Goal: Task Accomplishment & Management: Manage account settings

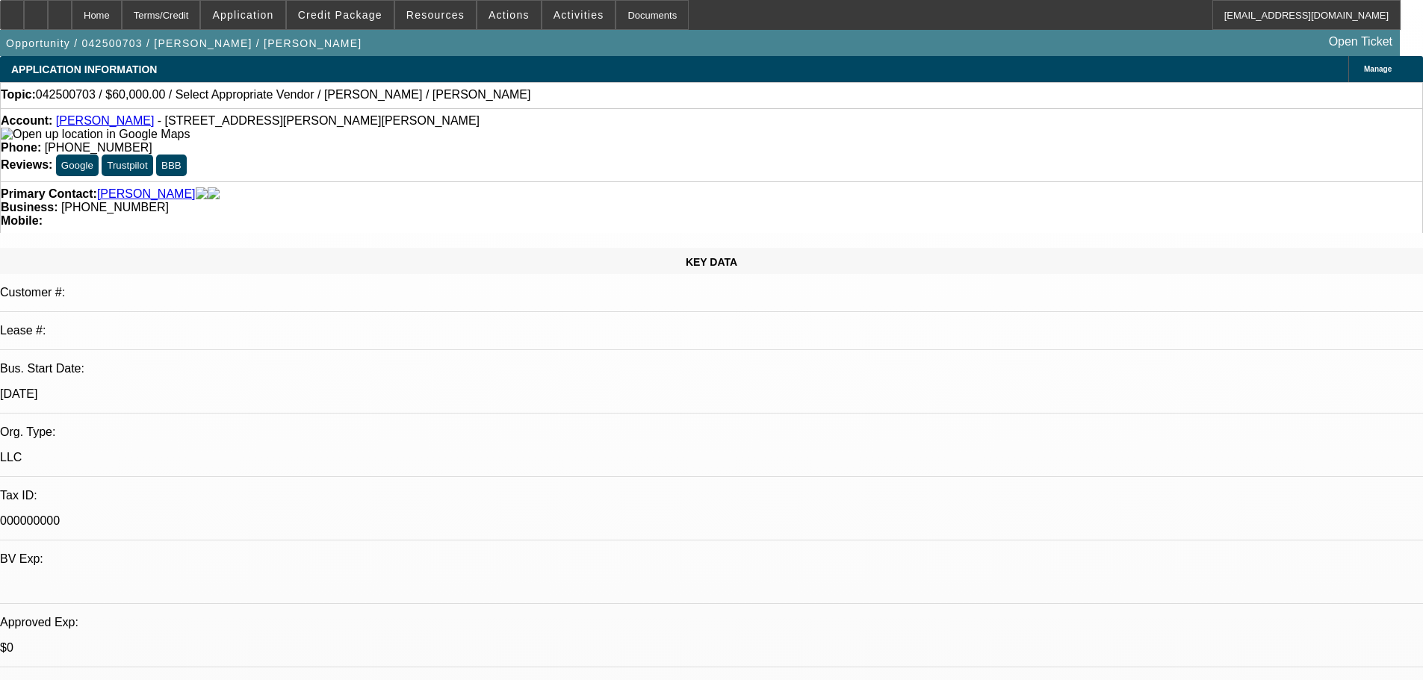
select select "0"
select select "2"
select select "0.1"
select select "4"
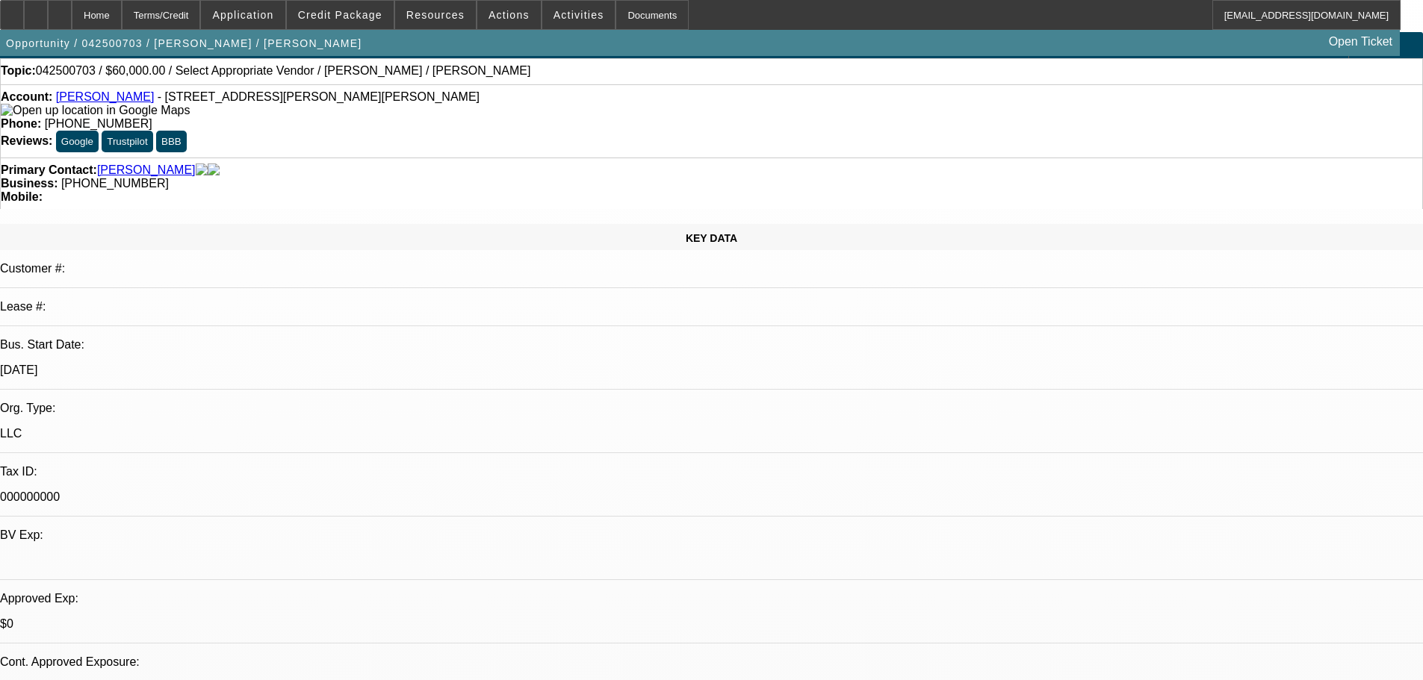
scroll to position [149, 0]
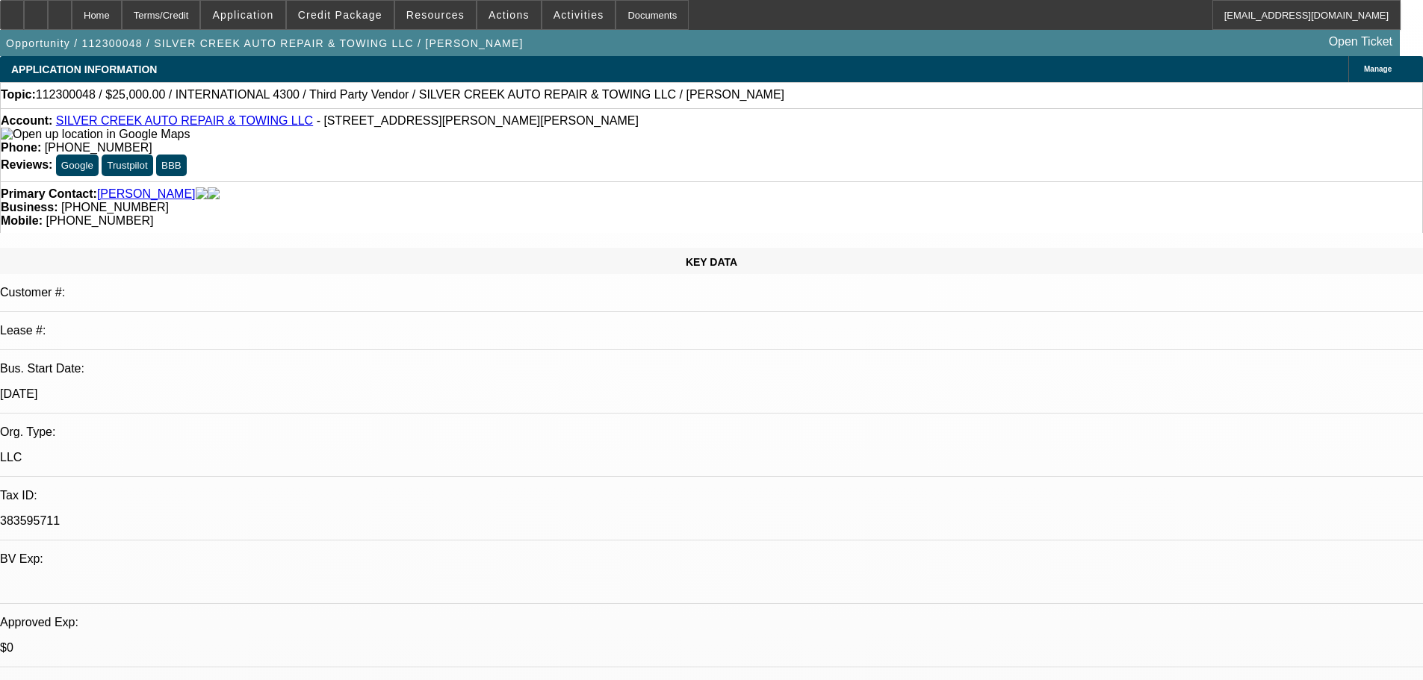
select select "0"
select select "6"
select select "0"
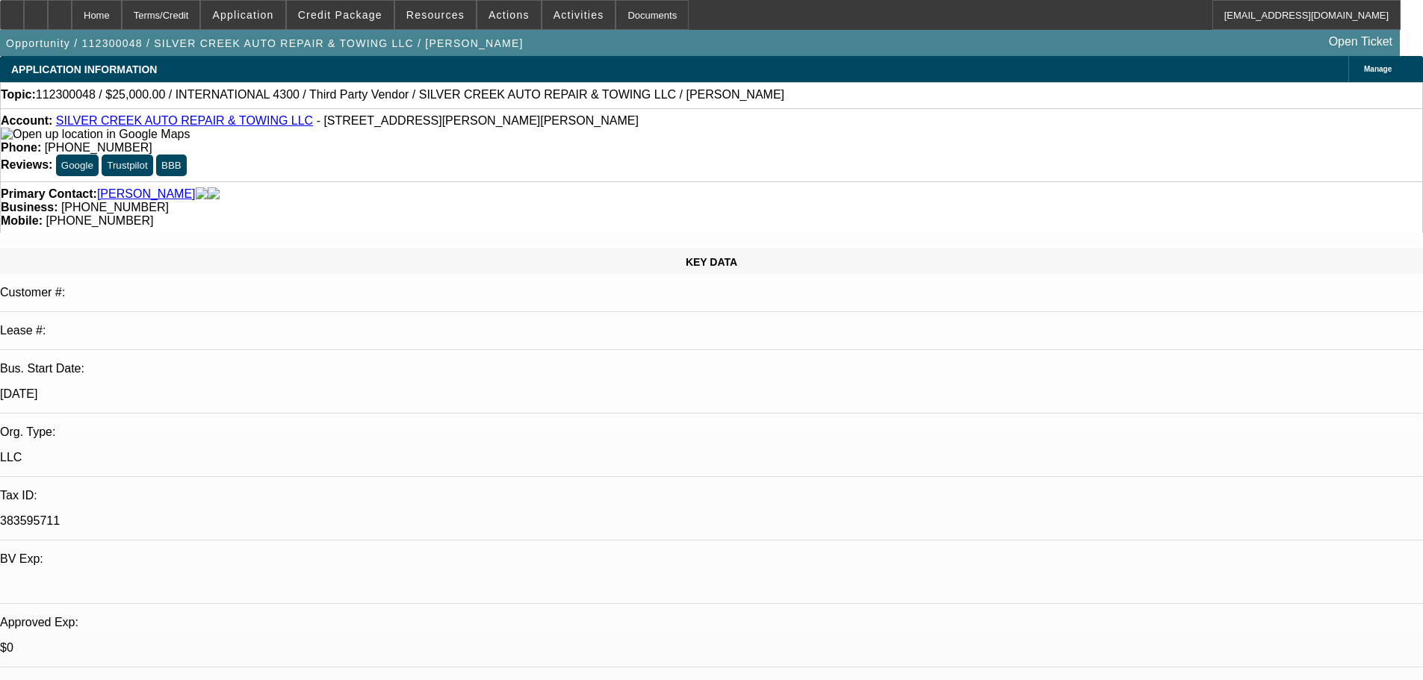
select select "0"
select select "6"
select select "0"
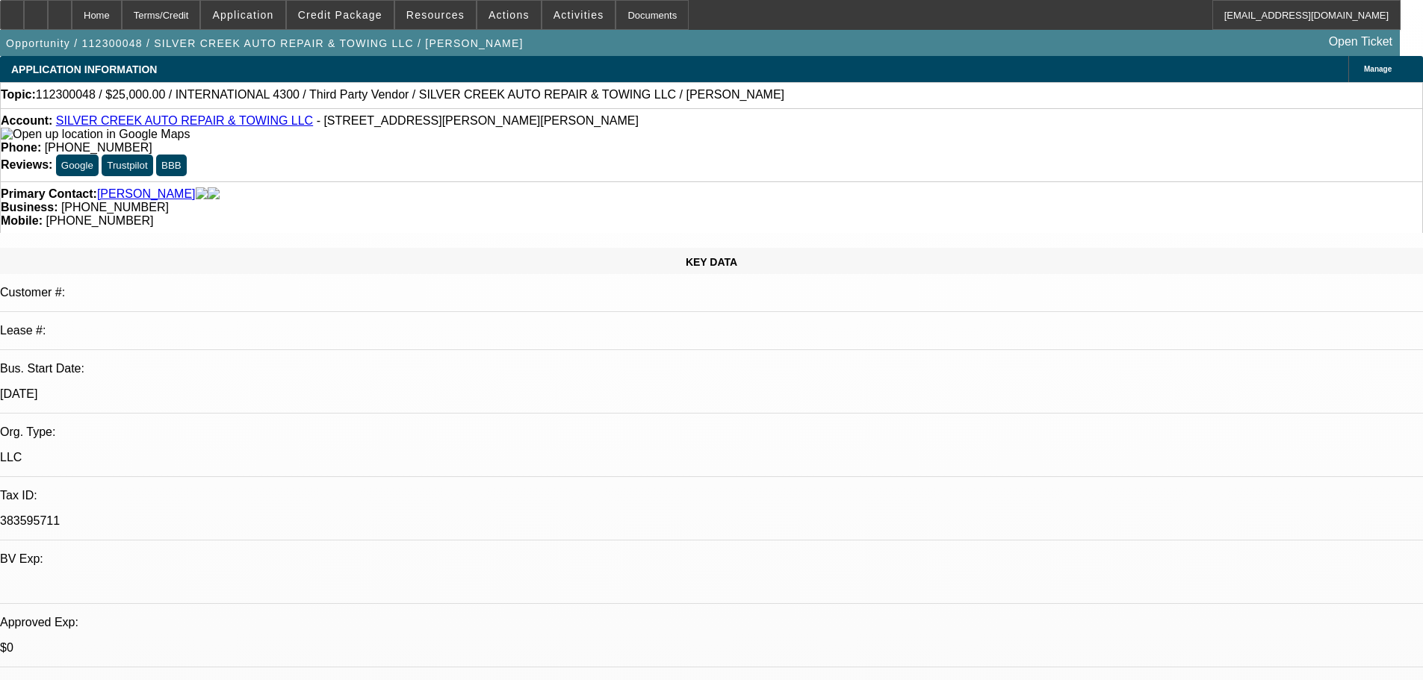
select select "0"
select select "6"
select select "0"
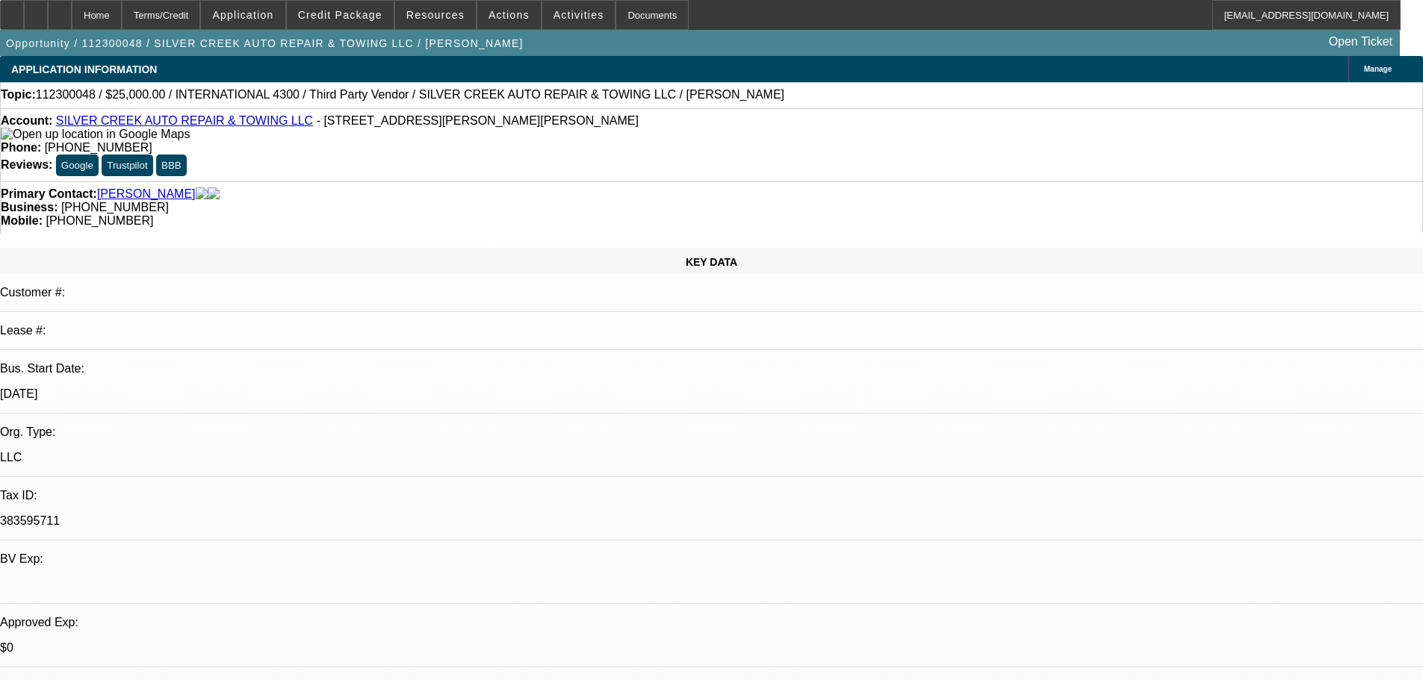
select select "6"
click at [36, 10] on icon at bounding box center [36, 10] width 0 height 0
drag, startPoint x: 1086, startPoint y: 214, endPoint x: 1076, endPoint y: 215, distance: 9.7
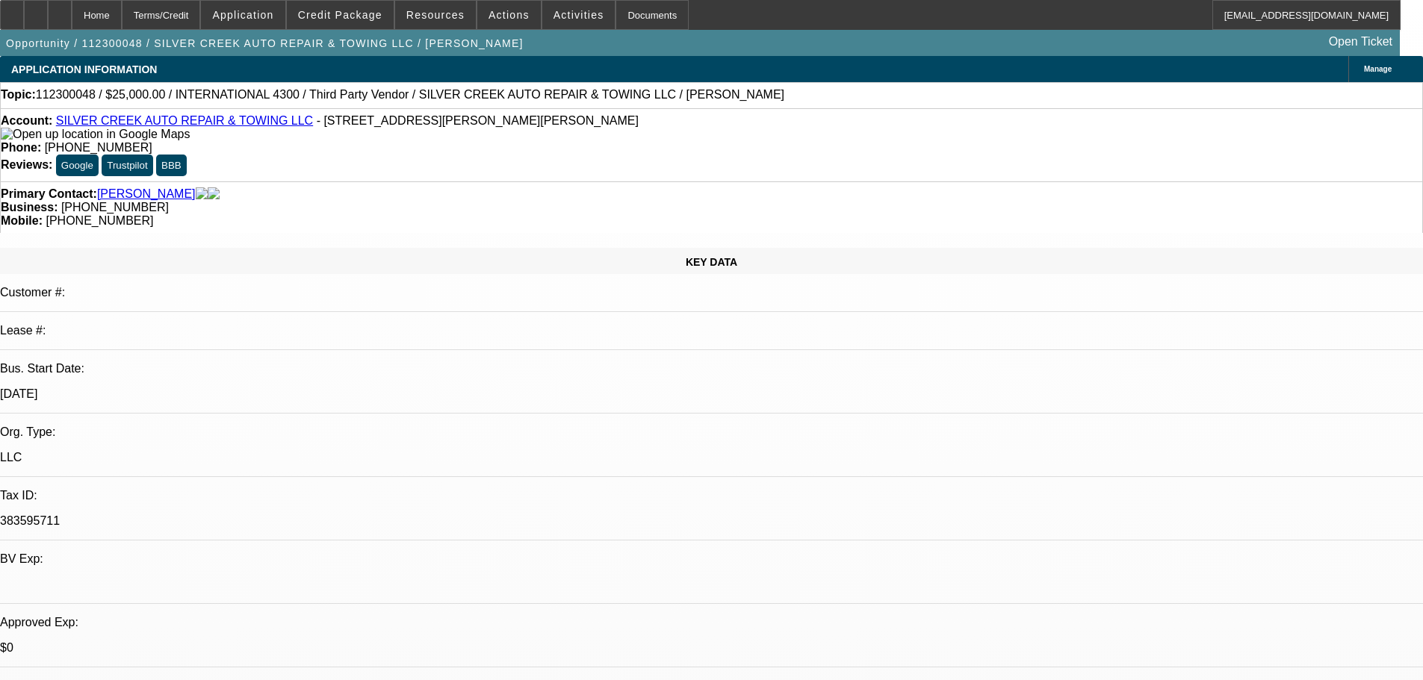
drag, startPoint x: 1178, startPoint y: 212, endPoint x: 1124, endPoint y: 214, distance: 53.8
copy b "[PHONE_NUMBER]"
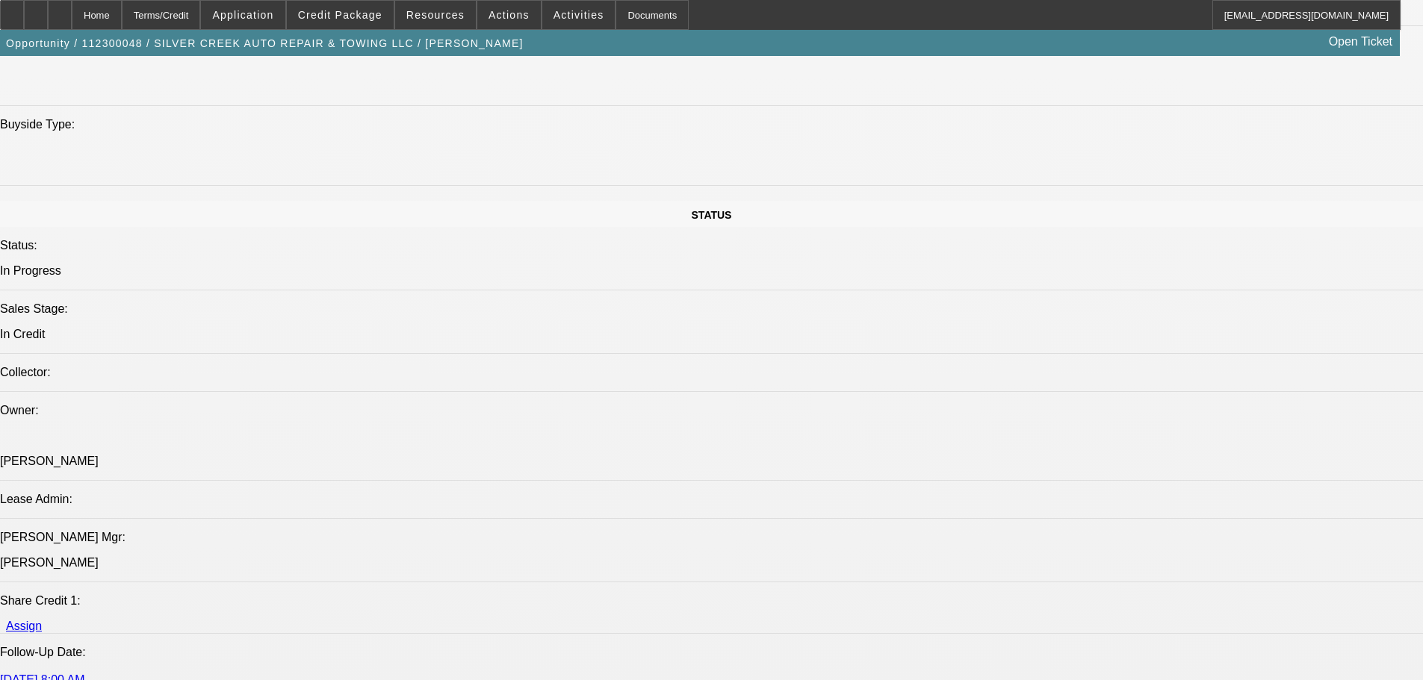
scroll to position [1195, 0]
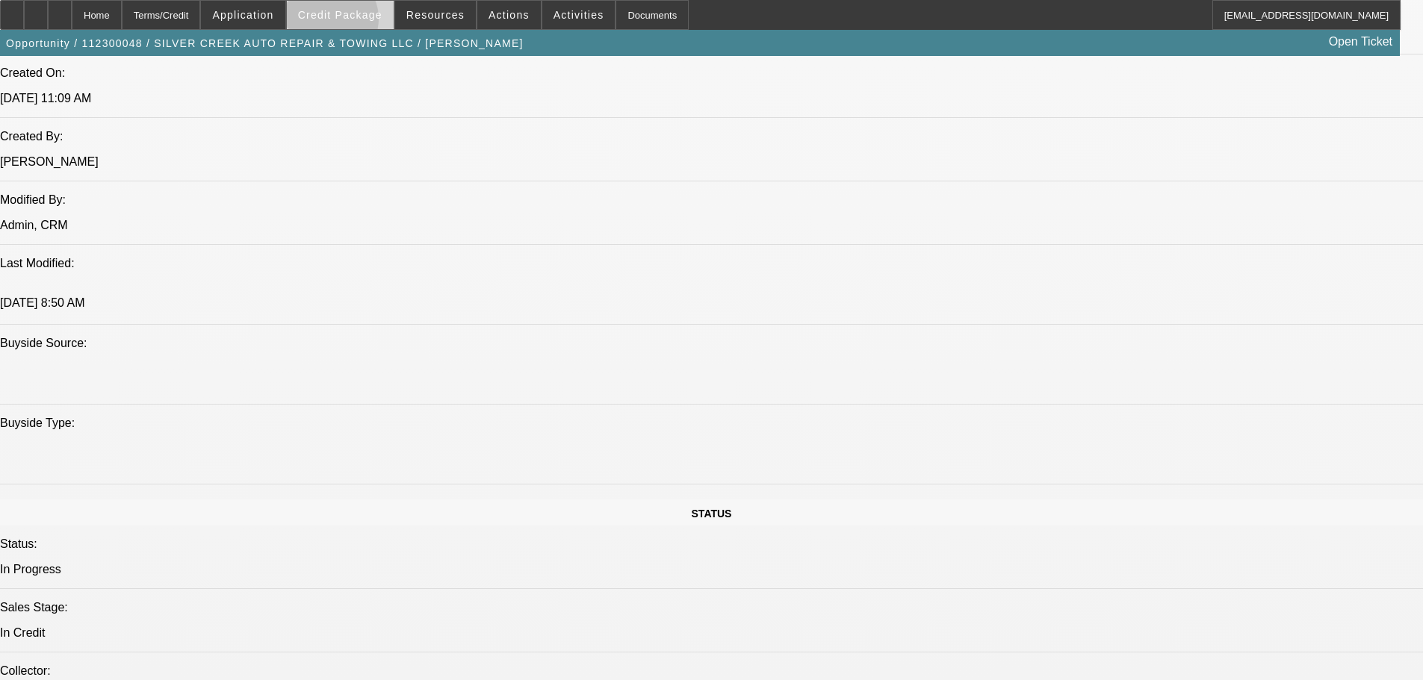
click at [351, 22] on span at bounding box center [340, 15] width 107 height 36
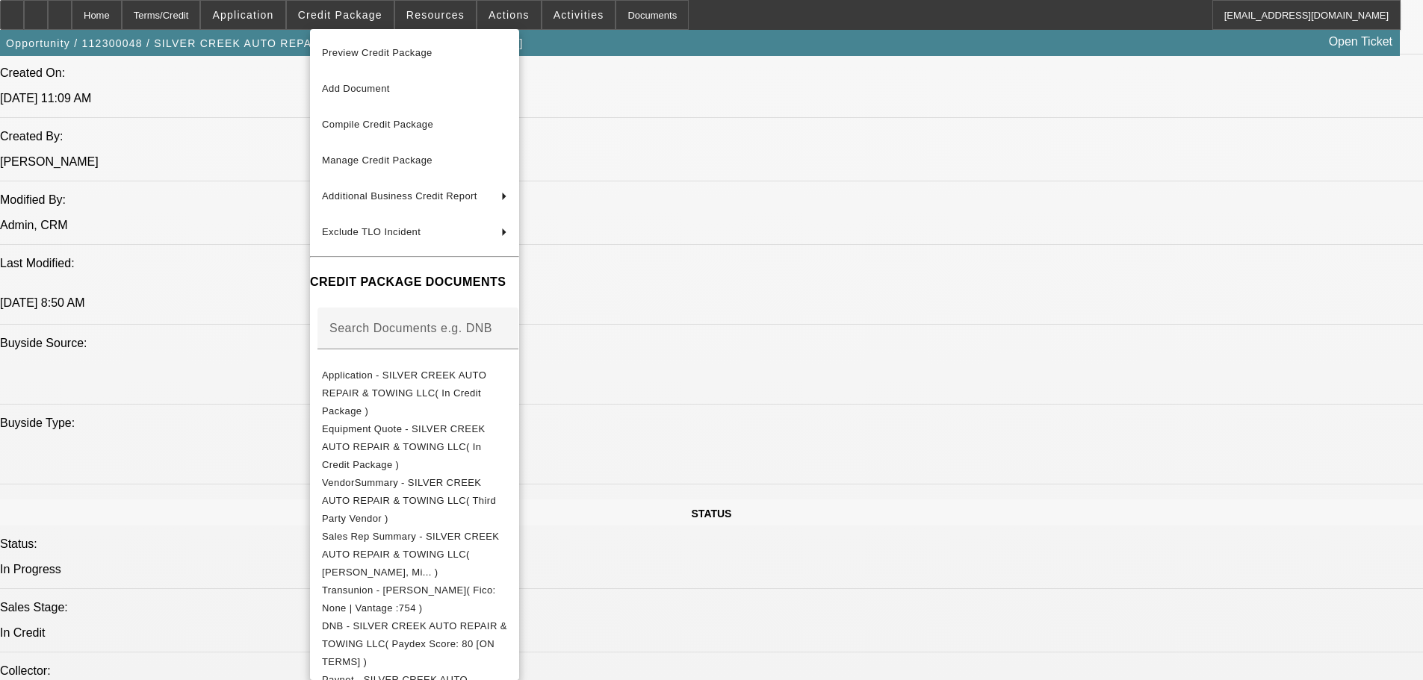
click at [801, 39] on div at bounding box center [711, 340] width 1423 height 680
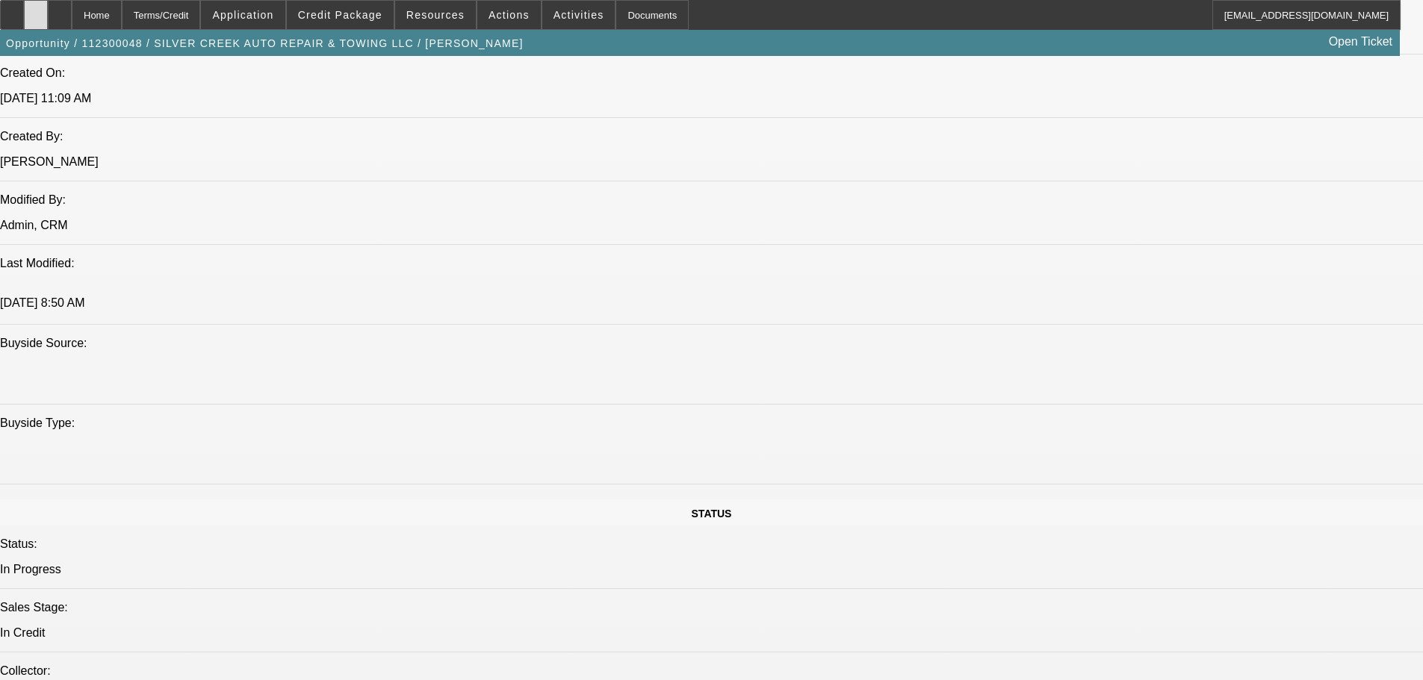
click at [48, 8] on div at bounding box center [36, 15] width 24 height 30
click at [367, 8] on span at bounding box center [340, 15] width 107 height 36
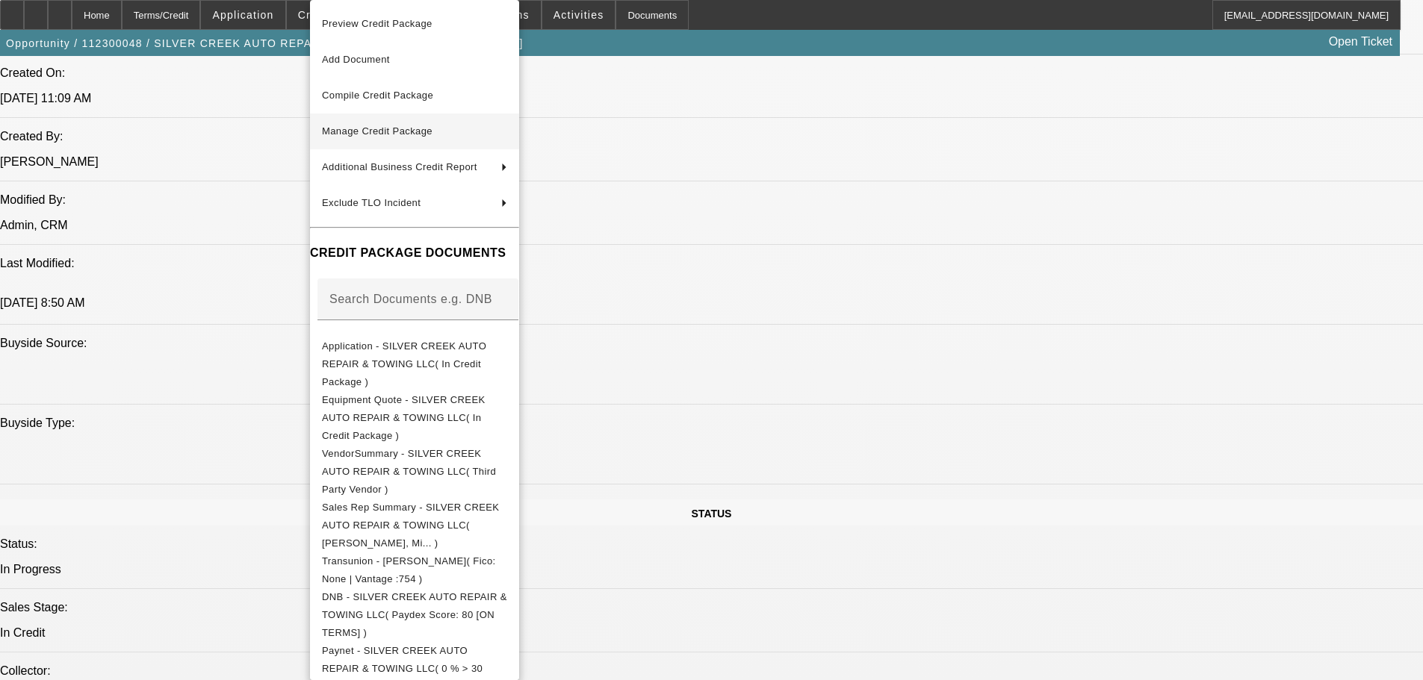
click at [439, 124] on span "Manage Credit Package" at bounding box center [414, 131] width 185 height 18
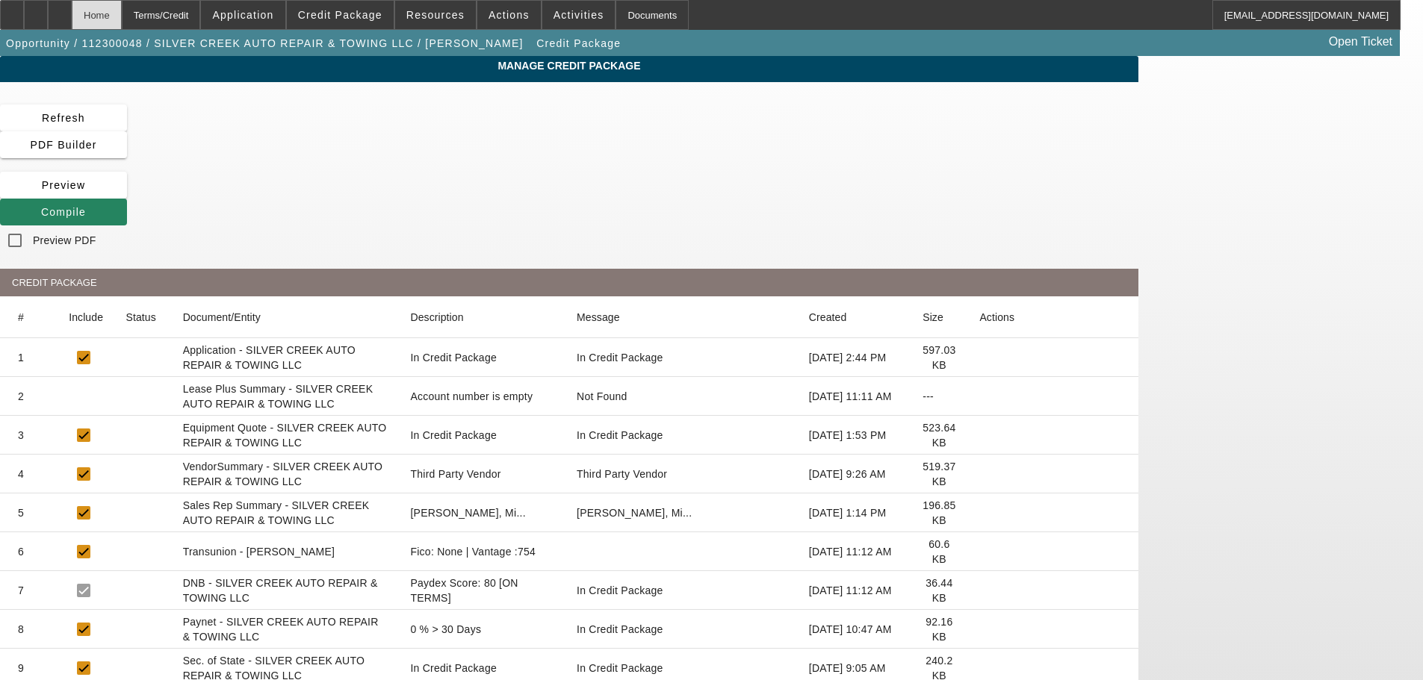
click at [122, 22] on div "Home" at bounding box center [97, 15] width 50 height 30
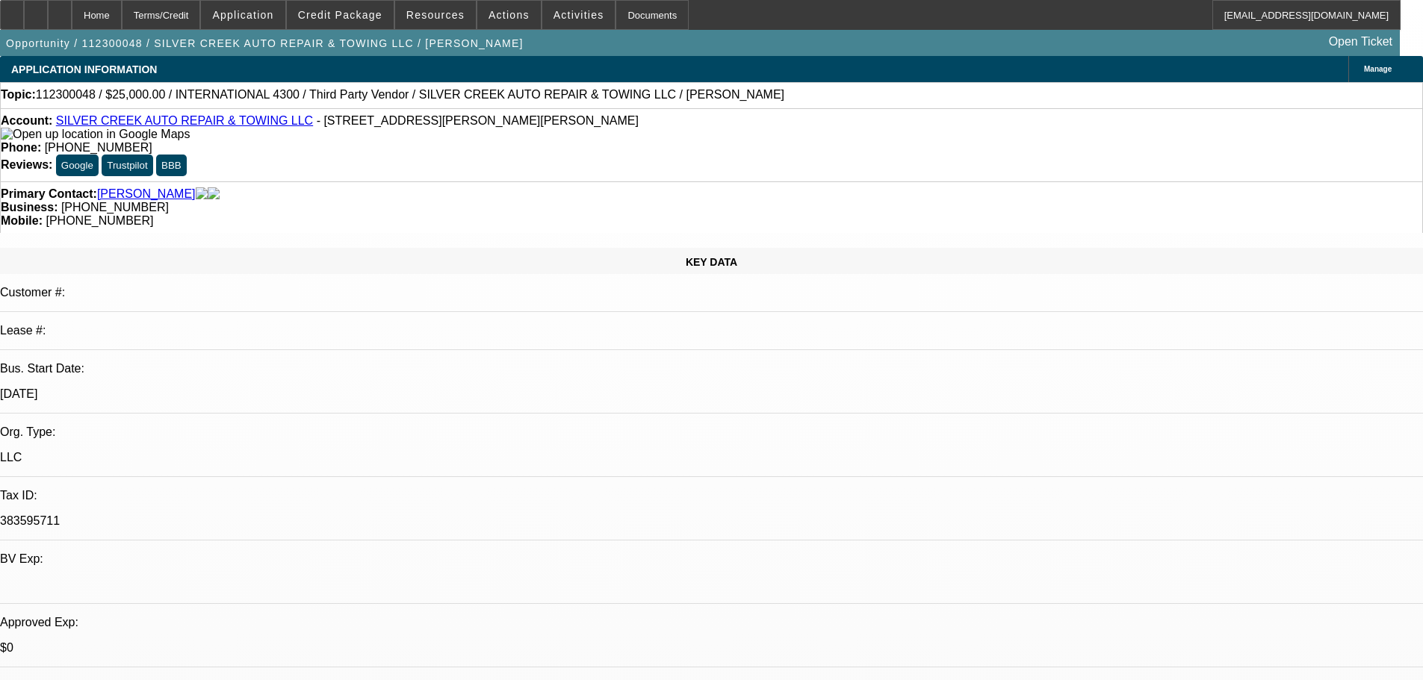
select select "0"
select select "6"
select select "0"
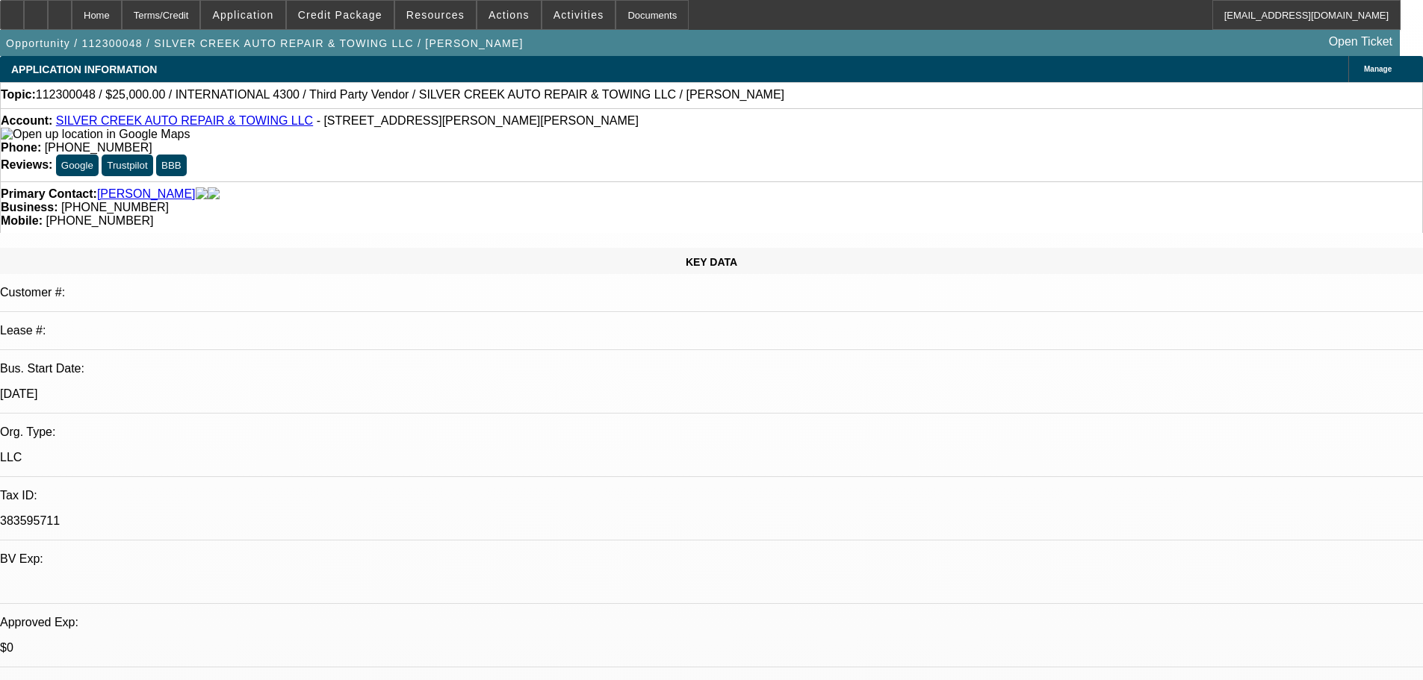
select select "0"
select select "6"
select select "0"
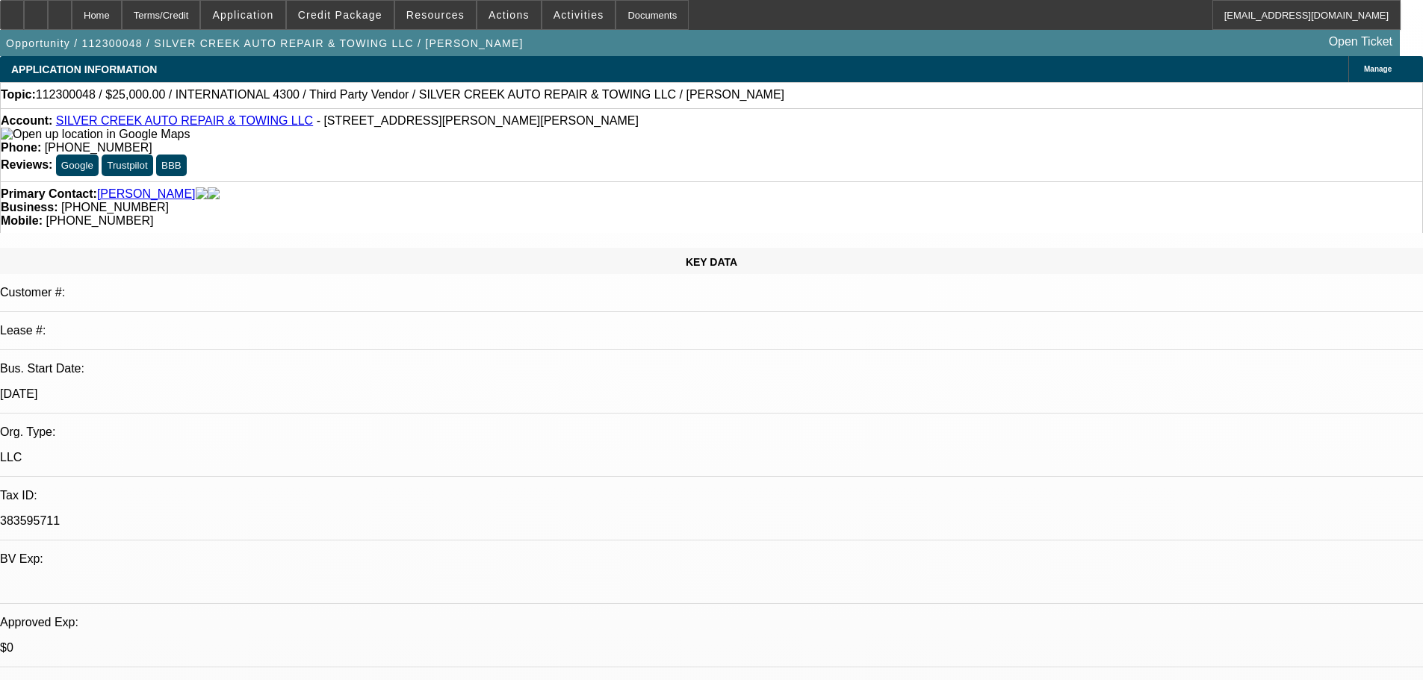
select select "0"
select select "6"
select select "0"
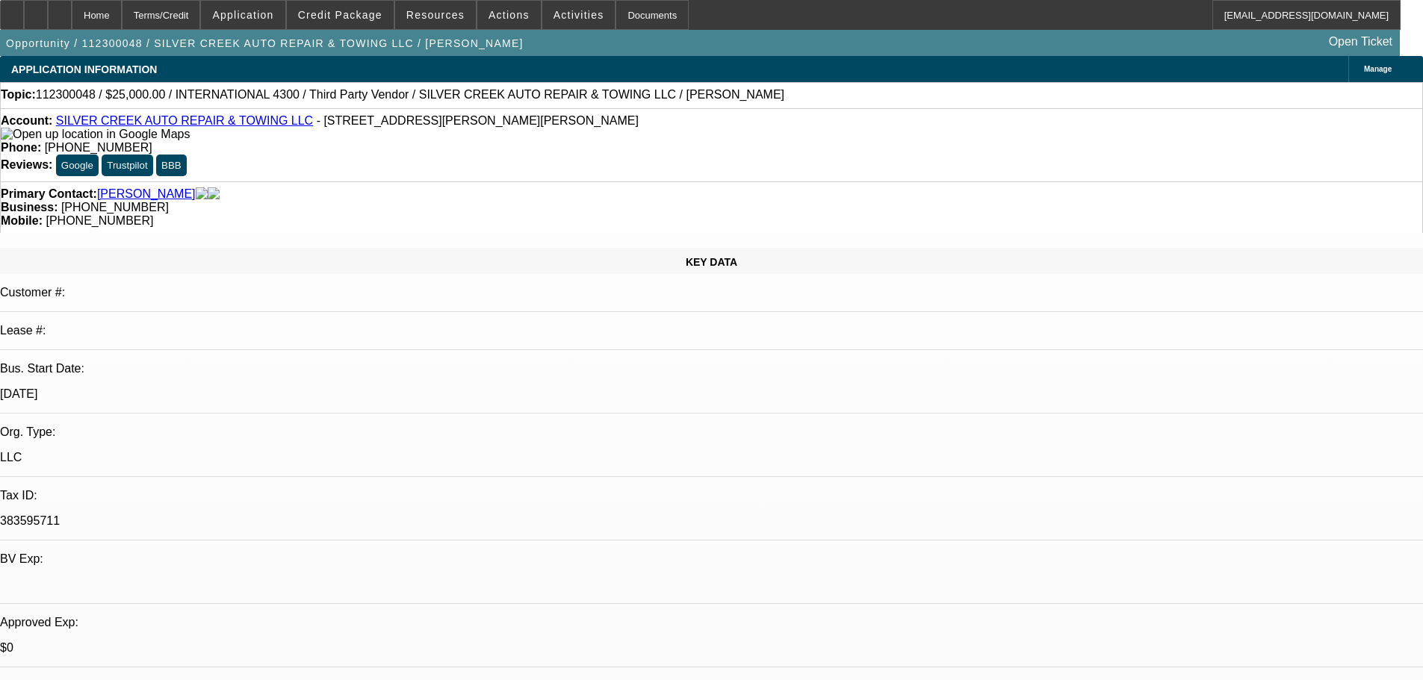
select select "6"
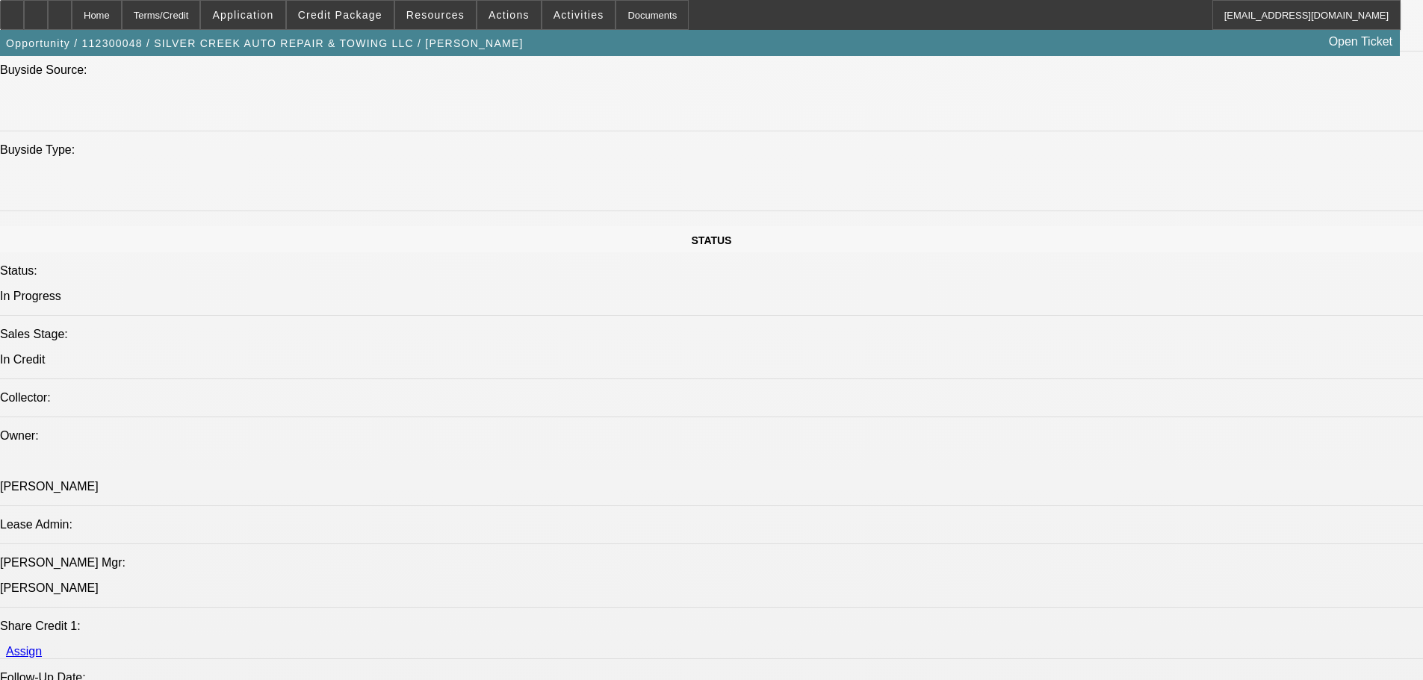
scroll to position [1494, 0]
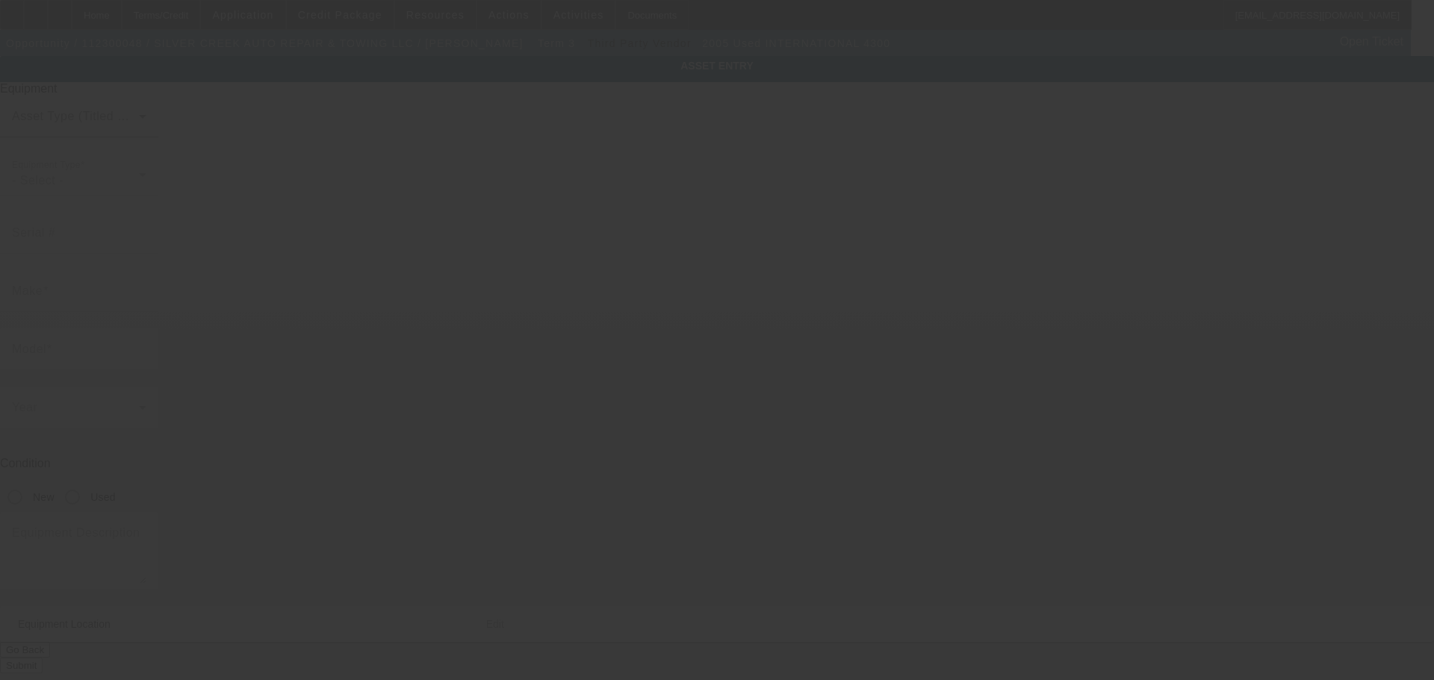
type input "1HTMMAAM55H143132"
type input "iNTERNATIONAL"
type input "4300"
radio input "true"
type input "1881 Greenwood Rd"
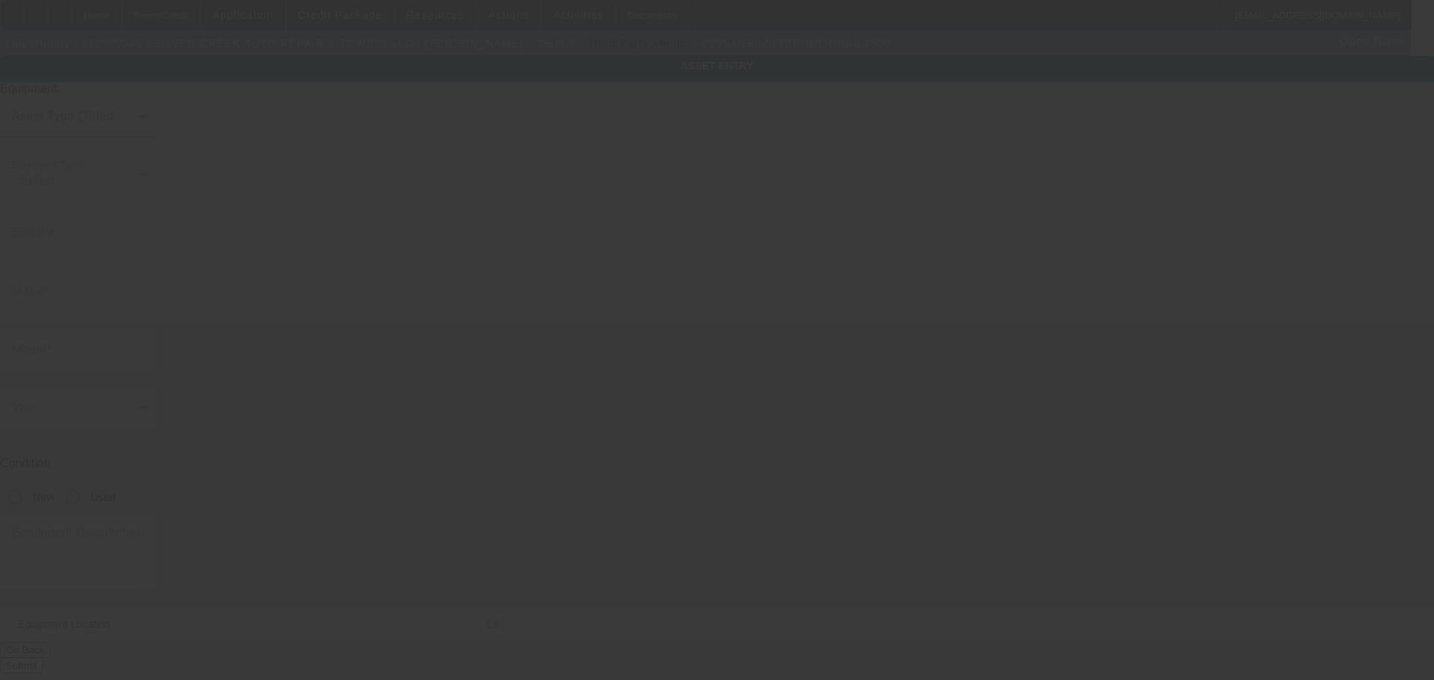
type input "Prescott"
type input "48756"
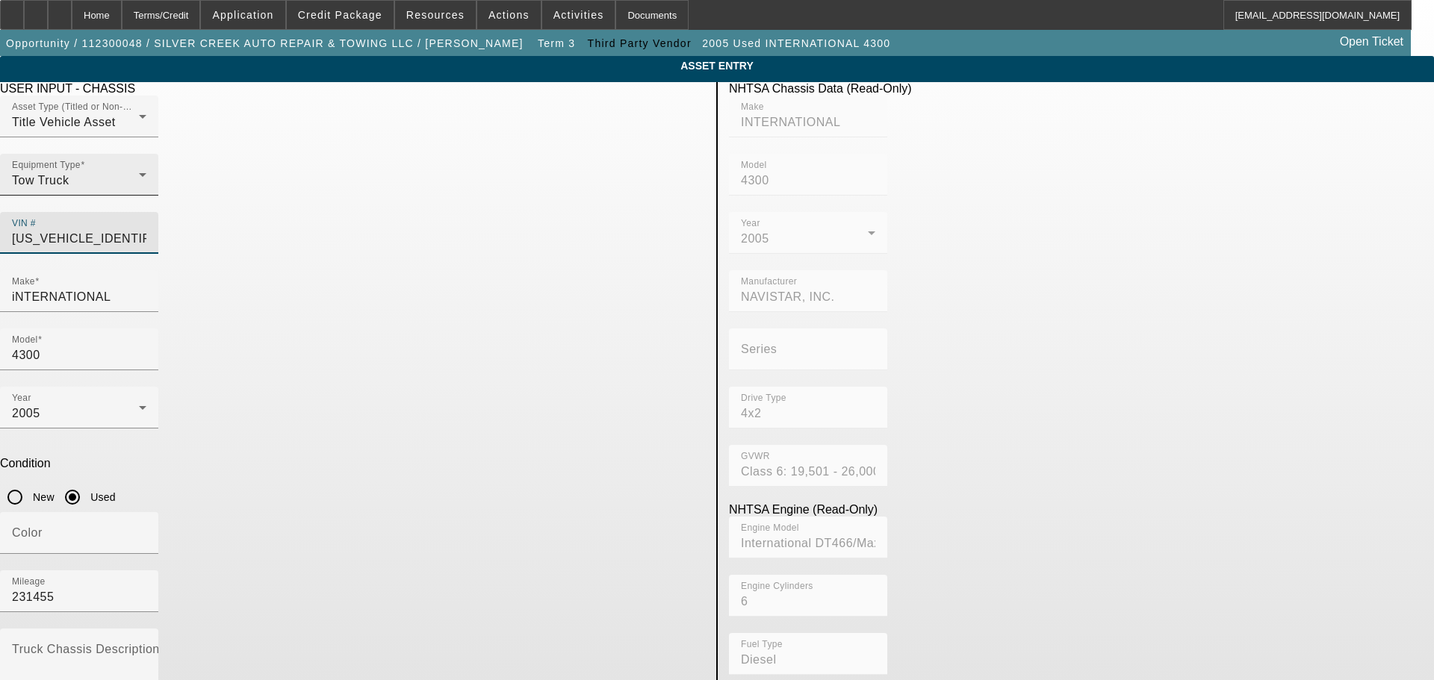
drag, startPoint x: 636, startPoint y: 218, endPoint x: 447, endPoint y: 223, distance: 189.0
click at [447, 223] on div "Asset Type (Titled or Non-Titled) Title Vehicle Asset Equipment Type Tow Truck …" at bounding box center [352, 183] width 705 height 175
type input "3"
type input "3c7wrndl1ng171282"
type input "RAM"
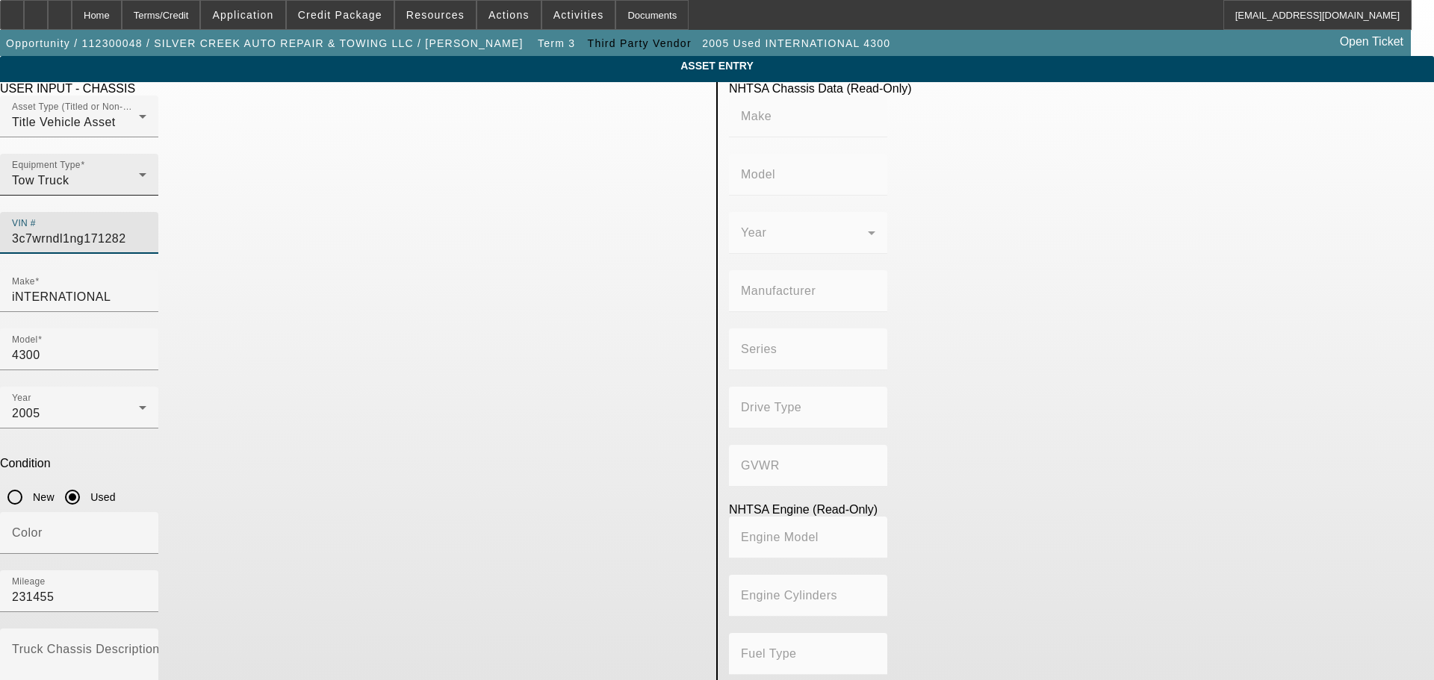
type input "5500"
type input "CHRYSLER DE MEXICO TOLUCA"
type input "4WD/4-Wheel Drive/4x4"
type input "Class 5: 16,001 - 19,500 lb (7,258 - 8,845 kg)"
type input "6"
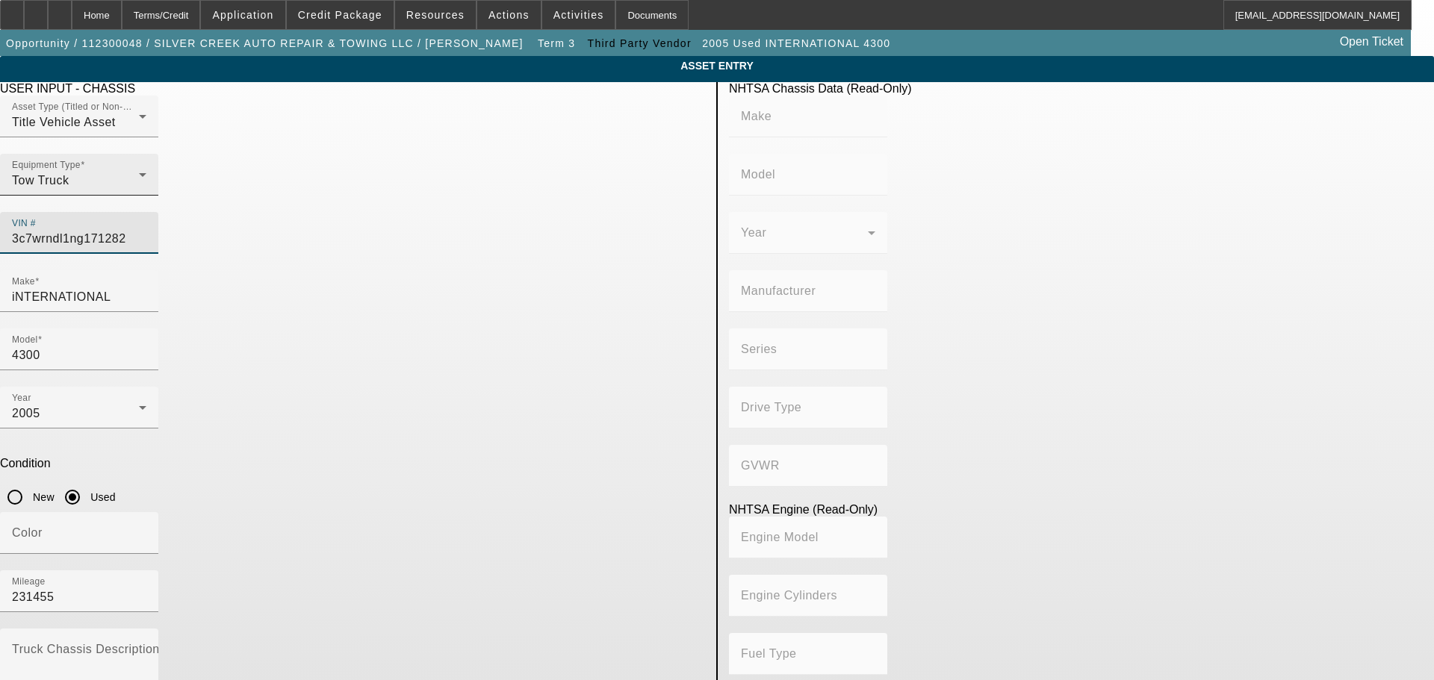
type input "Diesel"
type input "408.85908543470"
type input "6.7"
type input "3C7WRNDL1NG171282"
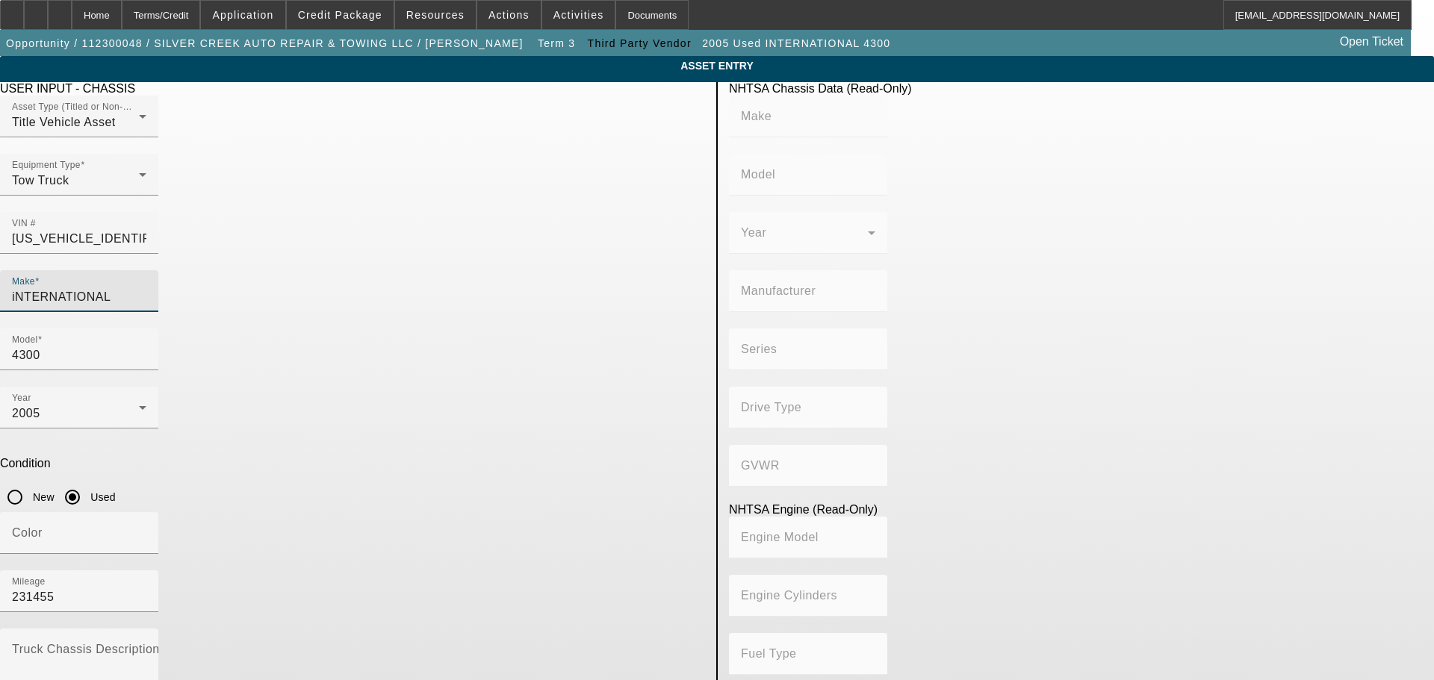
drag, startPoint x: 400, startPoint y: 265, endPoint x: 261, endPoint y: 279, distance: 138.9
click at [261, 279] on app-asset-collateral-manage "ASSET ENTRY Delete asset USER INPUT - CHASSIS Asset Type (Titled or Non-Titled)…" at bounding box center [717, 470] width 1434 height 828
type input "RAM"
type input "5500"
type input "CHRYSLER DE MEXICO TOLUCA"
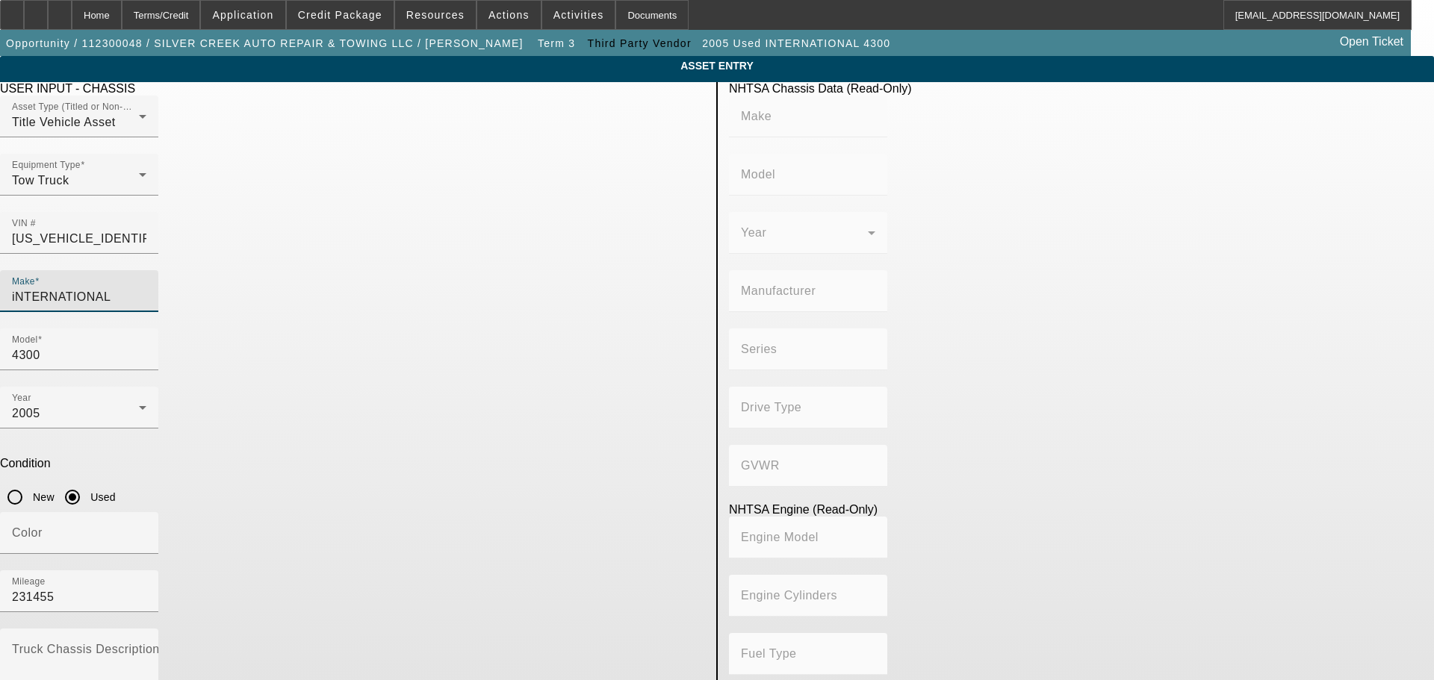
type input "4WD/4-Wheel Drive/4x4"
type input "Class 5: 16,001 - 19,500 lb (7,258 - 8,845 kg)"
type input "6"
type input "Diesel"
type input "408.85908543470"
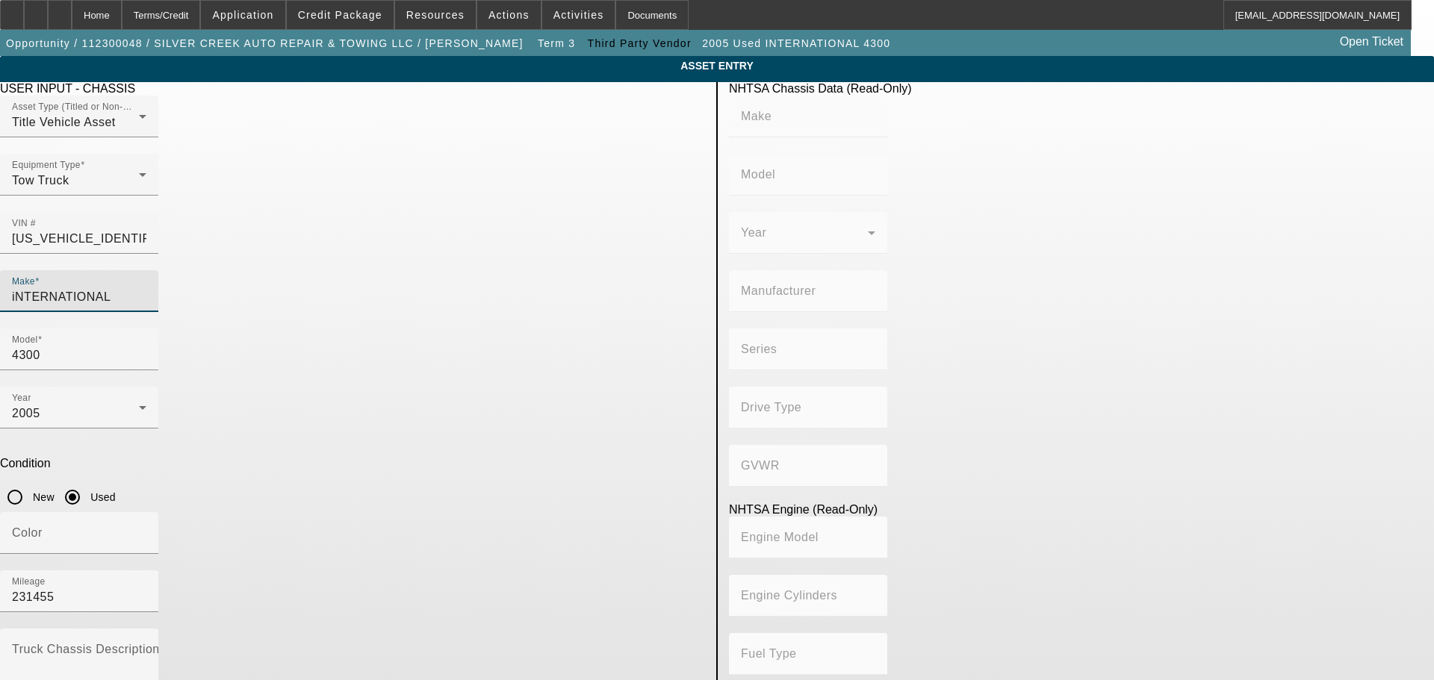
type input "6.7"
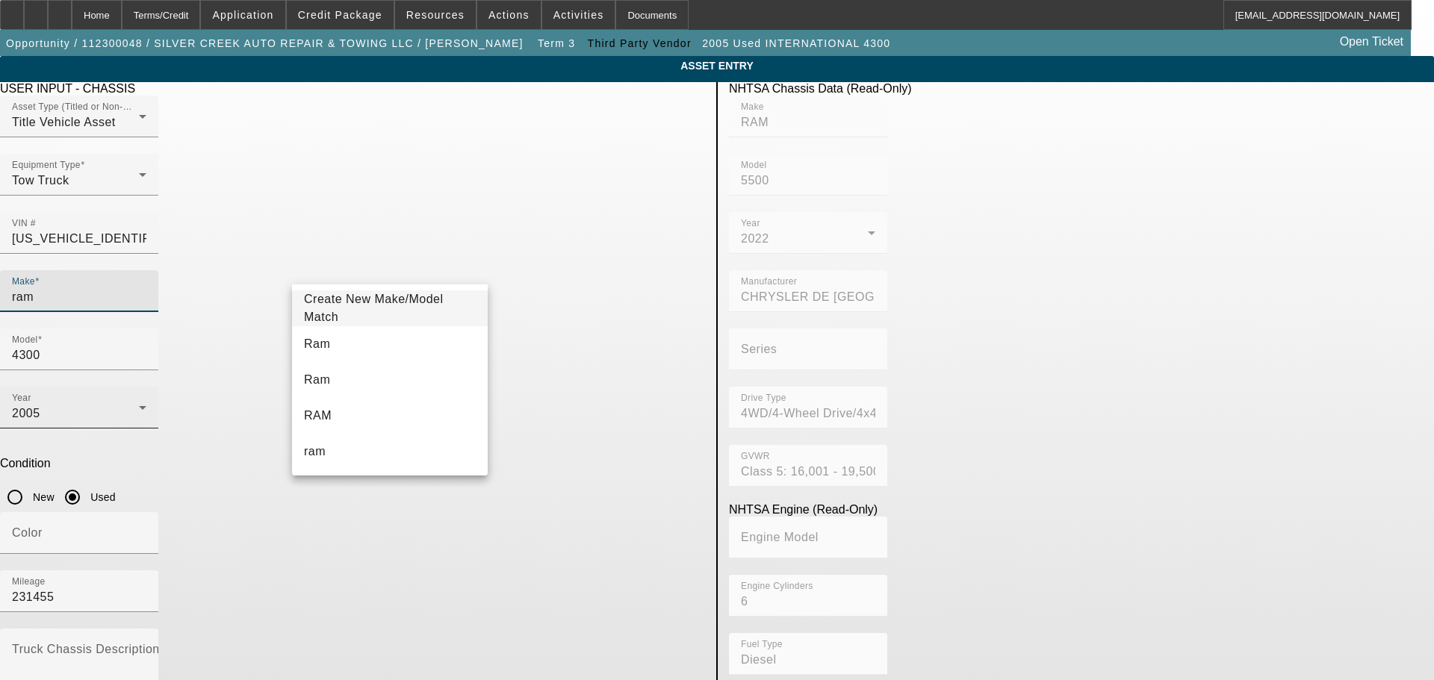
type input "ram"
click at [338, 342] on mat-option "Ram" at bounding box center [390, 344] width 196 height 36
type input "Ram"
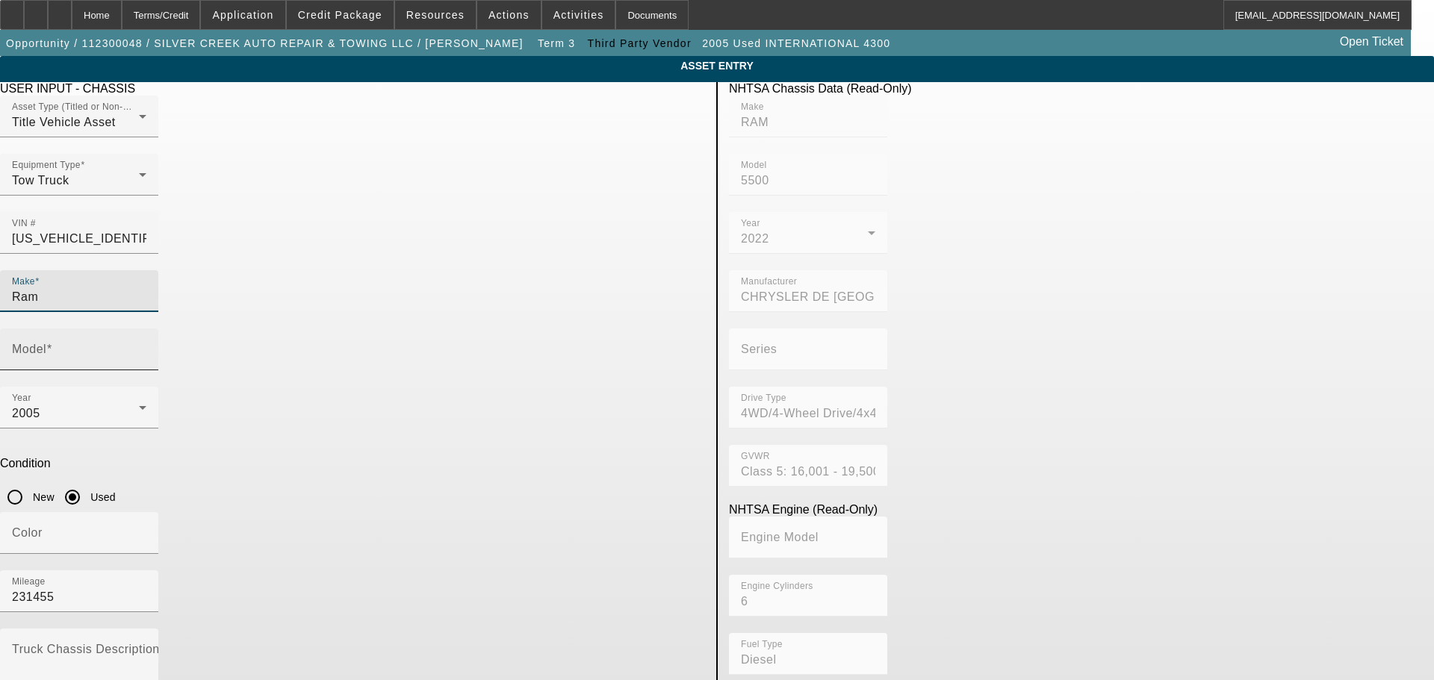
click at [146, 347] on input "Model" at bounding box center [79, 356] width 134 height 18
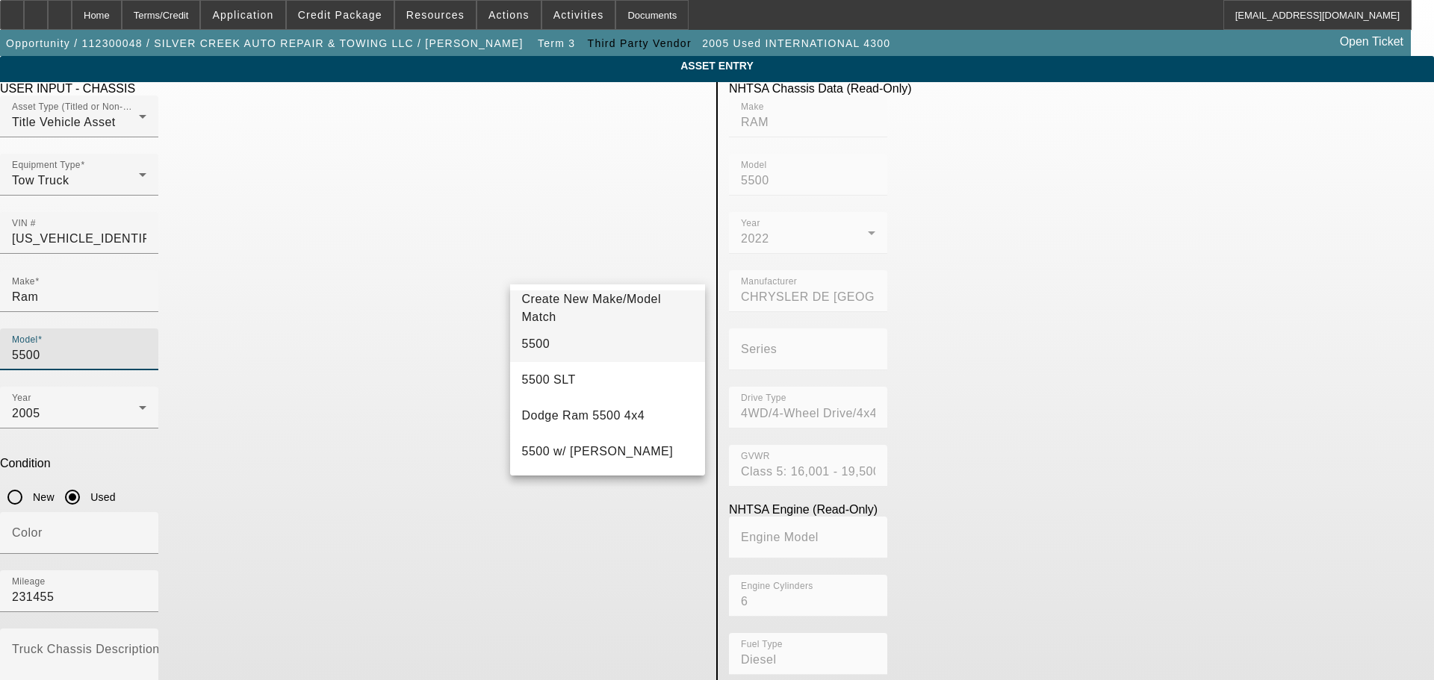
type input "5500"
click at [557, 346] on mat-option "5500" at bounding box center [608, 344] width 196 height 36
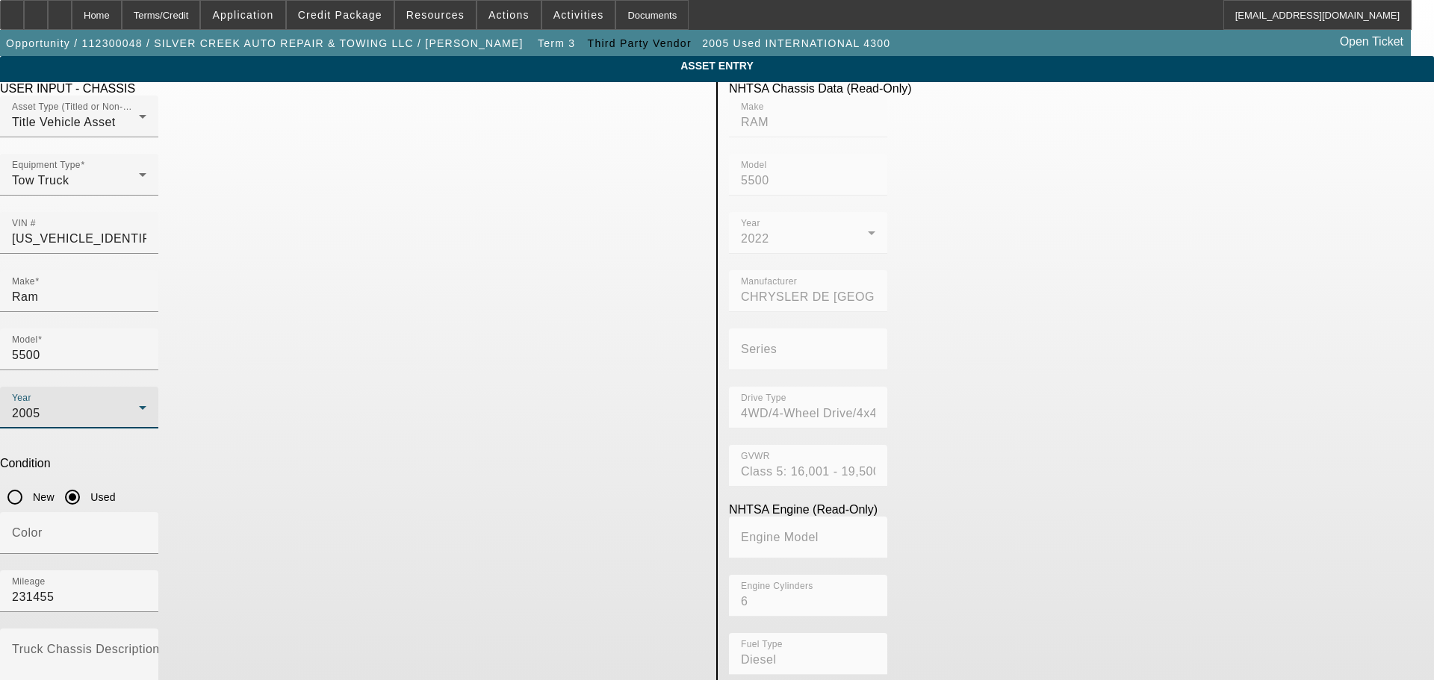
click at [139, 405] on div "2005" at bounding box center [75, 414] width 127 height 18
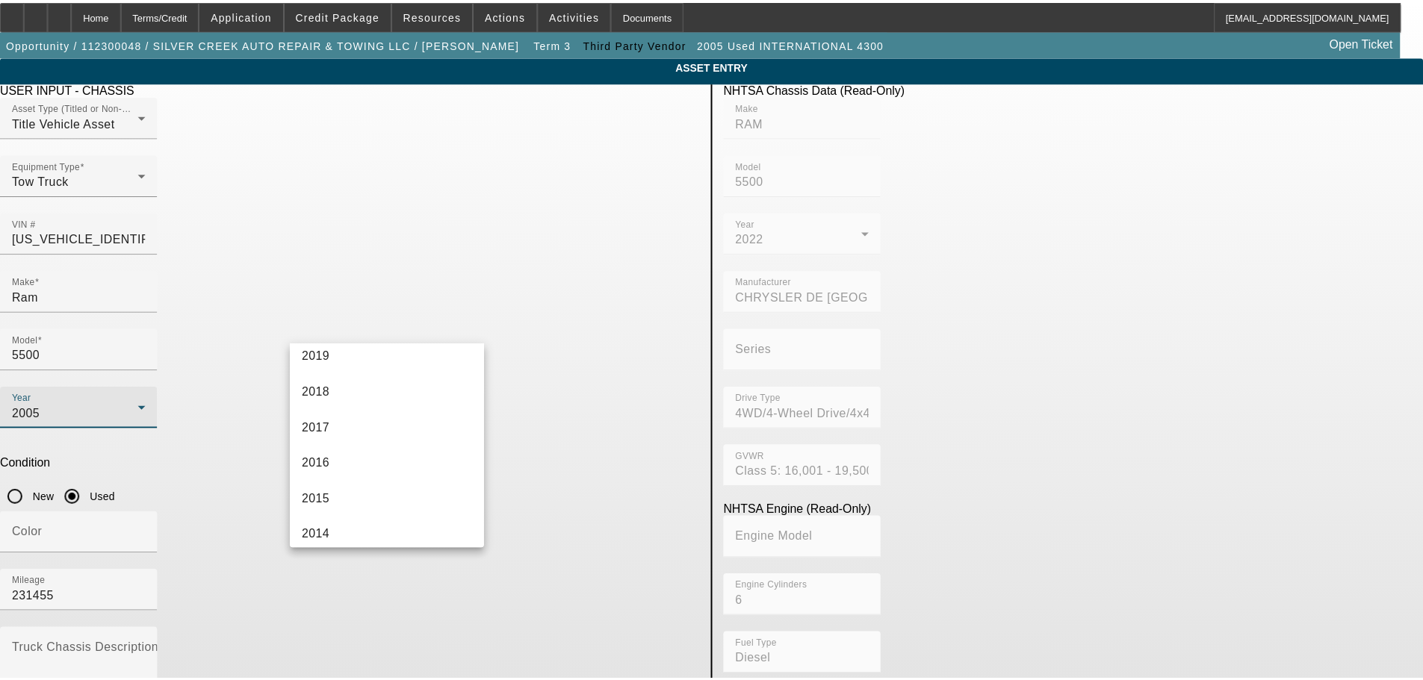
scroll to position [213, 0]
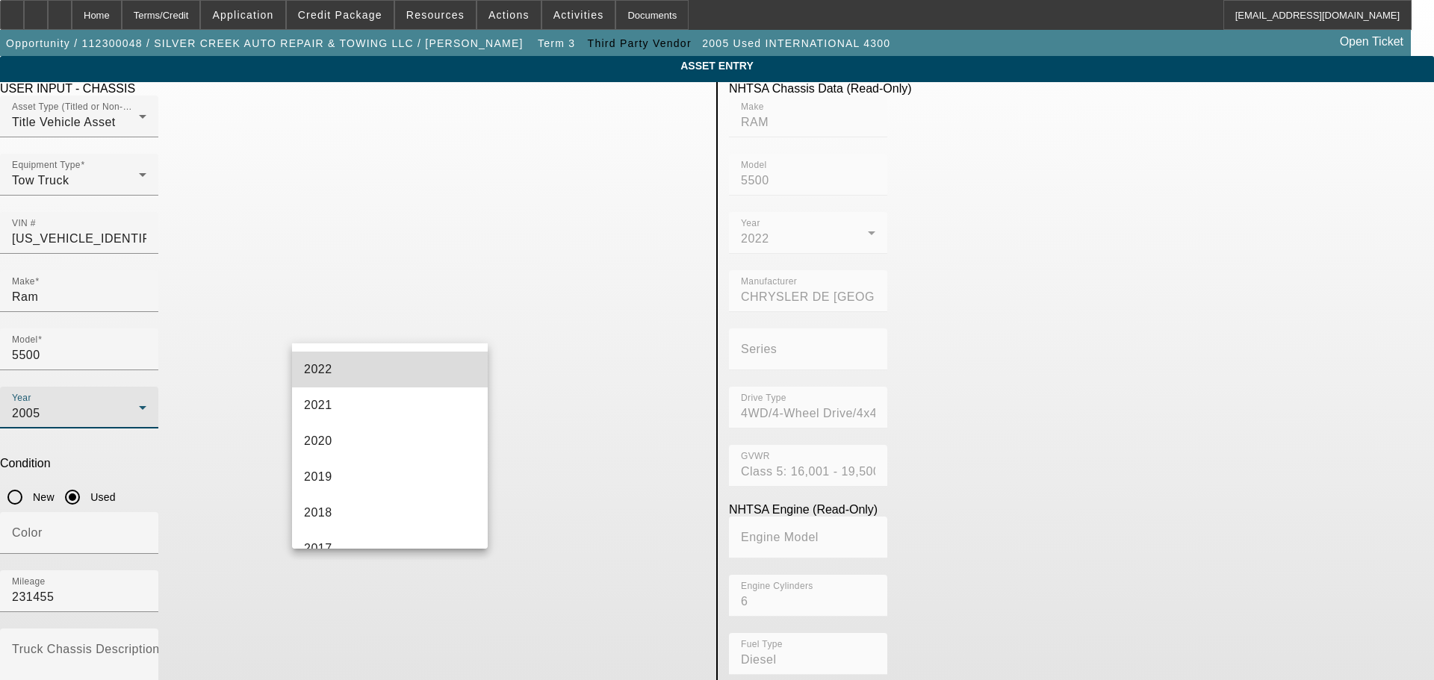
click at [397, 373] on mat-option "2022" at bounding box center [390, 370] width 196 height 36
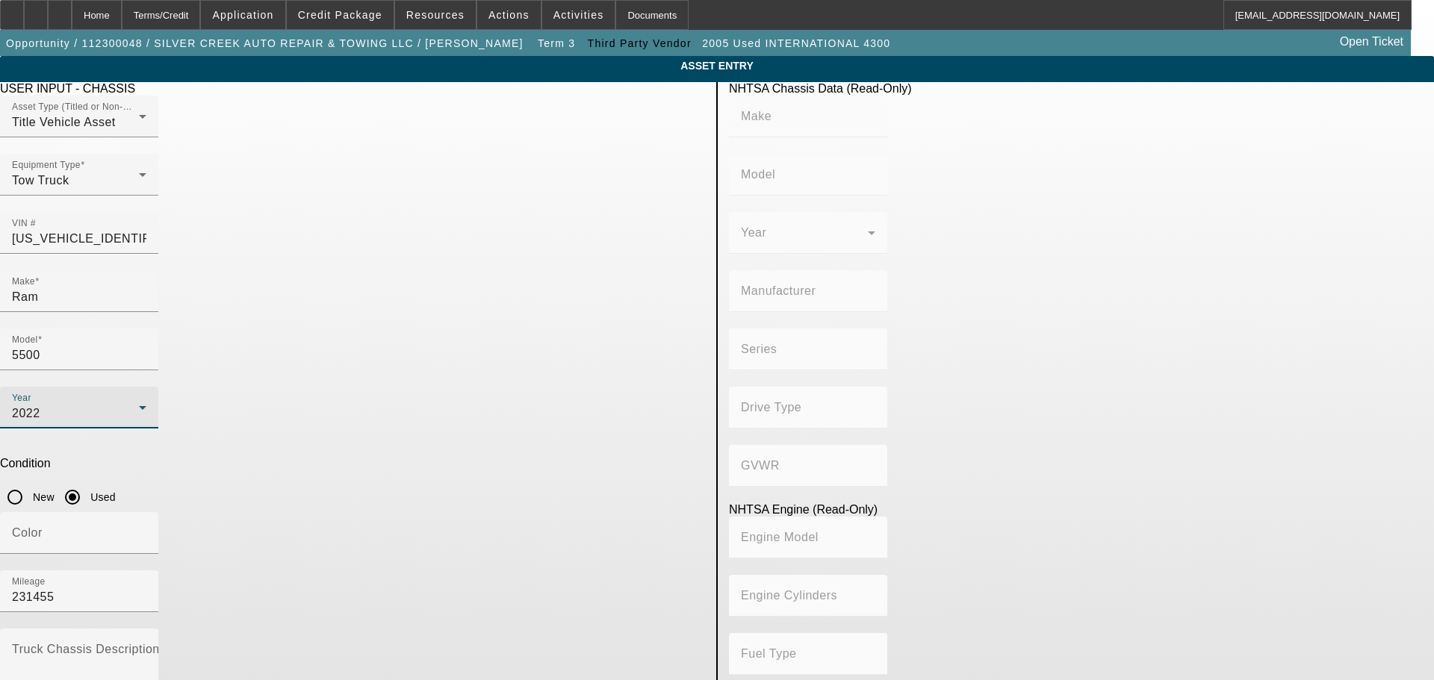
click at [105, 351] on app-asset-collateral-manage "ASSET ENTRY Delete asset USER INPUT - CHASSIS Asset Type (Titled or Non-Titled)…" at bounding box center [717, 470] width 1434 height 828
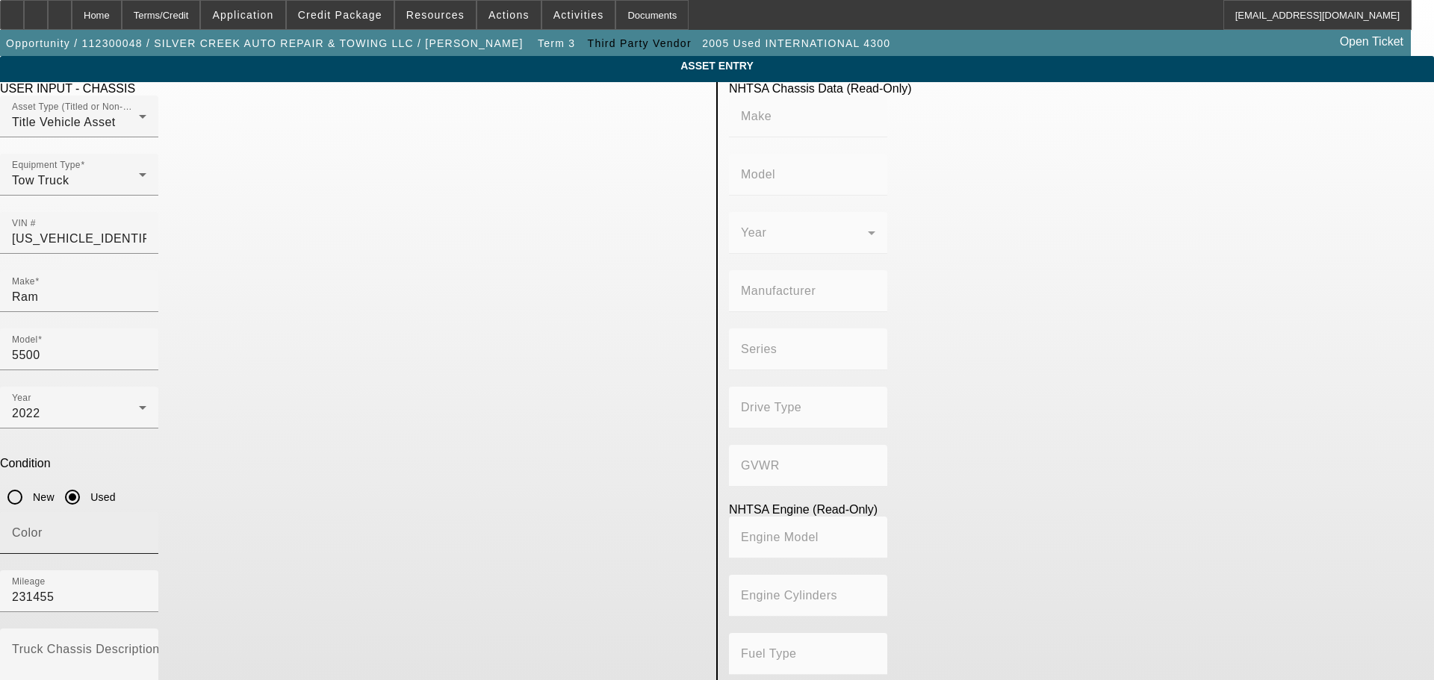
type input "RAM"
type input "5500"
type input "CHRYSLER DE MEXICO TOLUCA"
type input "4WD/4-Wheel Drive/4x4"
type input "Class 5: 16,001 - 19,500 lb (7,258 - 8,845 kg)"
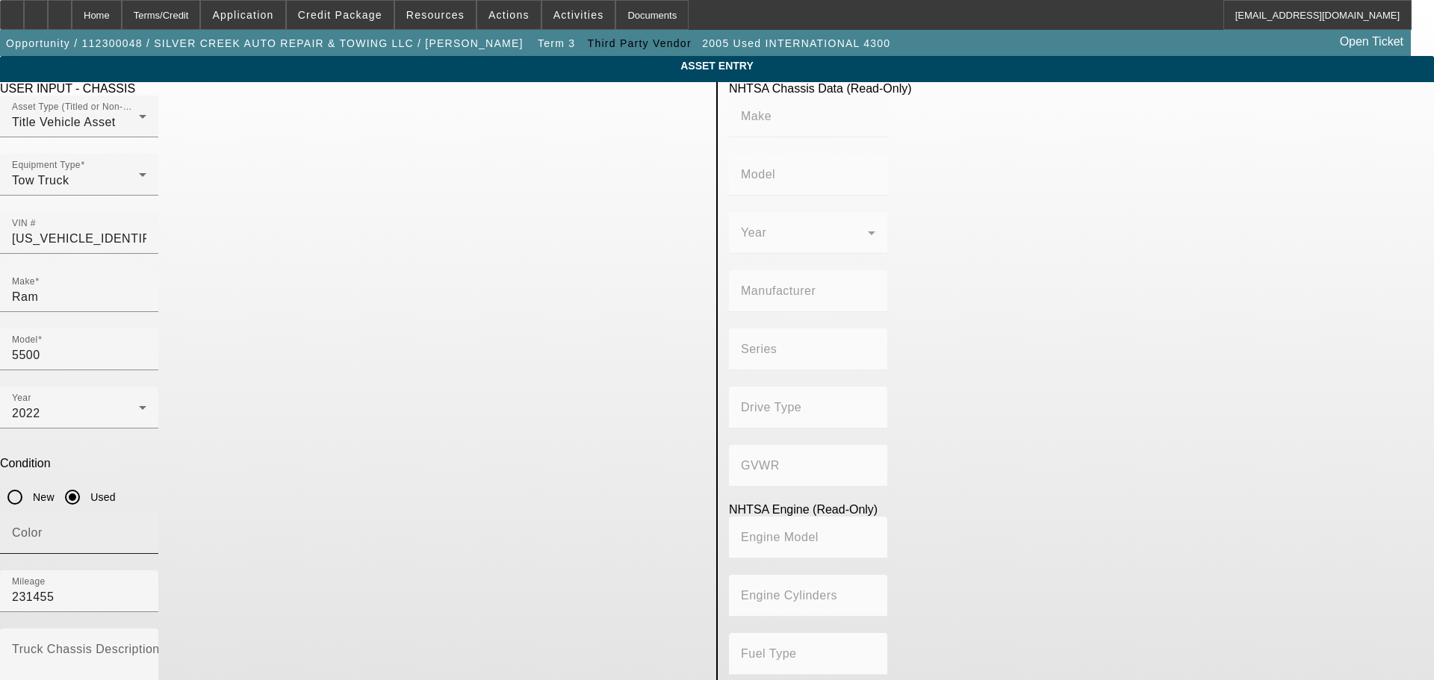
type input "6"
type input "Diesel"
type input "408.85908543470"
type input "6.7"
click at [146, 588] on input "231455" at bounding box center [79, 597] width 134 height 18
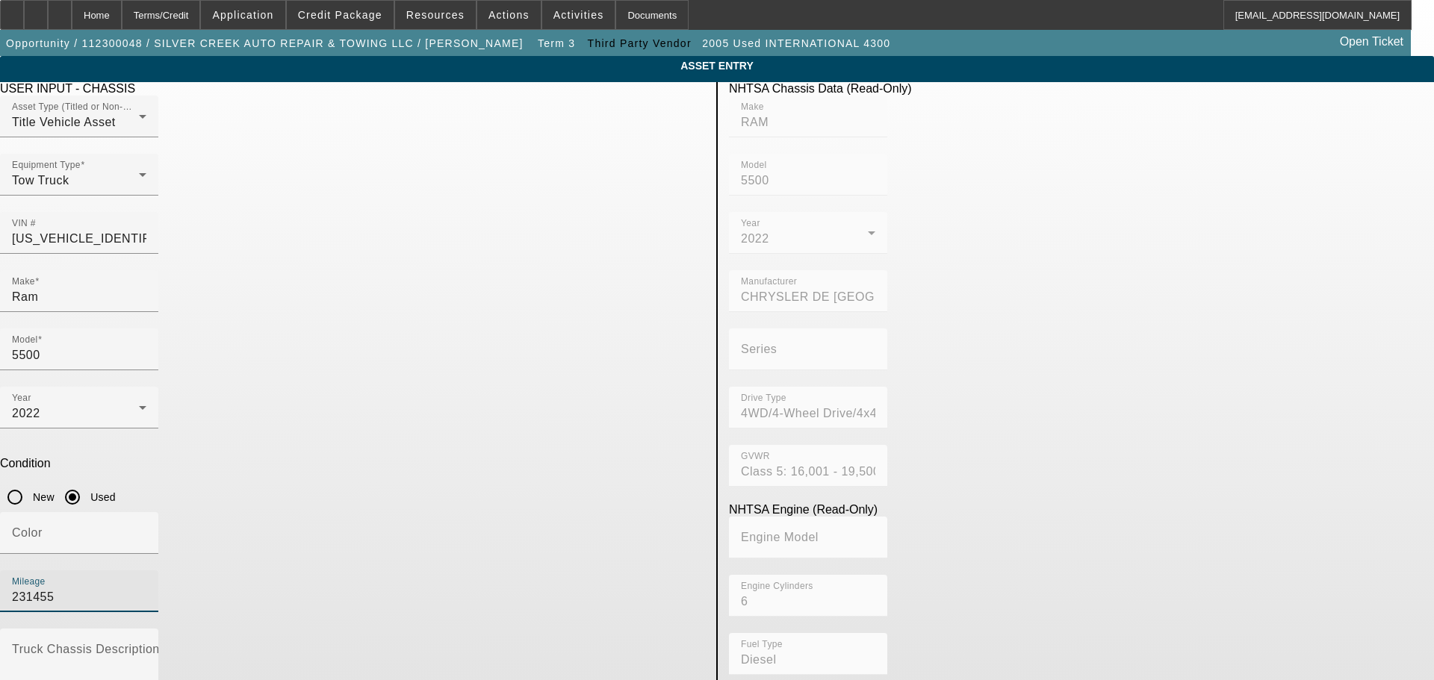
click at [146, 588] on input "231455" at bounding box center [79, 597] width 134 height 18
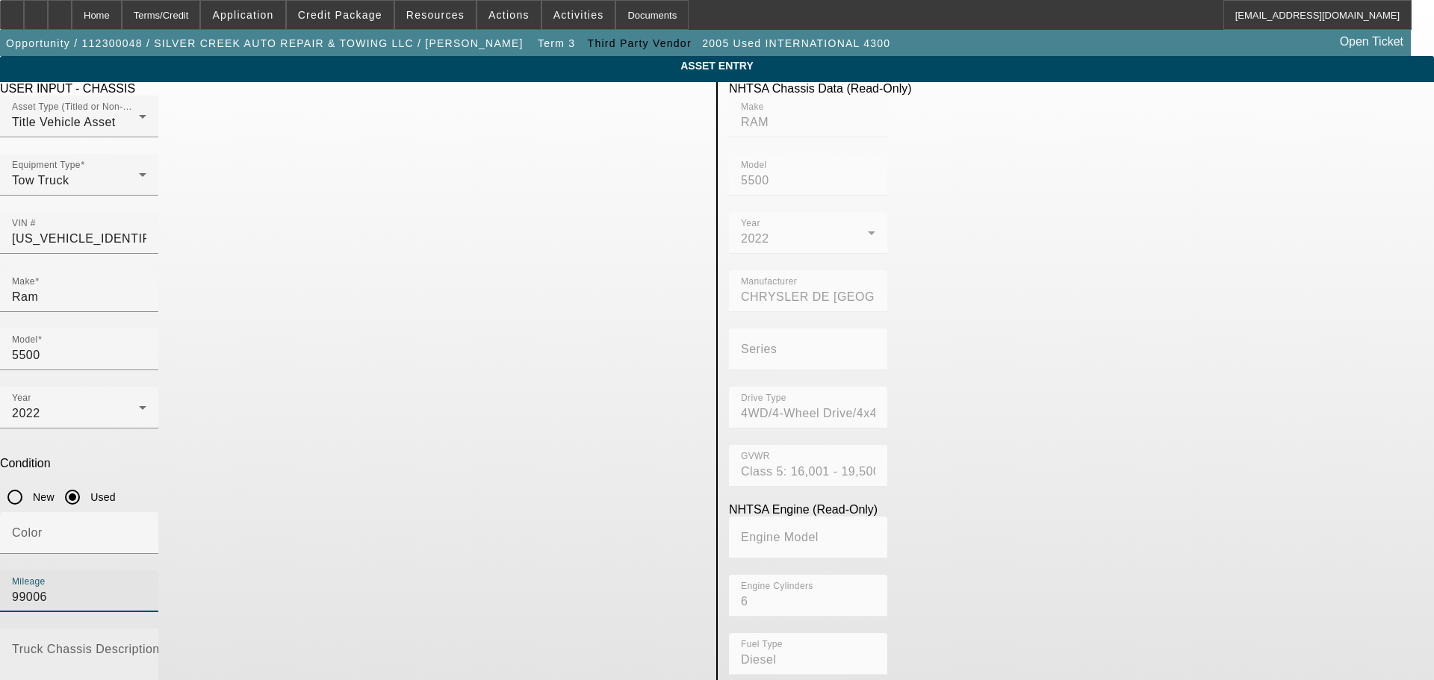
type input "99006"
click at [146, 647] on textarea "Truck Chassis Description (Describe the truck chassis only)" at bounding box center [79, 674] width 134 height 54
type textarea "Rollback"
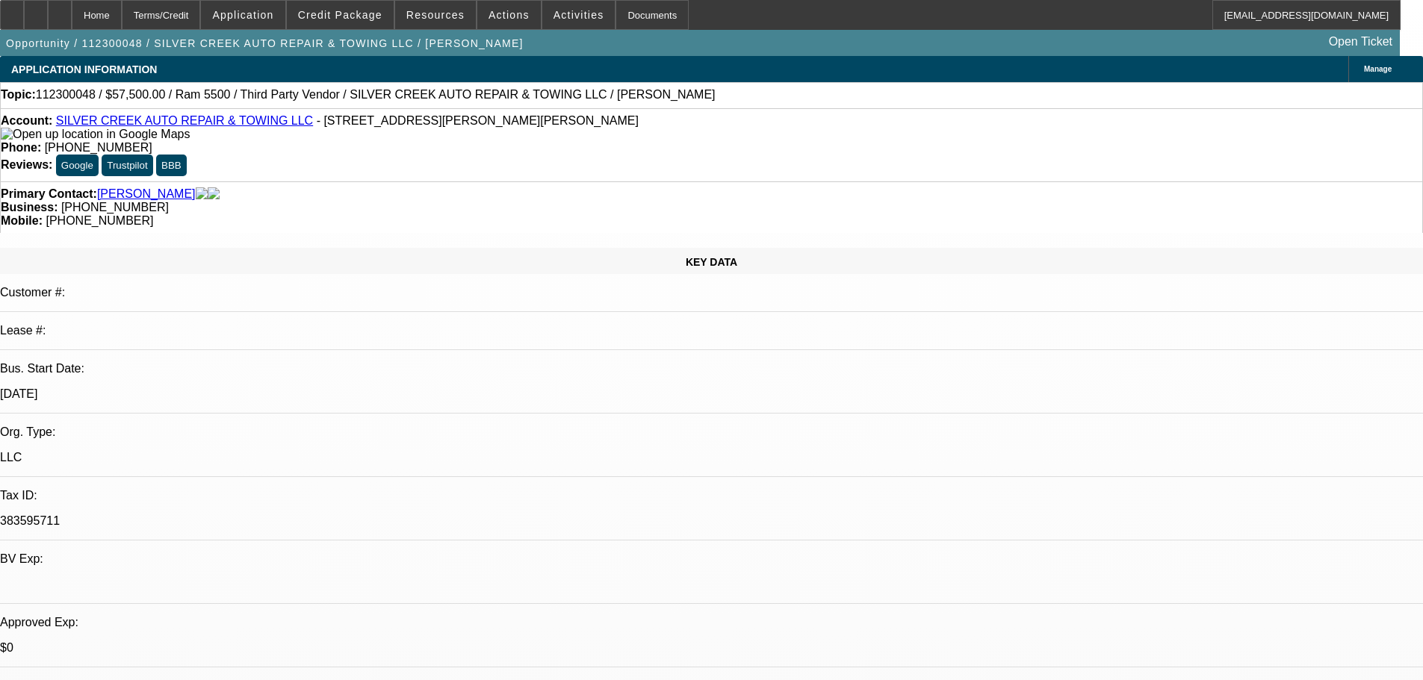
select select "0"
select select "6"
select select "0"
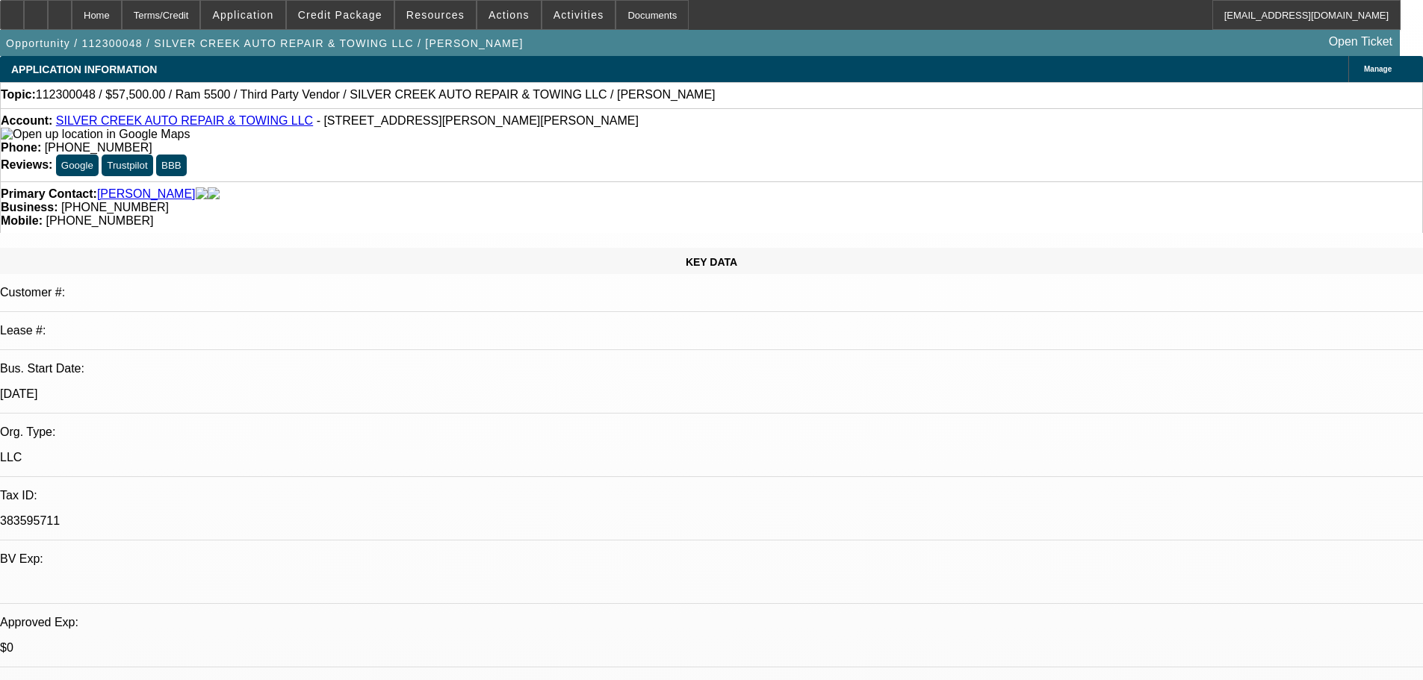
select select "0"
select select "6"
select select "0"
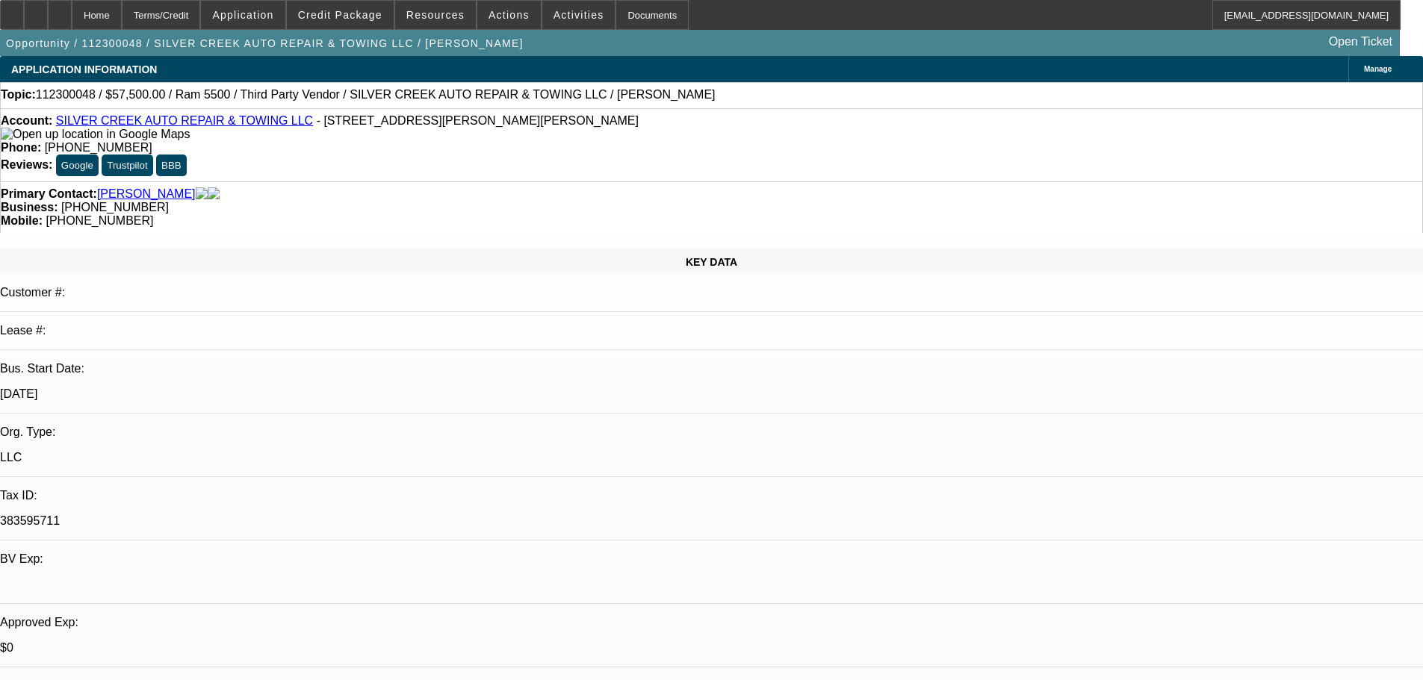
select select "0"
select select "6"
select select "0"
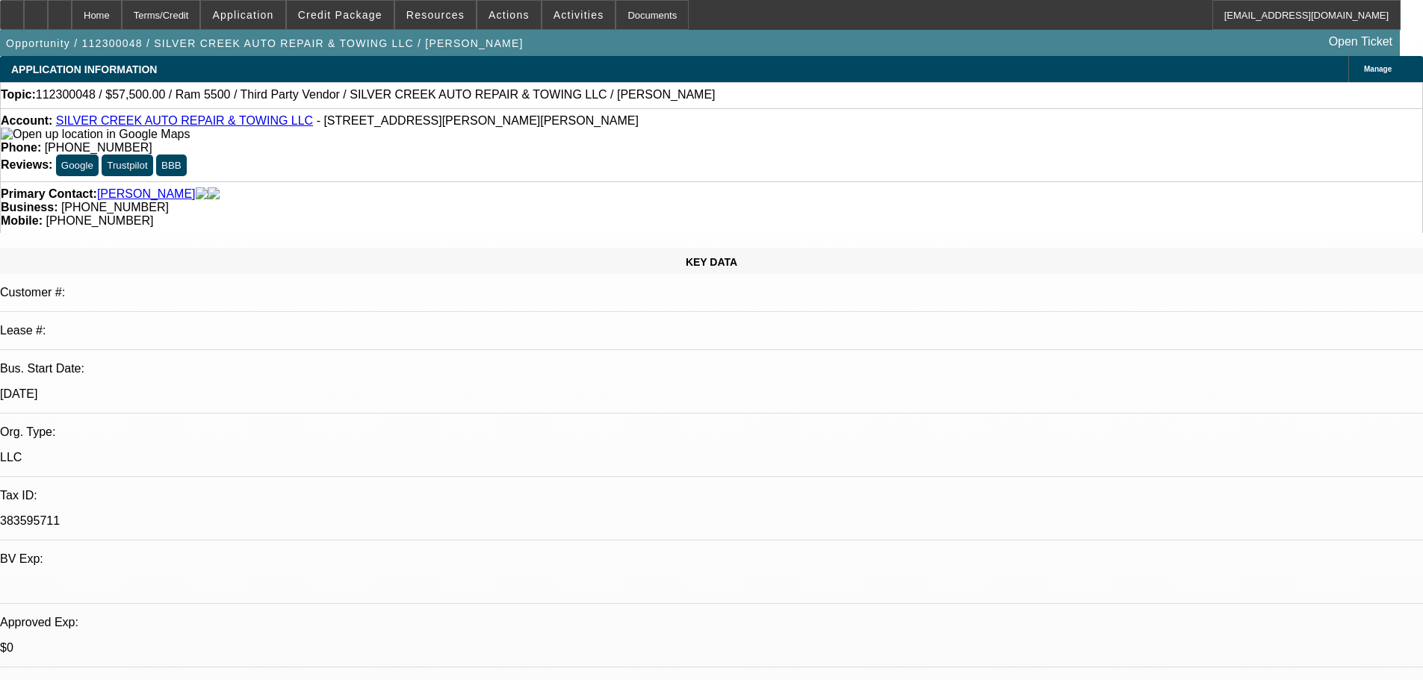
select select "6"
click at [379, 18] on span "Credit Package" at bounding box center [340, 15] width 84 height 12
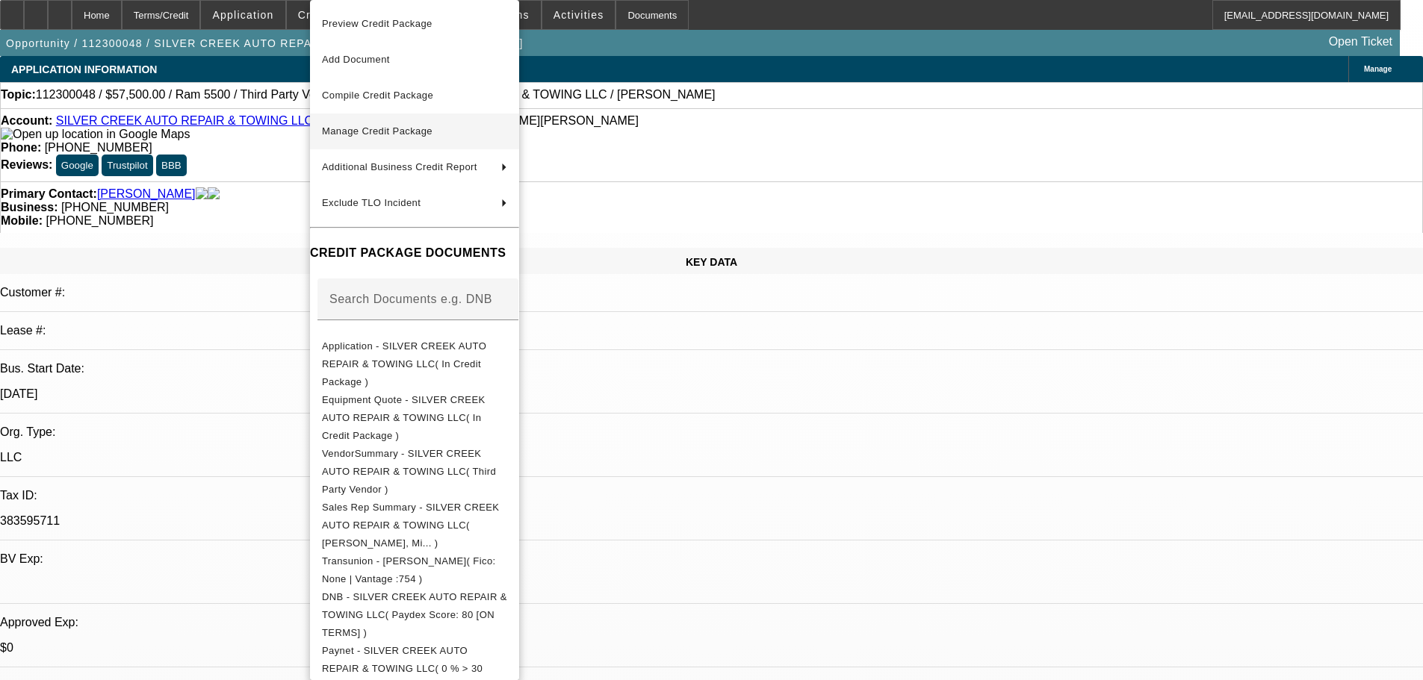
click at [479, 124] on span "Manage Credit Package" at bounding box center [414, 131] width 185 height 18
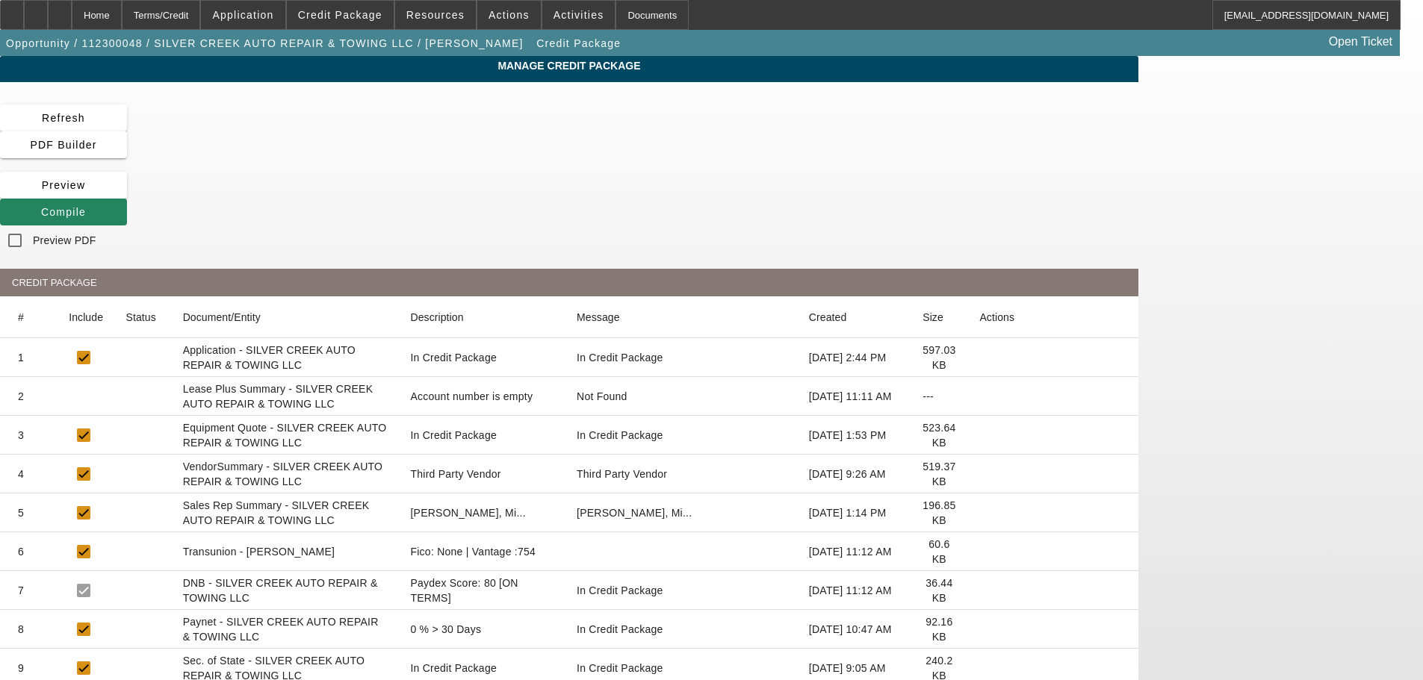
scroll to position [119, 0]
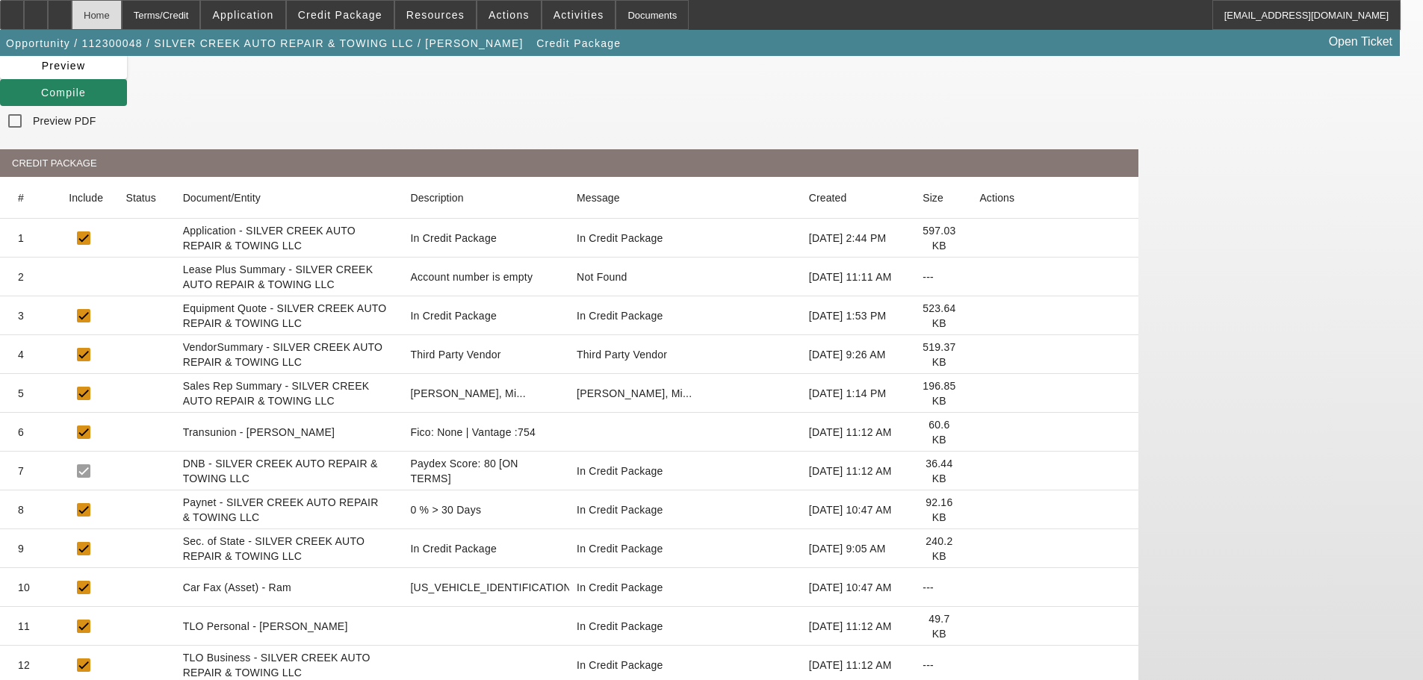
click at [122, 19] on div "Home" at bounding box center [97, 15] width 50 height 30
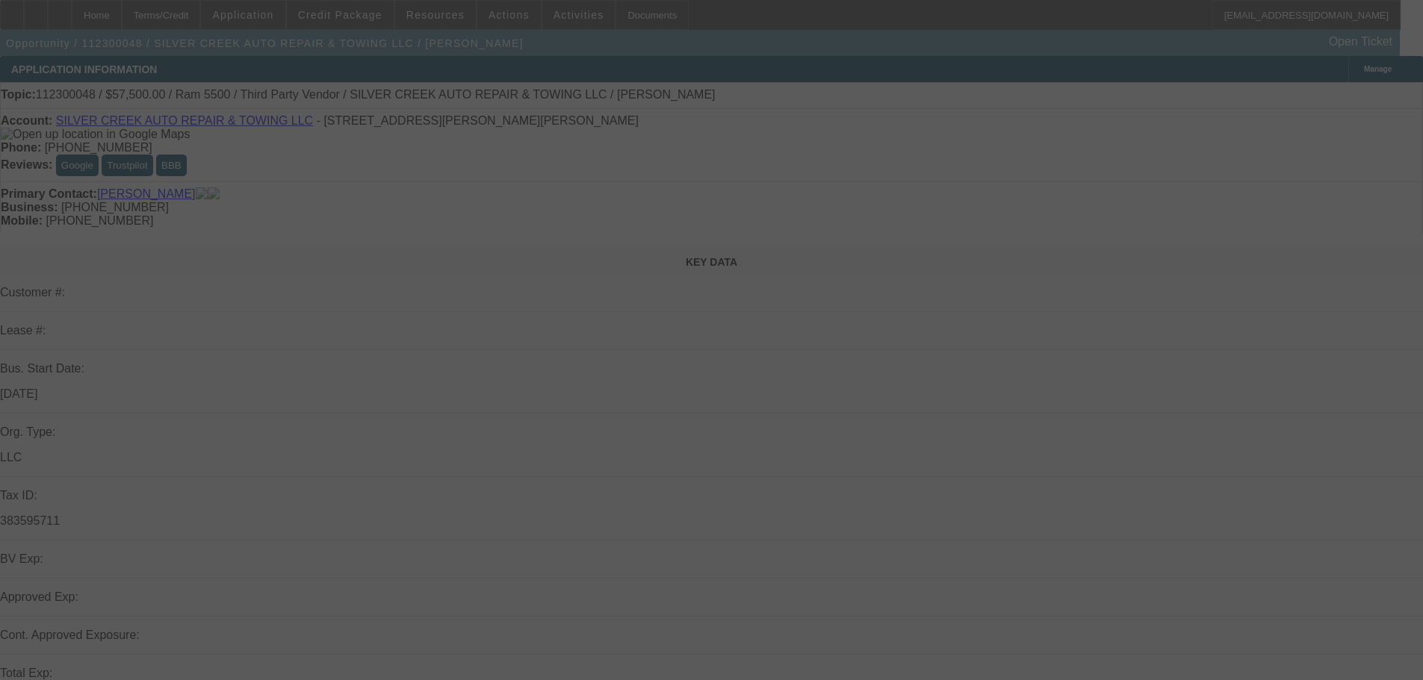
scroll to position [149, 0]
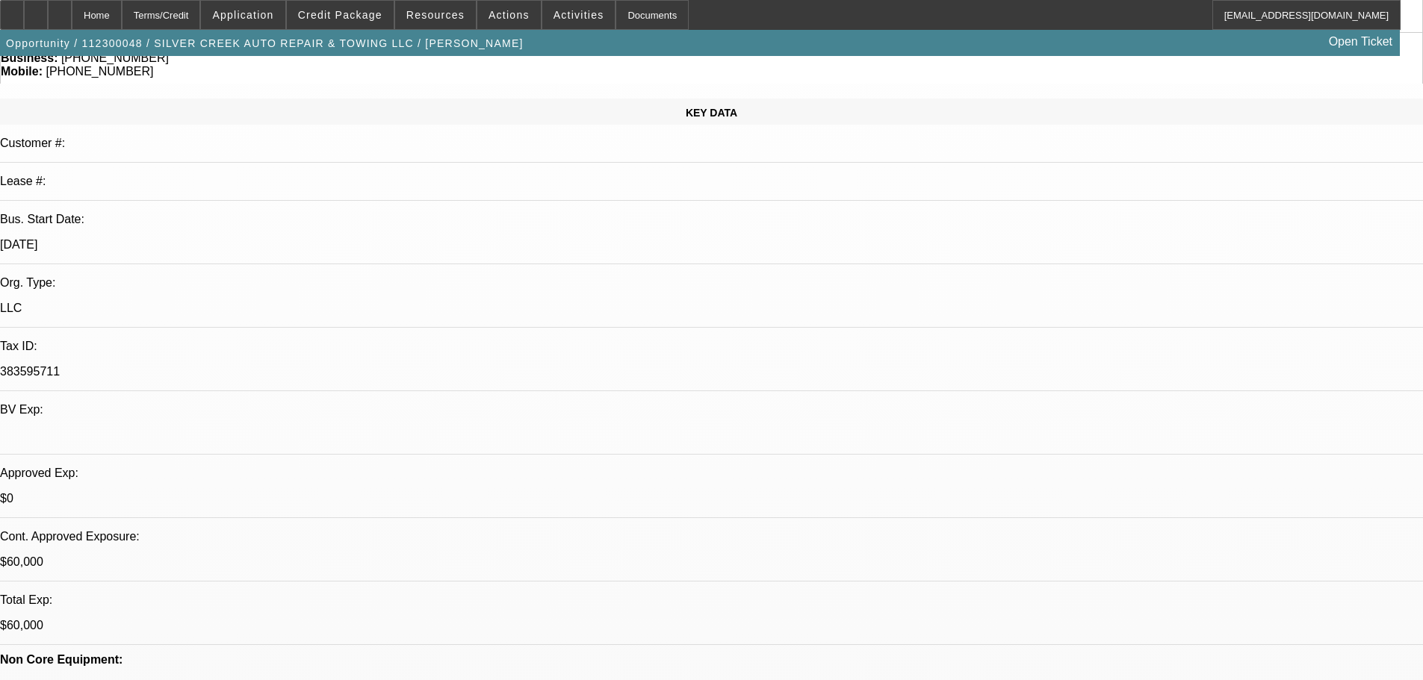
select select "0"
select select "6"
select select "0"
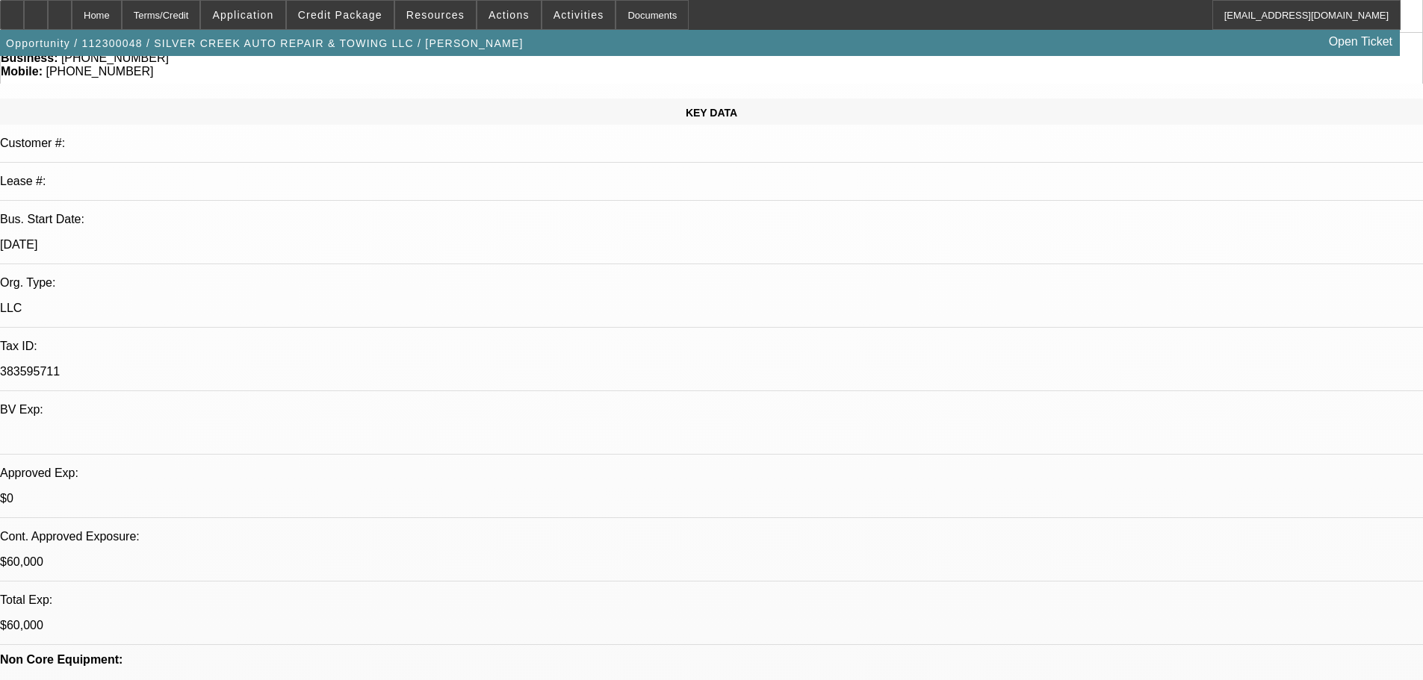
select select "0"
select select "6"
select select "0"
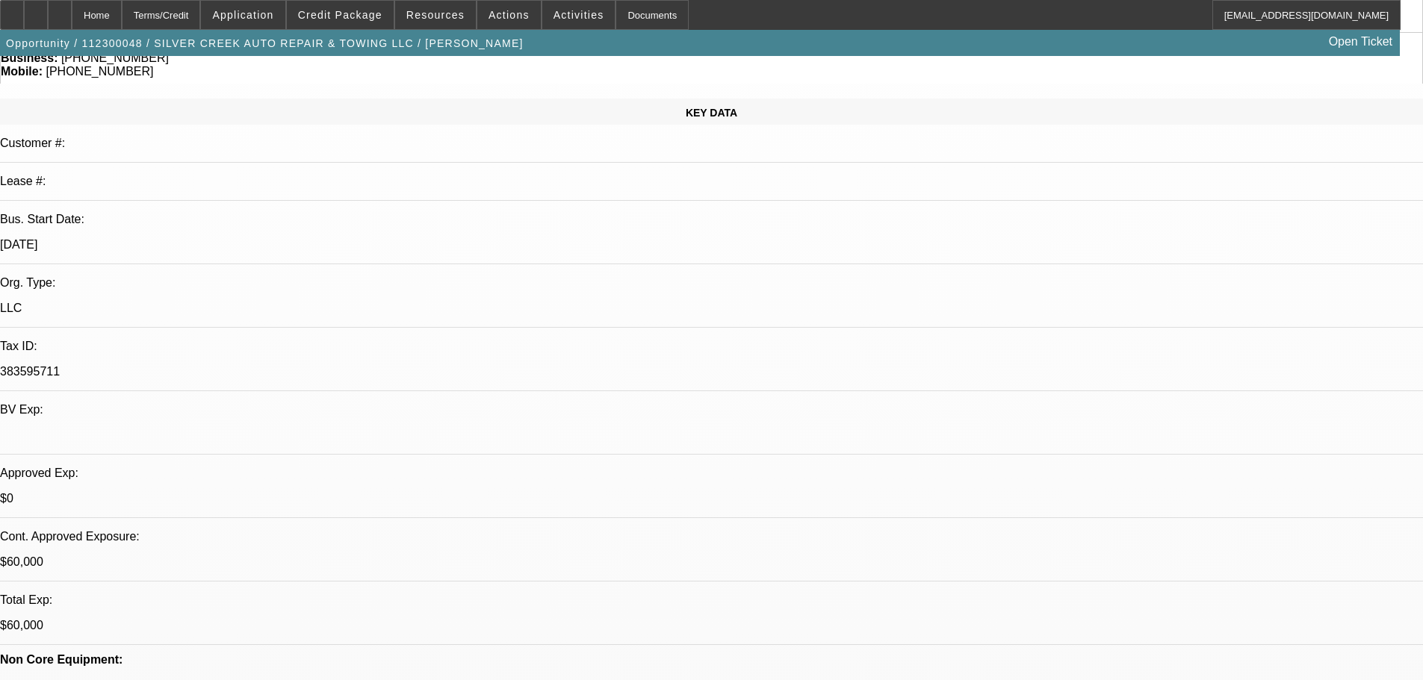
select select "0"
select select "6"
select select "0"
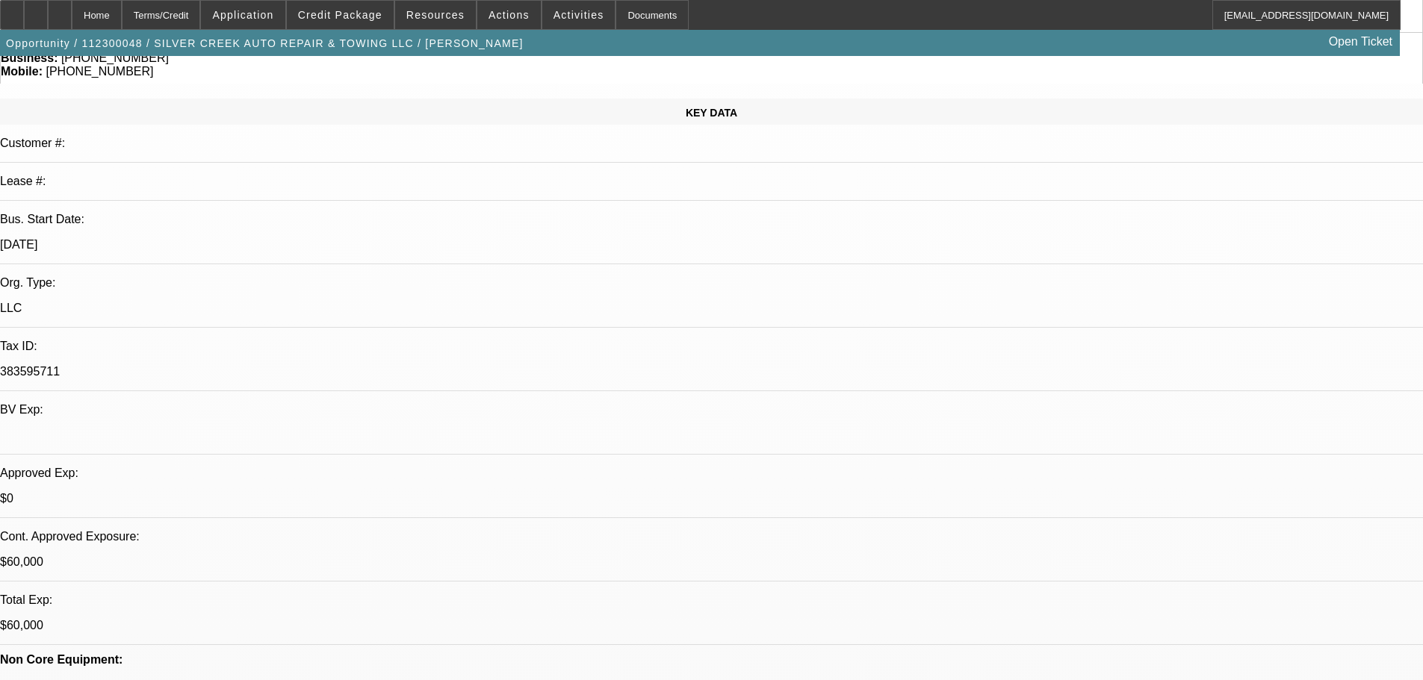
select select "6"
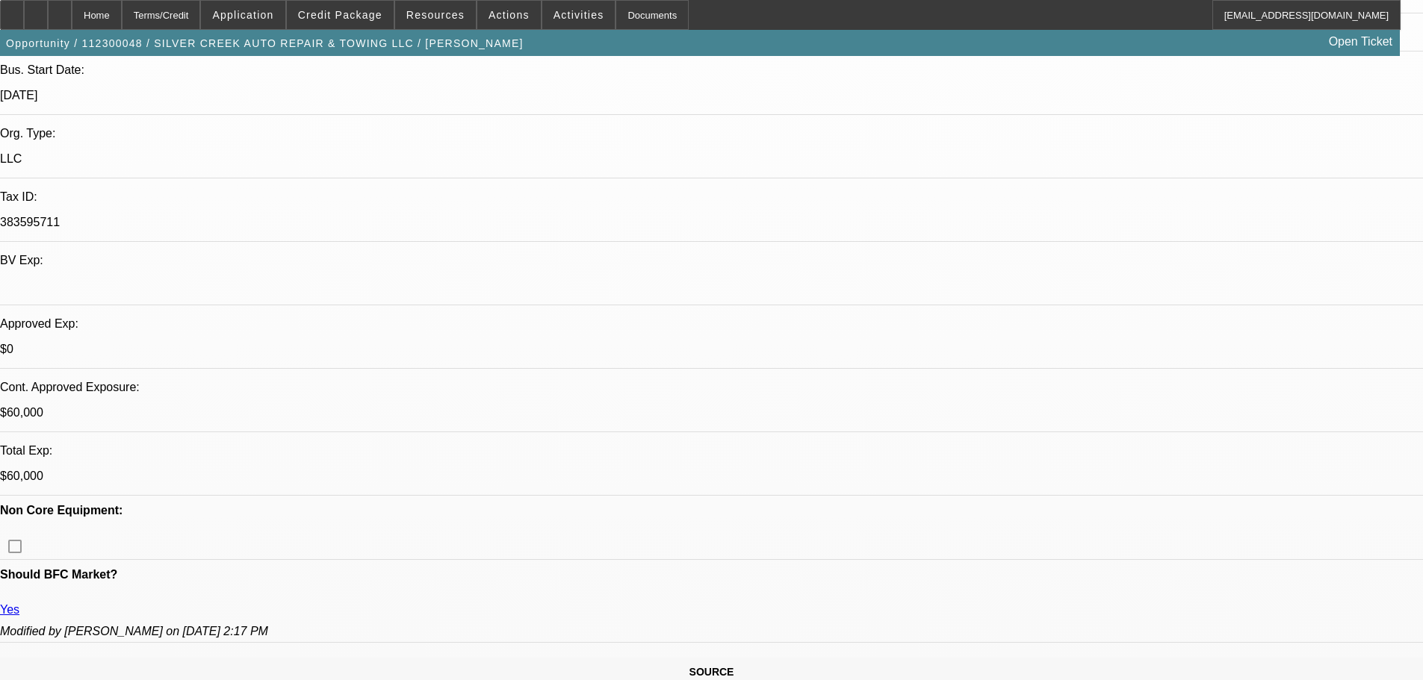
click at [380, 15] on span "Credit Package" at bounding box center [340, 15] width 84 height 12
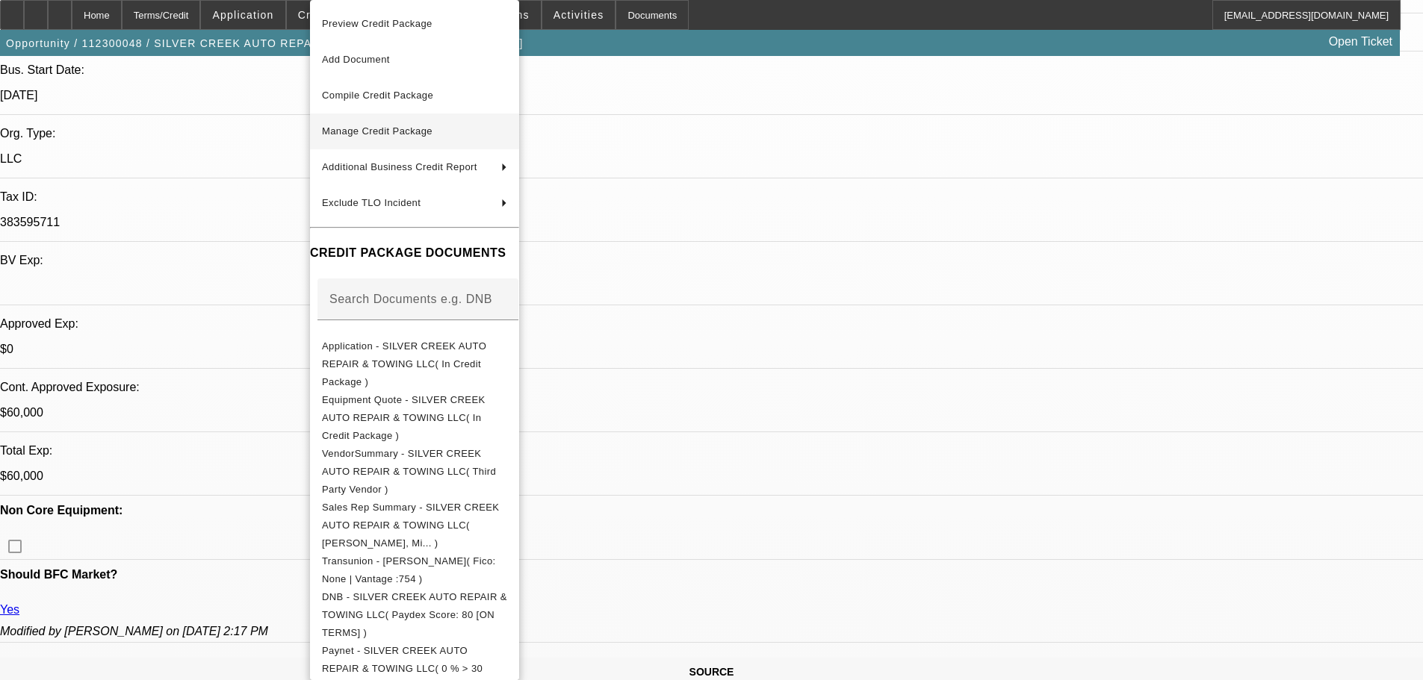
click at [439, 136] on span "Manage Credit Package" at bounding box center [414, 131] width 185 height 18
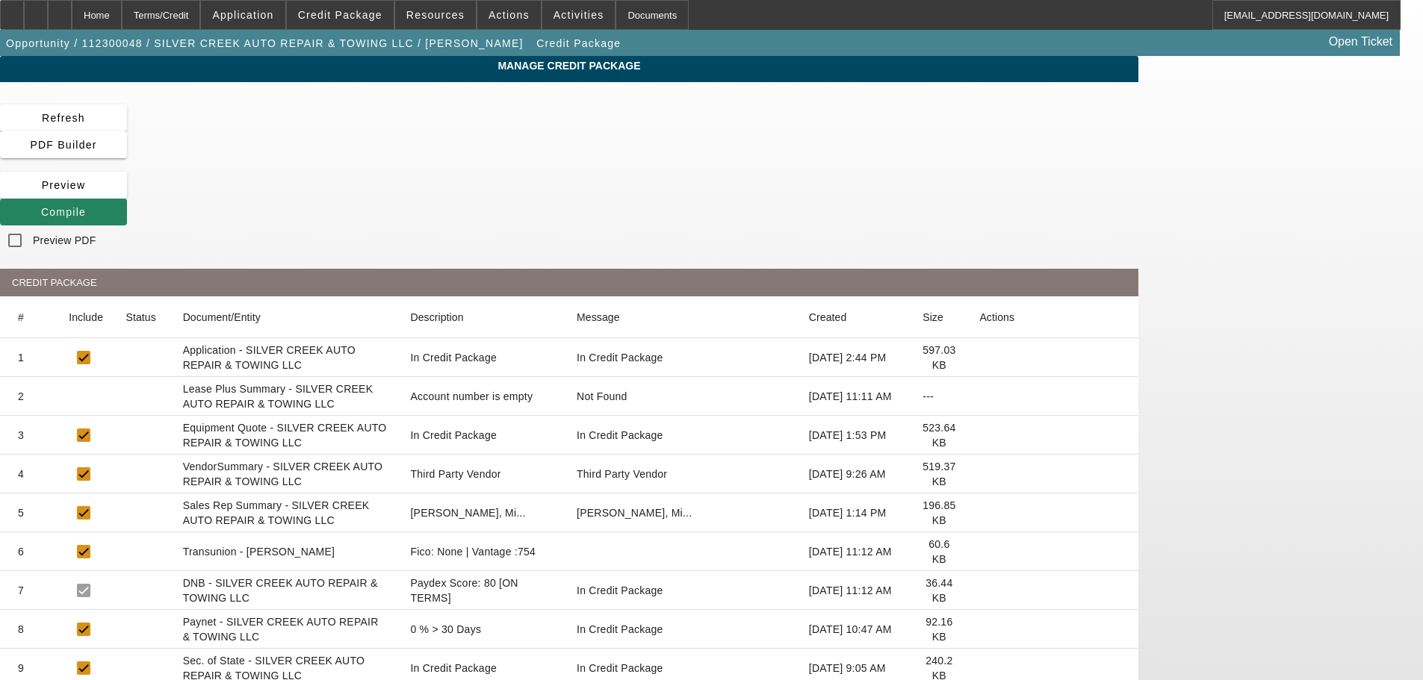
click at [979, 552] on icon at bounding box center [979, 552] width 0 height 0
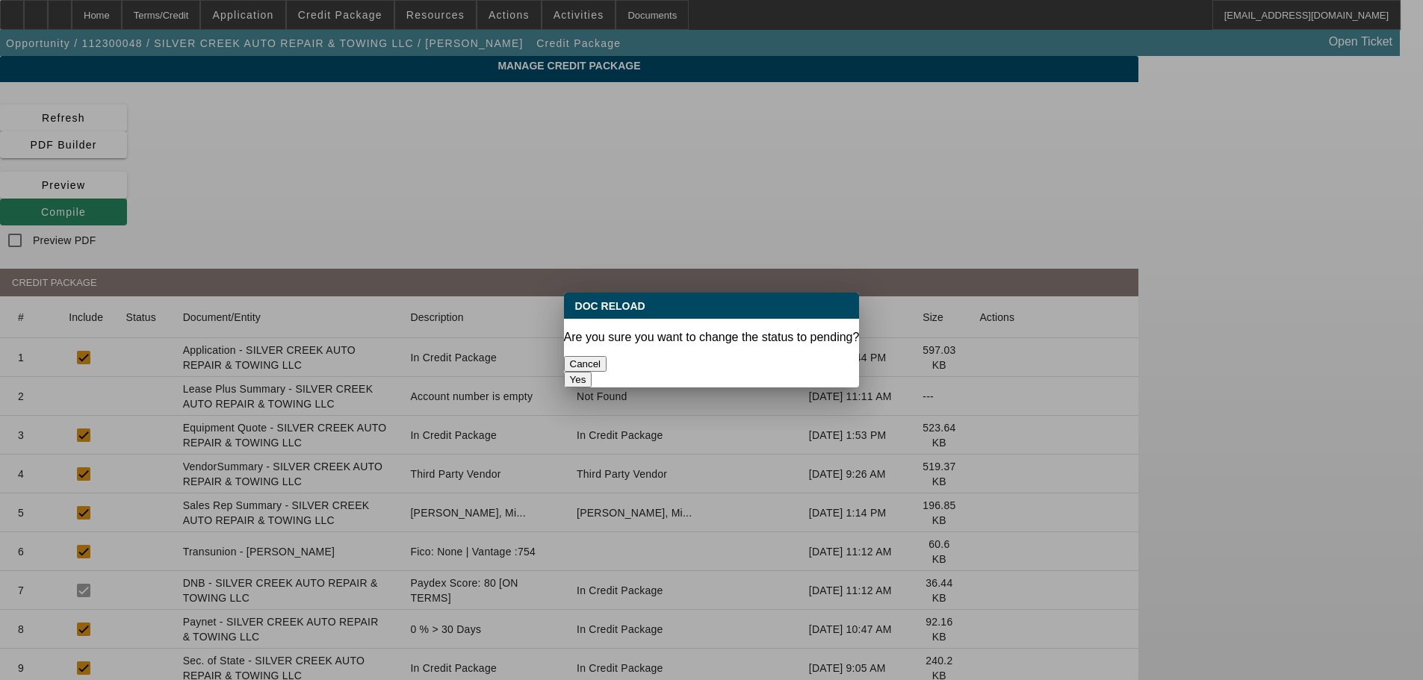
click at [592, 372] on button "Yes" at bounding box center [578, 380] width 28 height 16
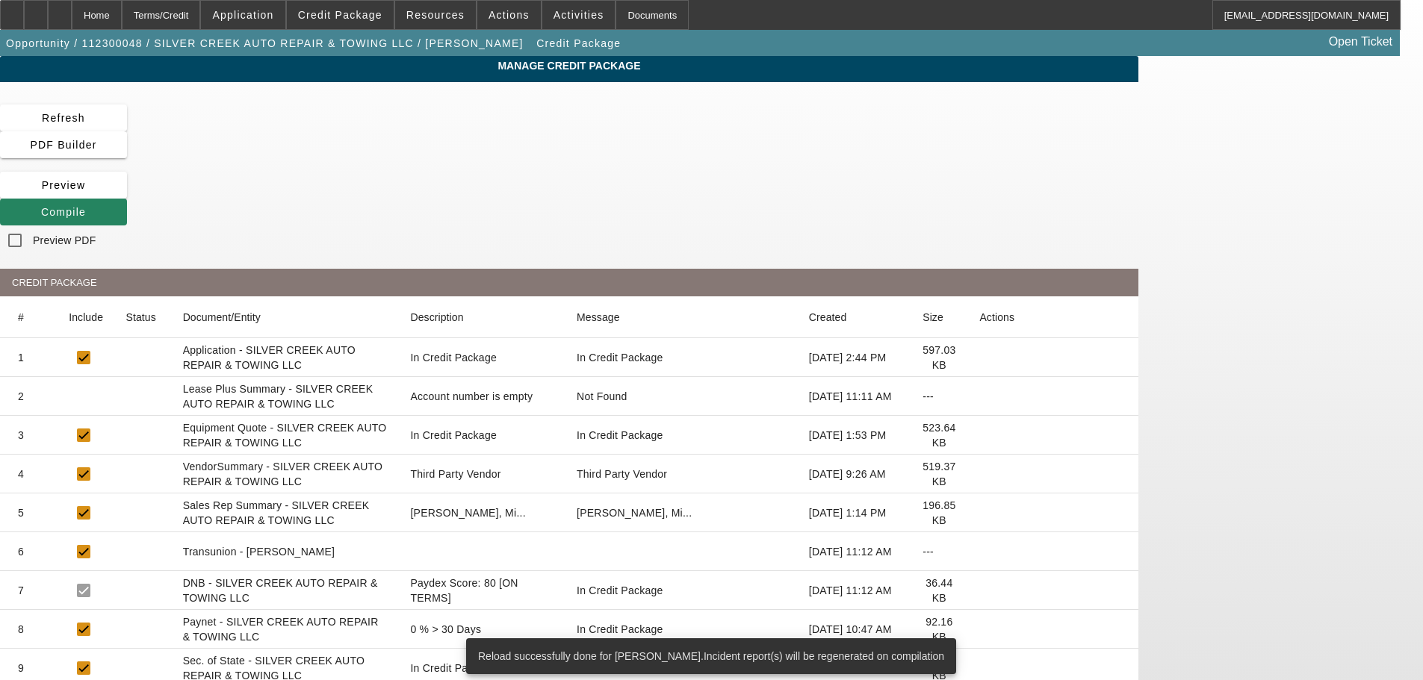
click at [979, 630] on icon at bounding box center [979, 630] width 0 height 0
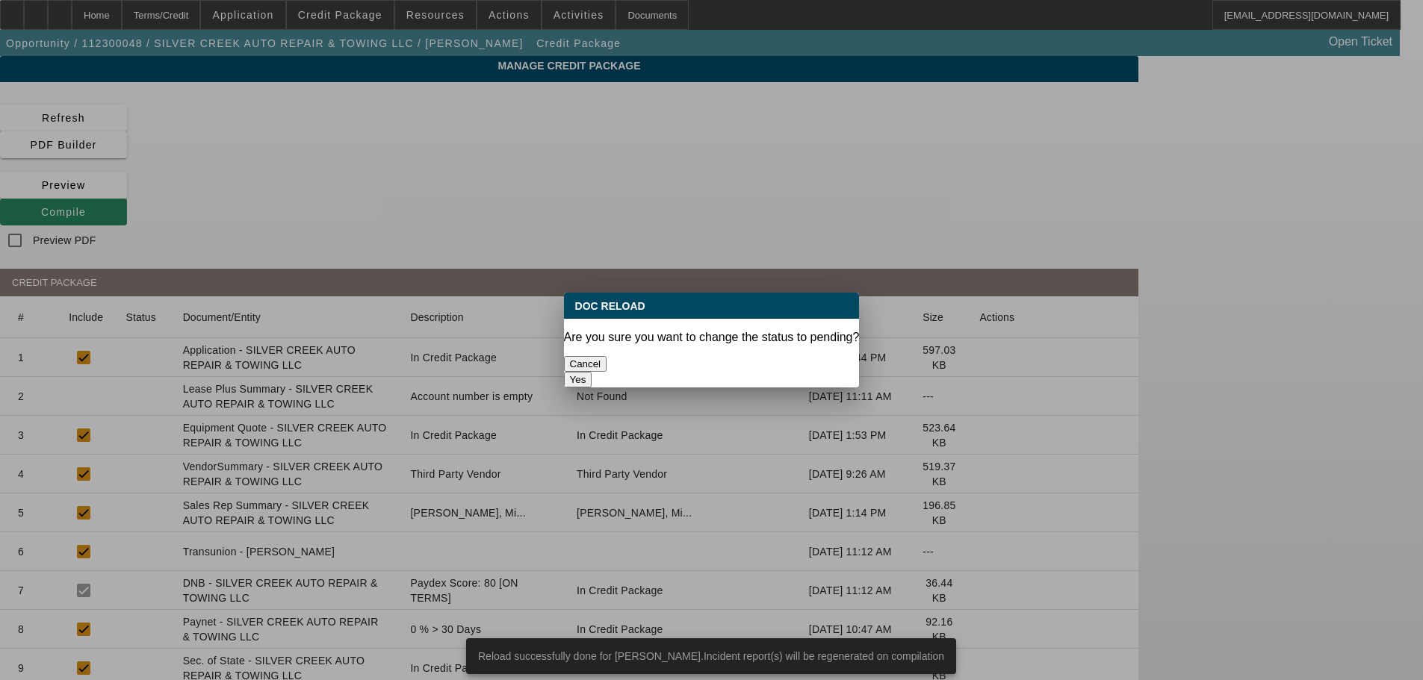
click at [592, 372] on button "Yes" at bounding box center [578, 380] width 28 height 16
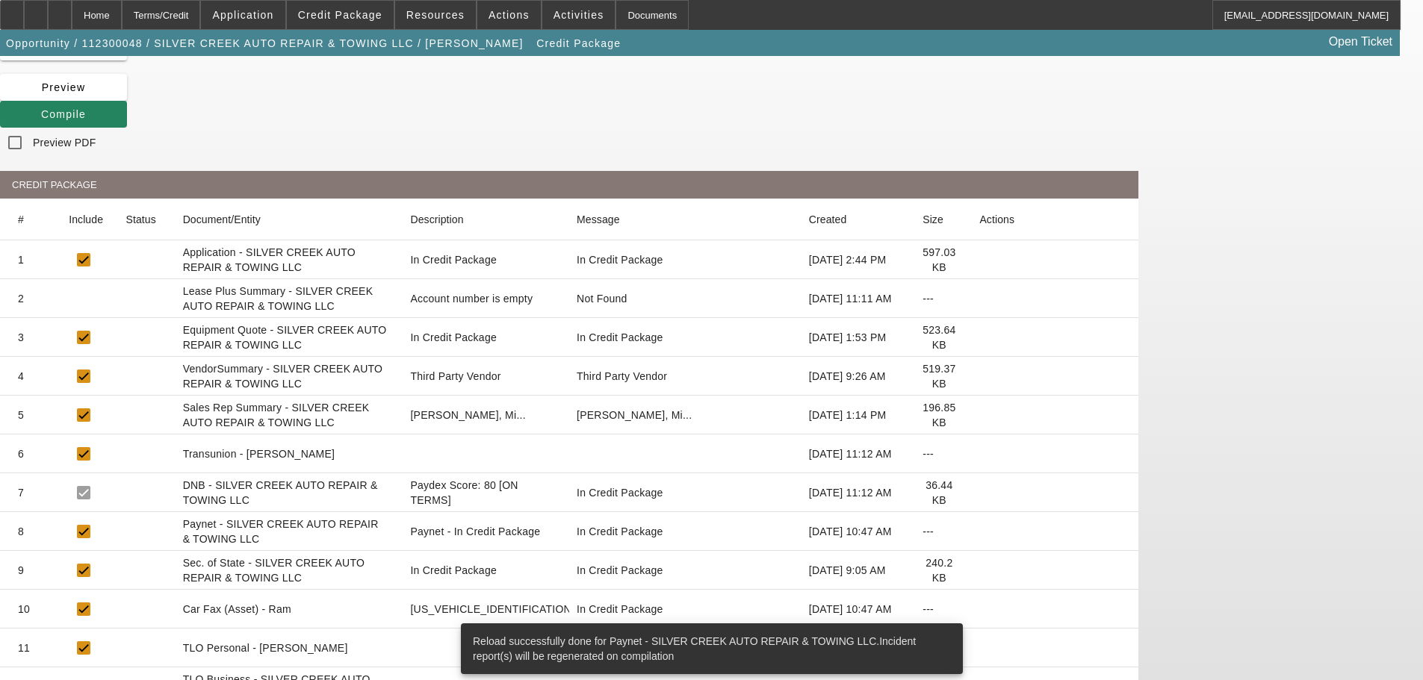
scroll to position [119, 0]
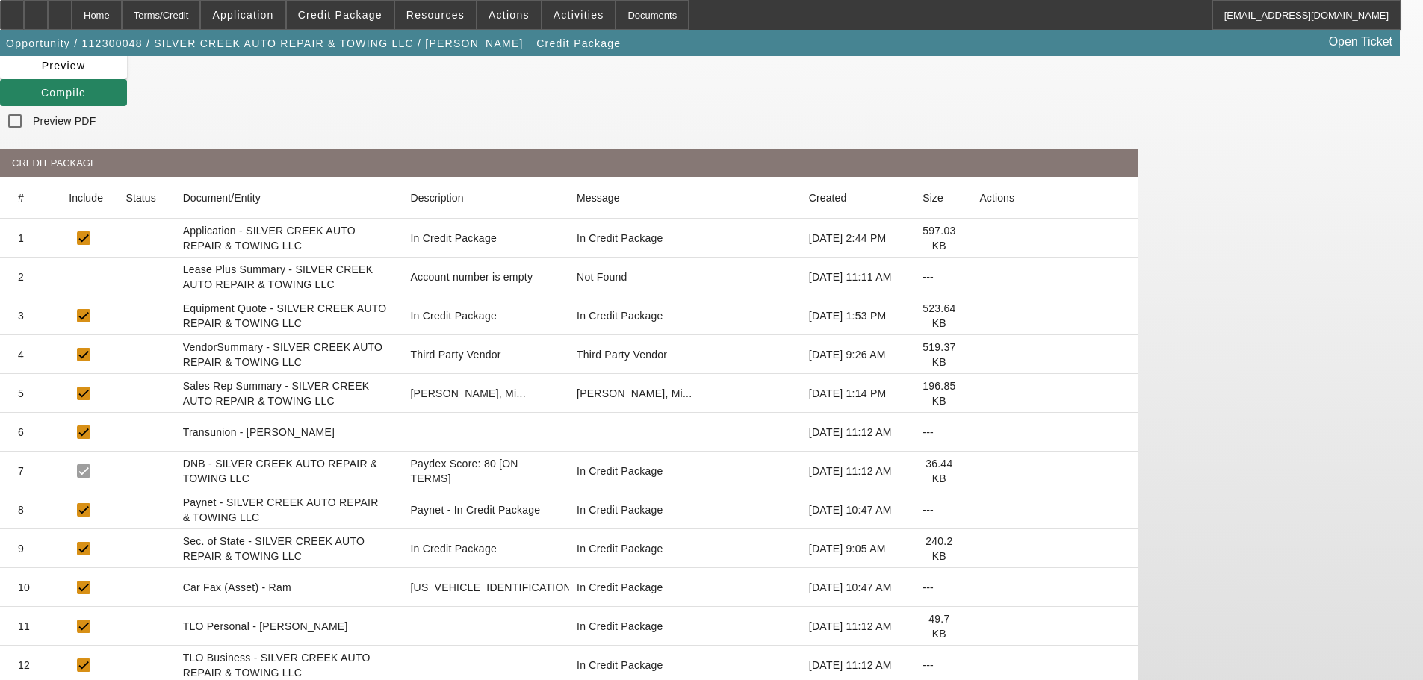
click at [979, 627] on icon at bounding box center [979, 627] width 0 height 0
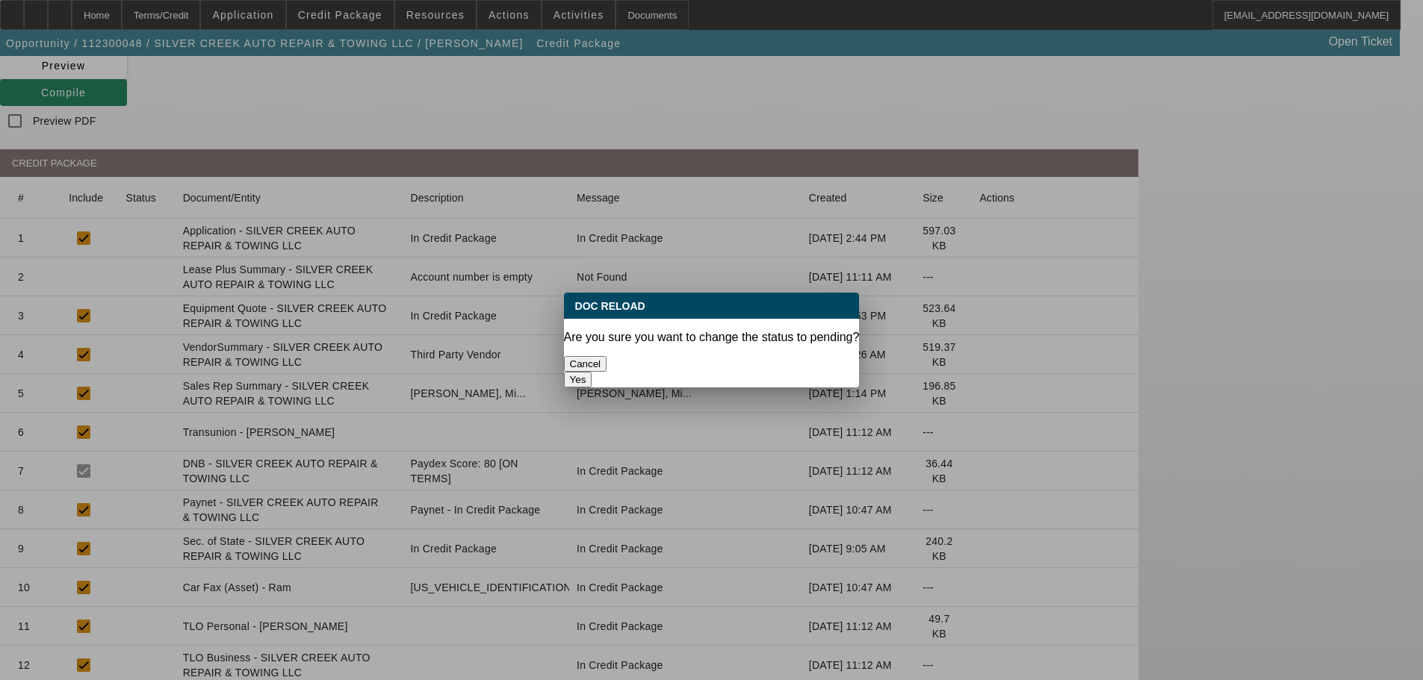
scroll to position [0, 0]
click at [592, 372] on button "Yes" at bounding box center [578, 380] width 28 height 16
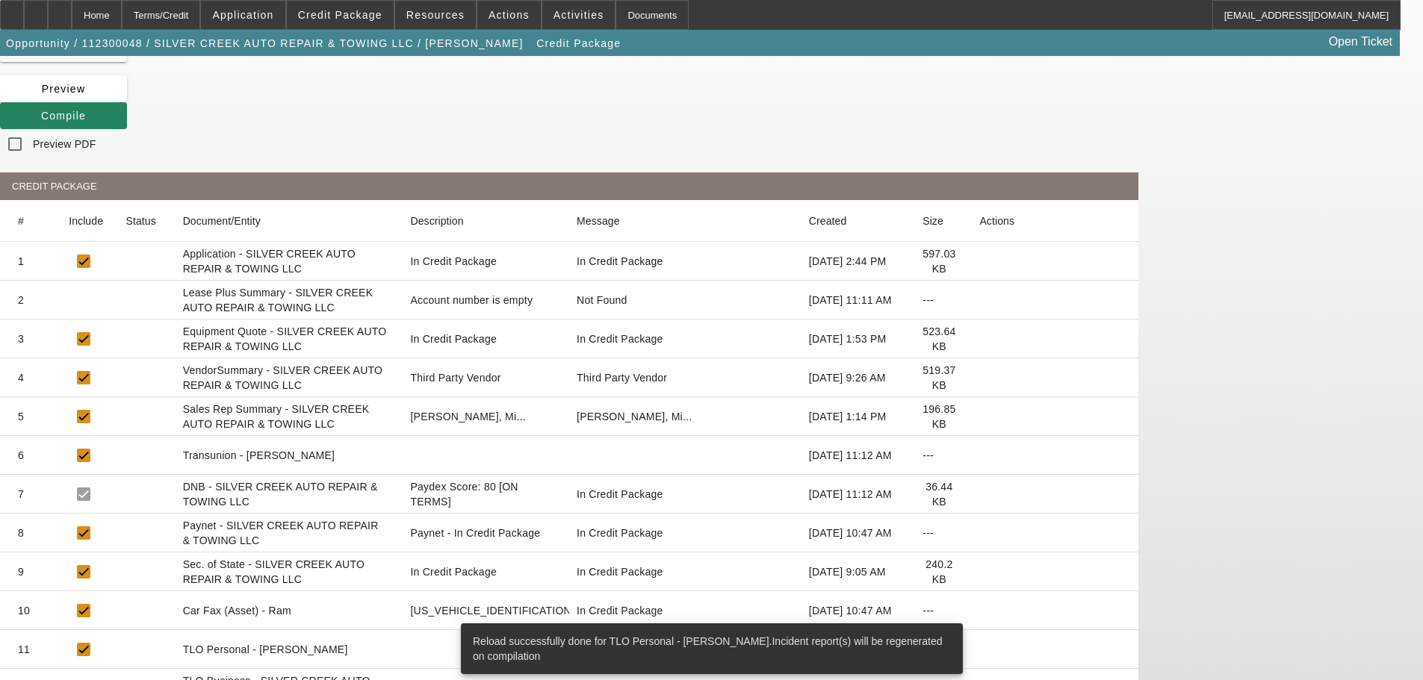
scroll to position [119, 0]
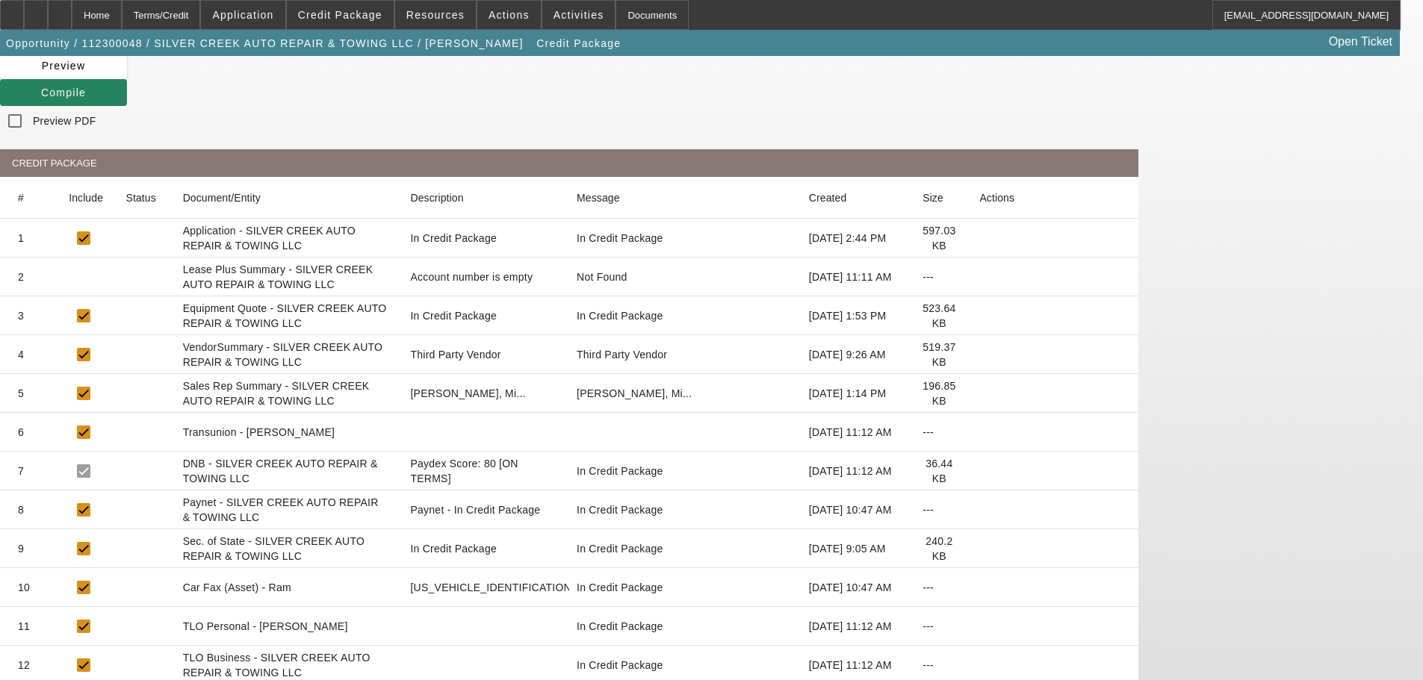
click at [979, 665] on icon at bounding box center [979, 665] width 0 height 0
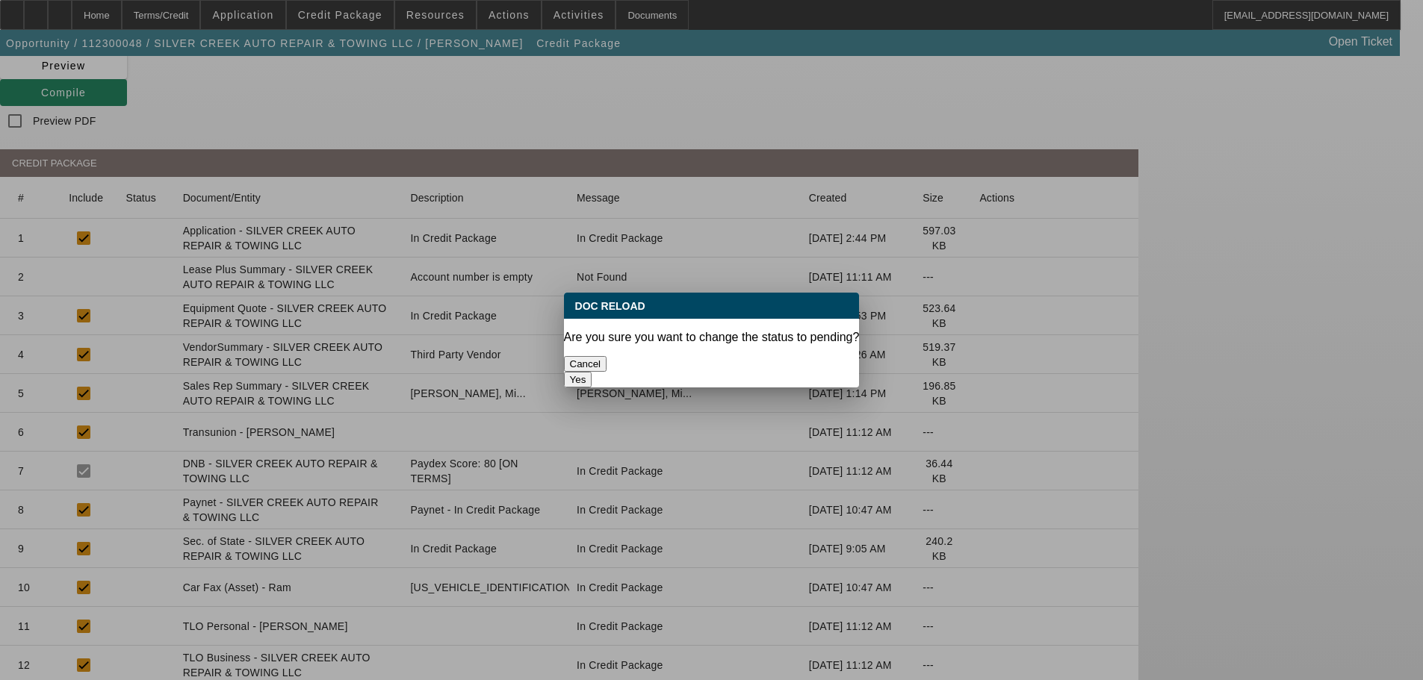
scroll to position [0, 0]
click at [592, 372] on button "Yes" at bounding box center [578, 380] width 28 height 16
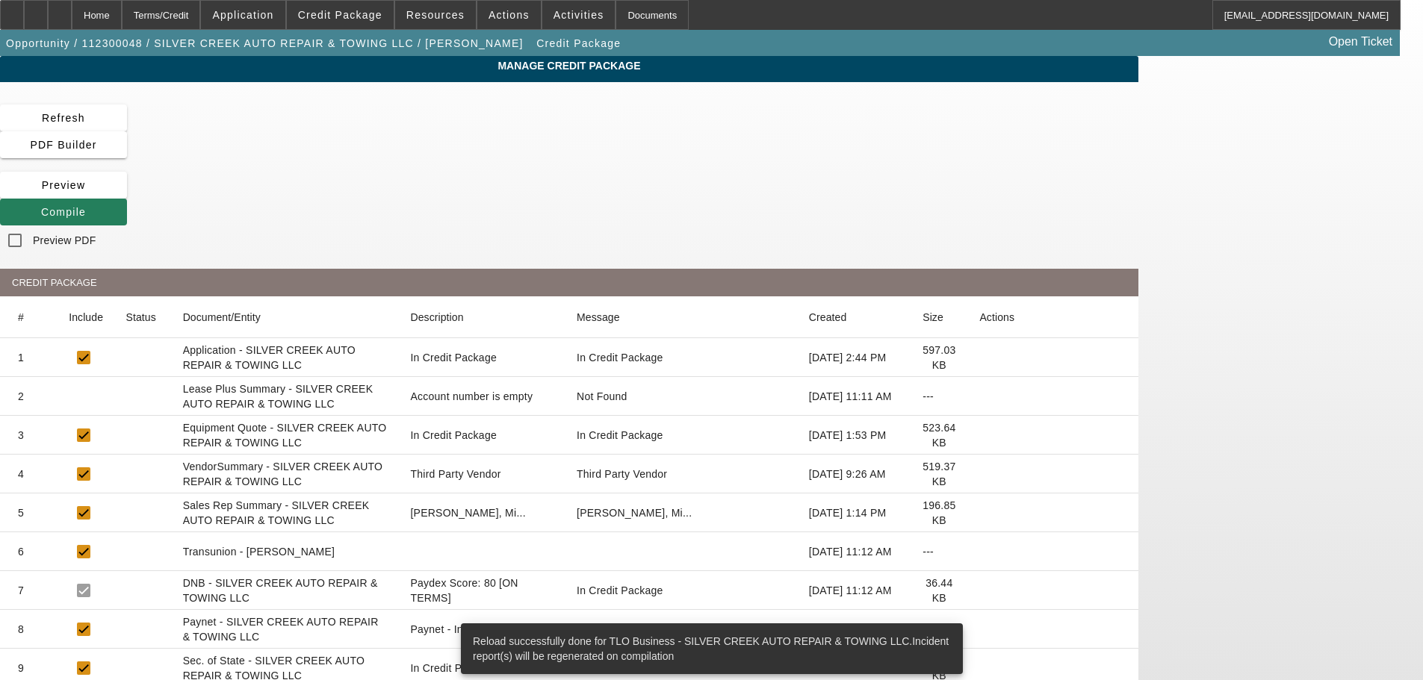
click at [86, 206] on span "Compile" at bounding box center [63, 212] width 45 height 12
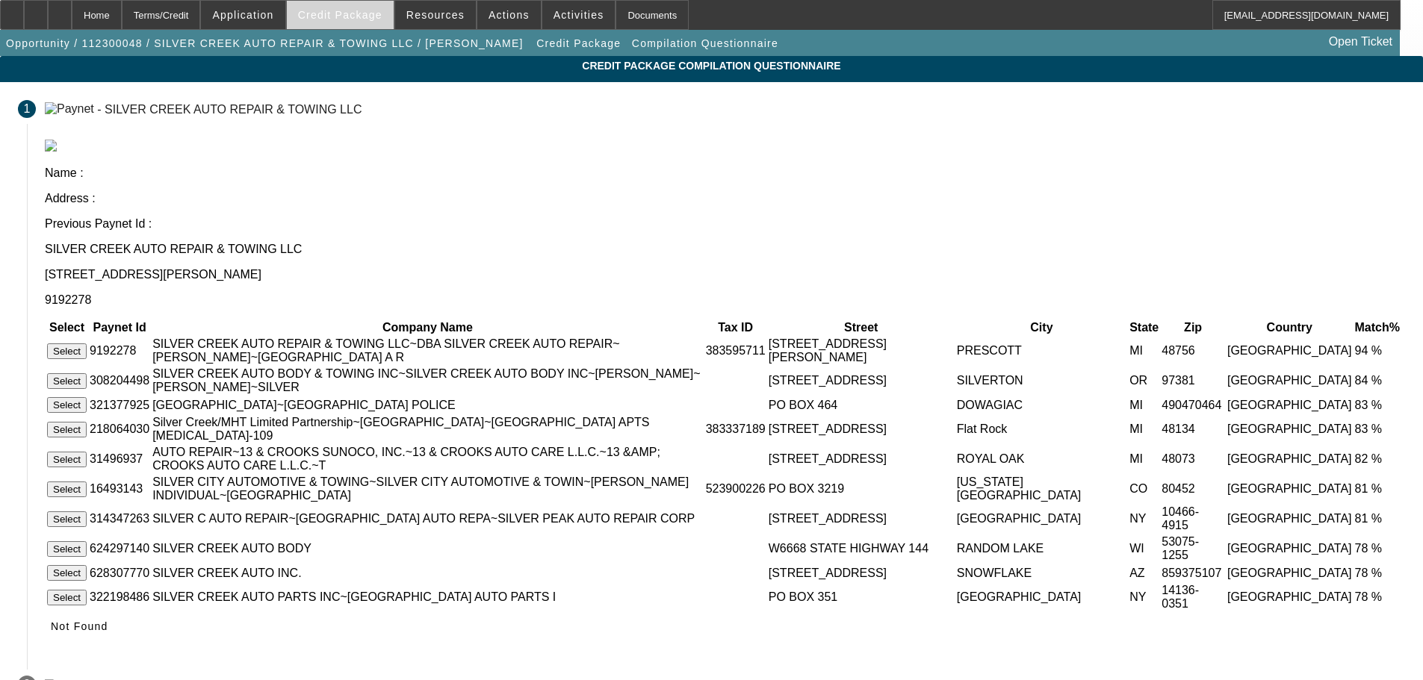
click at [324, 5] on span at bounding box center [340, 15] width 107 height 36
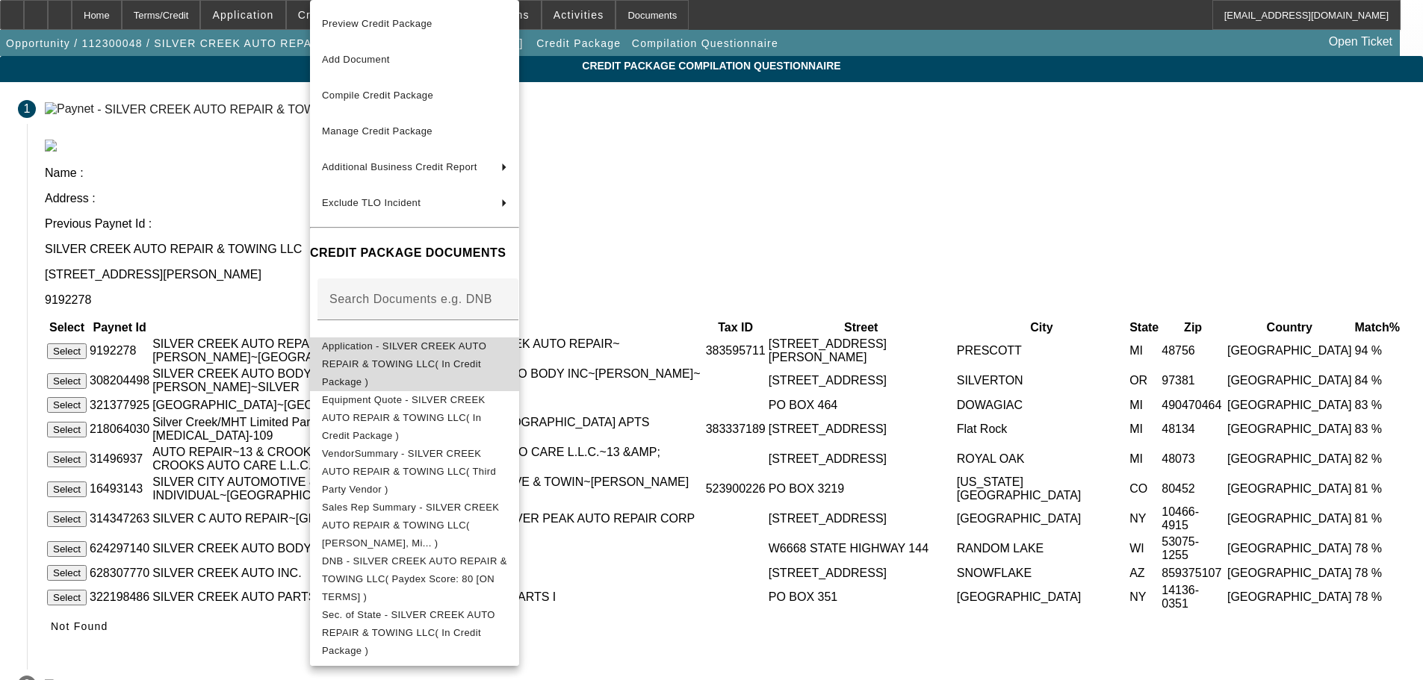
click at [413, 350] on span "Application - SILVER CREEK AUTO REPAIR & TOWING LLC( In Credit Package )" at bounding box center [404, 364] width 164 height 47
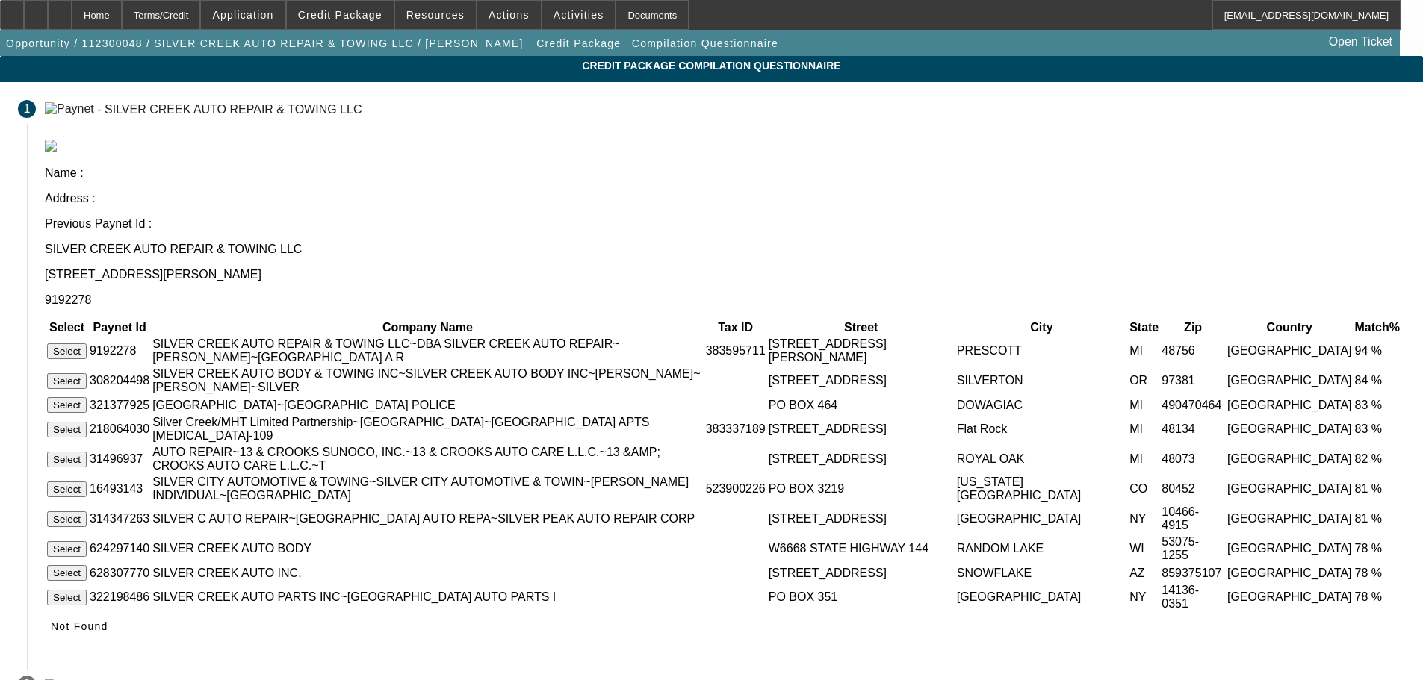
click at [87, 344] on button "Select" at bounding box center [67, 352] width 40 height 16
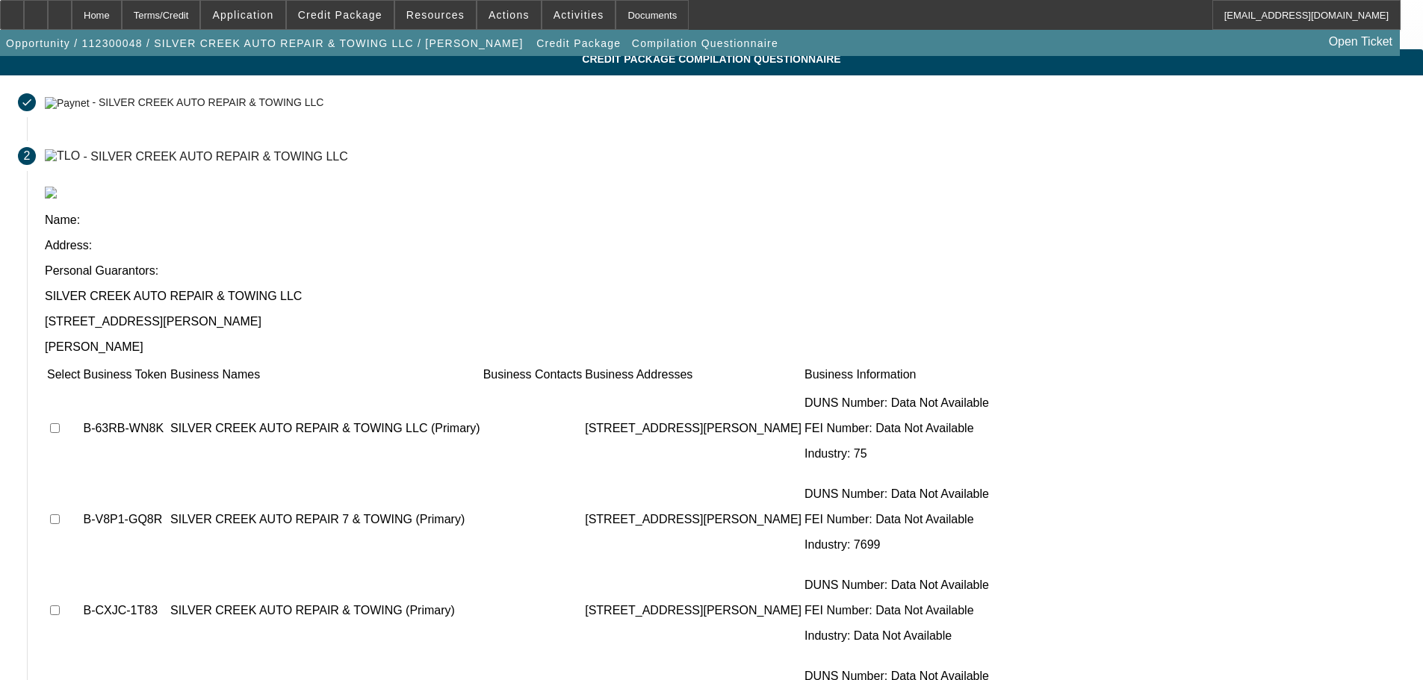
drag, startPoint x: 330, startPoint y: 292, endPoint x: 326, endPoint y: 300, distance: 9.4
click at [60, 423] on input "checkbox" at bounding box center [55, 428] width 10 height 10
checkbox input "true"
click at [81, 475] on td at bounding box center [63, 520] width 34 height 90
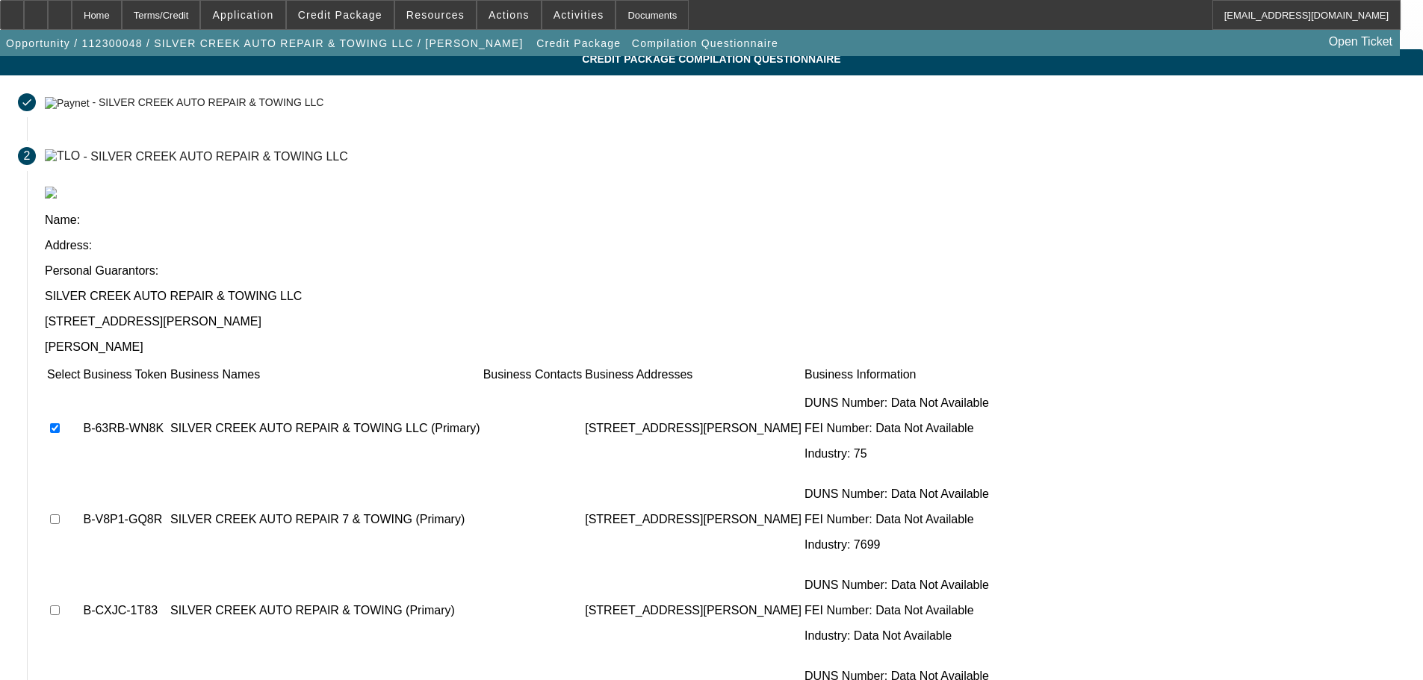
click at [60, 515] on input "checkbox" at bounding box center [55, 520] width 10 height 10
checkbox input "true"
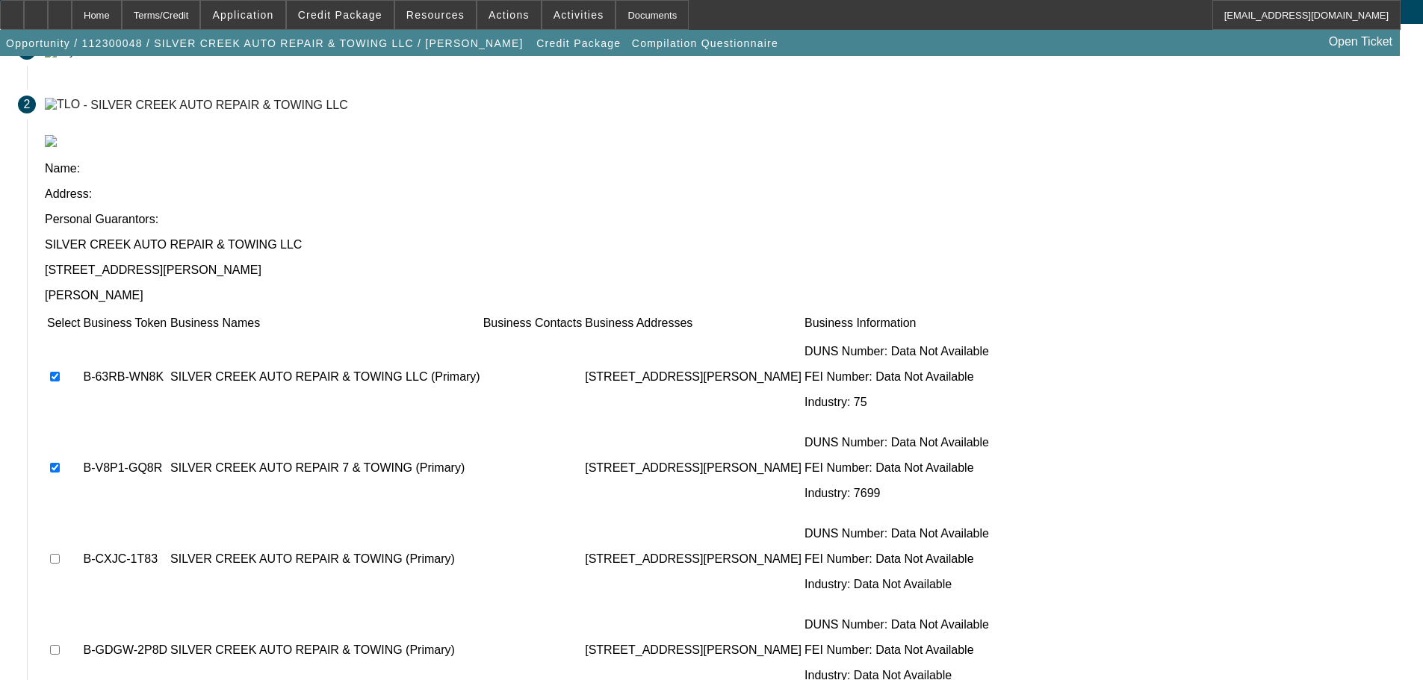
scroll to position [85, 0]
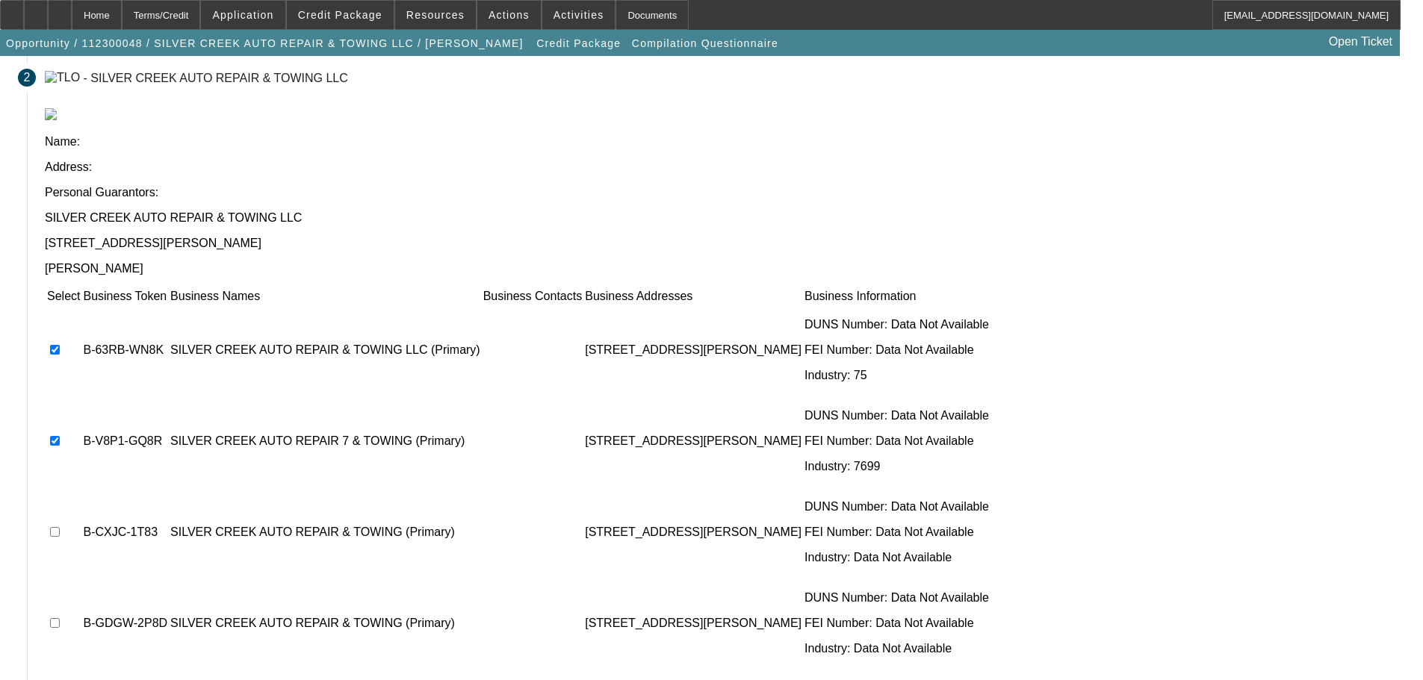
click at [60, 618] on input "checkbox" at bounding box center [55, 623] width 10 height 10
checkbox input "true"
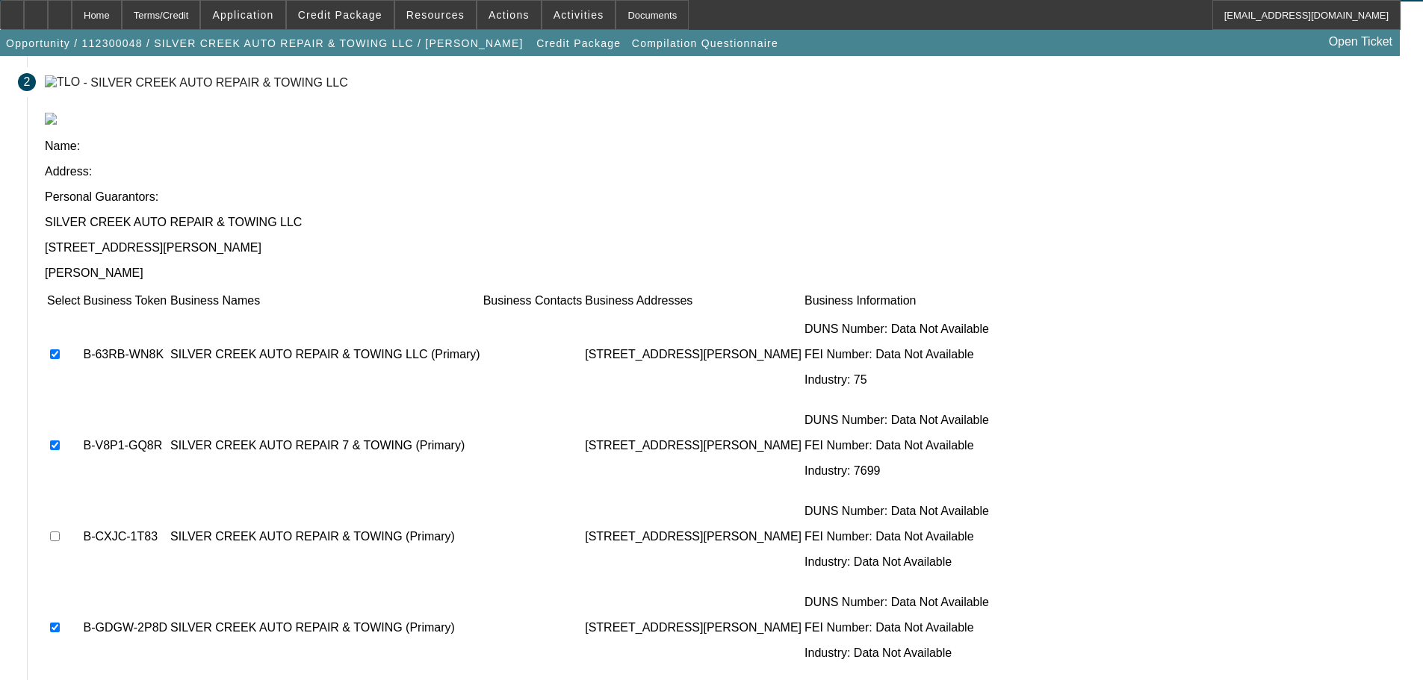
scroll to position [0, 0]
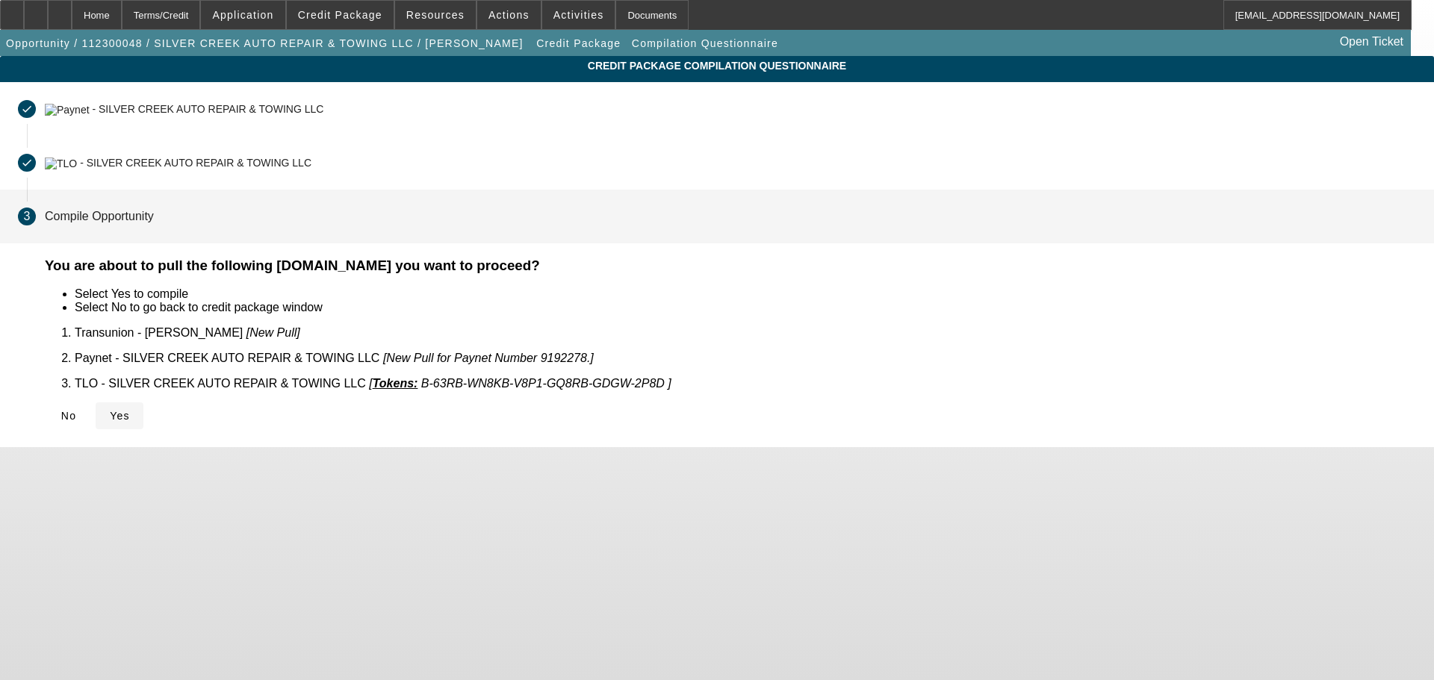
click at [143, 408] on span at bounding box center [120, 416] width 48 height 36
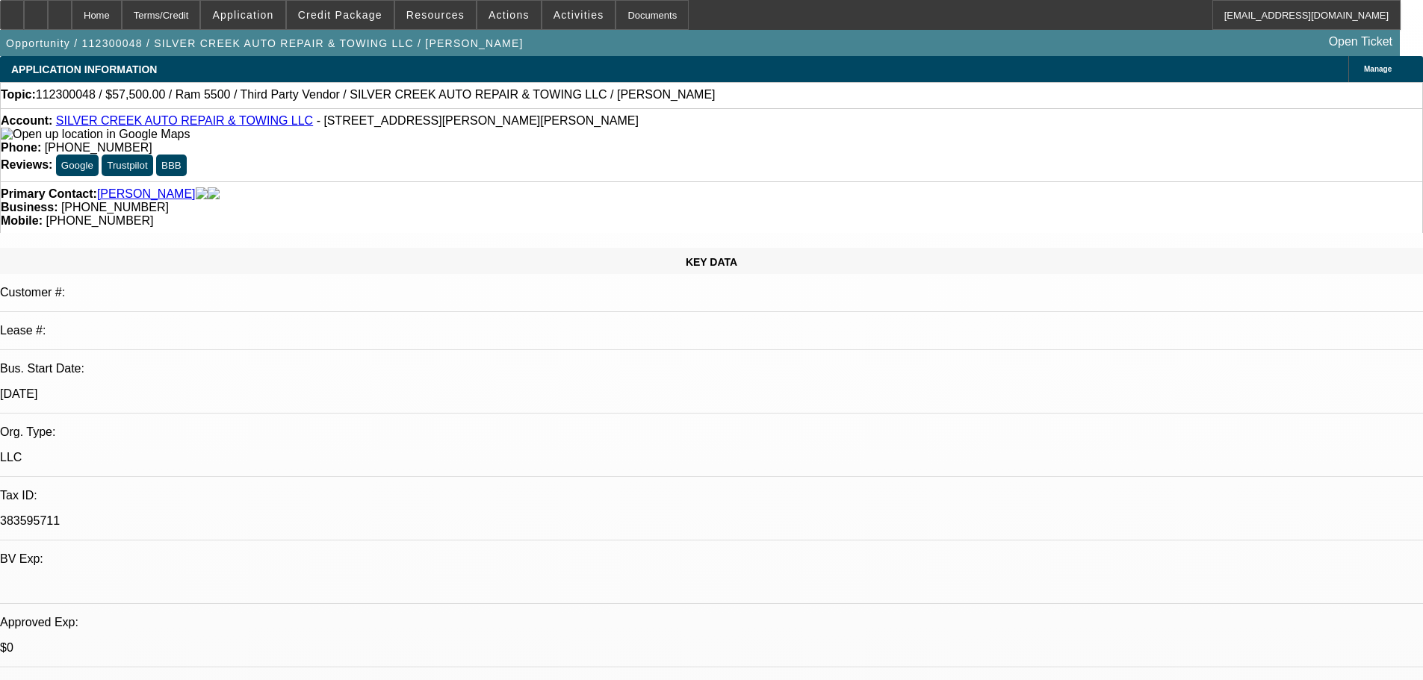
select select "0"
select select "6"
select select "0"
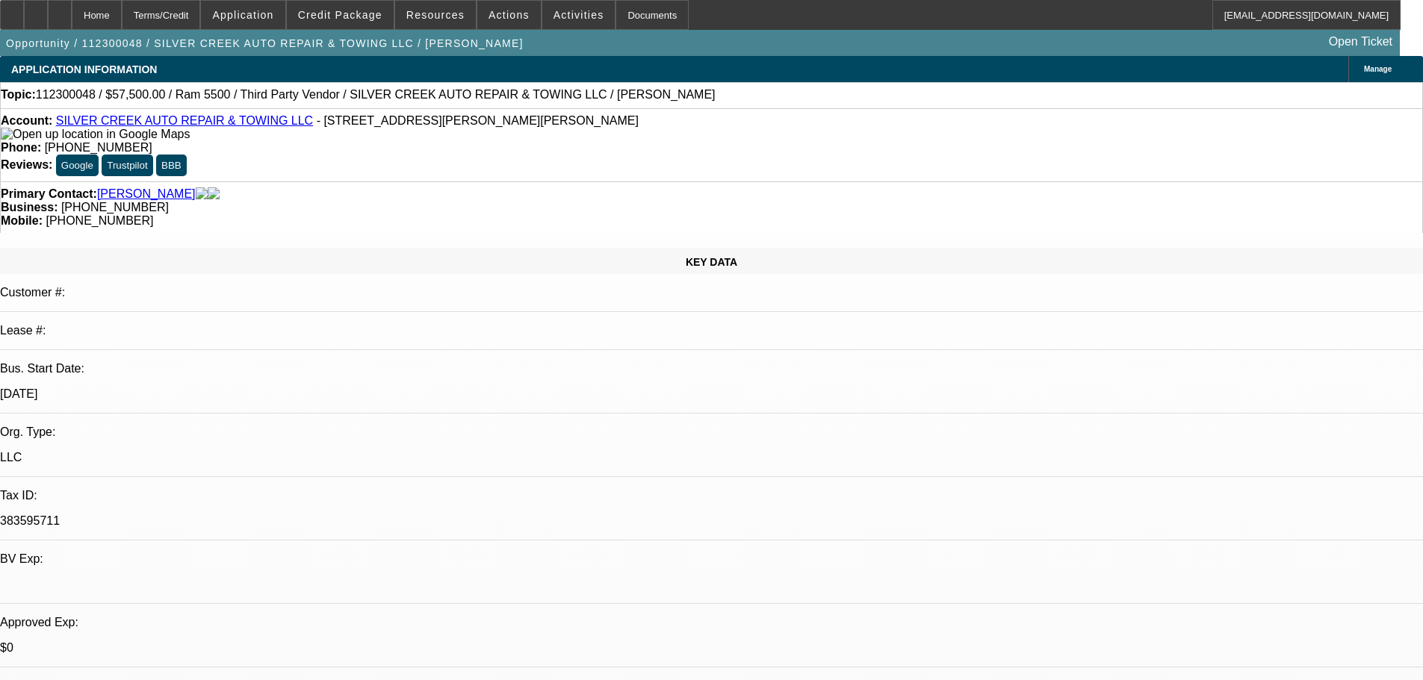
select select "0"
select select "6"
select select "0"
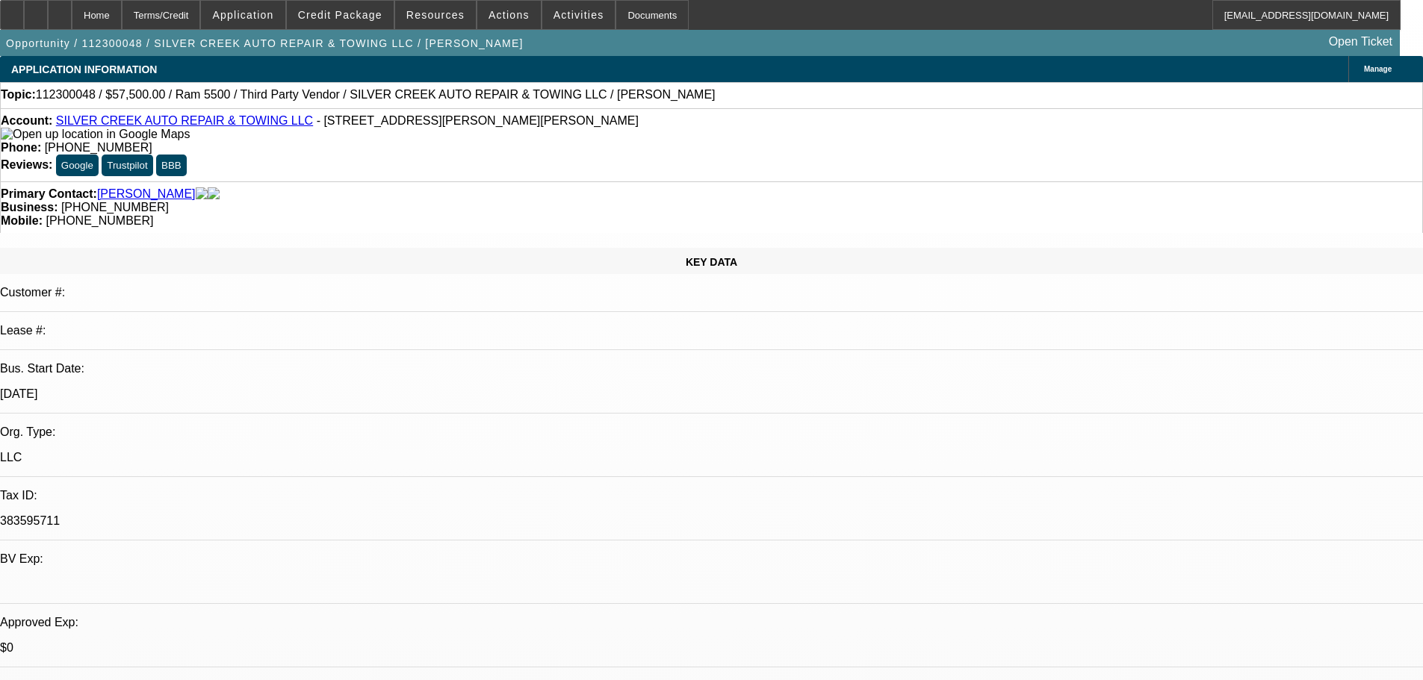
select select "0"
select select "6"
select select "0"
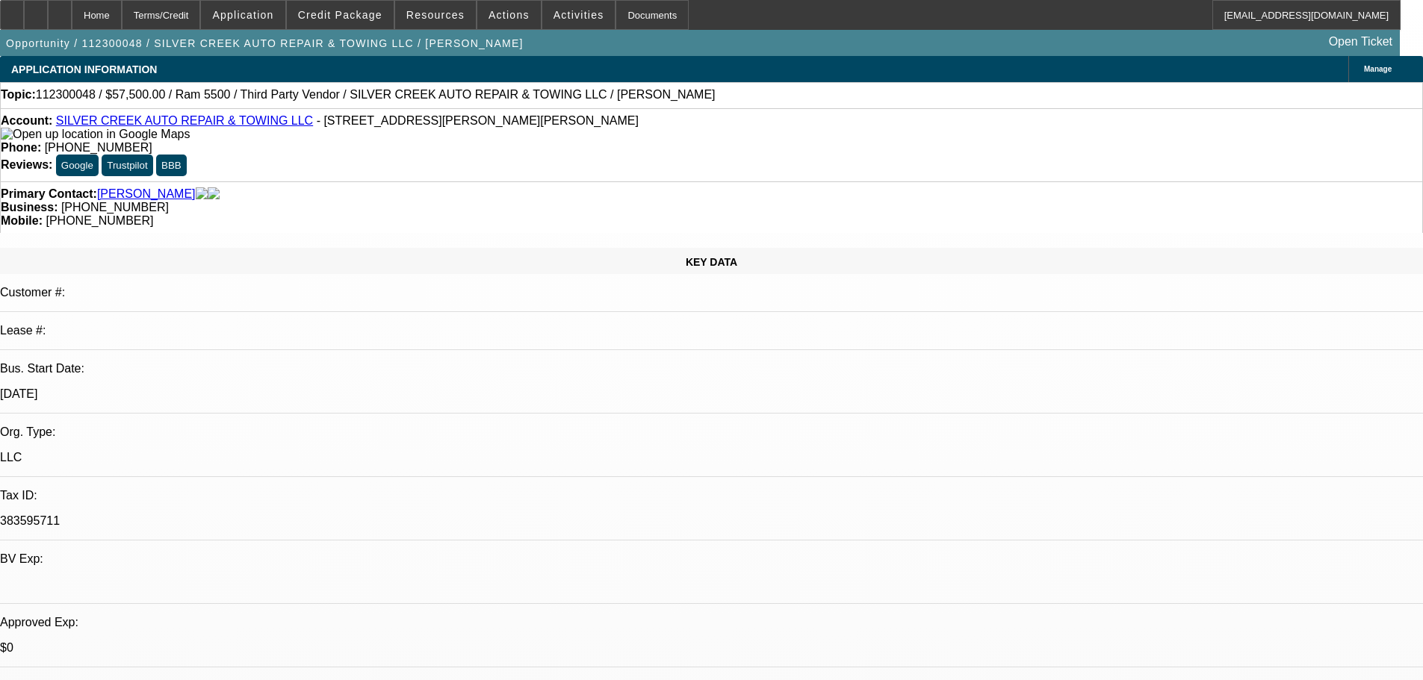
select select "6"
click at [60, 10] on icon at bounding box center [60, 10] width 0 height 0
select select "0"
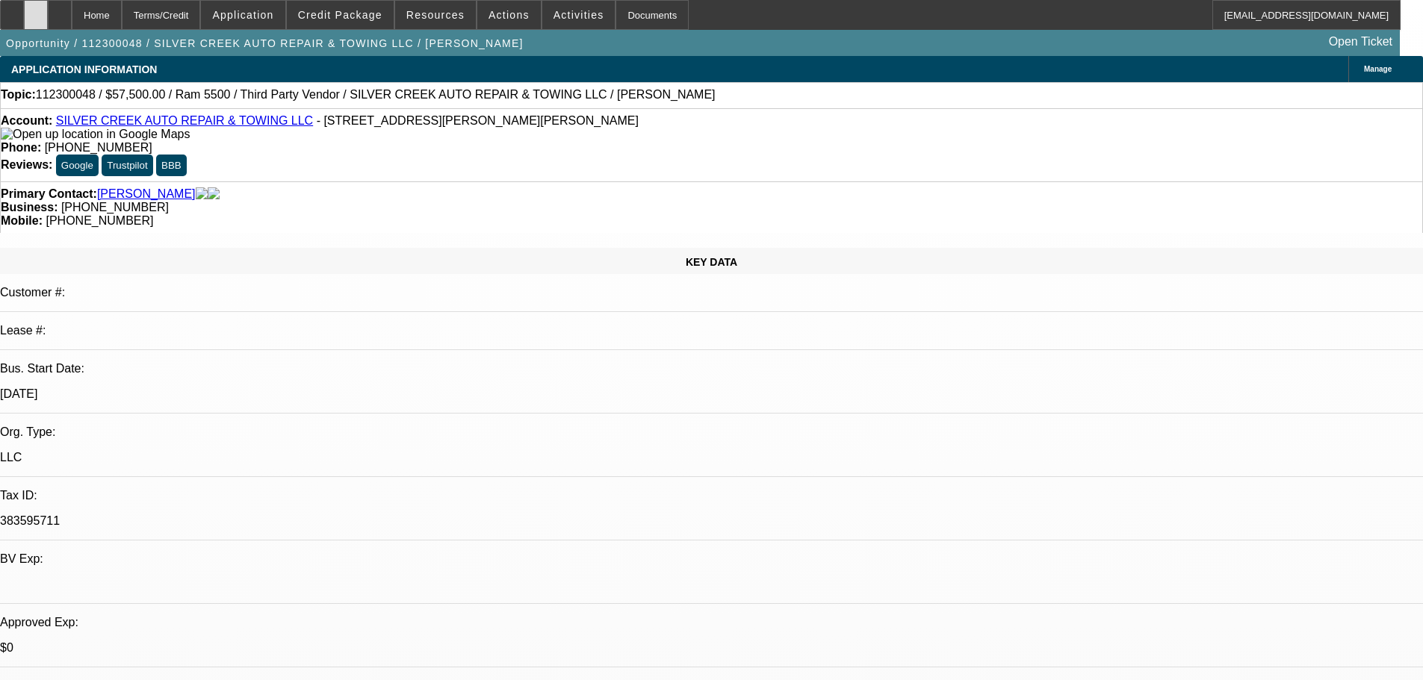
select select "6"
select select "0"
select select "6"
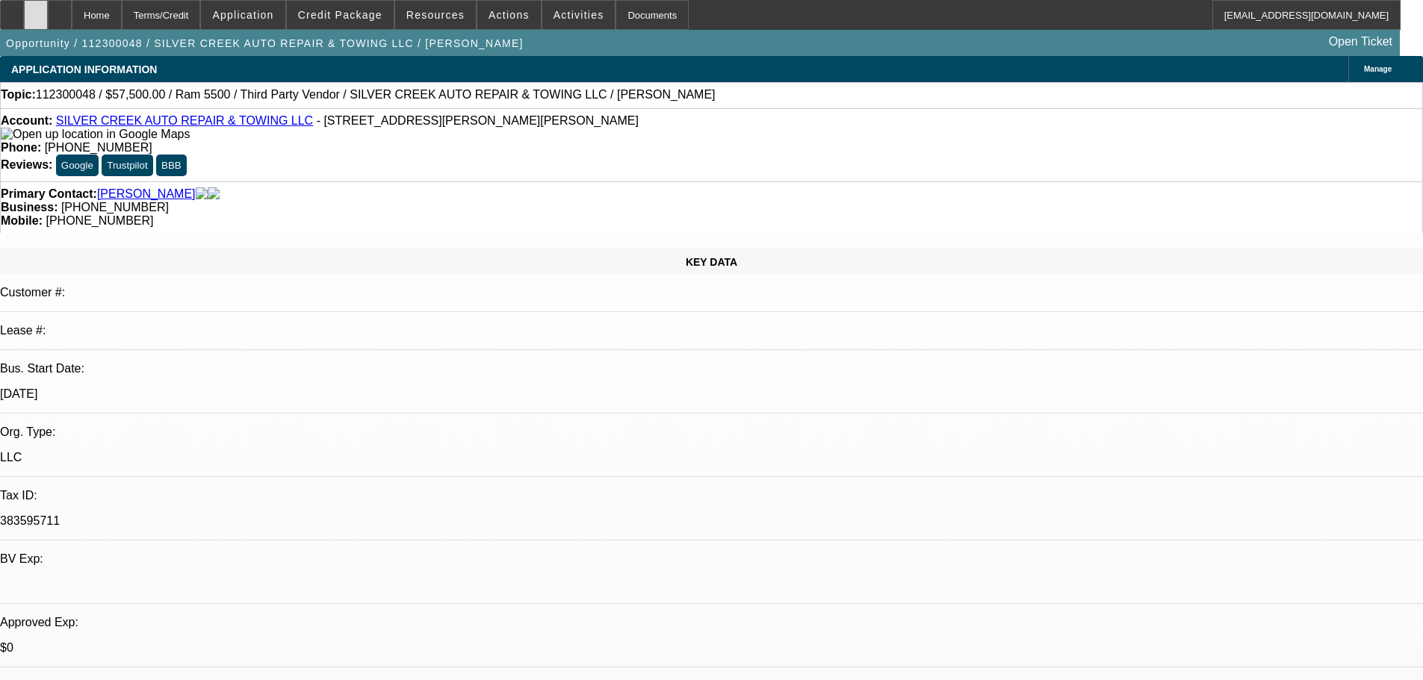
select select "0"
select select "6"
select select "0"
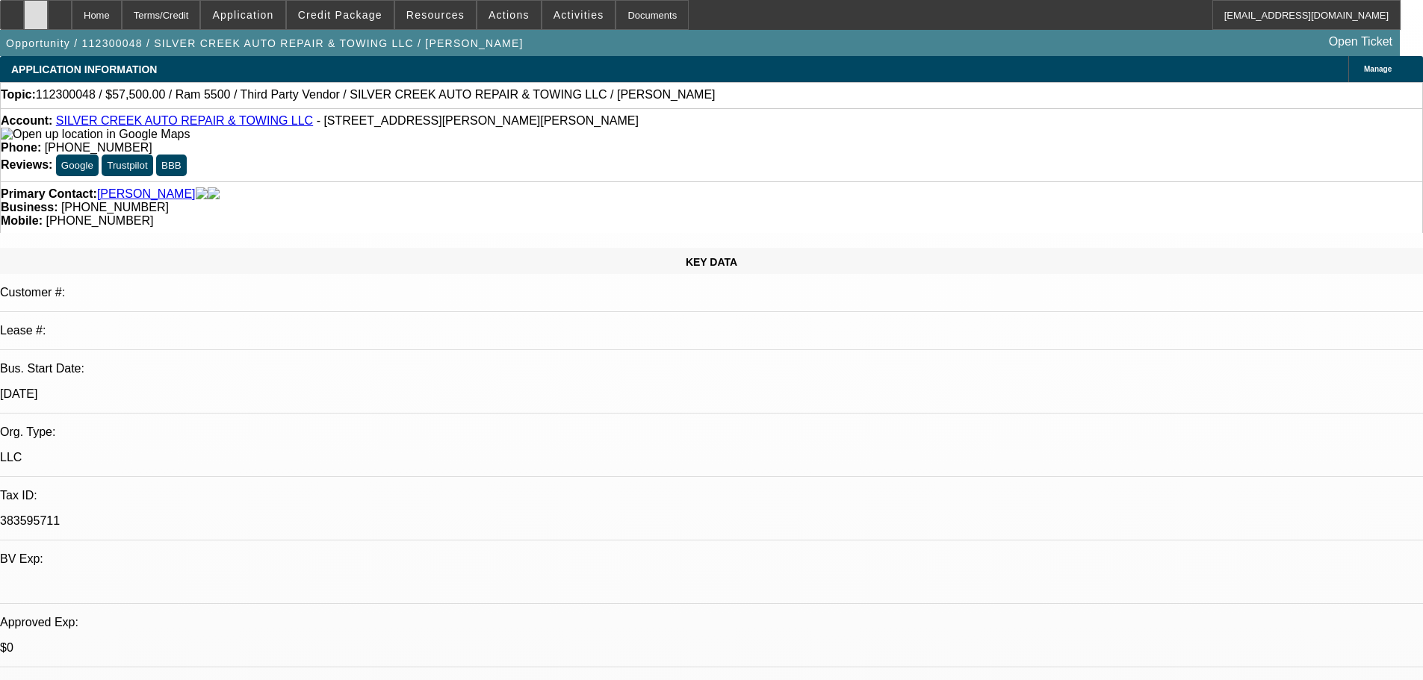
select select "0"
select select "6"
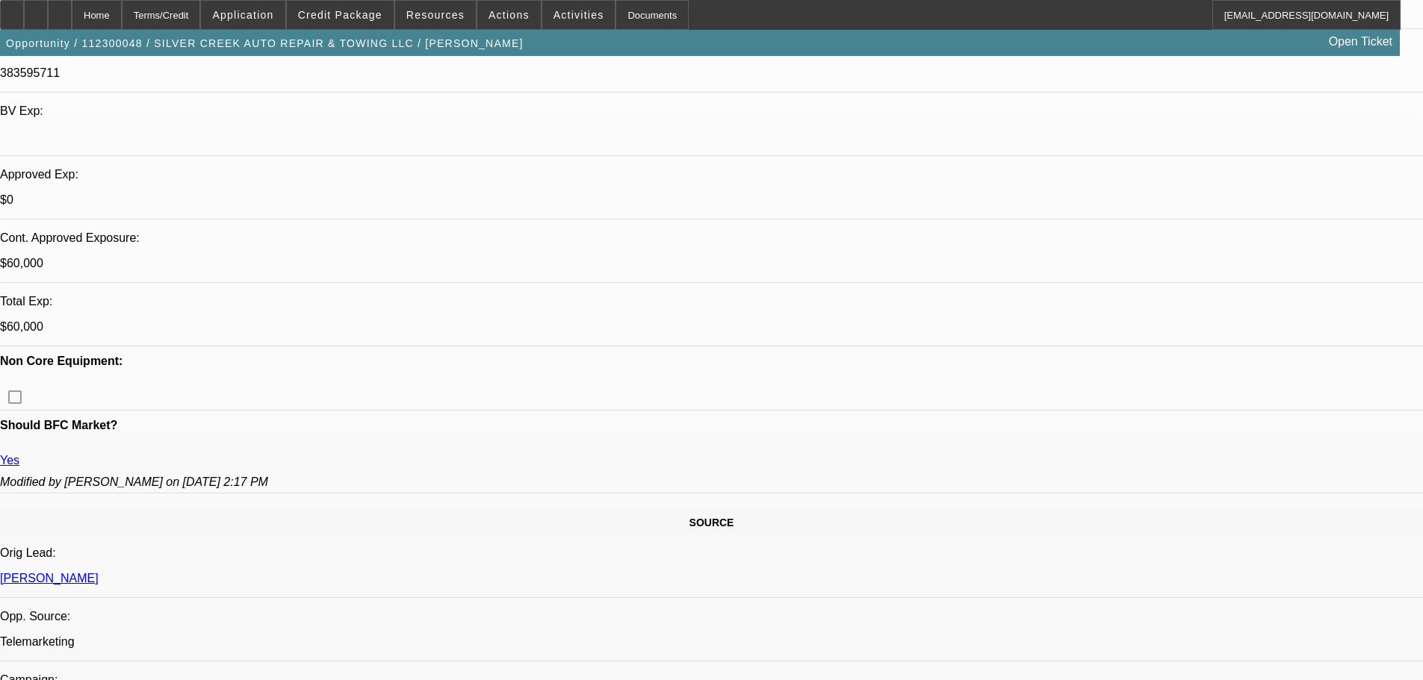
scroll to position [299, 0]
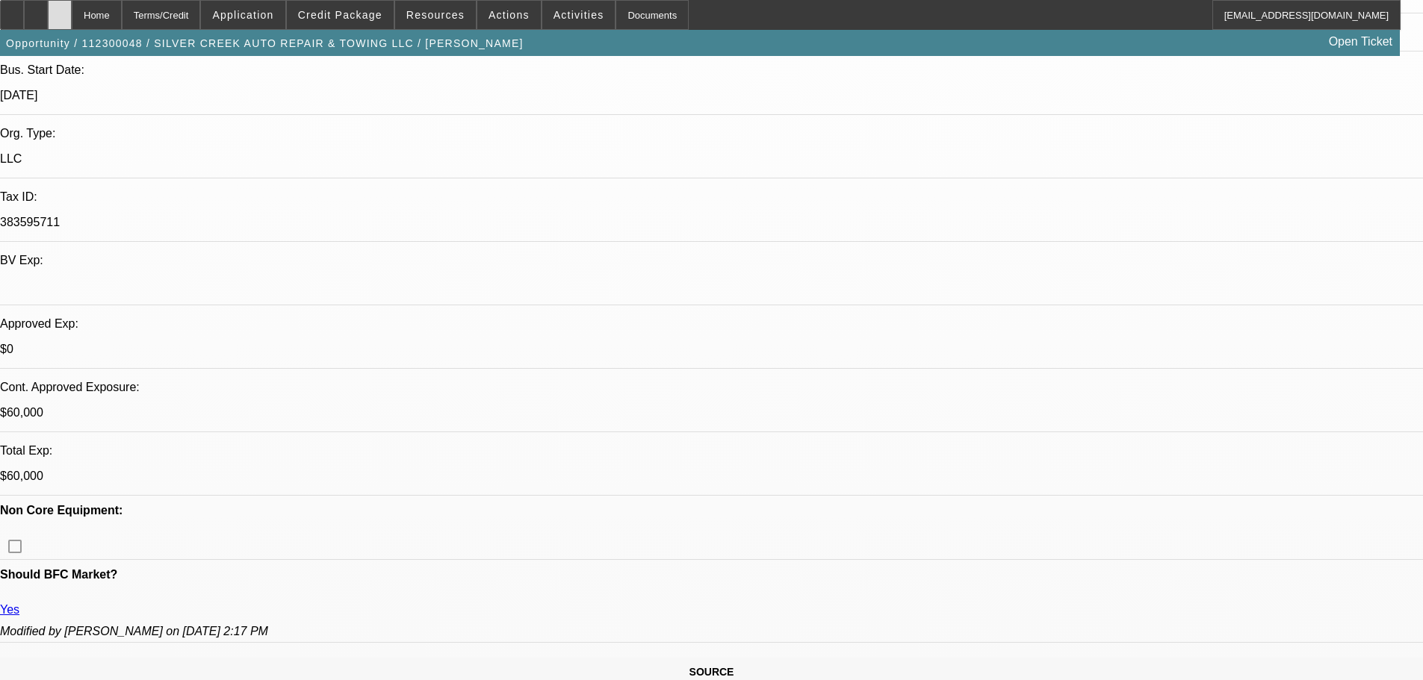
click at [72, 25] on div at bounding box center [60, 15] width 24 height 30
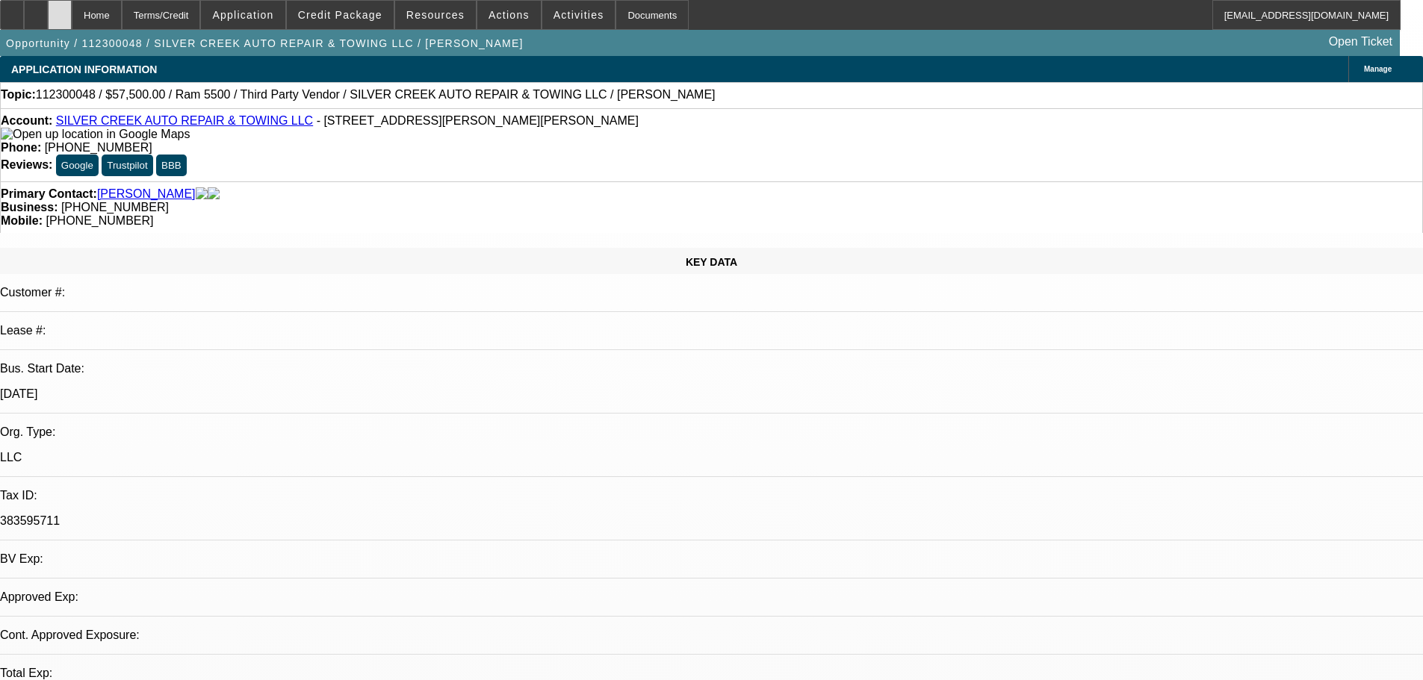
select select "0"
select select "6"
select select "0"
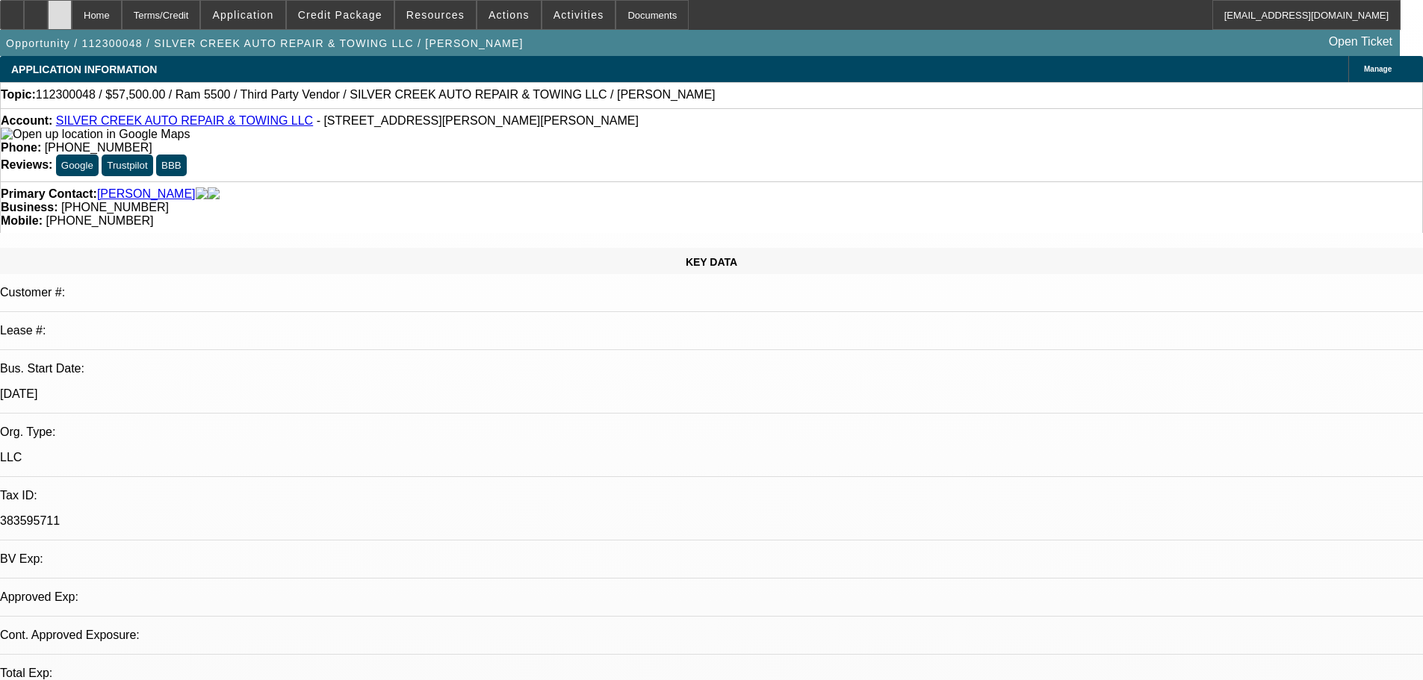
select select "0"
select select "6"
select select "0"
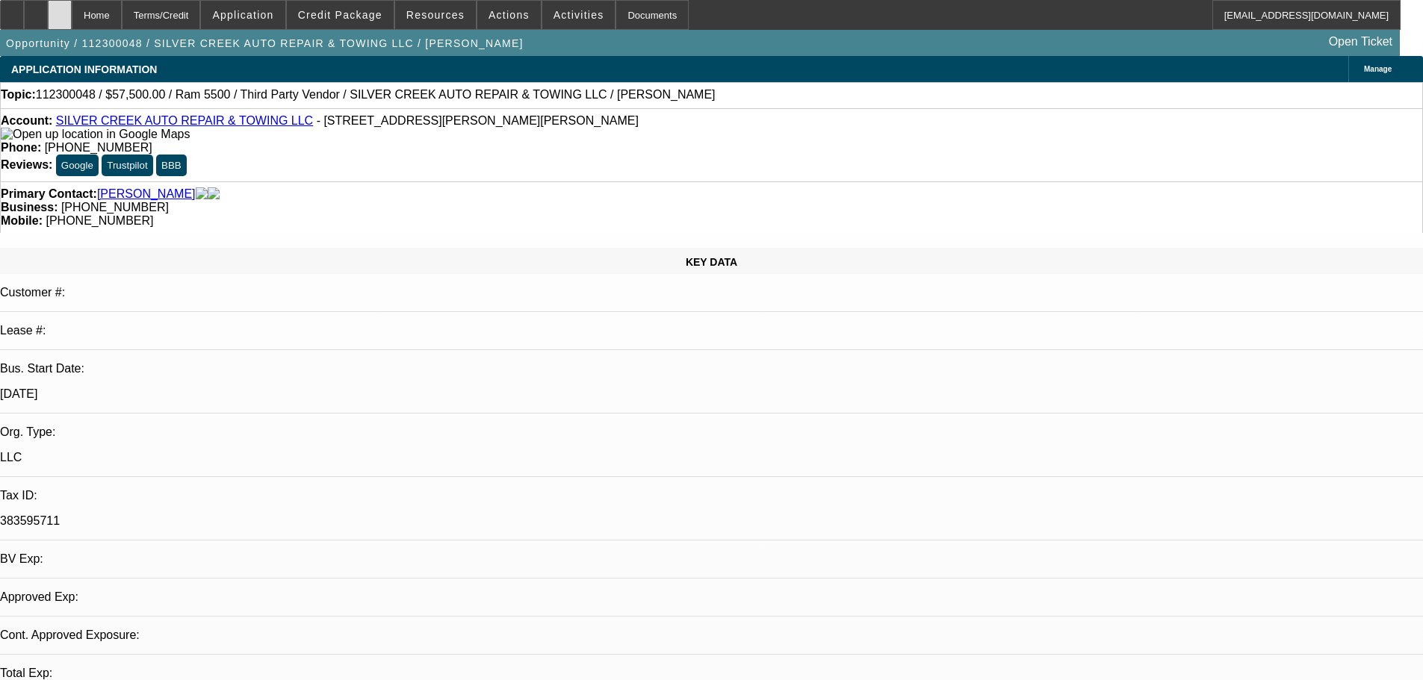
select select "0"
select select "6"
select select "0"
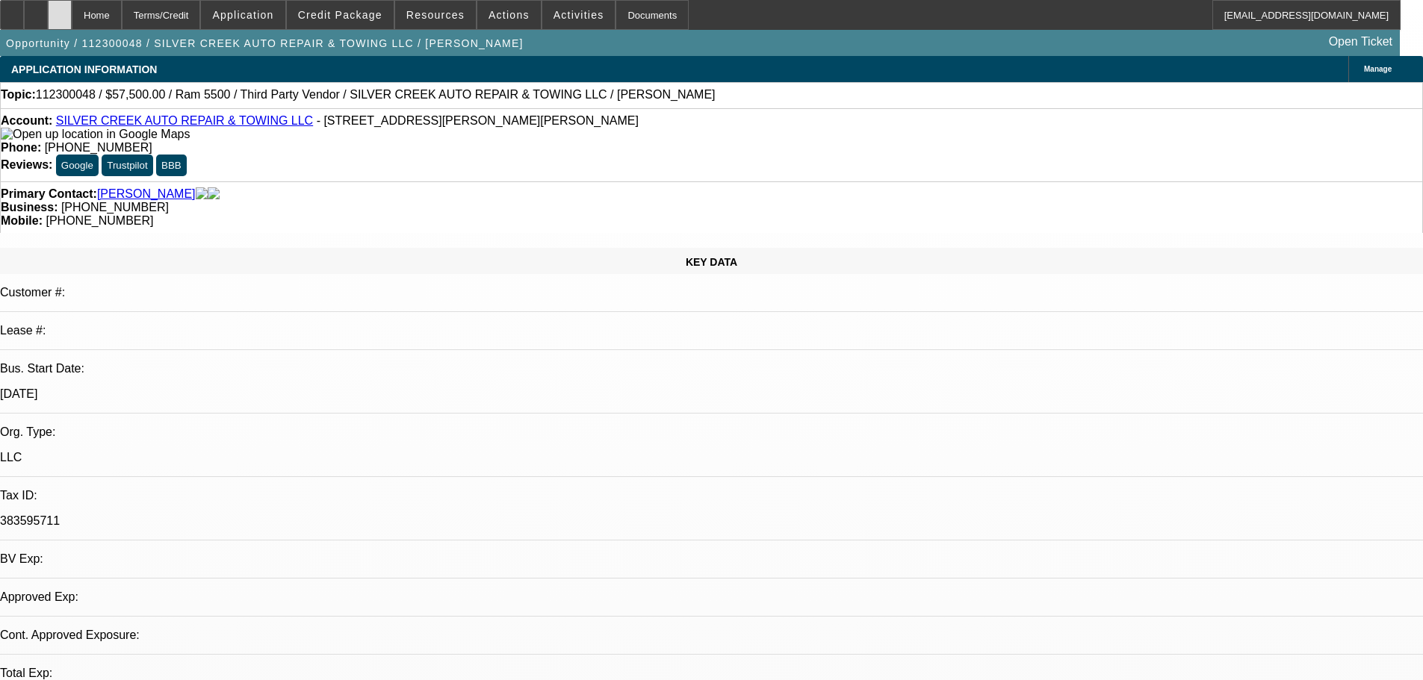
select select "6"
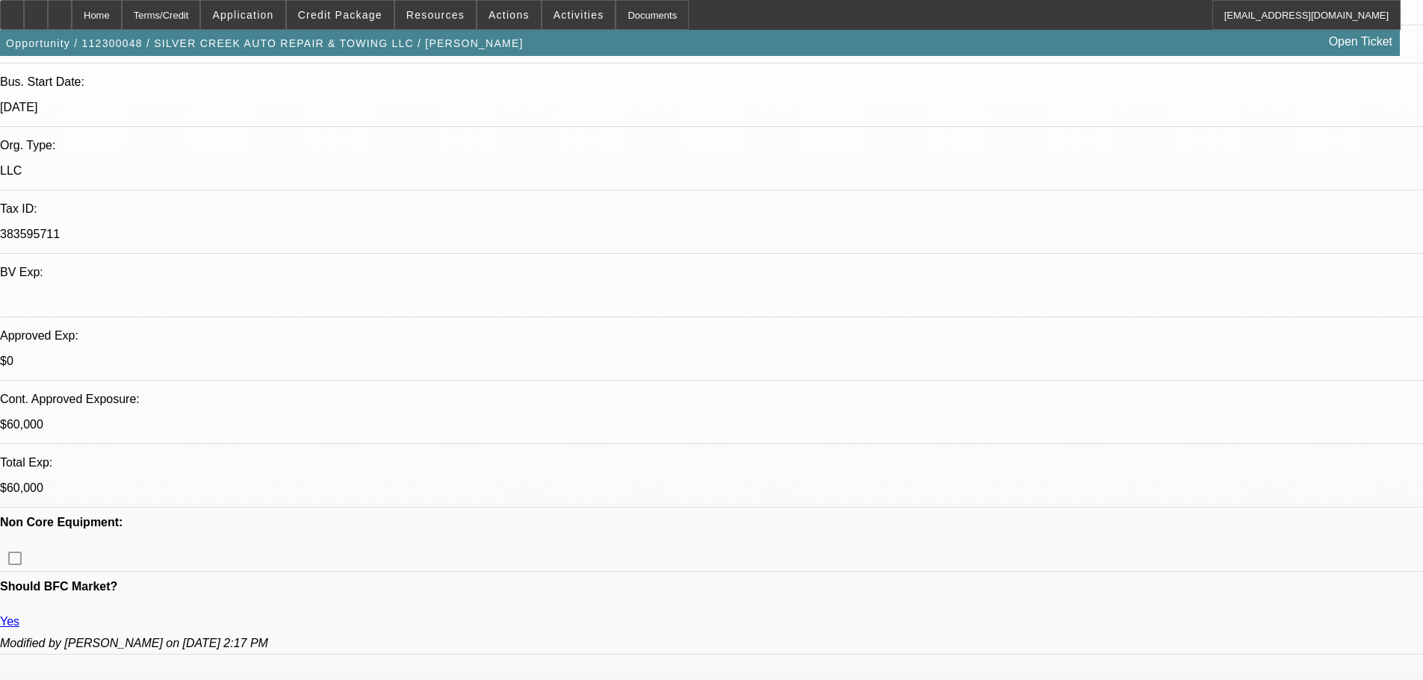
scroll to position [299, 0]
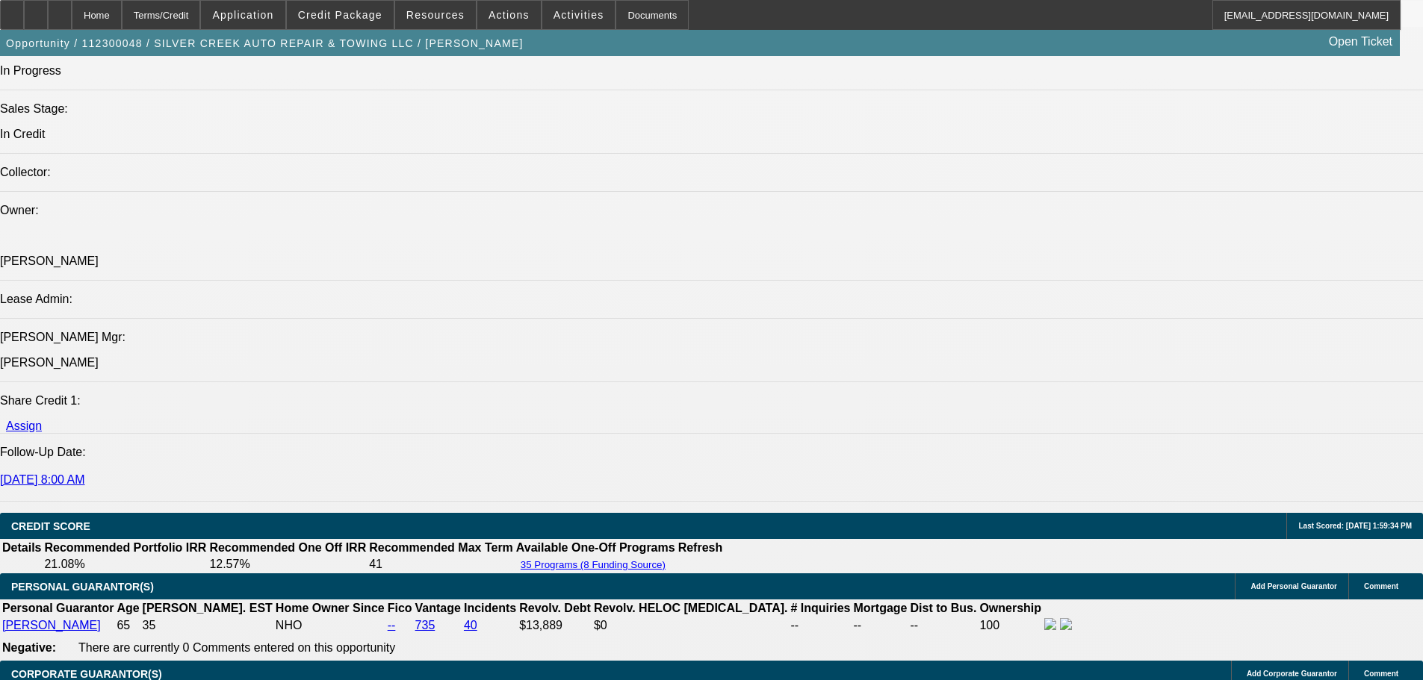
scroll to position [1942, 0]
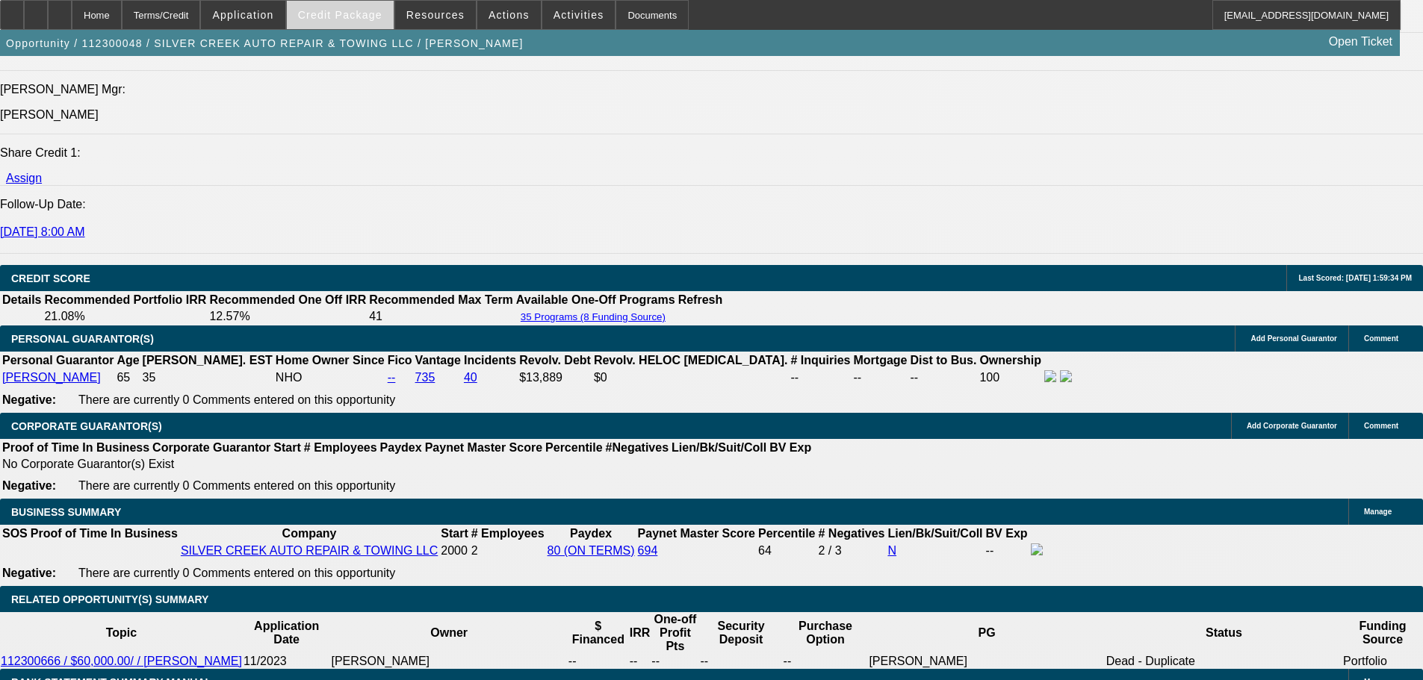
click at [365, 13] on span "Credit Package" at bounding box center [340, 15] width 84 height 12
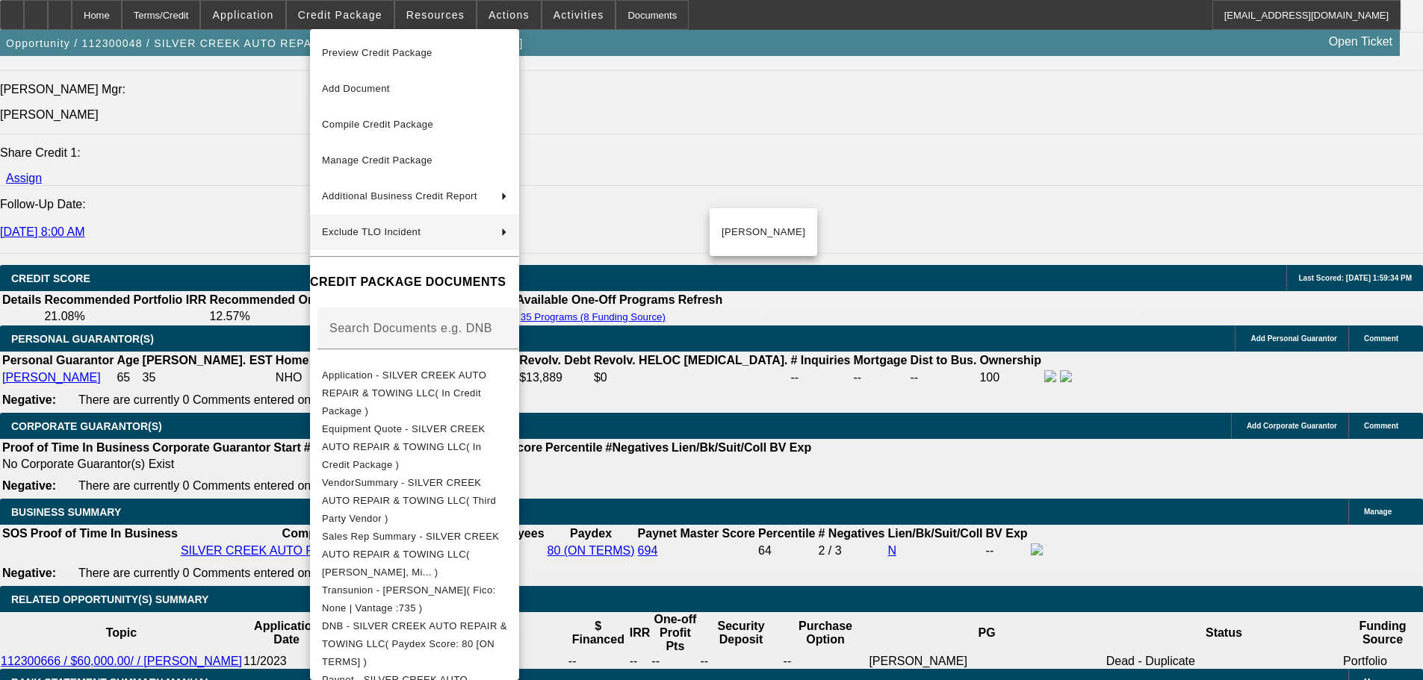
click at [60, 17] on div at bounding box center [711, 340] width 1423 height 680
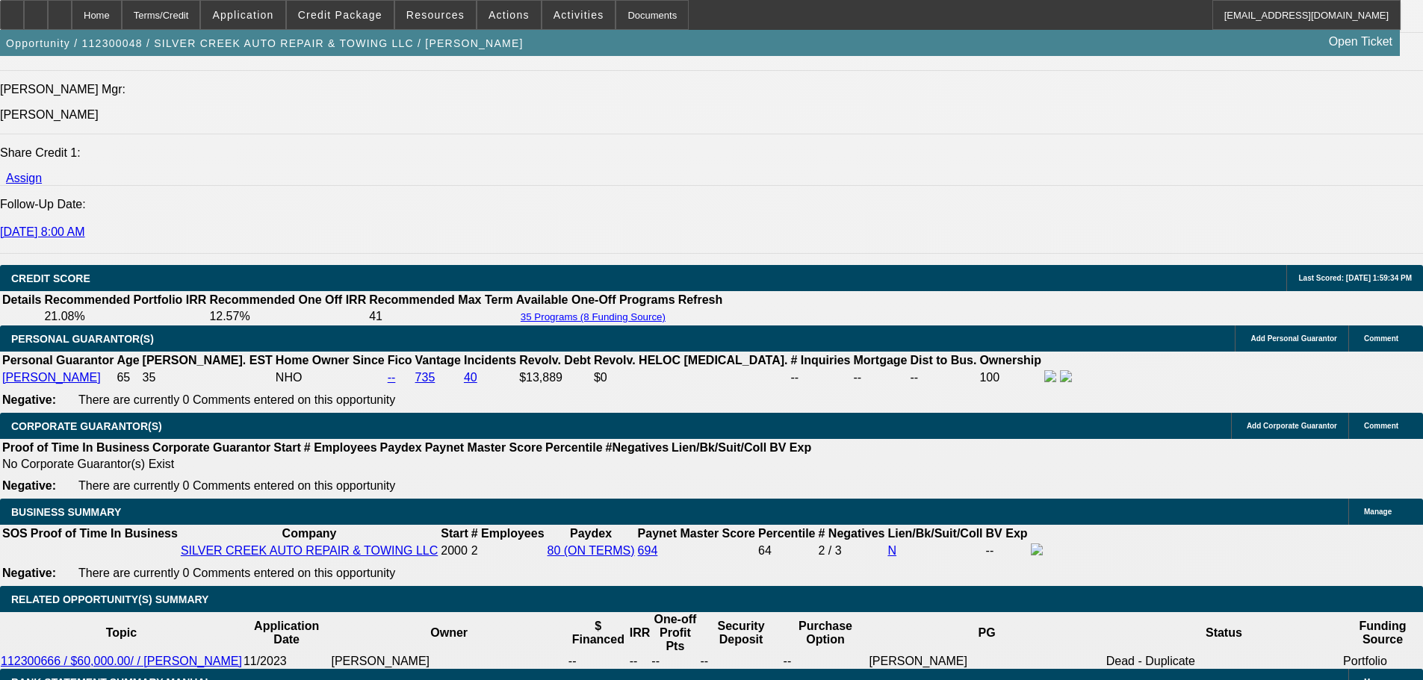
click at [36, 10] on icon at bounding box center [36, 10] width 0 height 0
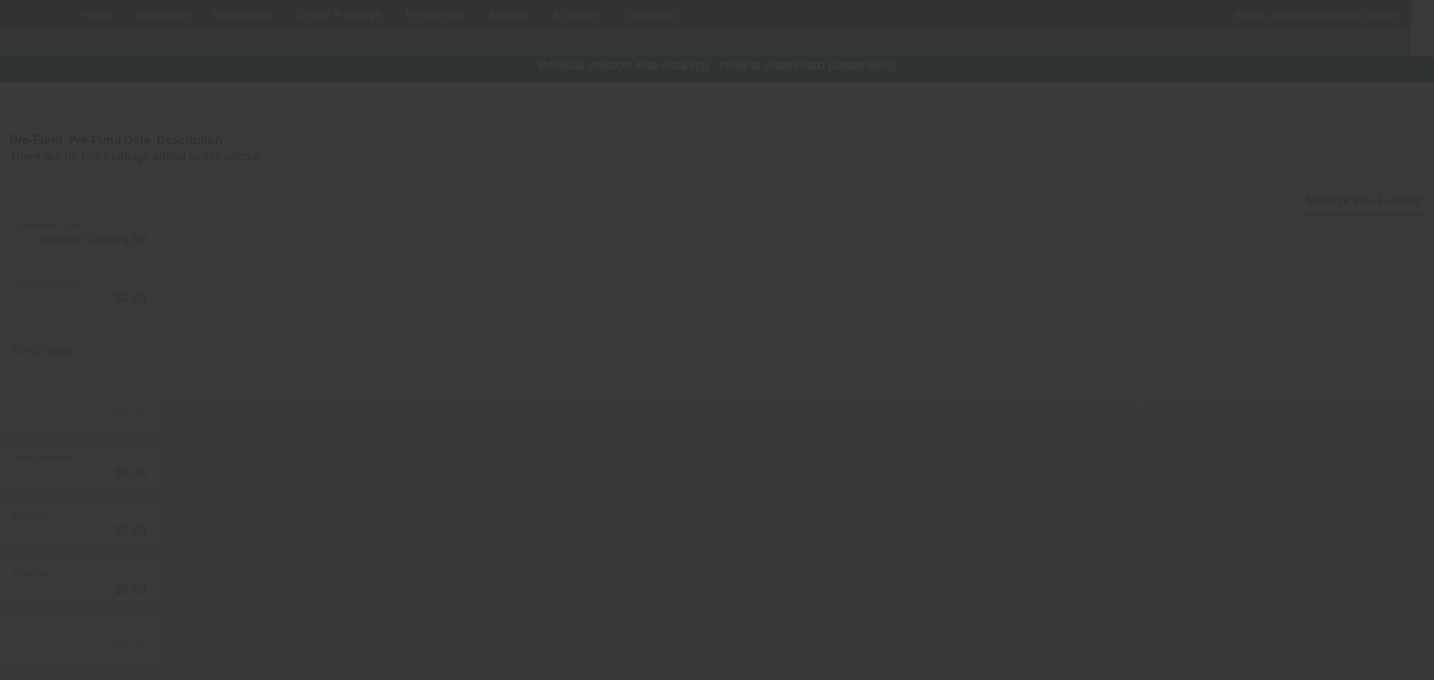
type input "$54,999.00"
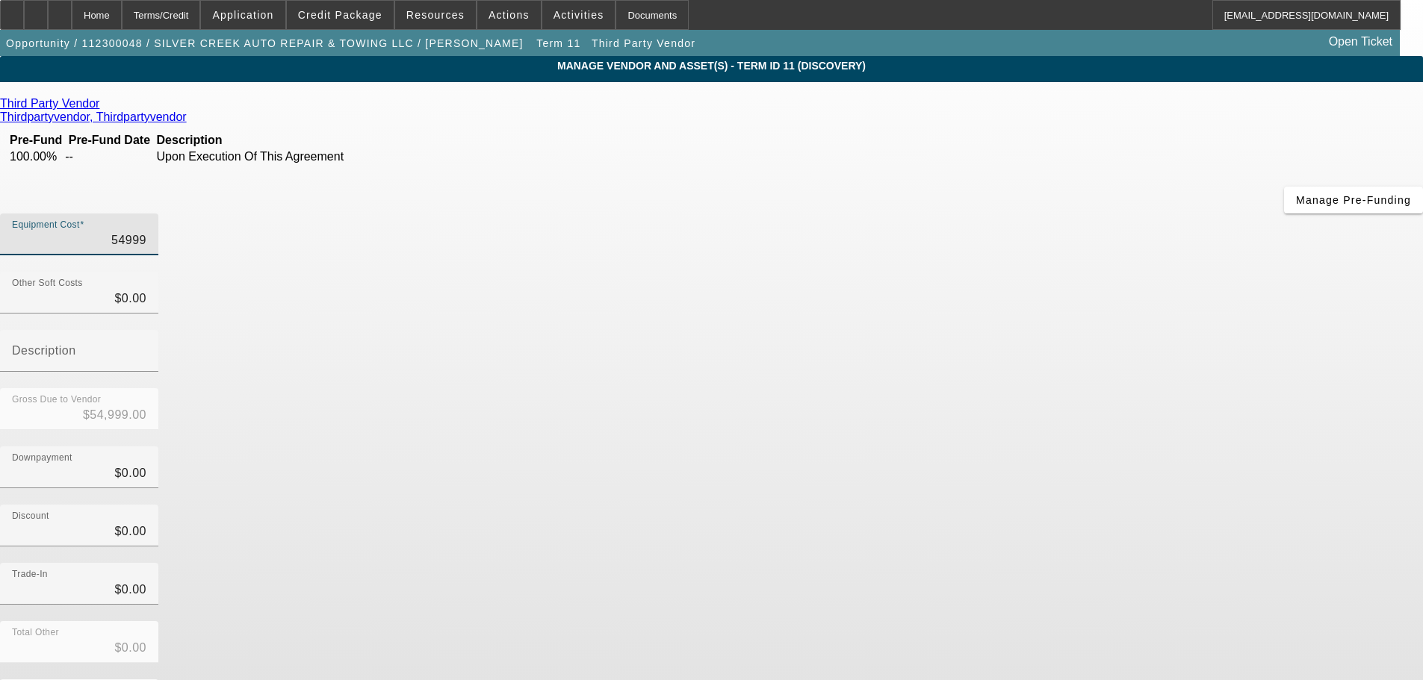
drag, startPoint x: 851, startPoint y: 128, endPoint x: 1156, endPoint y: 134, distance: 304.7
click at [1156, 134] on app-vendor-asset-manage "MANAGE VENDOR AND ASSET(S) - Term ID 11 (Discovery) Remove Vendor Third Party V…" at bounding box center [711, 457] width 1423 height 802
type input "5"
type input "$5.00"
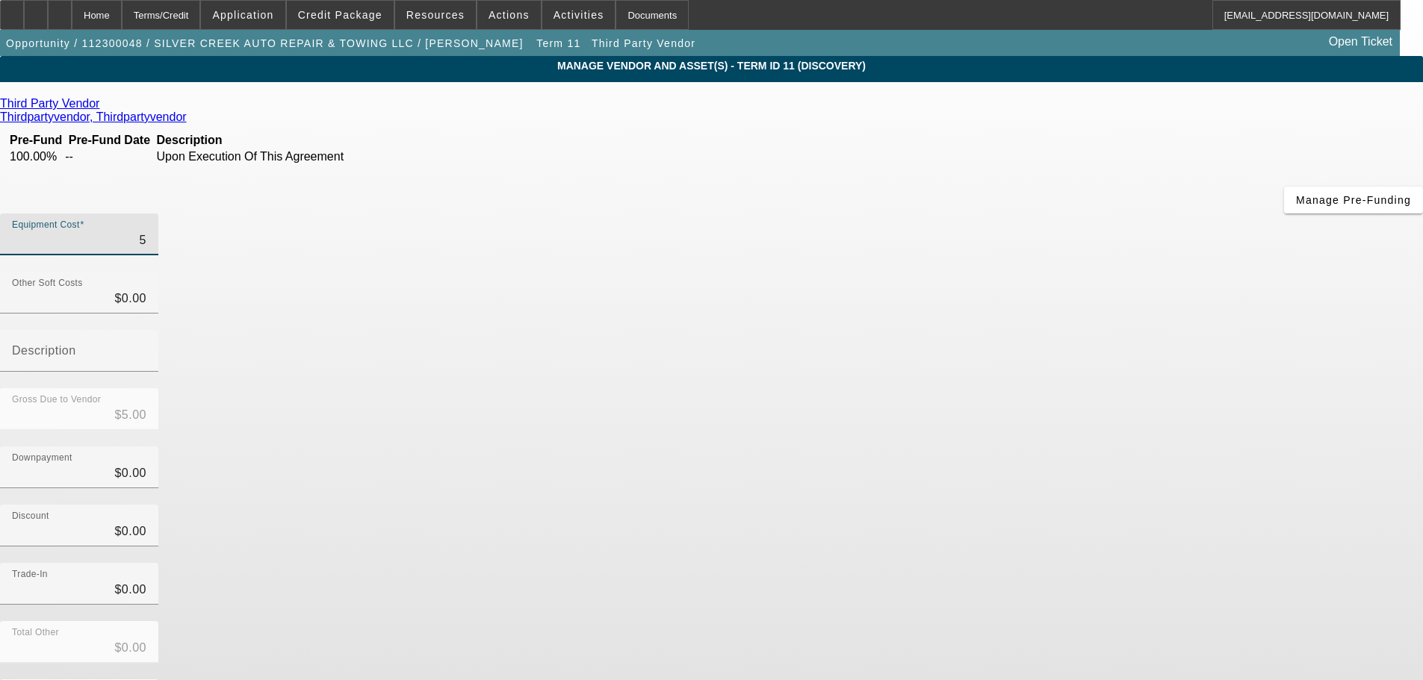
type input "$0.00"
type input "6"
type input "$6.00"
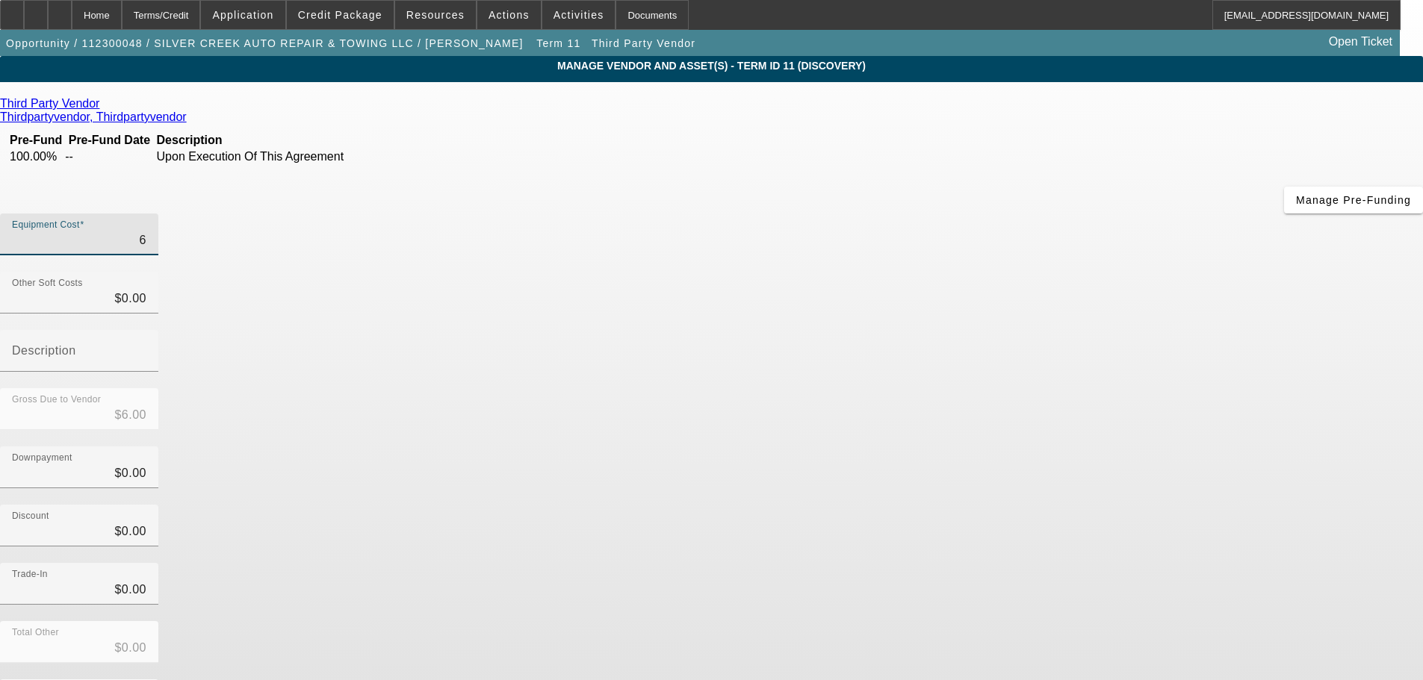
type input "65"
type input "$65.00"
type input "650"
type input "$650.00"
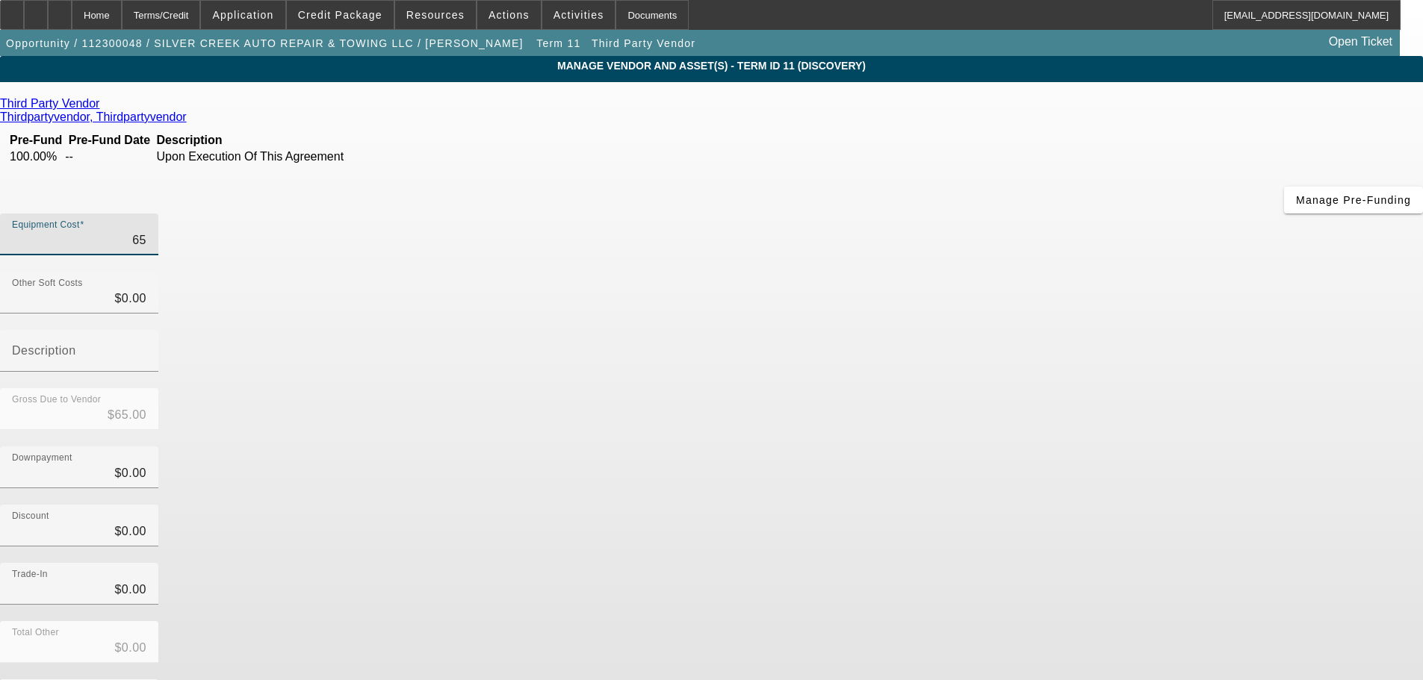
type input "$650.00"
type input "6500"
type input "$6,500.00"
type input "65000"
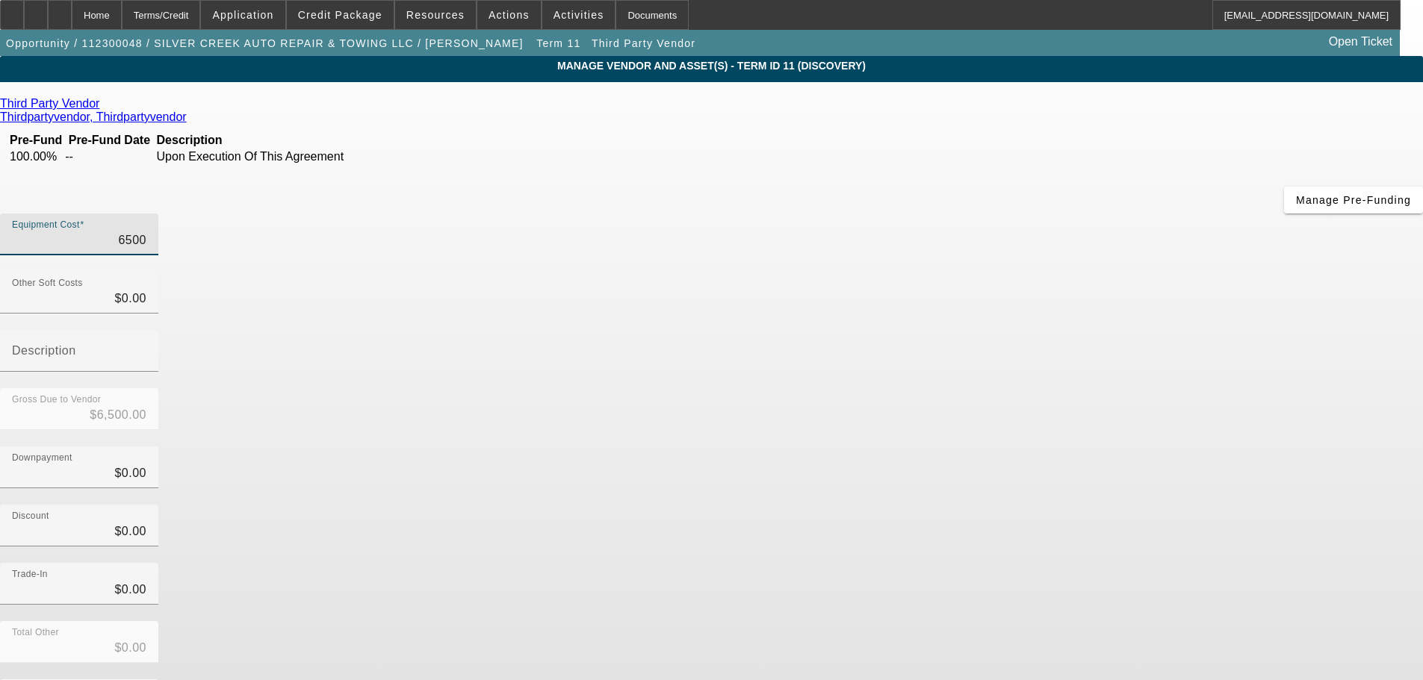
type input "$65,000.00"
click at [1101, 447] on div "Downpayment $0.00" at bounding box center [711, 476] width 1423 height 58
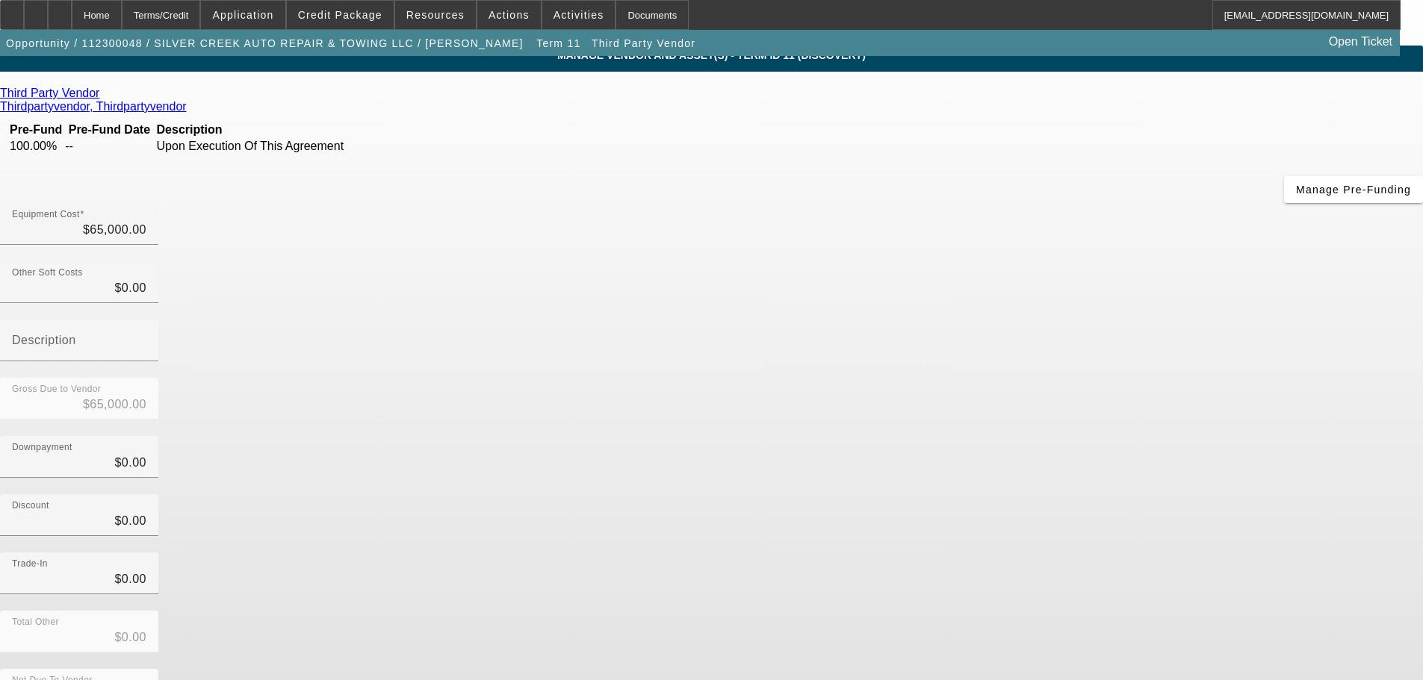
scroll to position [20, 0]
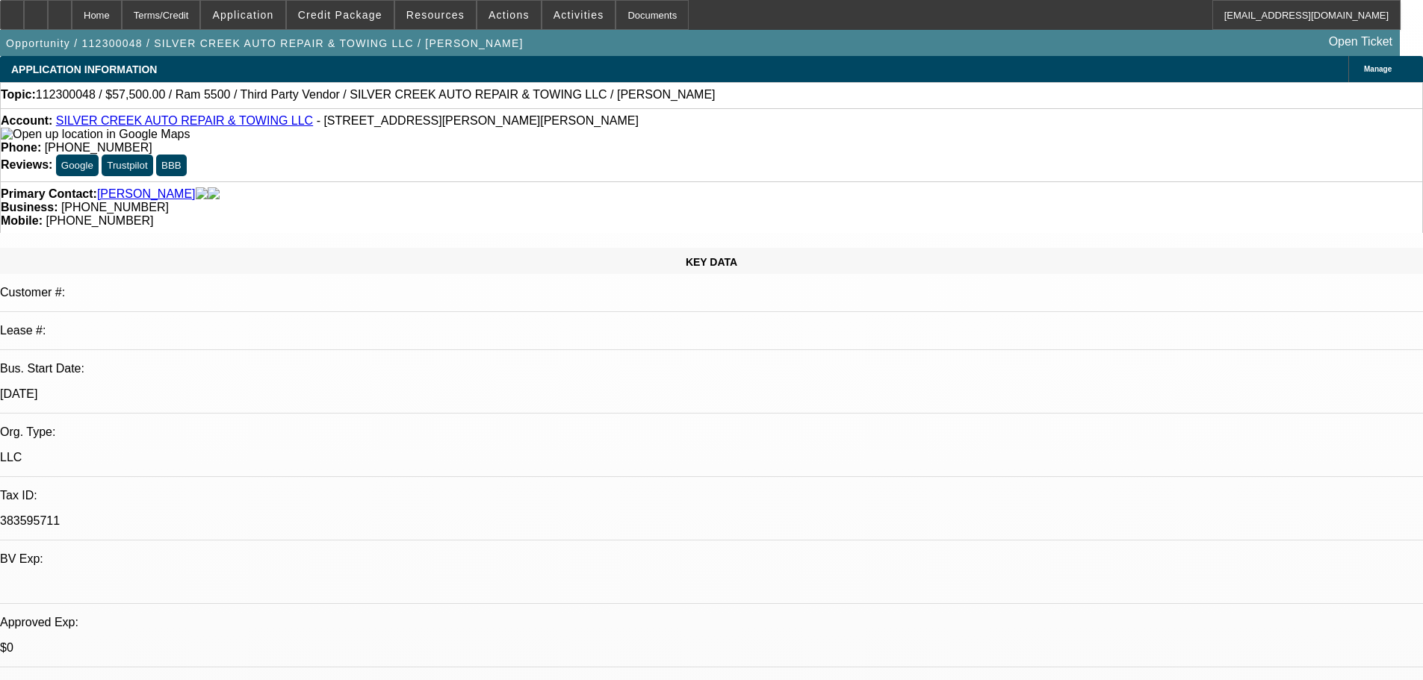
select select "0"
select select "6"
select select "0"
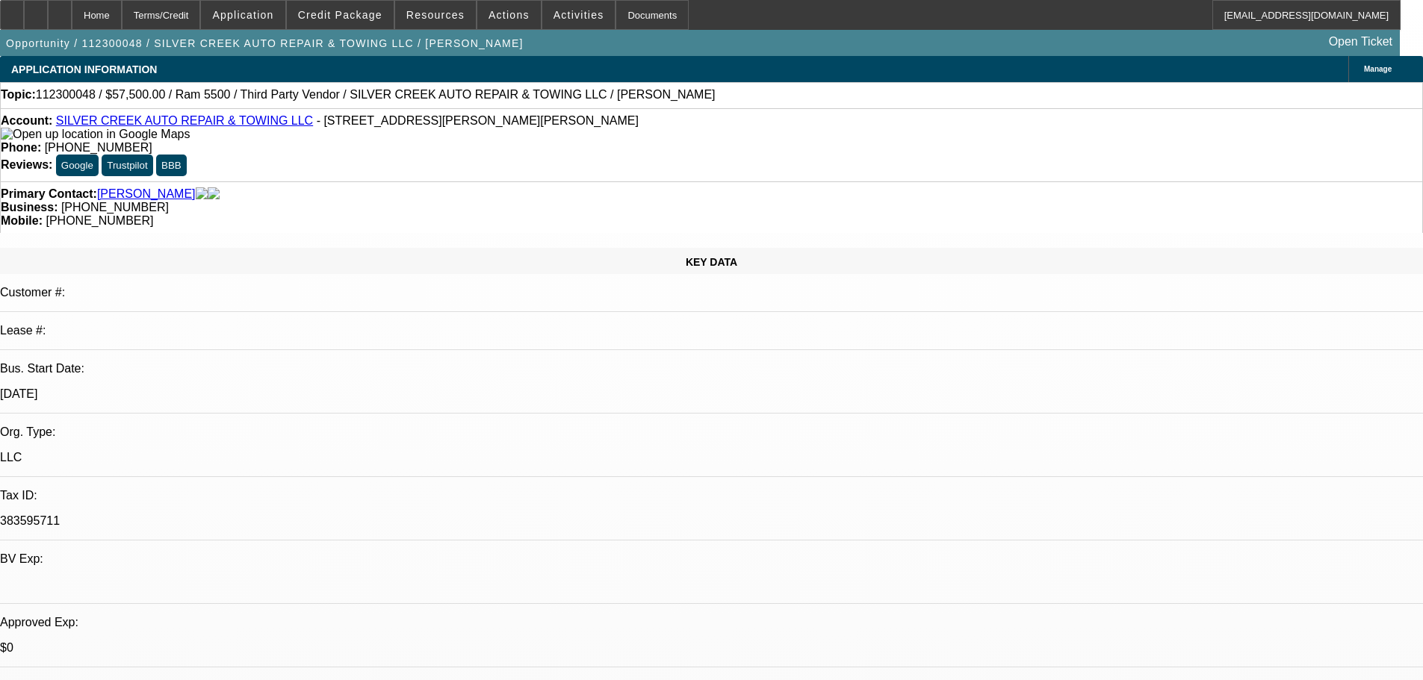
select select "0"
select select "6"
select select "0"
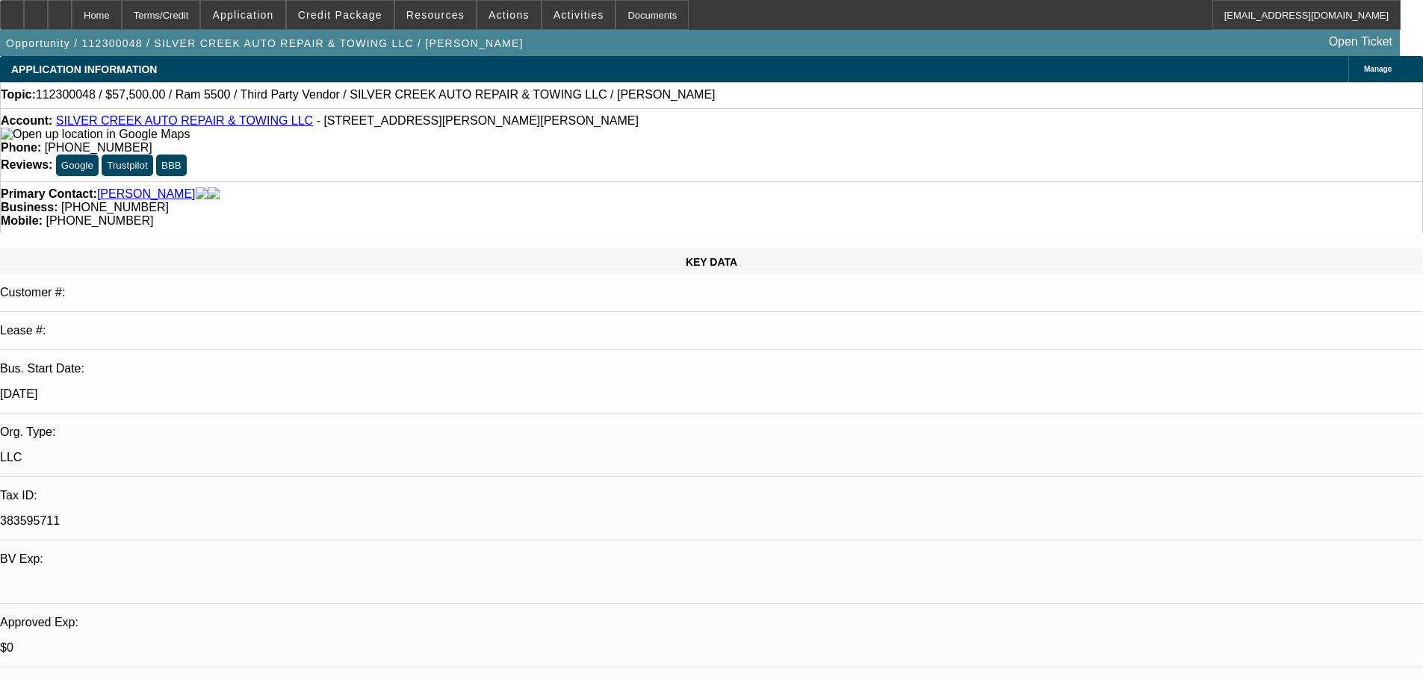
select select "0"
select select "6"
select select "0"
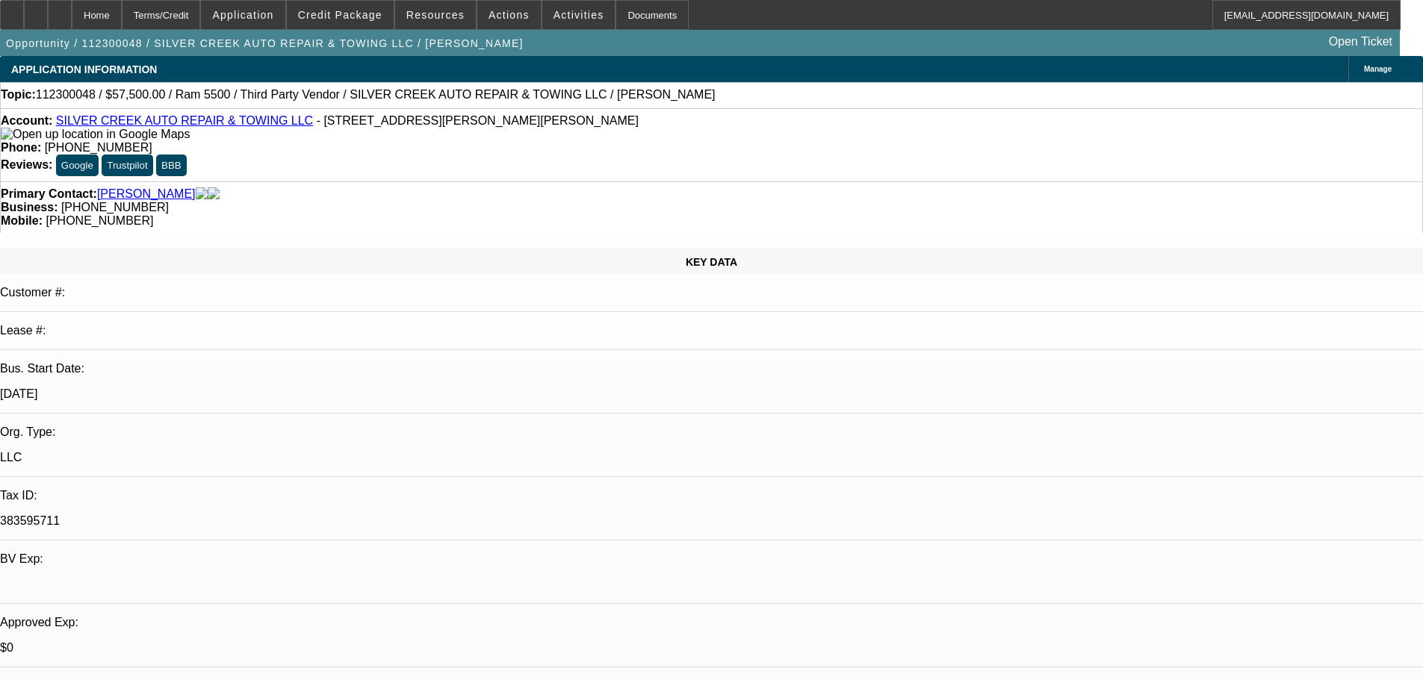
select select "6"
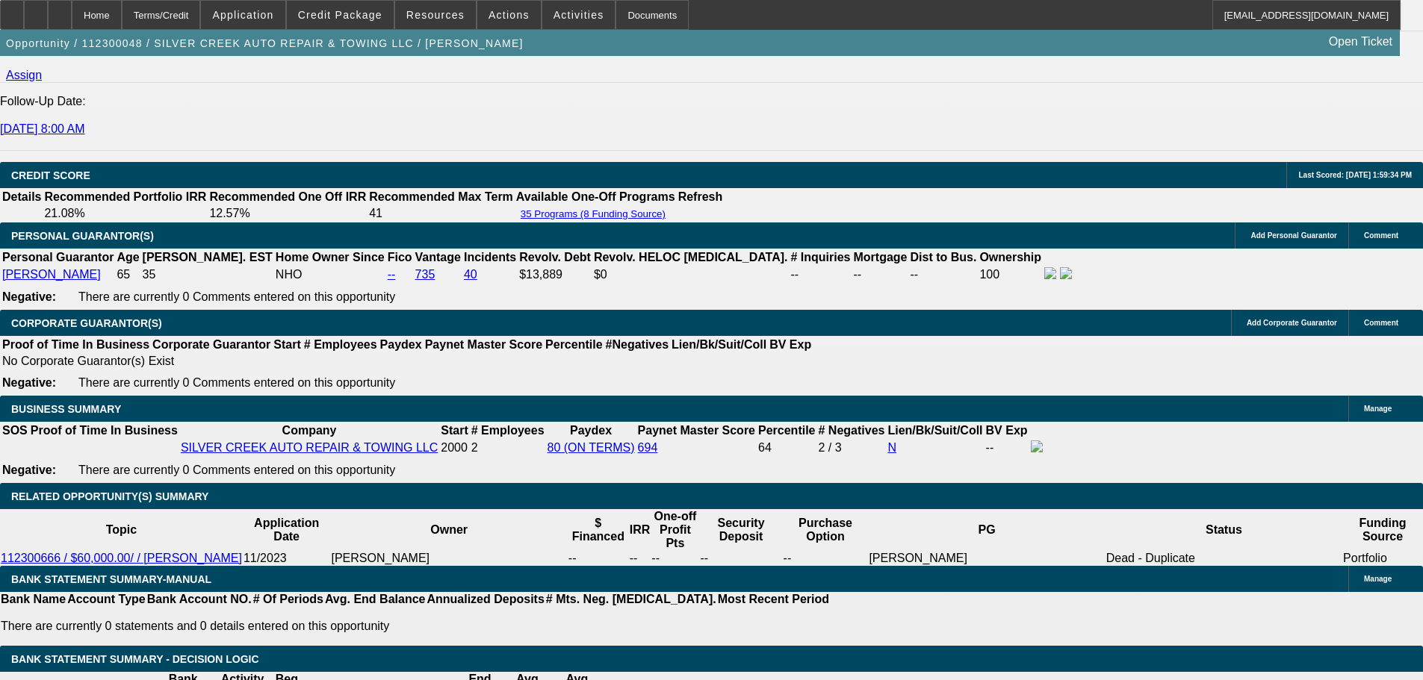
scroll to position [1895, 0]
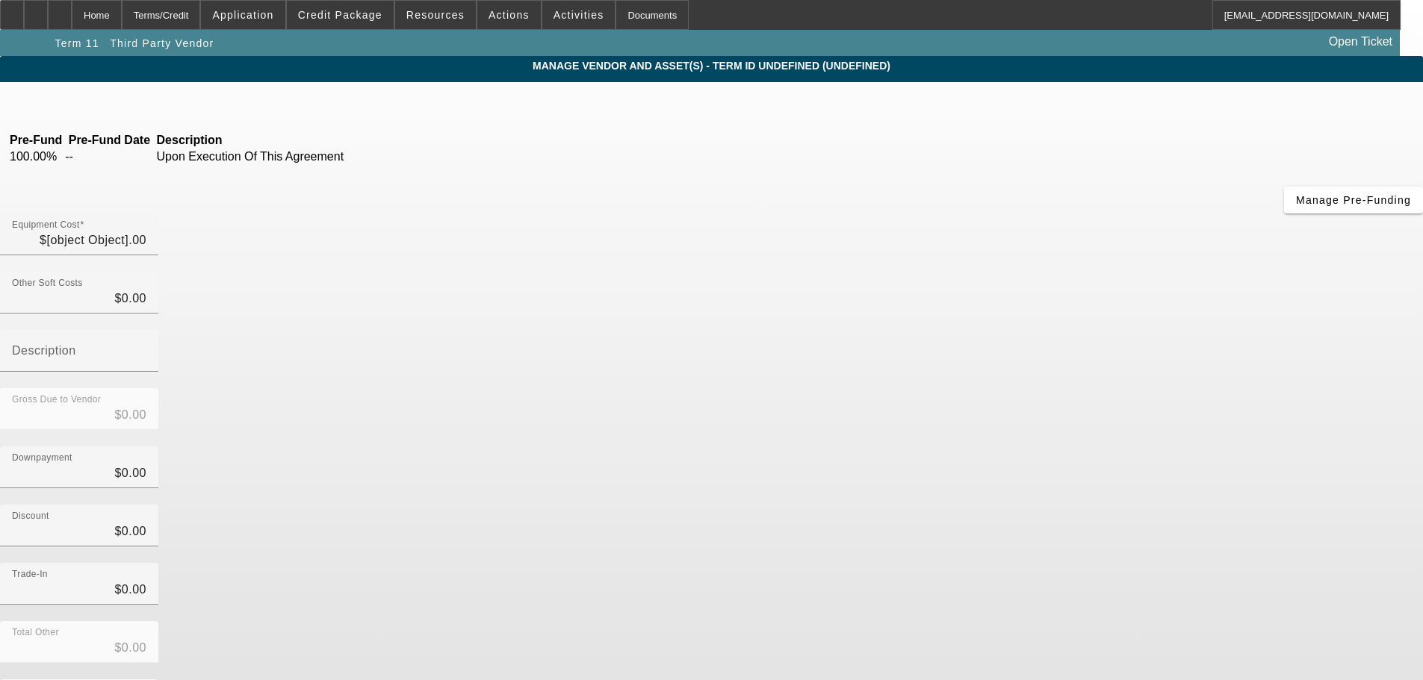
type input "$65,000.00"
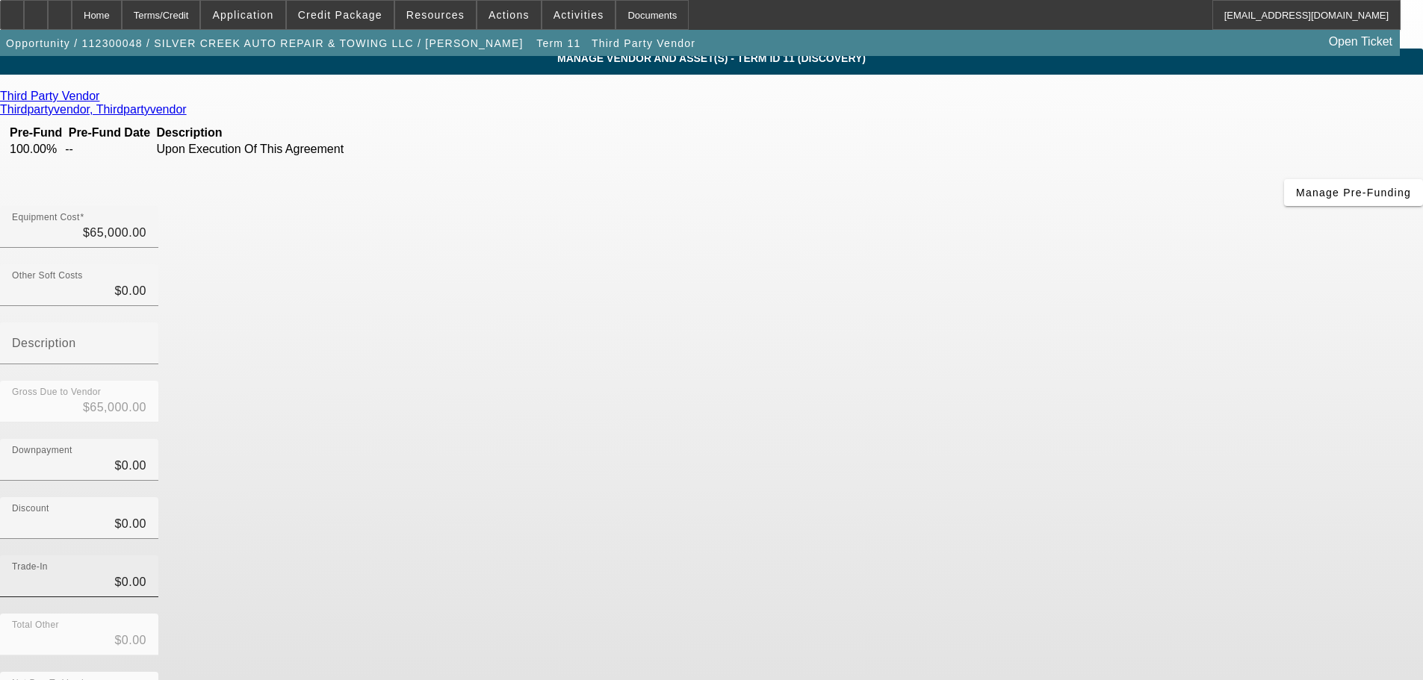
scroll to position [20, 0]
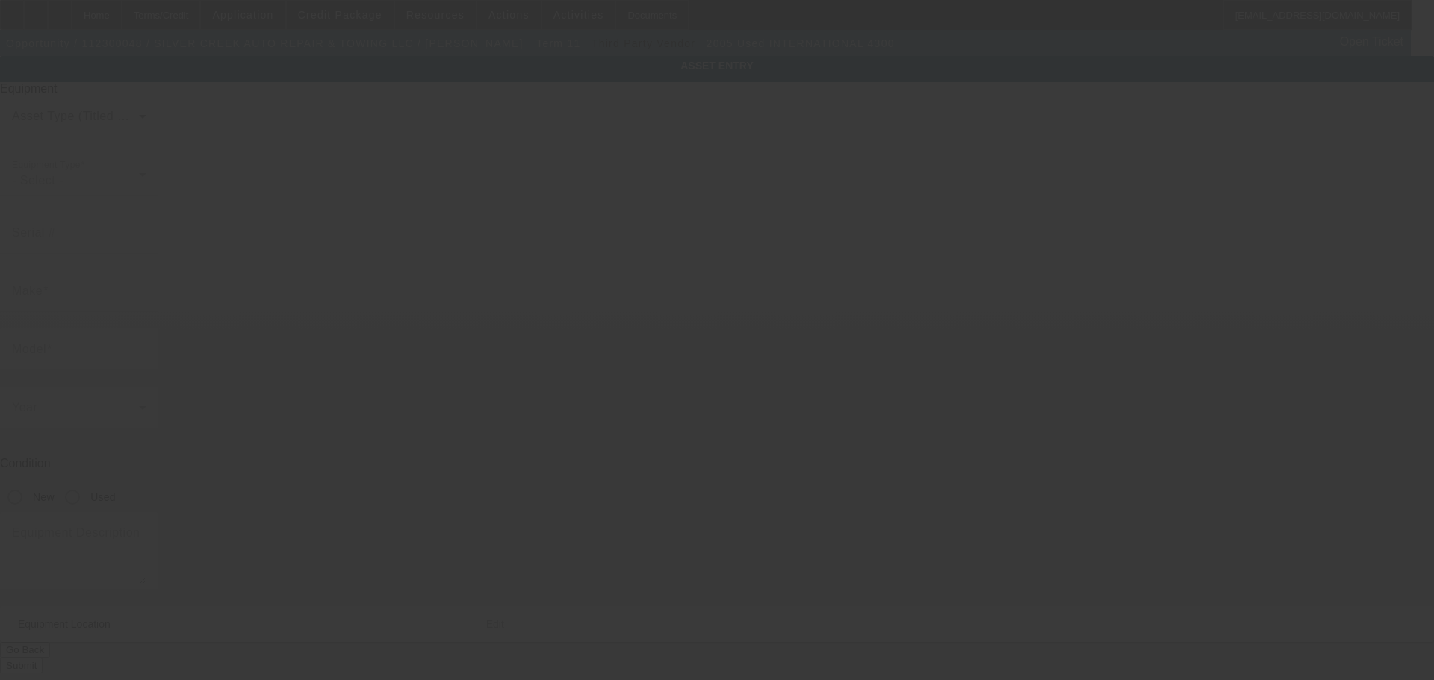
type input "1HTMMAAM55H143132"
type input "iNTERNATIONAL"
type input "4300"
radio input "true"
type textarea "Rollback"
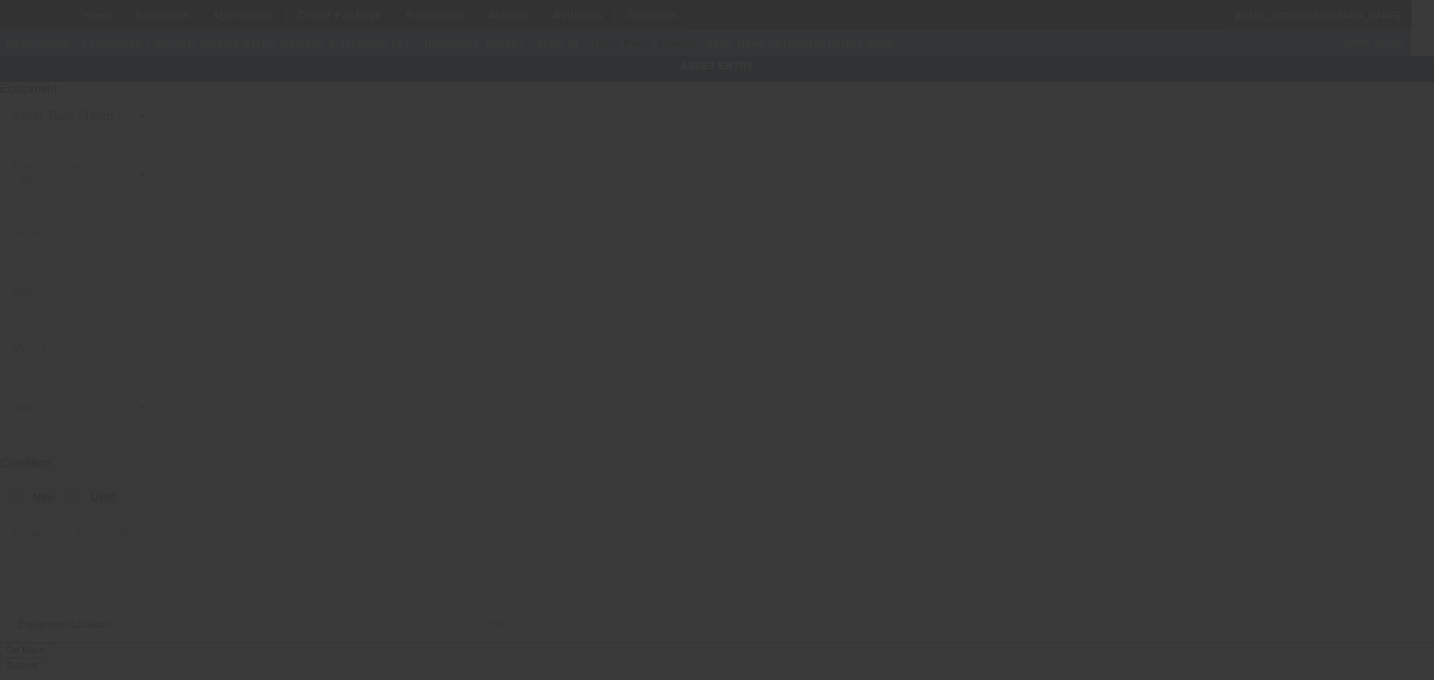
type input "[STREET_ADDRESS][PERSON_NAME]"
type input "Prescott"
type input "48756"
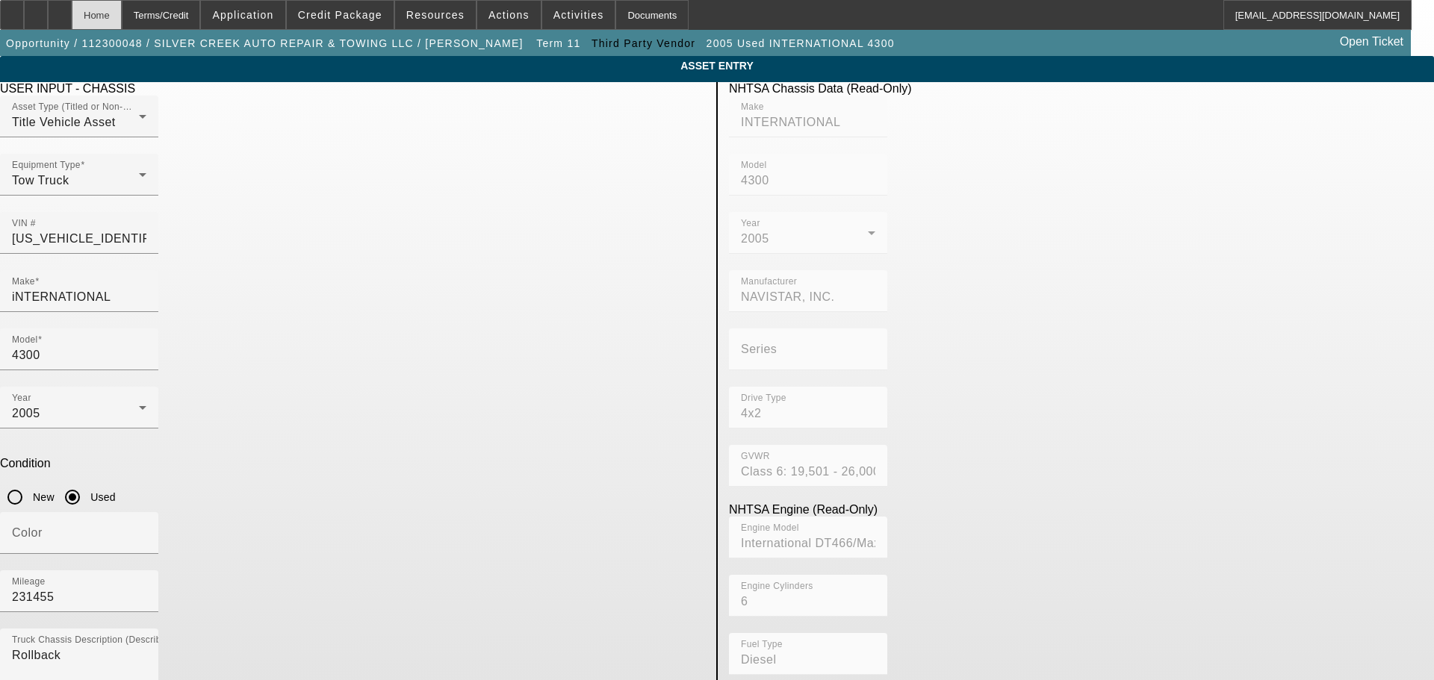
click at [122, 20] on div "Home" at bounding box center [97, 15] width 50 height 30
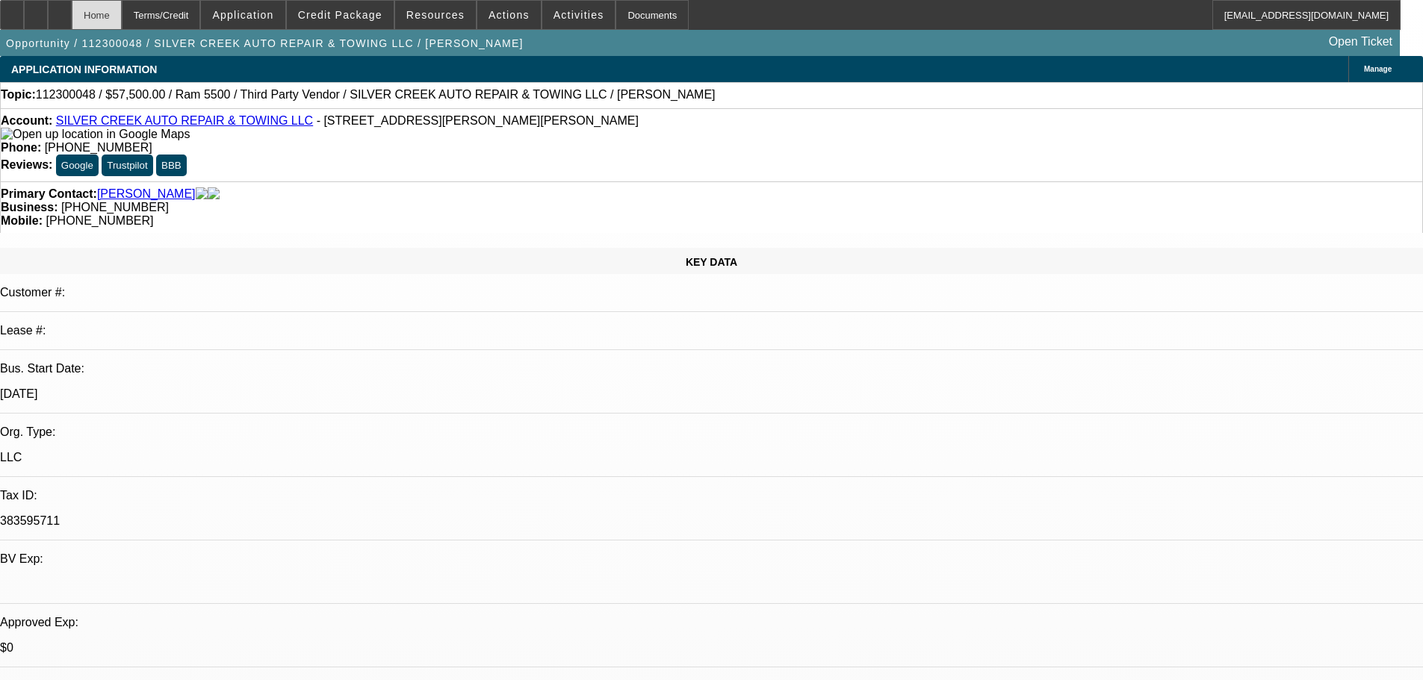
select select "0"
select select "6"
select select "0"
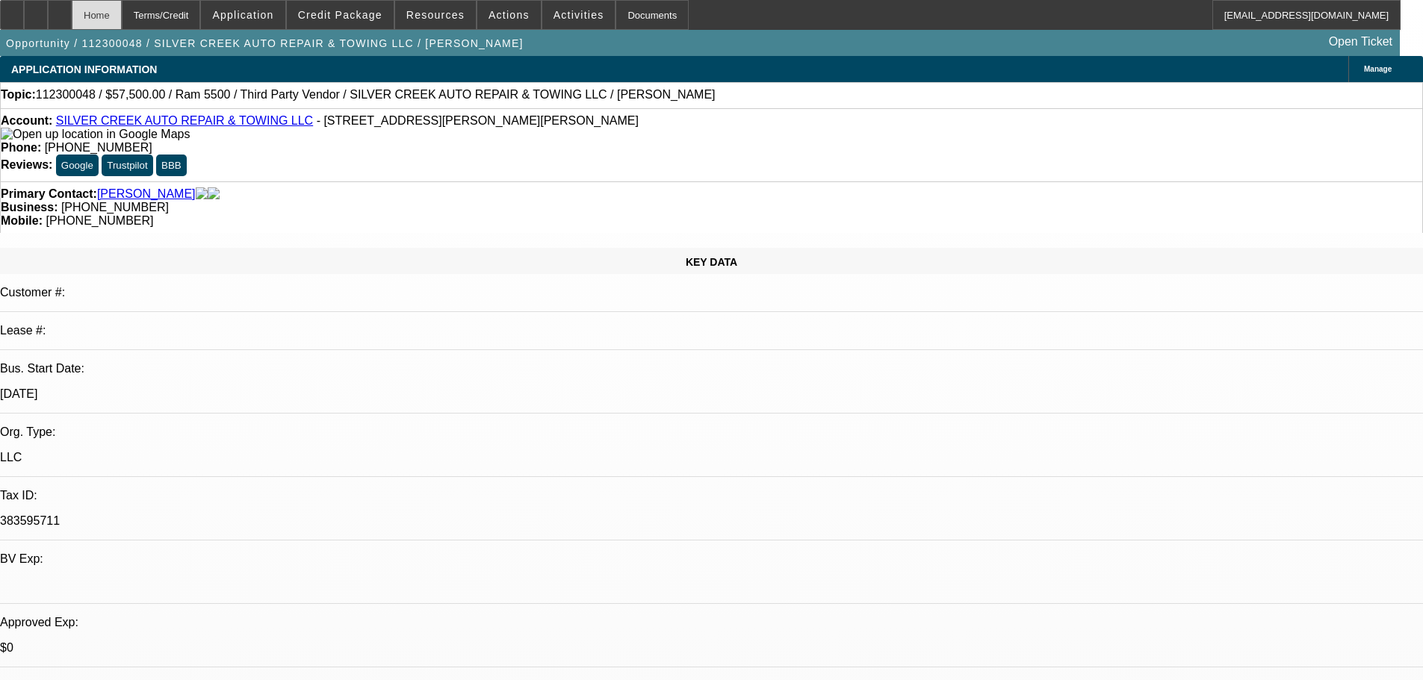
select select "0"
select select "6"
select select "0"
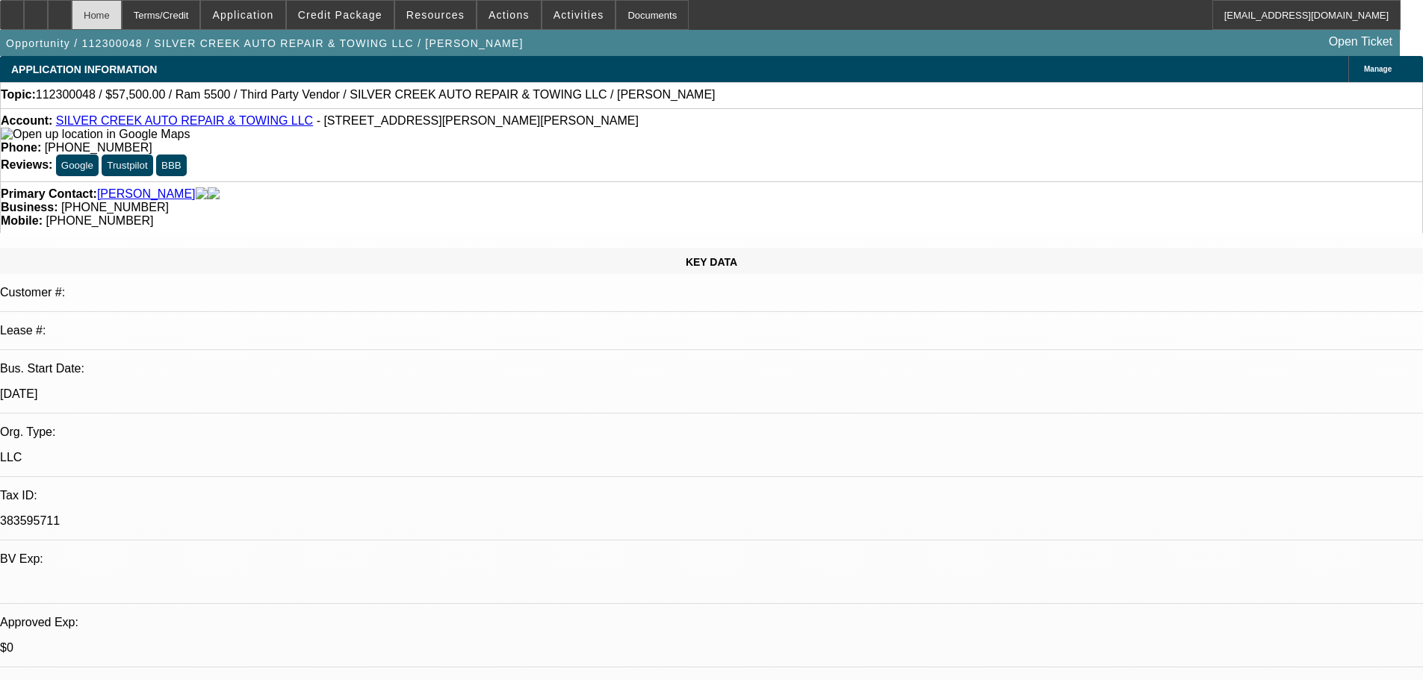
select select "0"
select select "6"
select select "0"
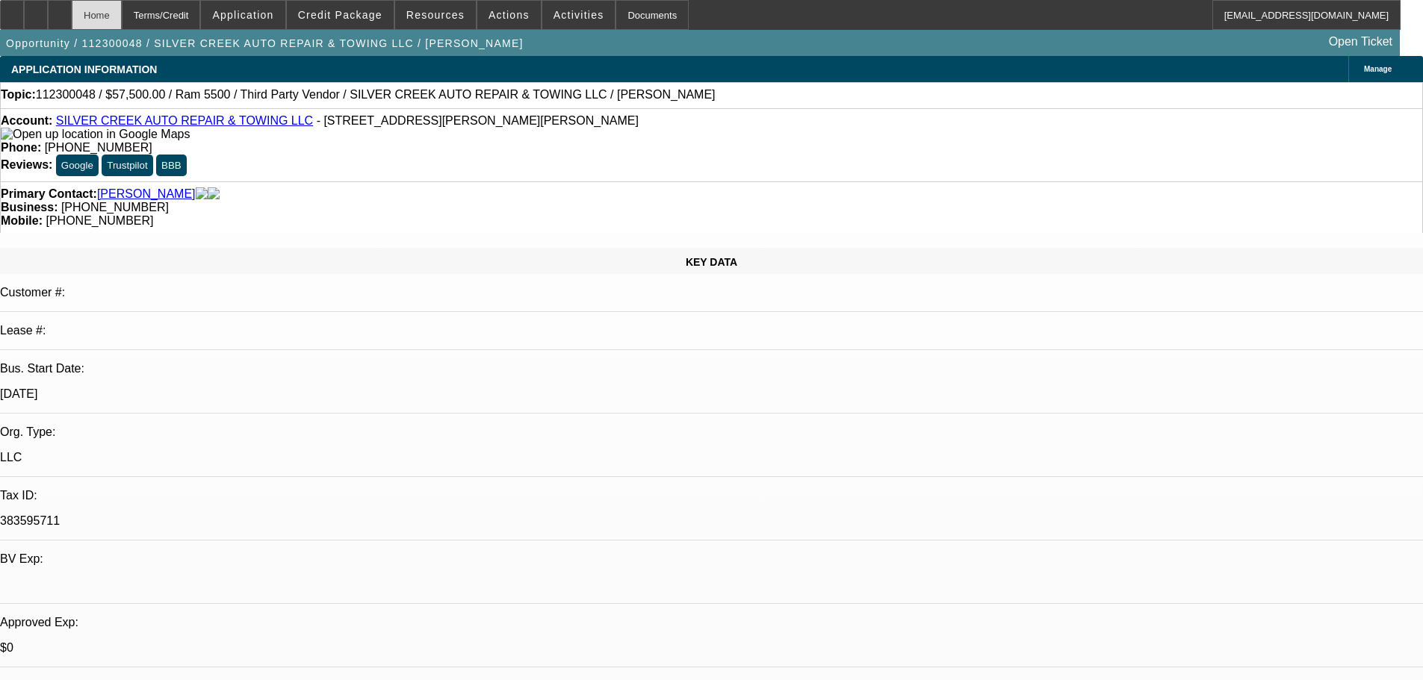
select select "6"
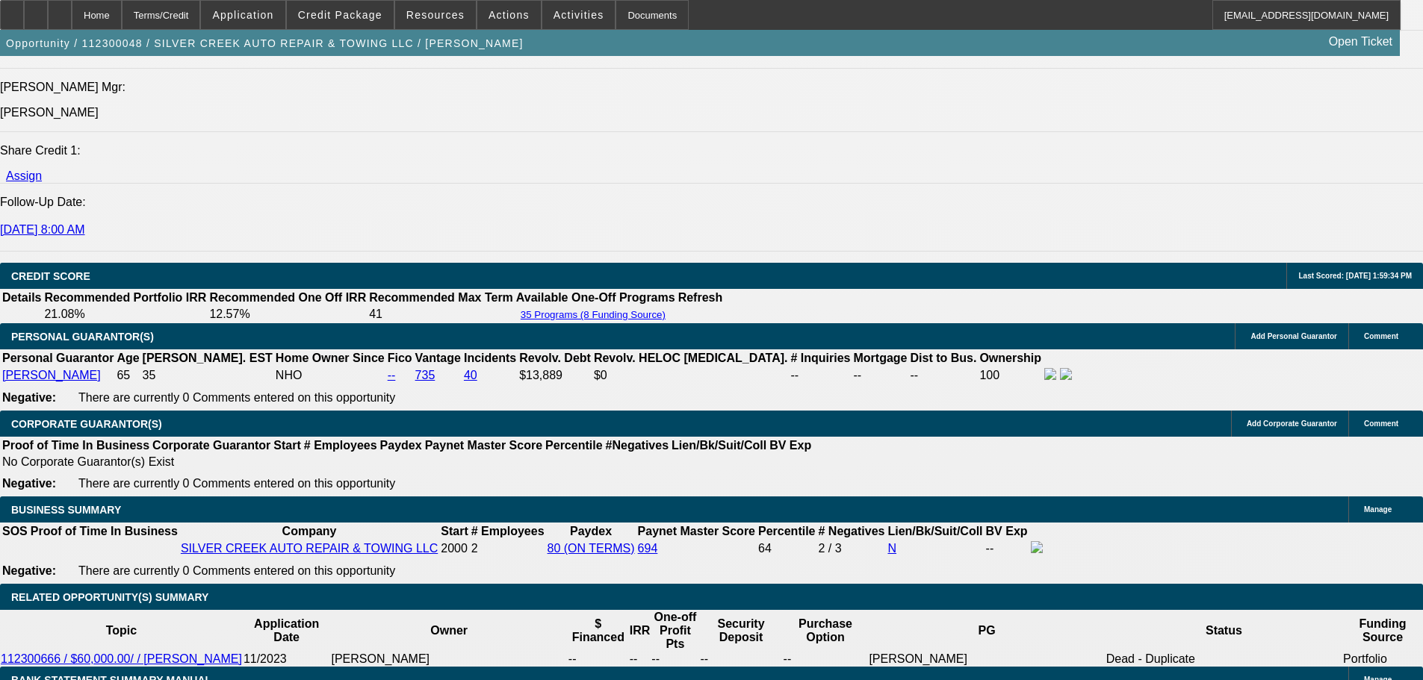
scroll to position [1942, 0]
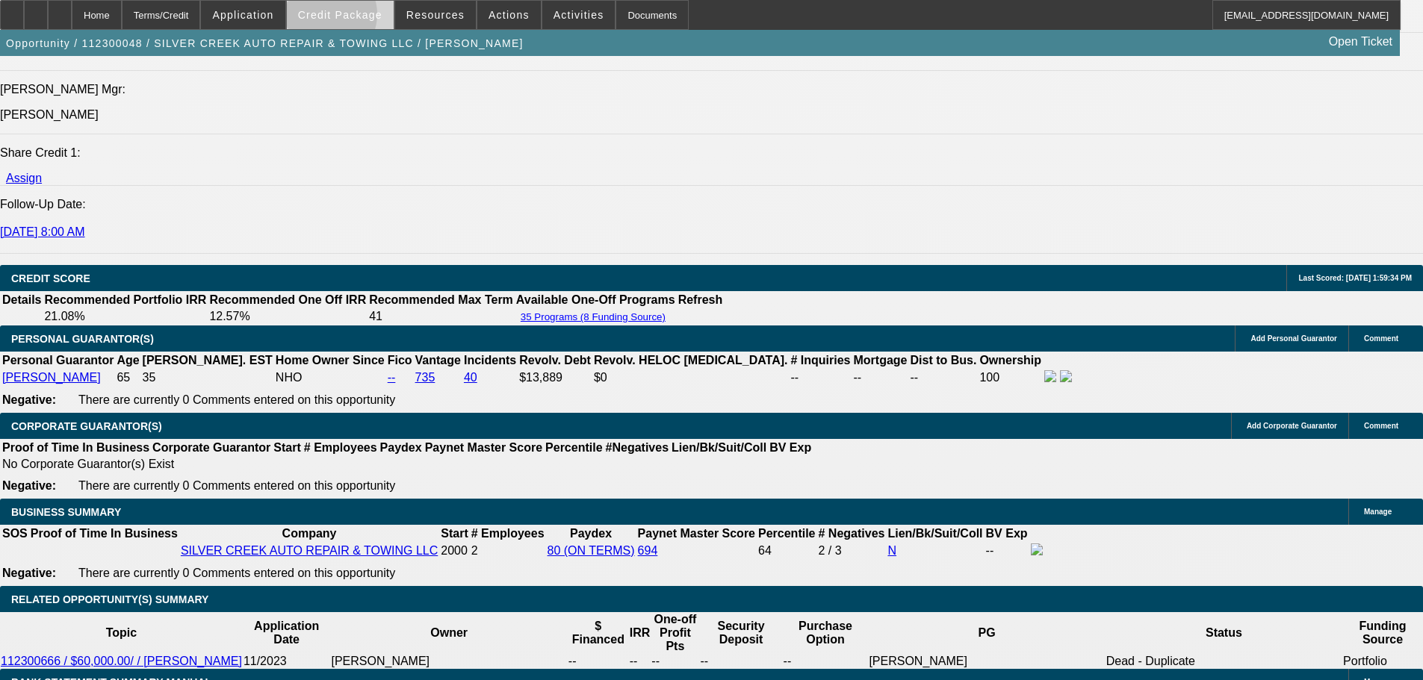
click at [350, 18] on span "Credit Package" at bounding box center [340, 15] width 84 height 12
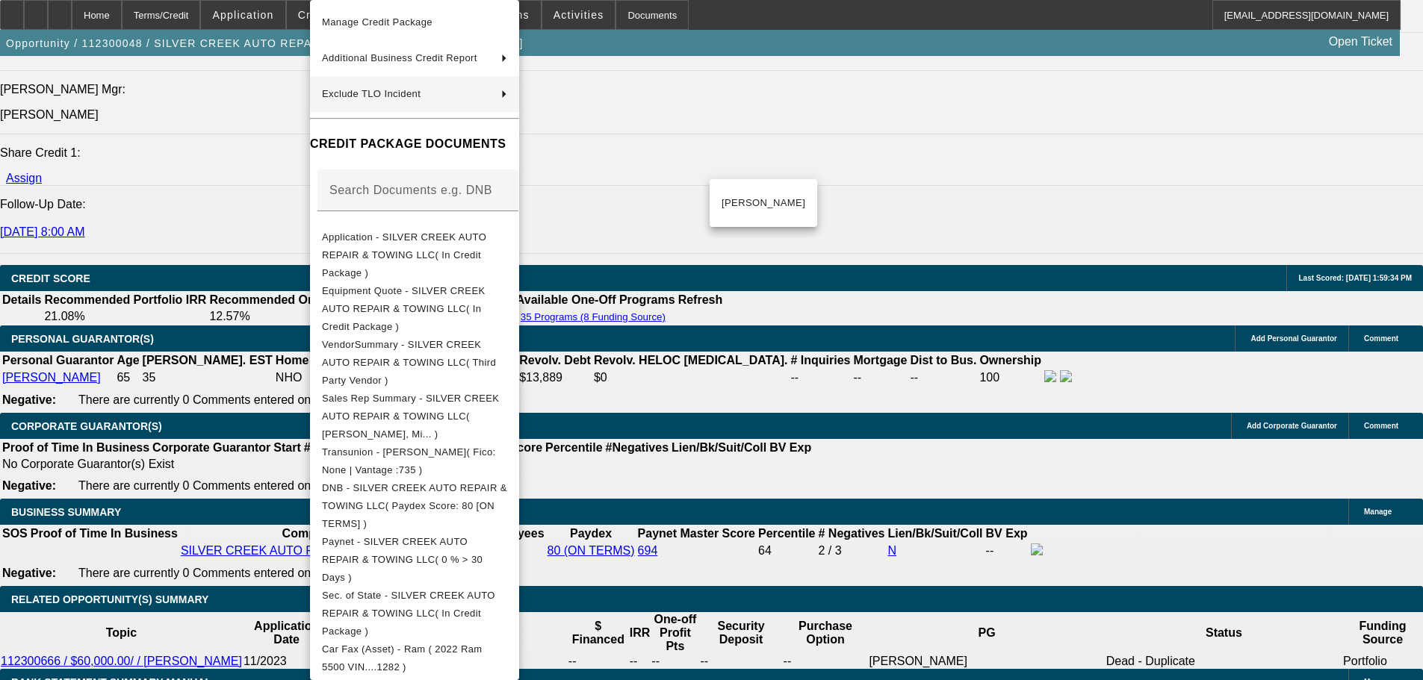
scroll to position [117, 0]
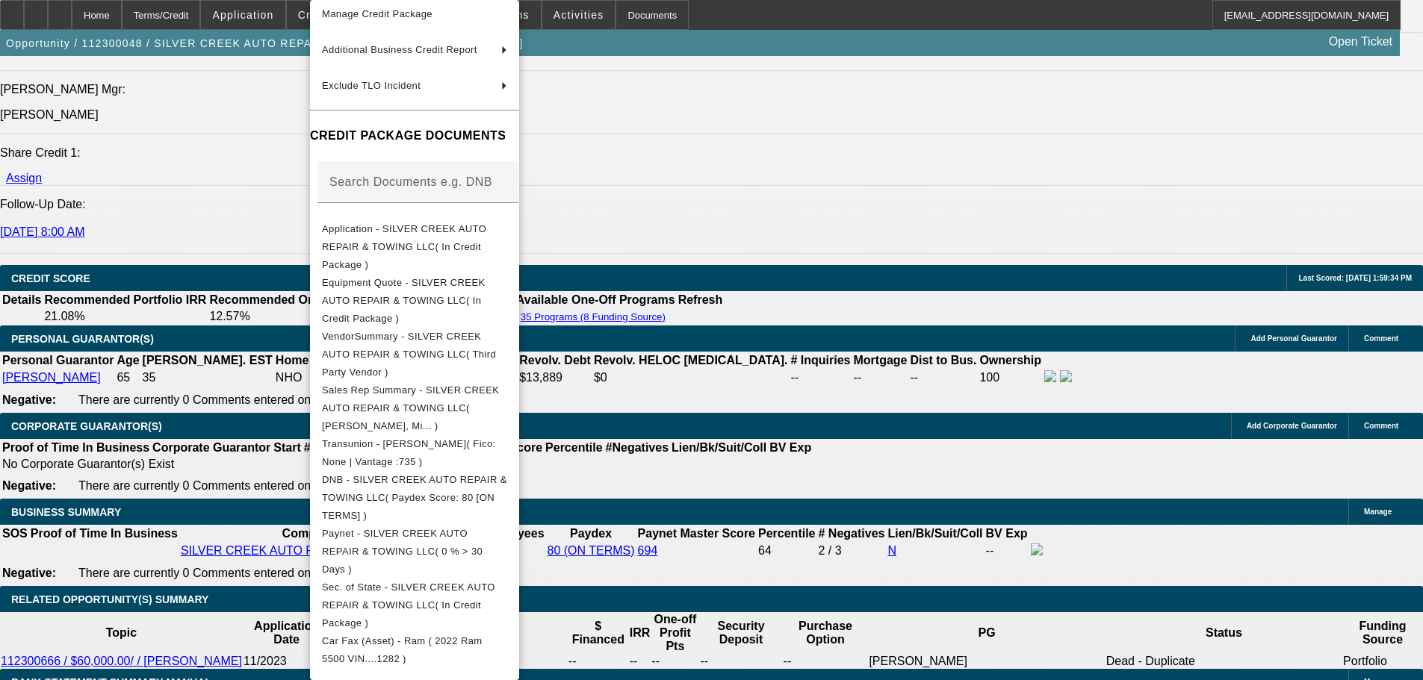
click at [164, 234] on div at bounding box center [711, 340] width 1423 height 680
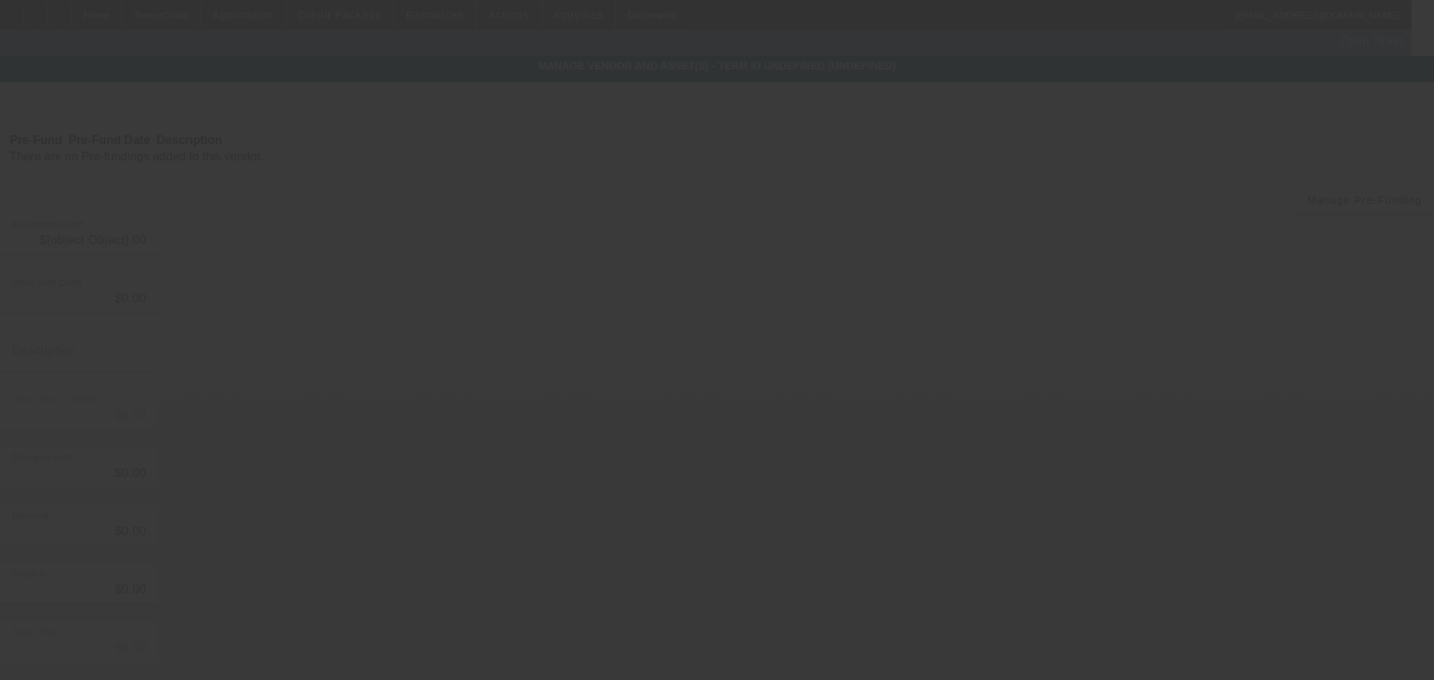
type input "$65,000.00"
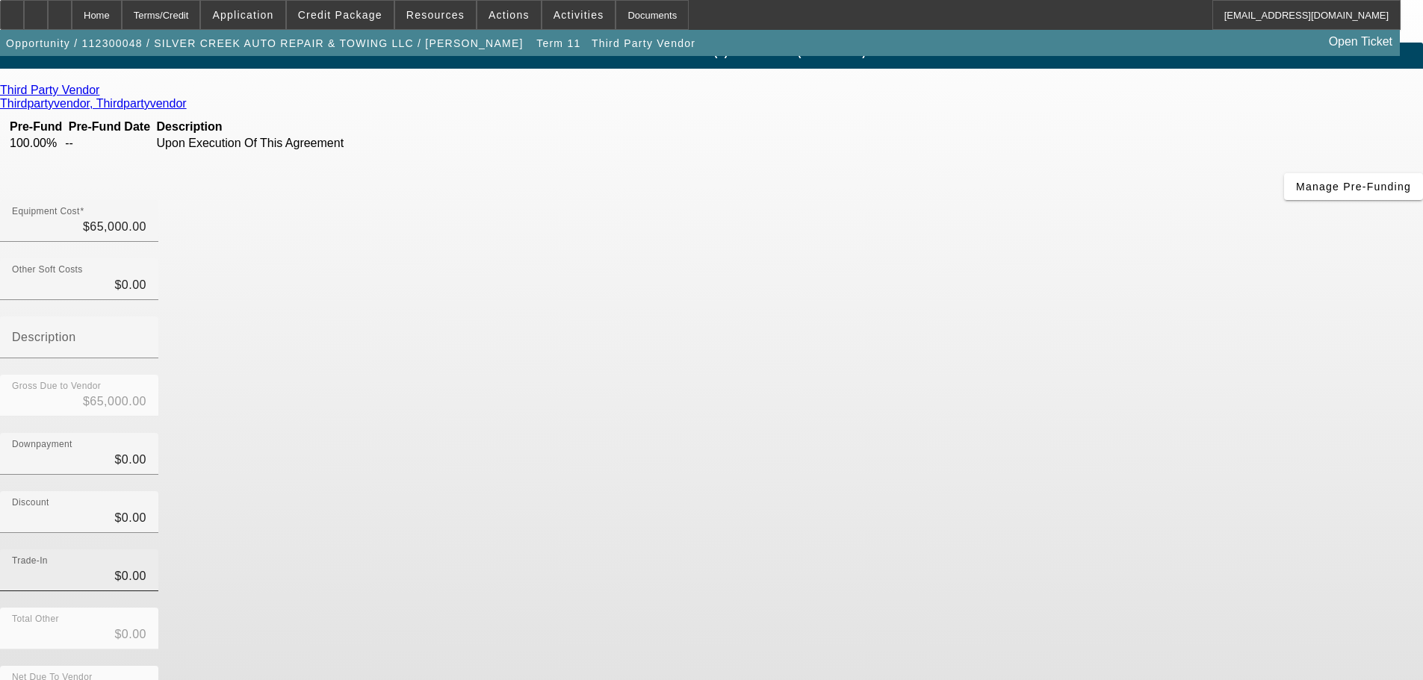
scroll to position [20, 0]
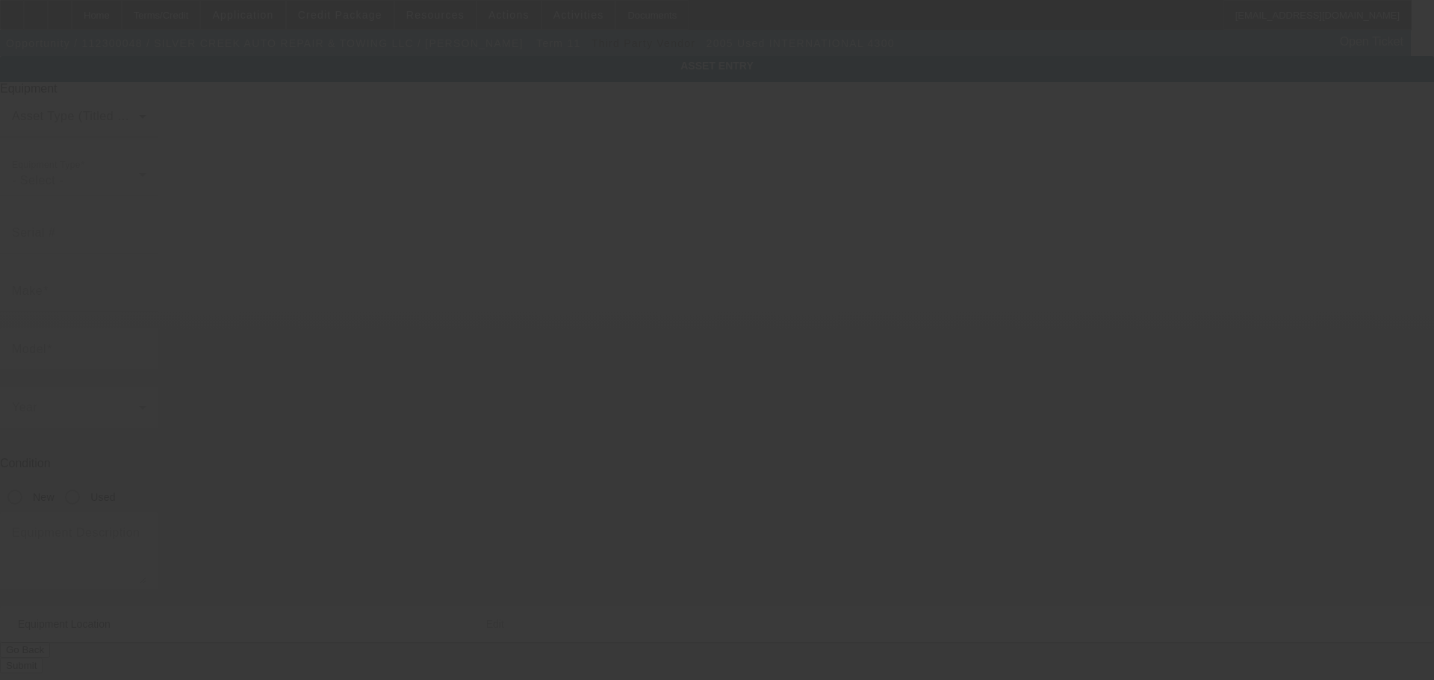
type input "1HTMMAAM55H143132"
type input "iNTERNATIONAL"
type input "4300"
radio input "true"
type textarea "Rollback"
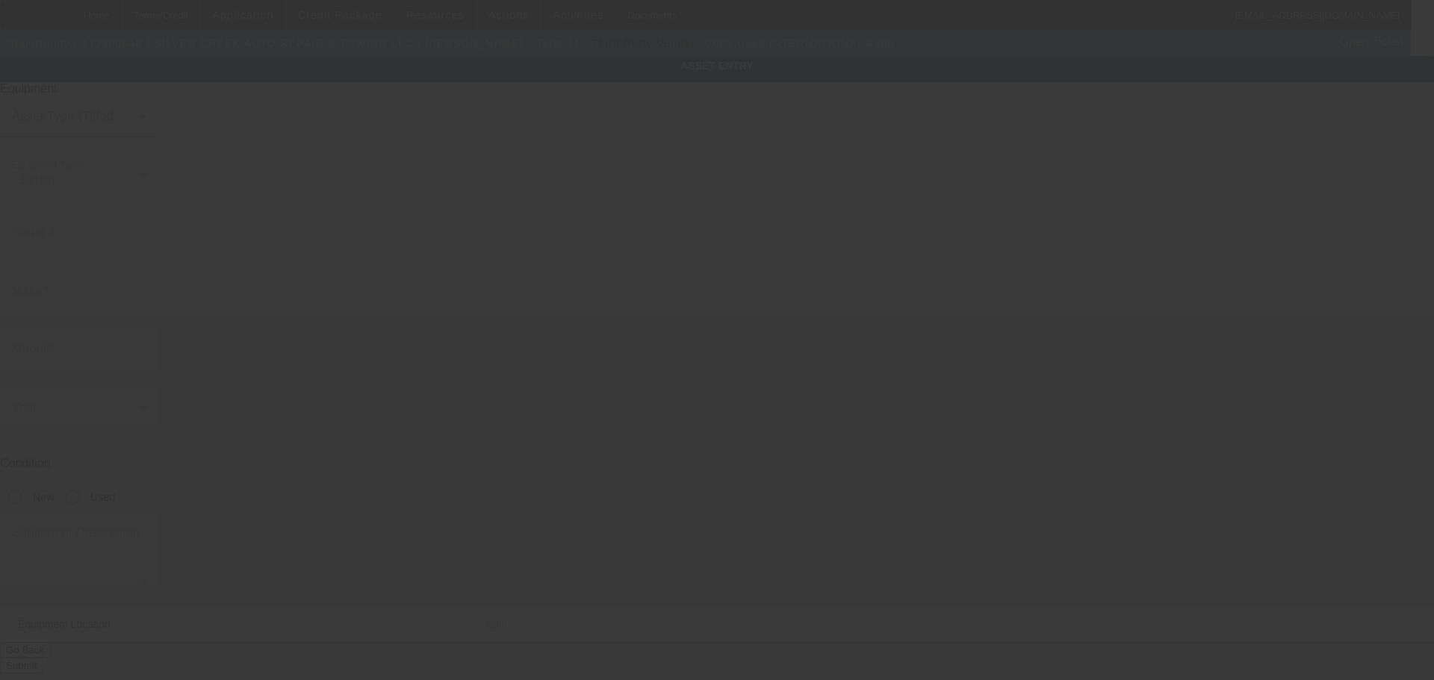
type input "1881 Greenwood Rd"
type input "Prescott"
type input "48756"
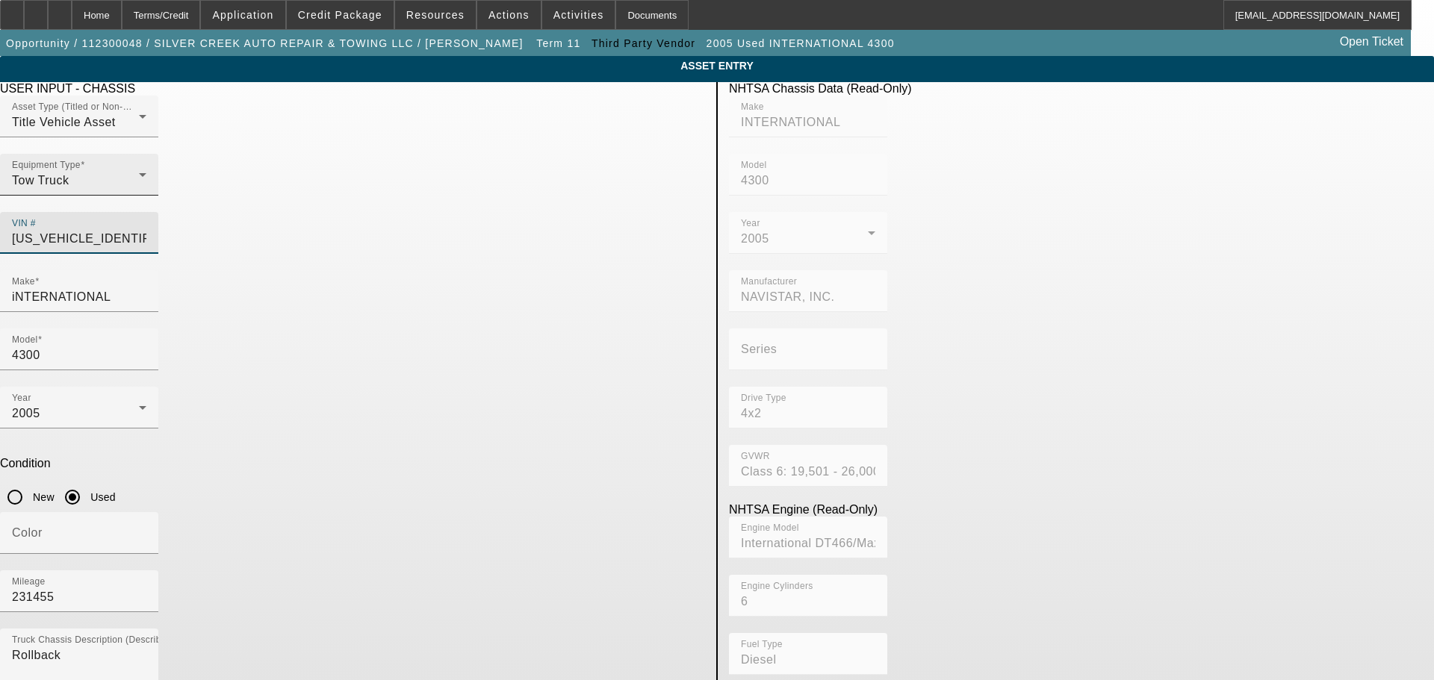
drag, startPoint x: 642, startPoint y: 209, endPoint x: 464, endPoint y: 219, distance: 178.7
click at [464, 219] on div "Asset Type (Titled or Non-Titled) Title Vehicle Asset Equipment Type Tow Truck …" at bounding box center [352, 183] width 705 height 175
type input "3"
type input "3c7wrndl1ng171282"
type input "RAM"
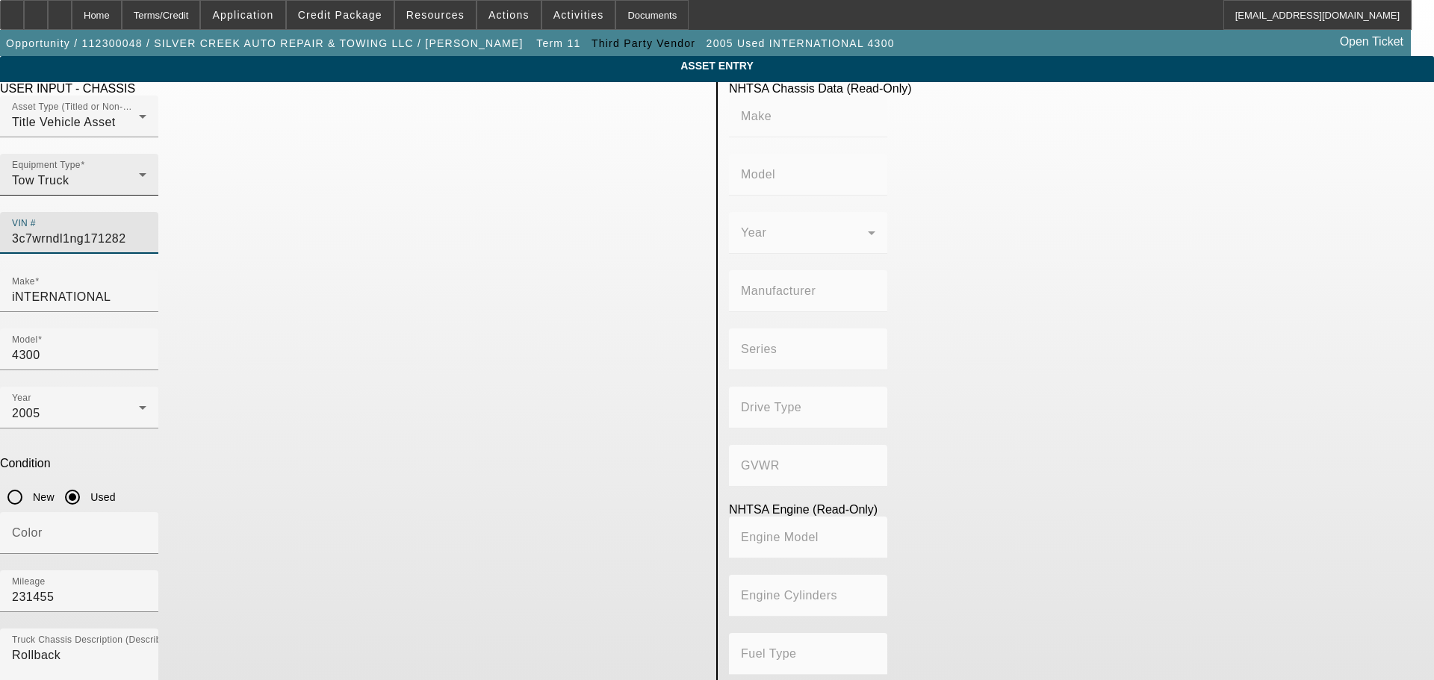
type input "5500"
type input "CHRYSLER DE MEXICO TOLUCA"
type input "4WD/4-Wheel Drive/4x4"
type input "Class 5: 16,001 - 19,500 lb (7,258 - 8,845 kg)"
type input "6"
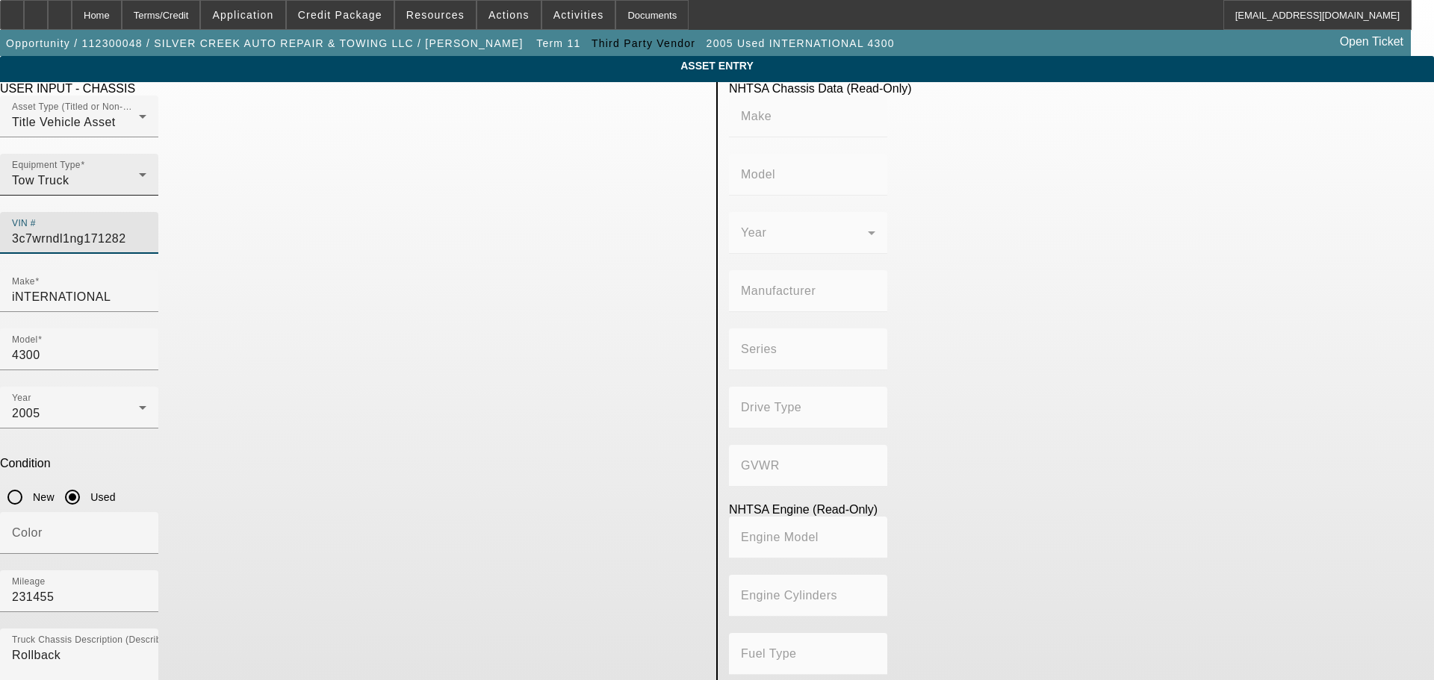
type input "Diesel"
type input "408.85908543470"
type input "6.7"
type input "3C7WRNDL1NG171282"
click at [139, 190] on div "Tow Truck" at bounding box center [75, 181] width 127 height 18
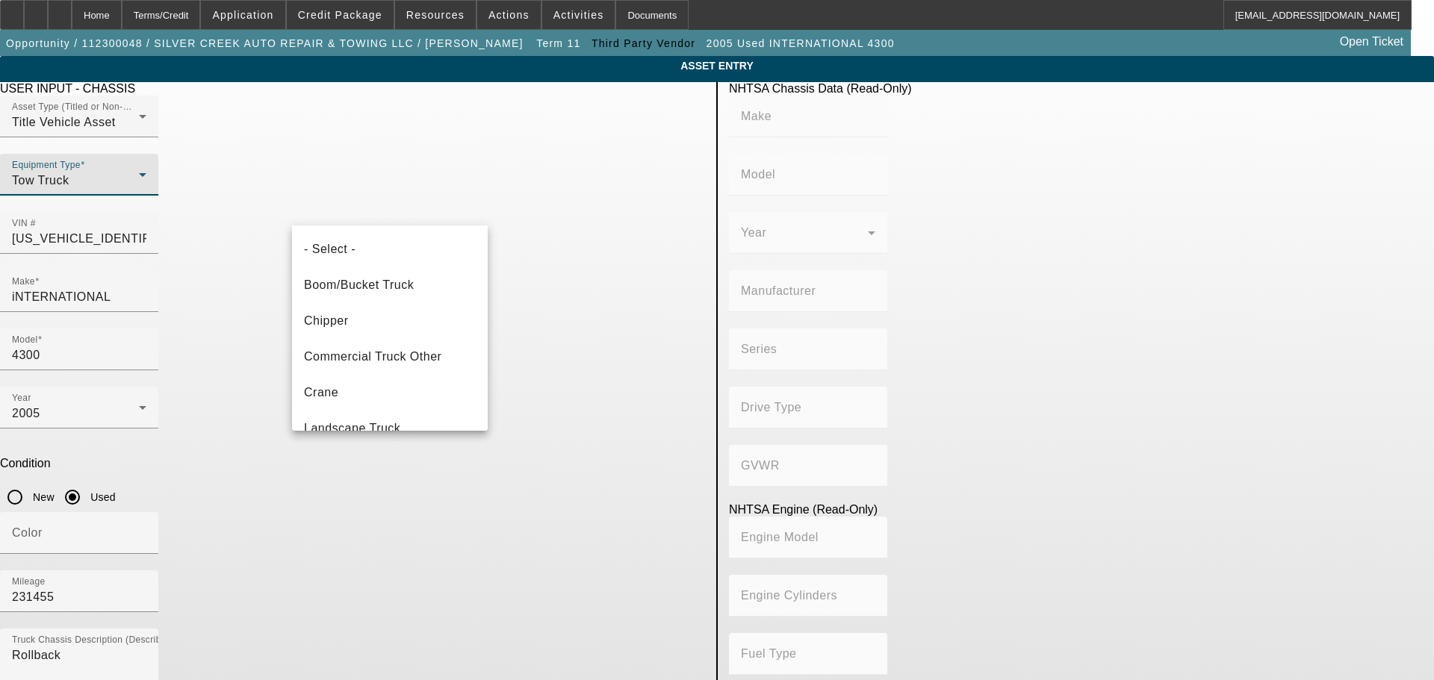
scroll to position [123, 0]
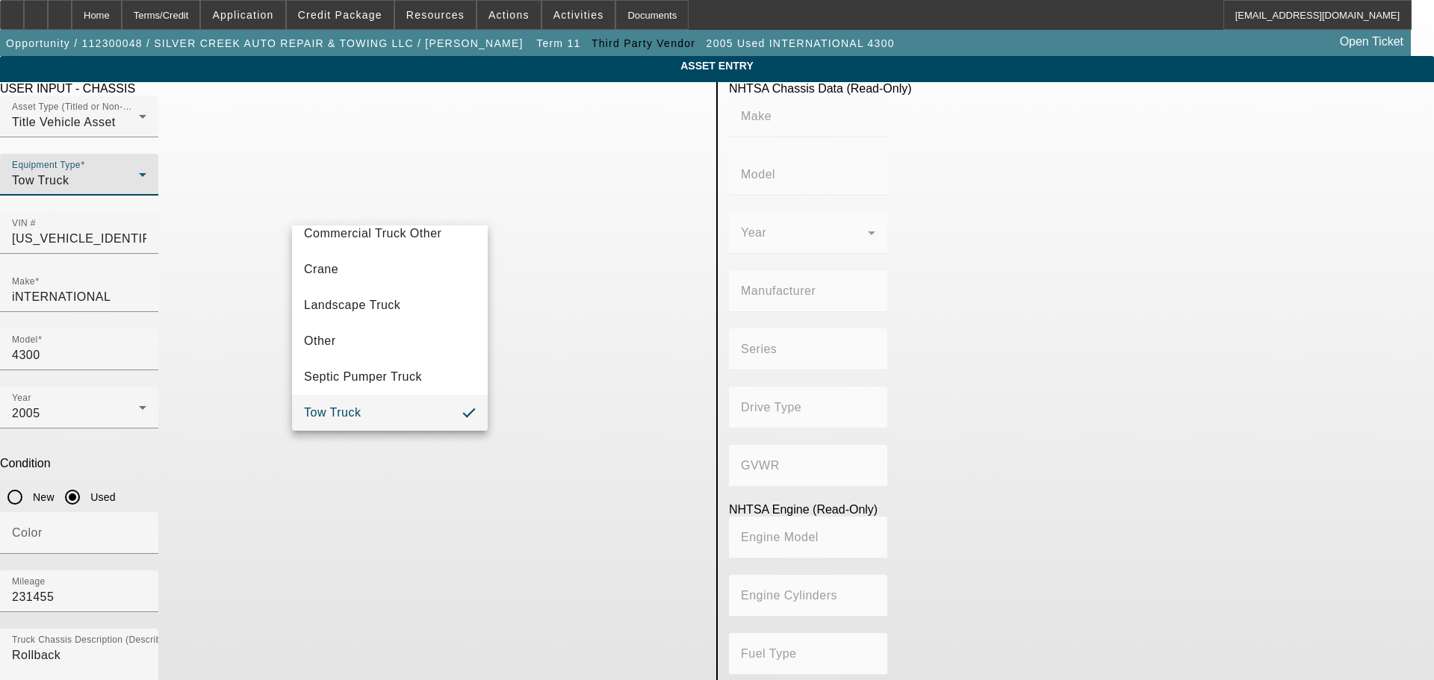
type input "RAM"
type input "5500"
type input "CHRYSLER DE MEXICO TOLUCA"
type input "4WD/4-Wheel Drive/4x4"
type input "Class 5: 16,001 - 19,500 lb (7,258 - 8,845 kg)"
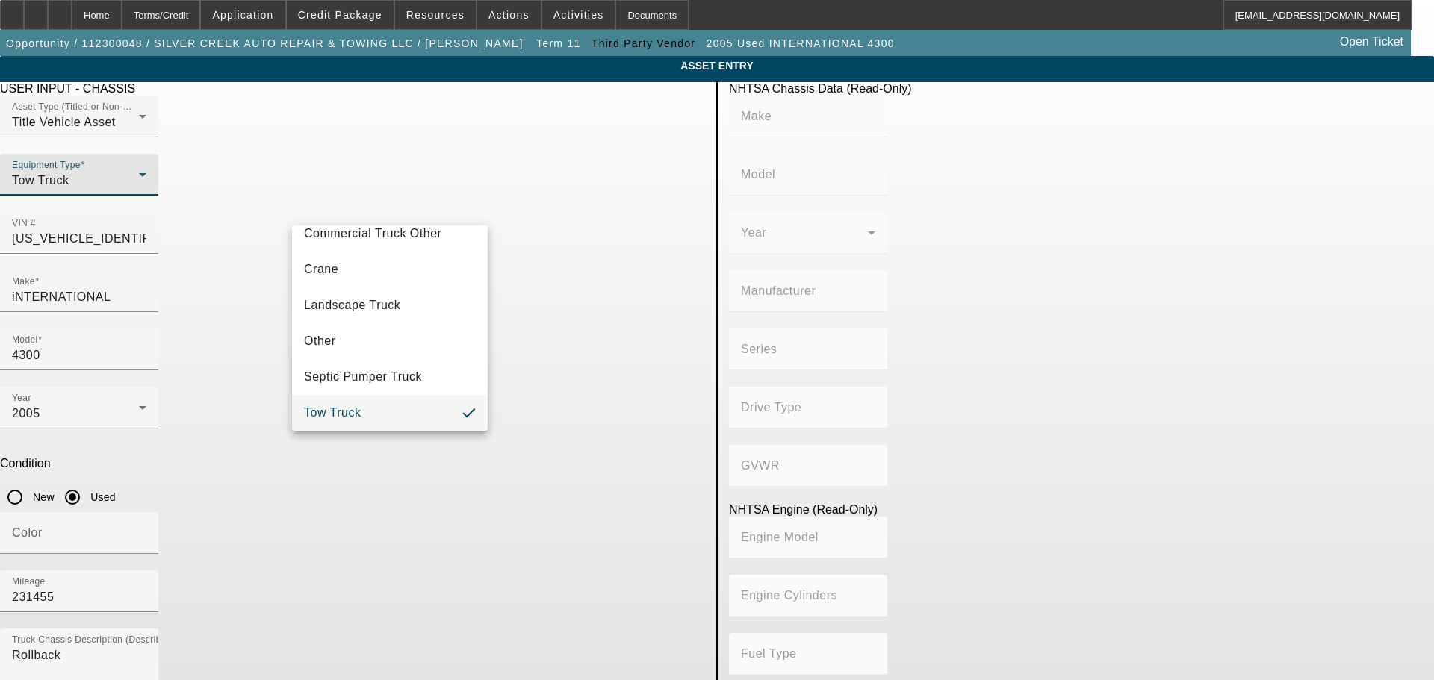
type input "6"
type input "Diesel"
type input "408.85908543470"
type input "6.7"
click at [158, 204] on div at bounding box center [717, 340] width 1434 height 680
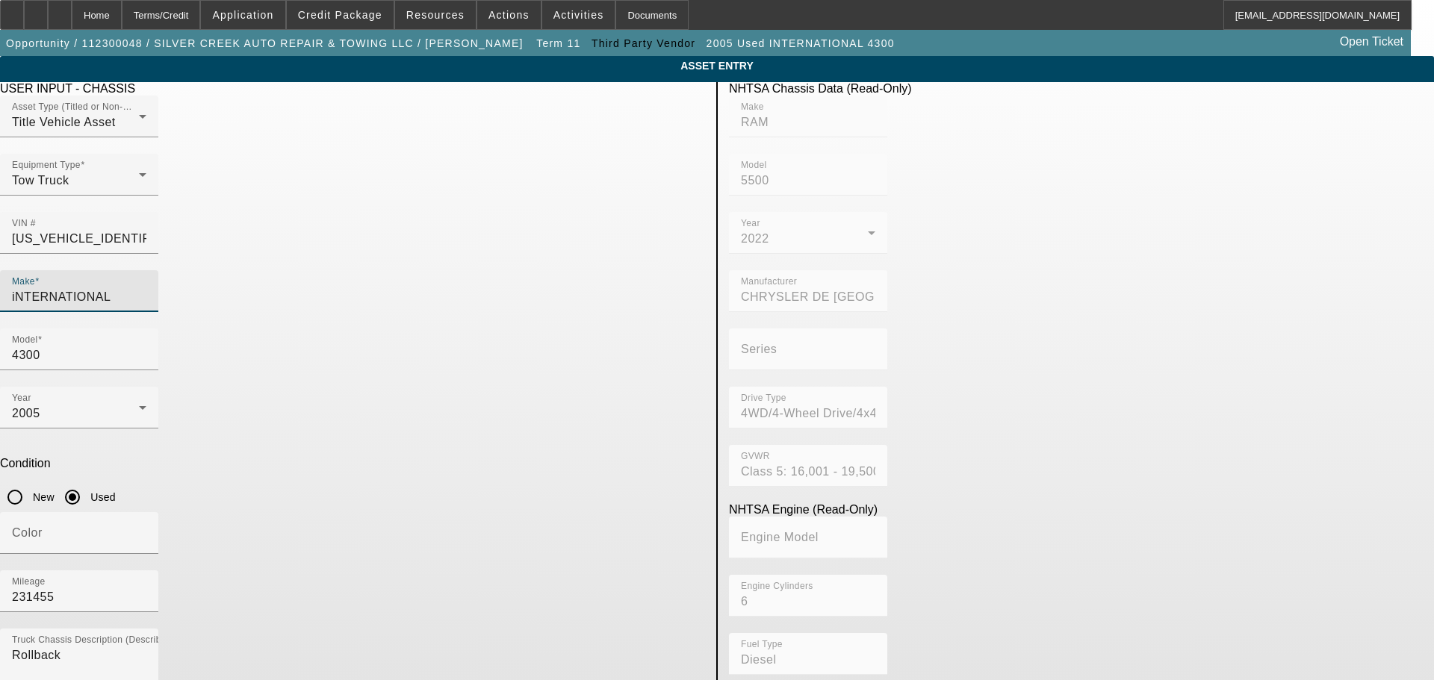
drag, startPoint x: 273, startPoint y: 273, endPoint x: 187, endPoint y: 284, distance: 85.9
click at [193, 283] on app-asset-collateral-manage "ASSET ENTRY Delete asset USER INPUT - CHASSIS Asset Type (Titled or Non-Titled)…" at bounding box center [717, 470] width 1434 height 828
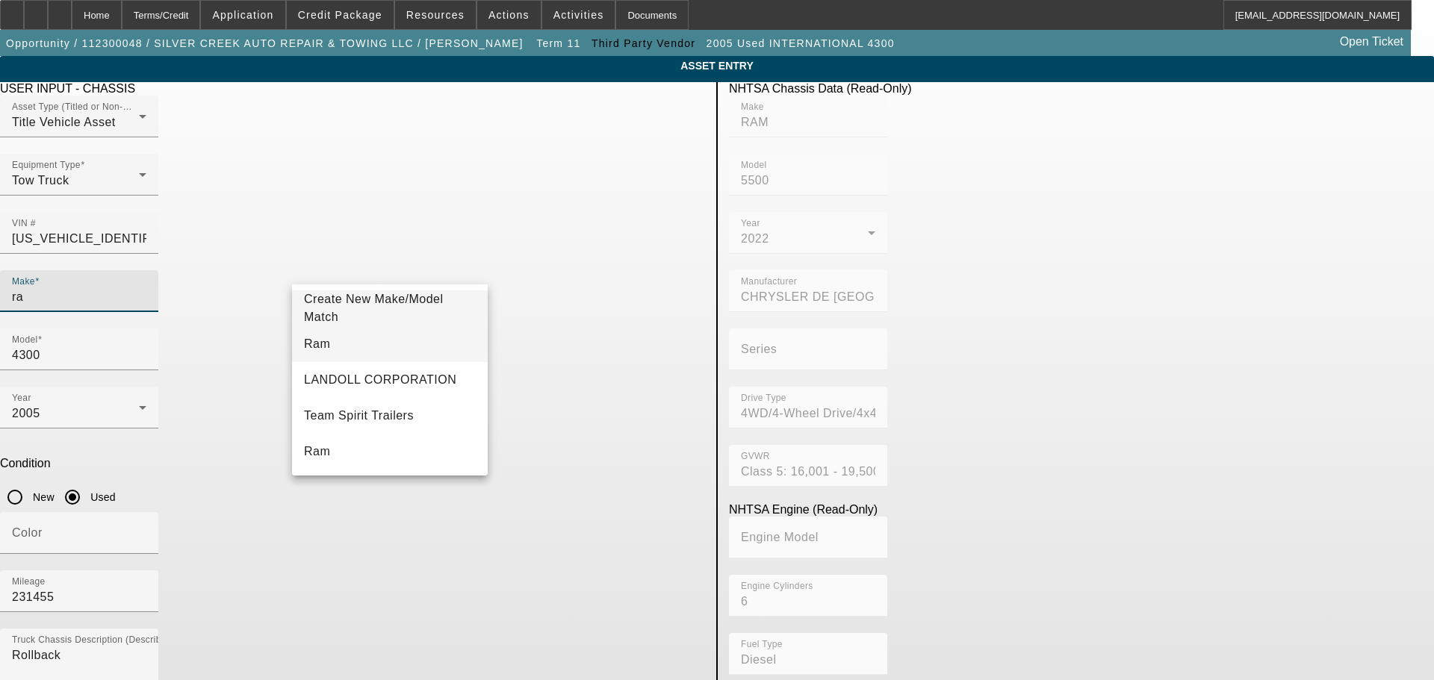
type input "ra"
click at [340, 336] on mat-option "Ram" at bounding box center [390, 344] width 196 height 36
type input "Ram"
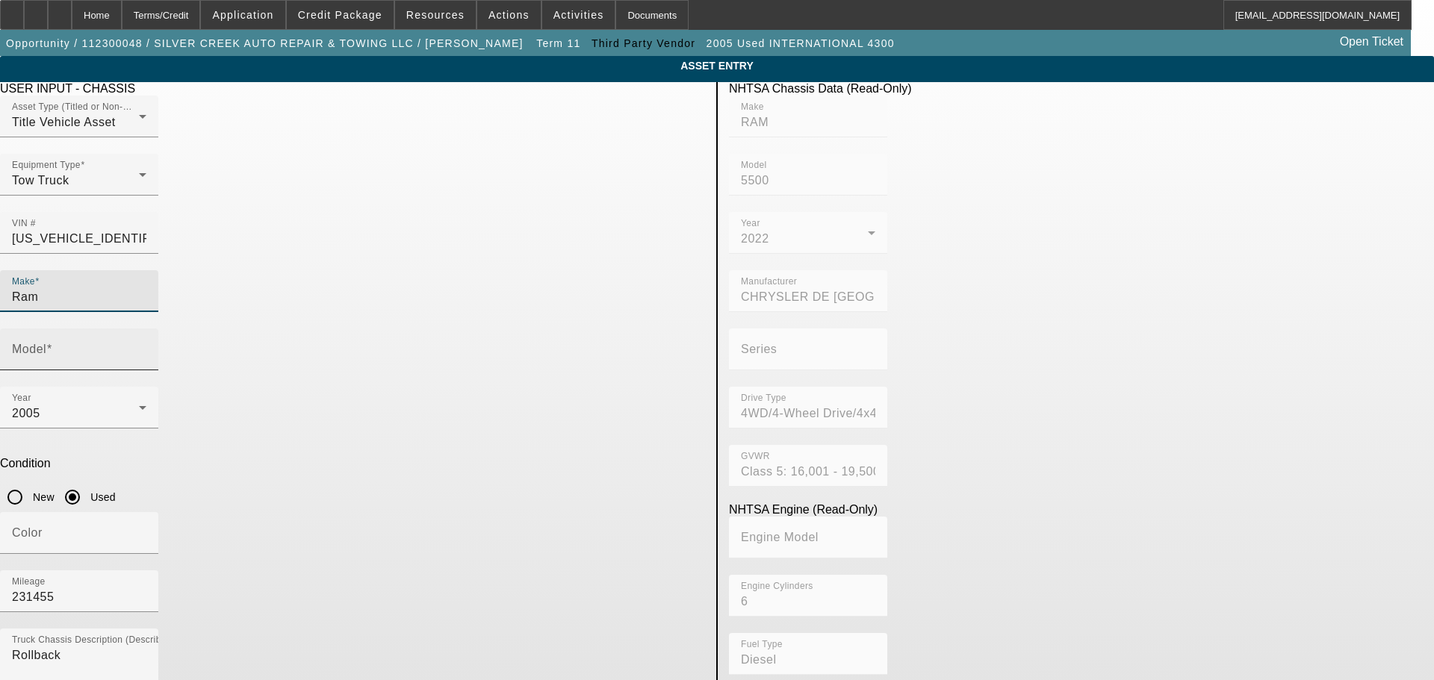
click at [146, 347] on input "Model" at bounding box center [79, 356] width 134 height 18
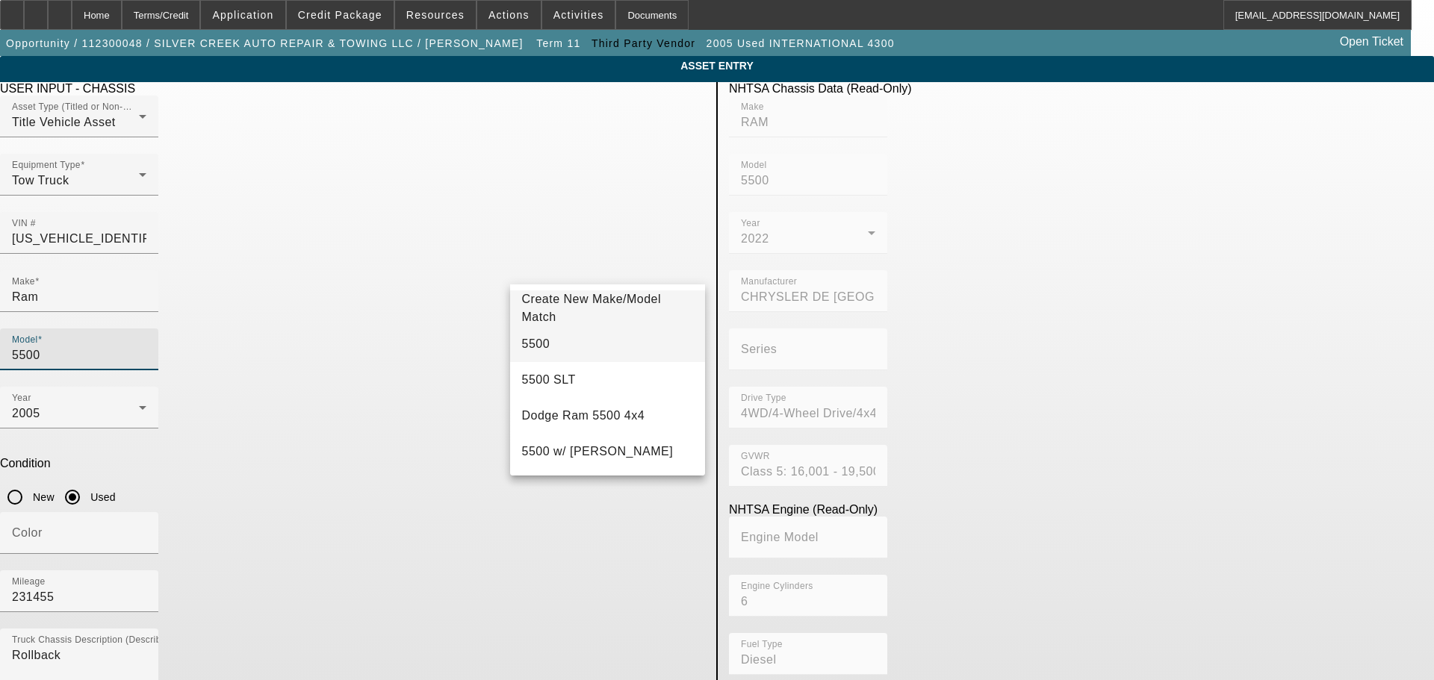
type input "5500"
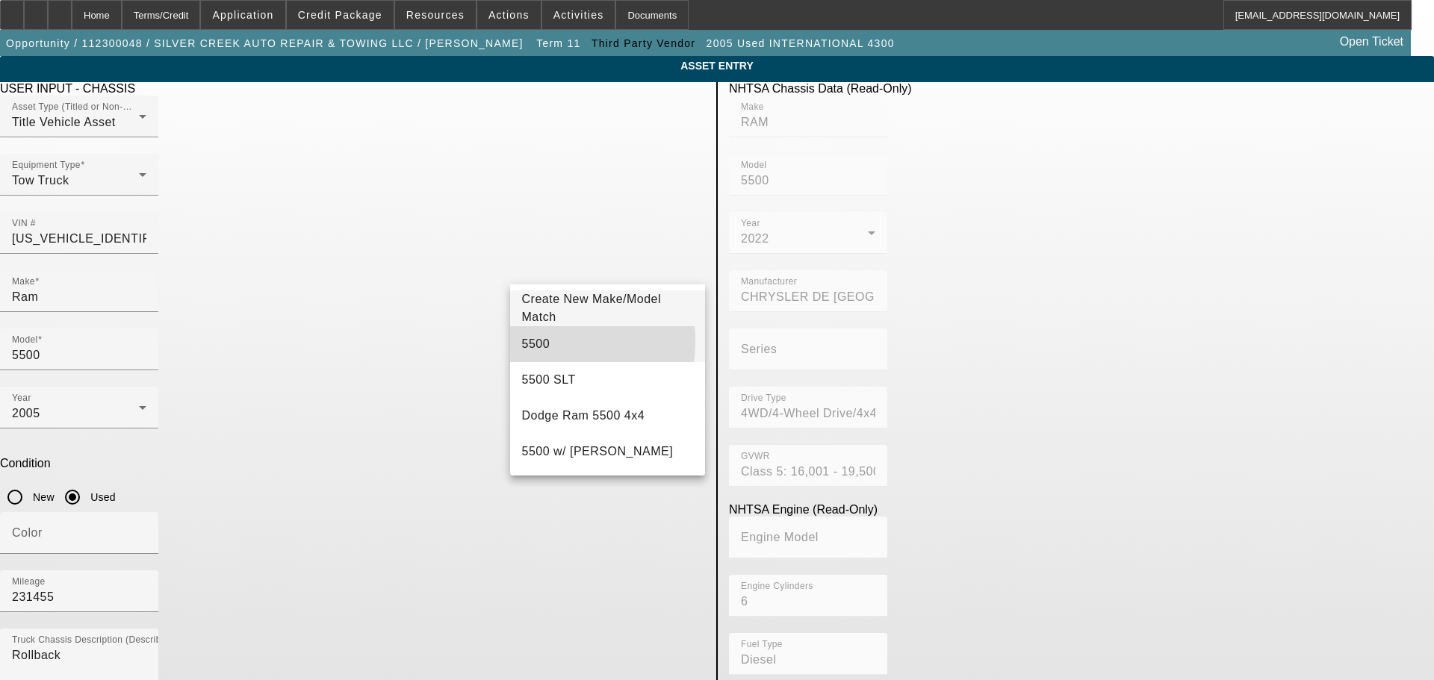
click at [535, 341] on span "5500" at bounding box center [536, 344] width 28 height 13
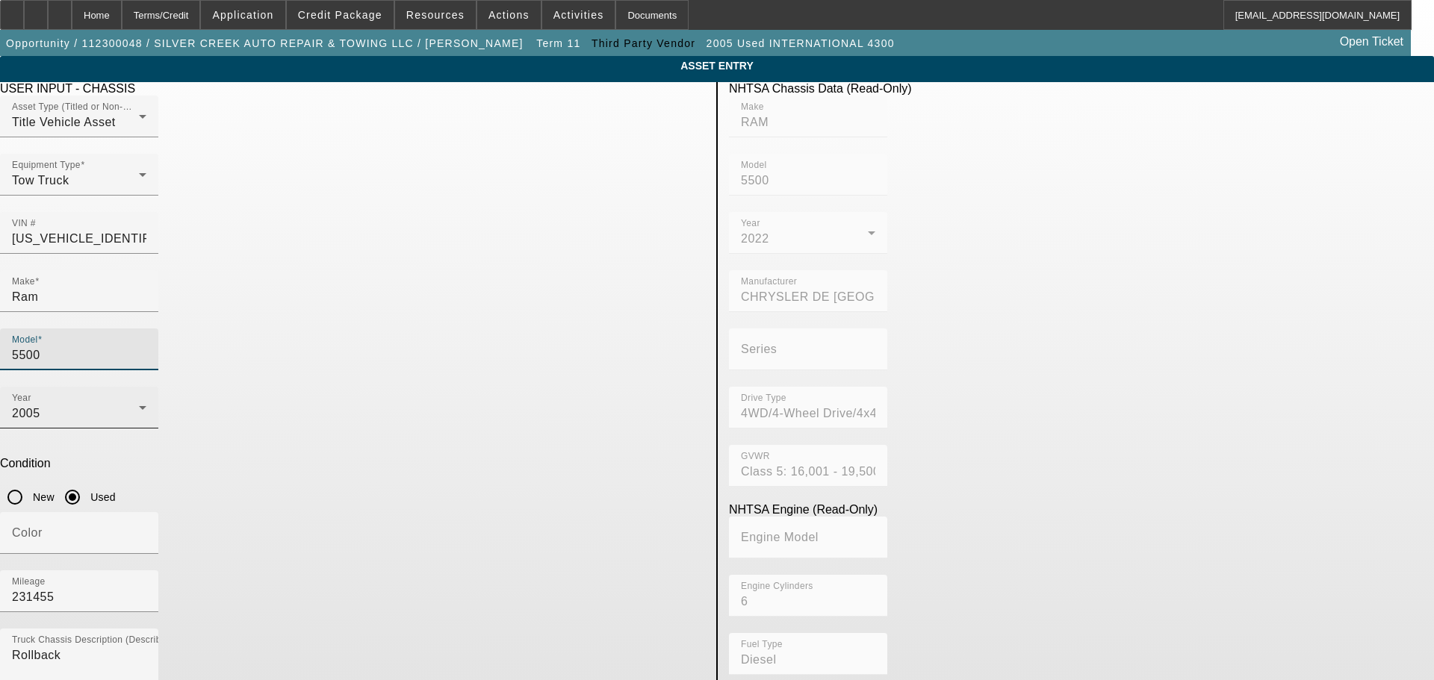
click at [152, 399] on icon at bounding box center [143, 408] width 18 height 18
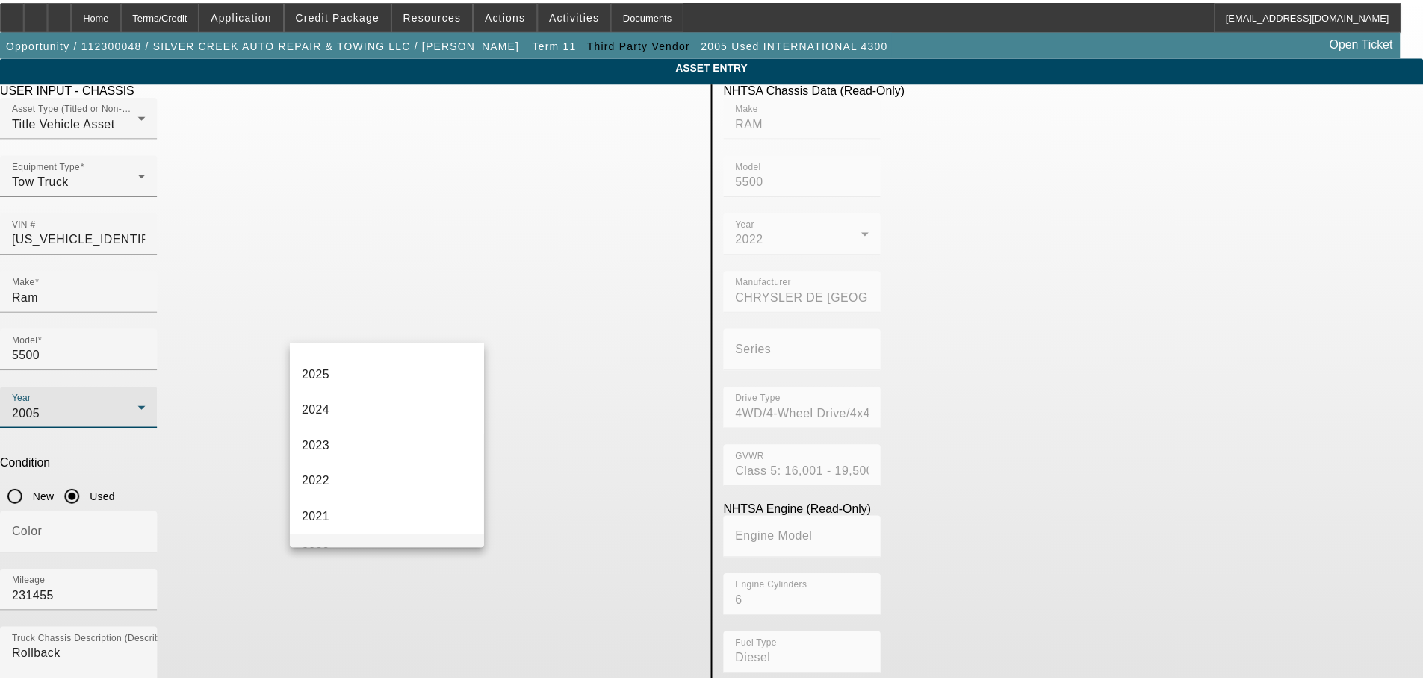
scroll to position [149, 0]
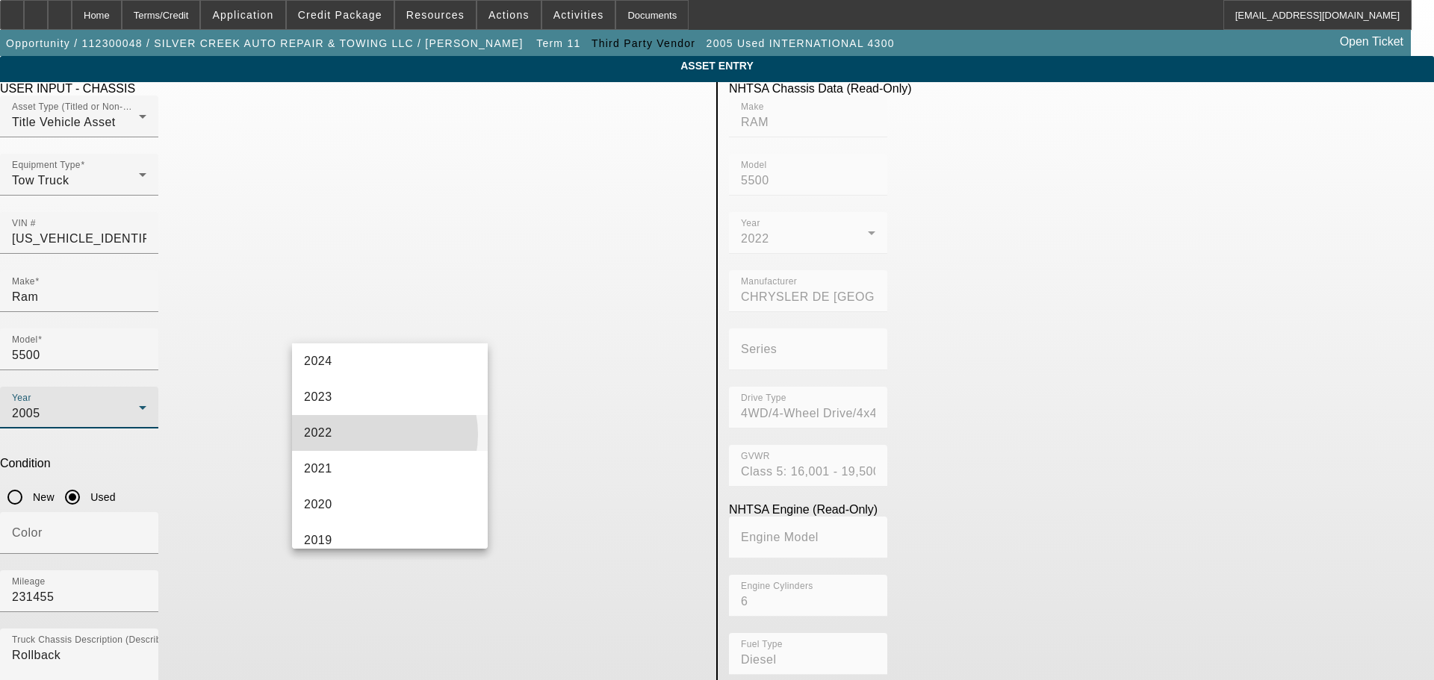
click at [370, 435] on mat-option "2022" at bounding box center [390, 433] width 196 height 36
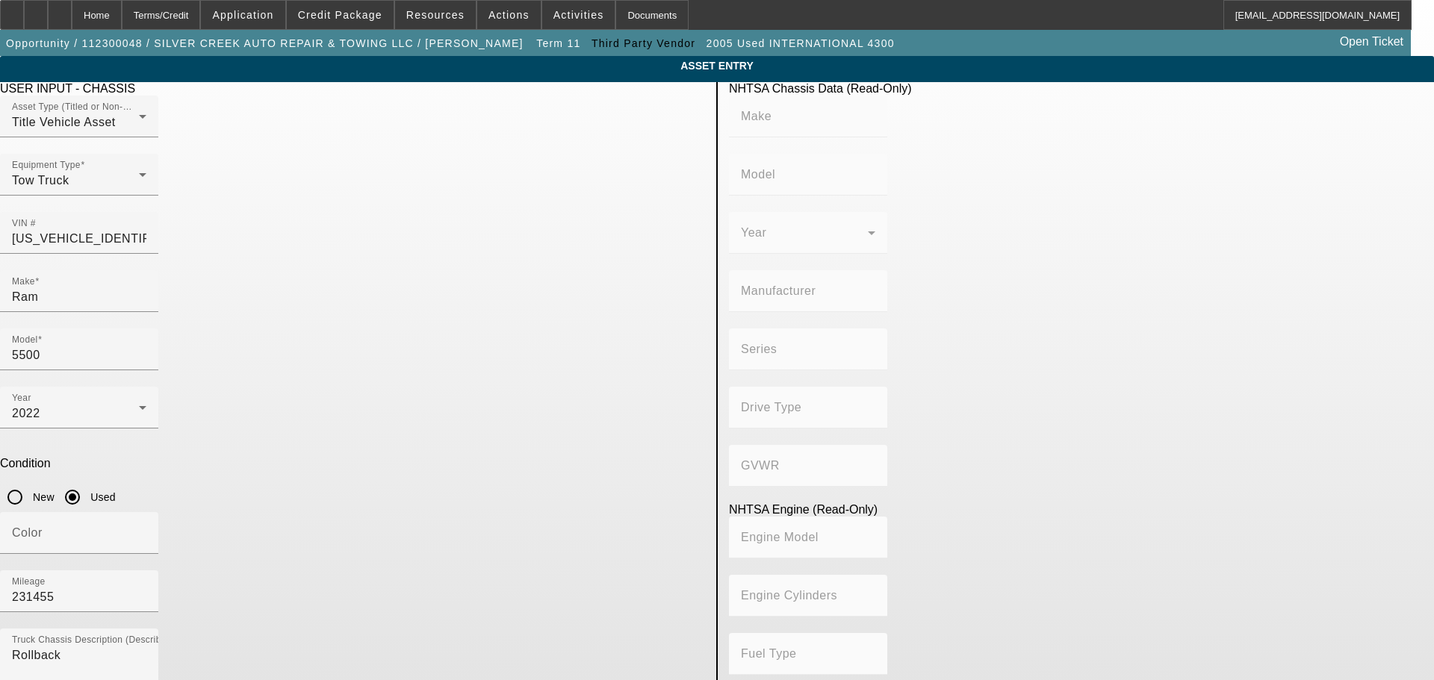
click at [262, 381] on app-asset-collateral-manage "ASSET ENTRY Delete asset USER INPUT - CHASSIS Asset Type (Titled or Non-Titled)…" at bounding box center [717, 470] width 1434 height 828
type input "RAM"
type input "5500"
type input "CHRYSLER DE MEXICO TOLUCA"
type input "4WD/4-Wheel Drive/4x4"
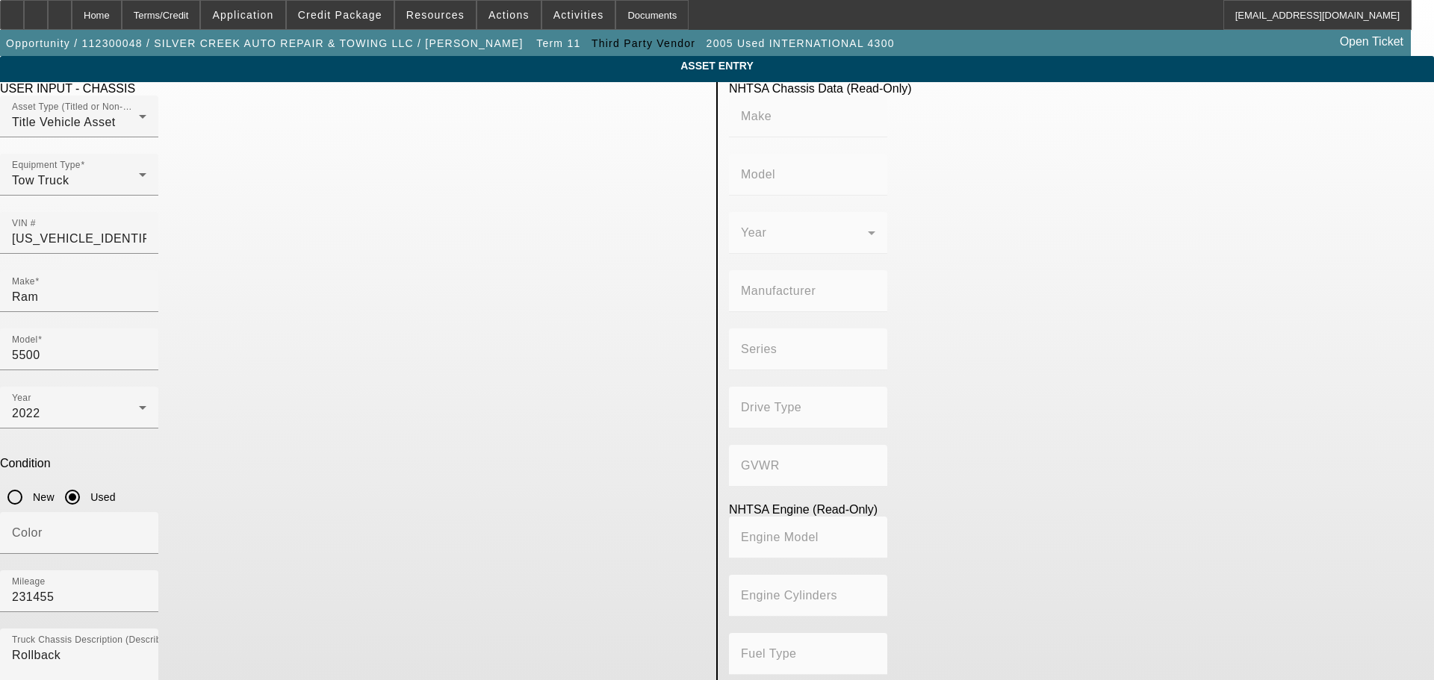
type input "Class 5: 16,001 - 19,500 lb (7,258 - 8,845 kg)"
type input "6"
type input "Diesel"
type input "408.85908543470"
type input "6.7"
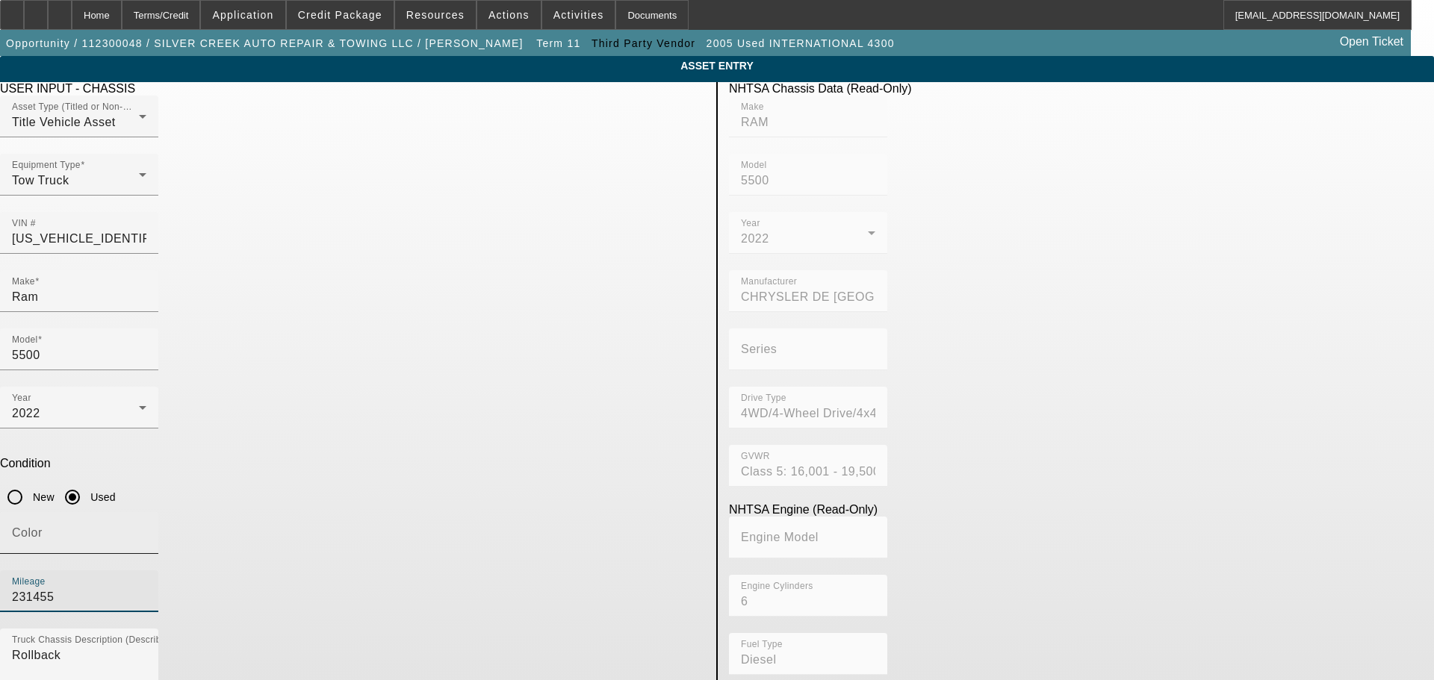
drag, startPoint x: 556, startPoint y: 390, endPoint x: 447, endPoint y: 397, distance: 109.2
click at [447, 512] on div "Color Mileage 231455" at bounding box center [352, 570] width 705 height 116
click at [354, 5] on span at bounding box center [340, 15] width 107 height 36
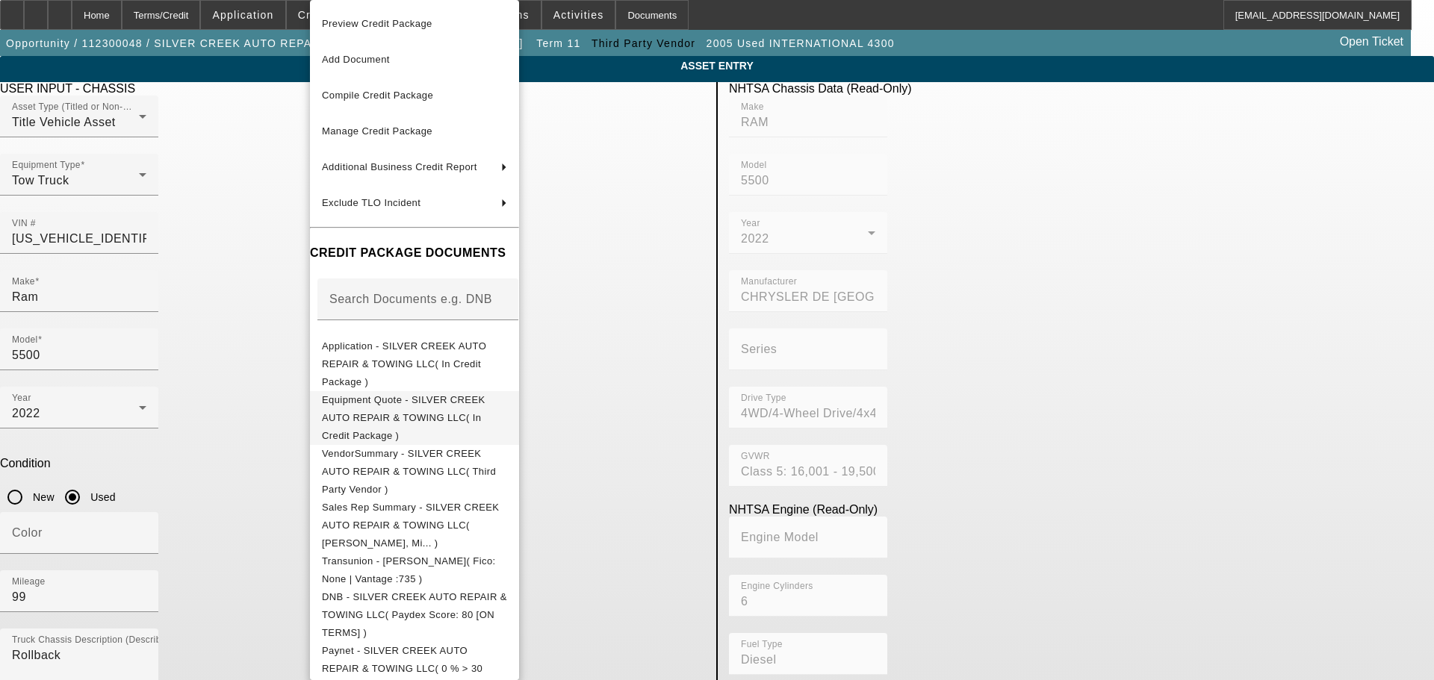
click at [439, 394] on span "Equipment Quote - SILVER CREEK AUTO REPAIR & TOWING LLC( In Credit Package )" at bounding box center [404, 417] width 164 height 47
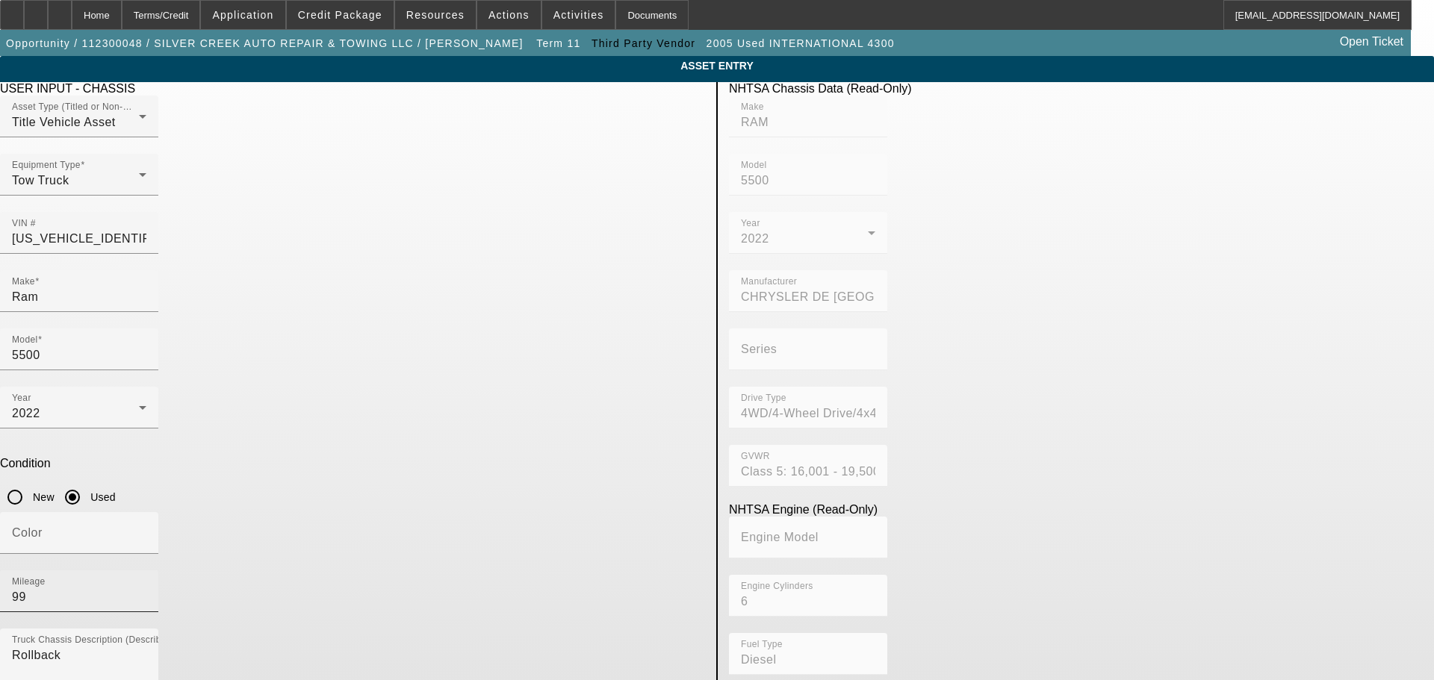
click at [146, 588] on input "99" at bounding box center [79, 597] width 134 height 18
type input "99006"
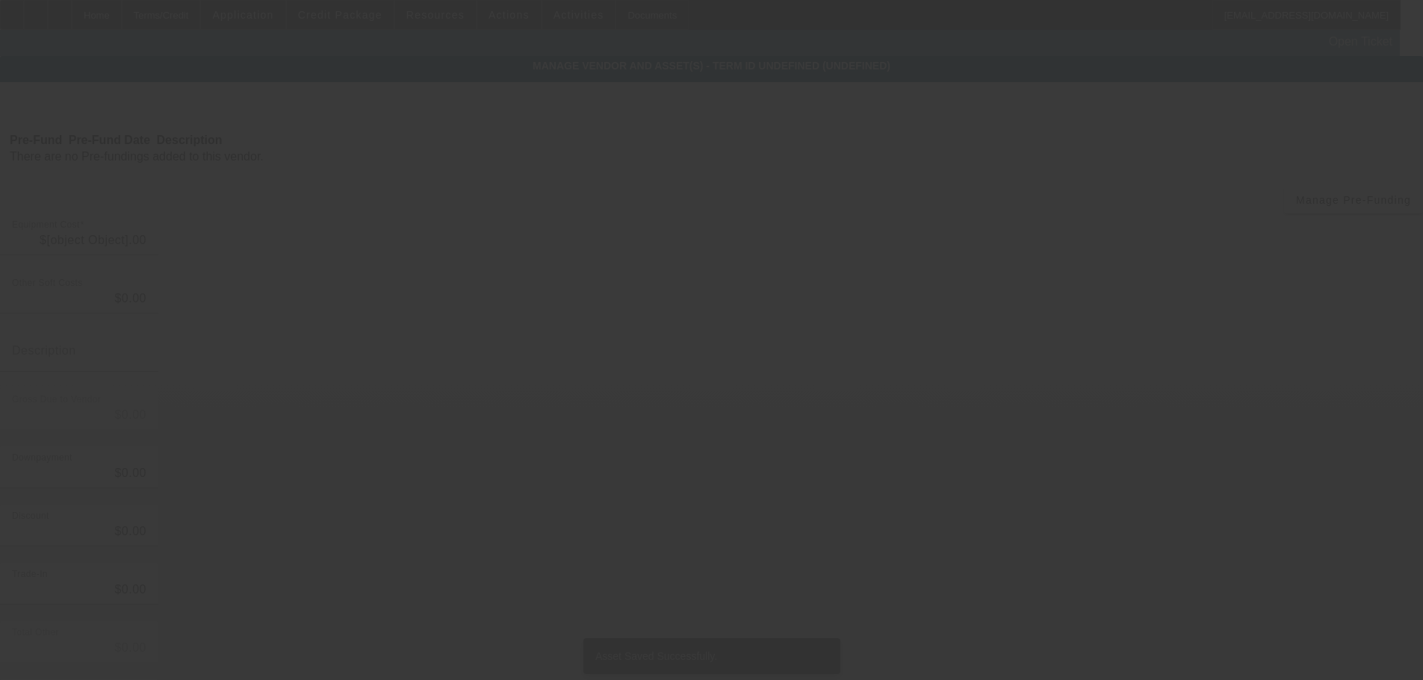
type input "$65,000.00"
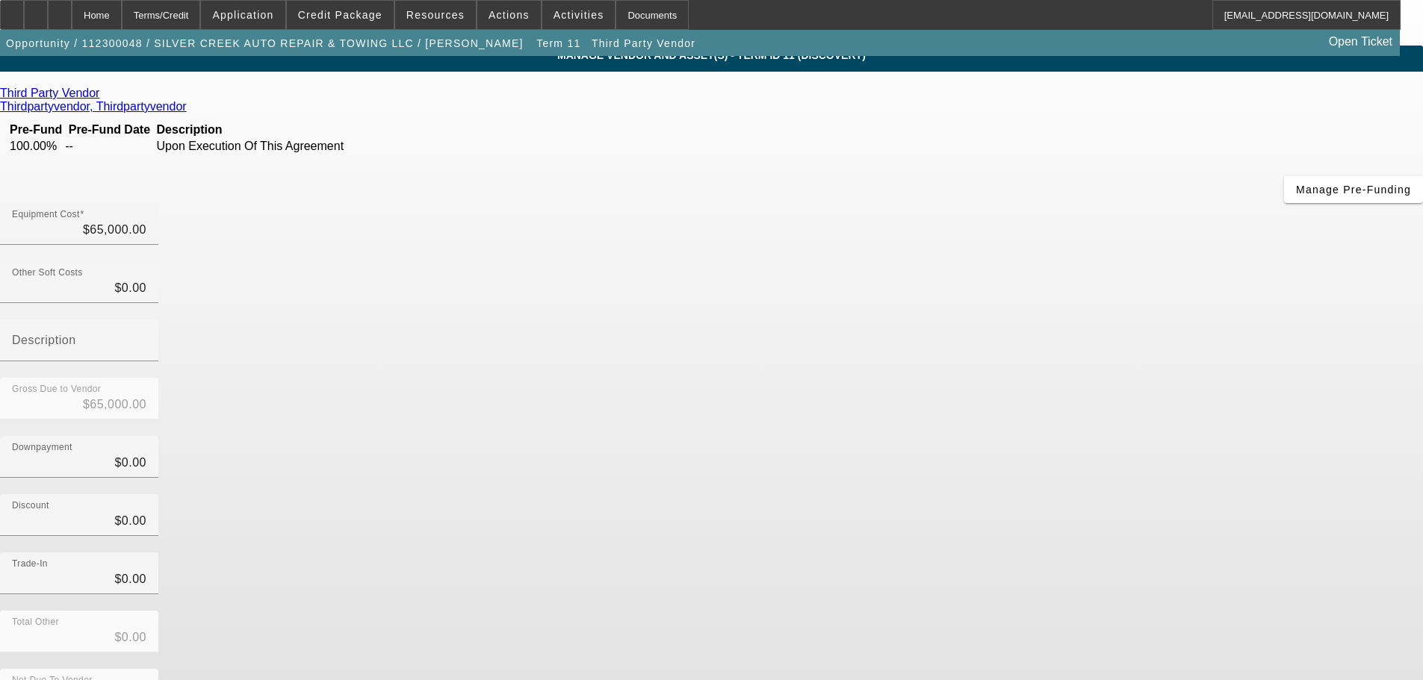
scroll to position [20, 0]
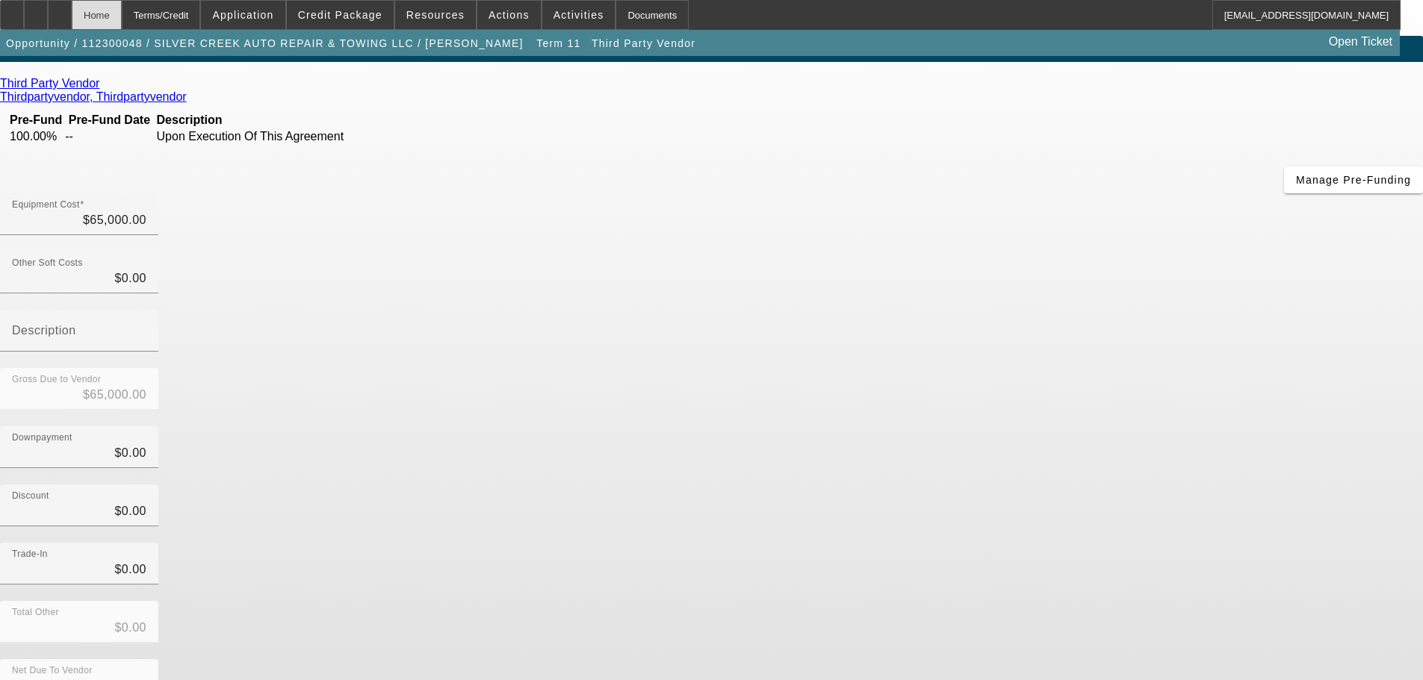
click at [122, 24] on div "Home" at bounding box center [97, 15] width 50 height 30
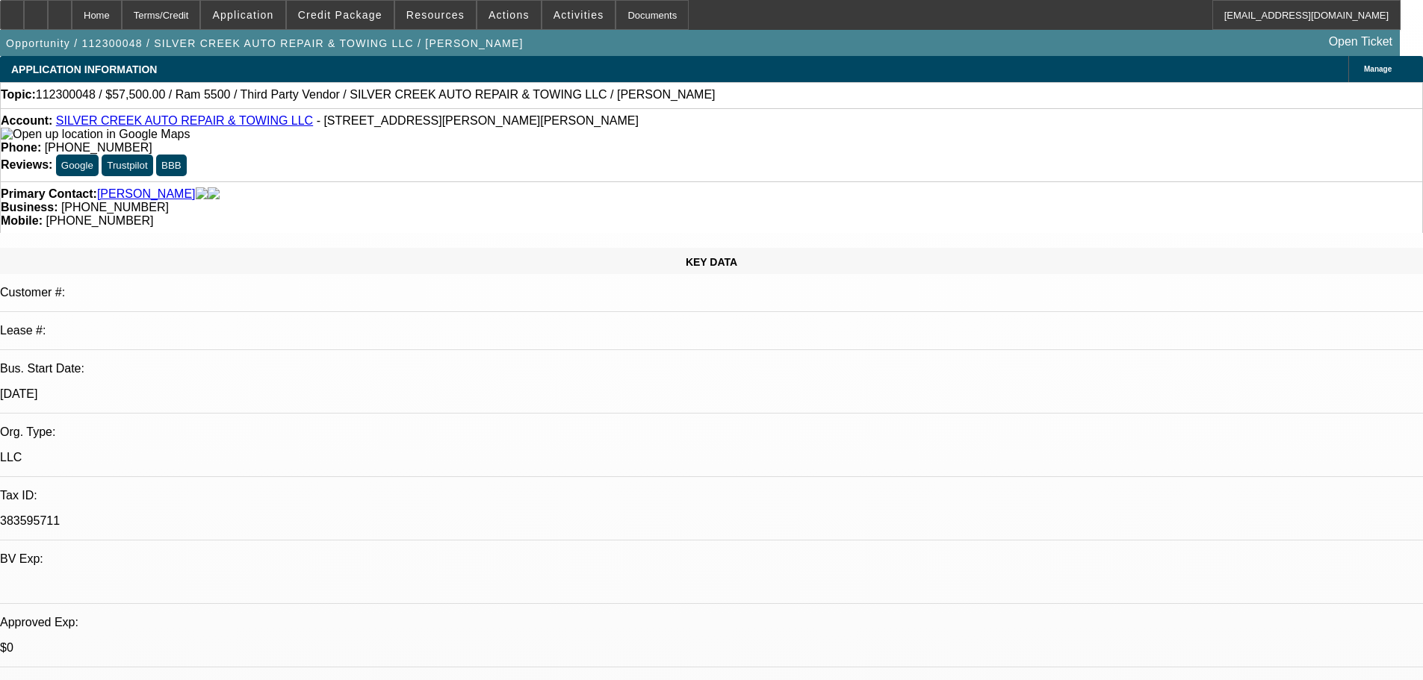
select select "0"
select select "6"
select select "0"
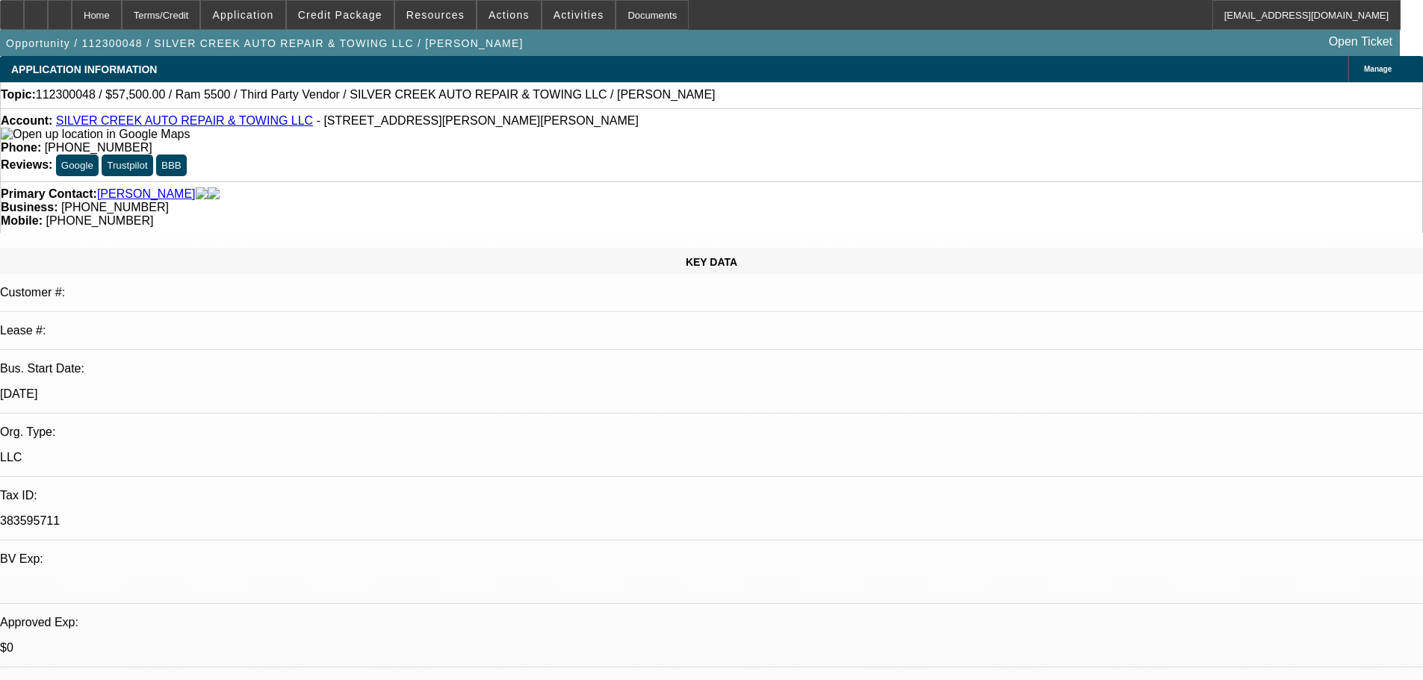
select select "0"
select select "6"
select select "0"
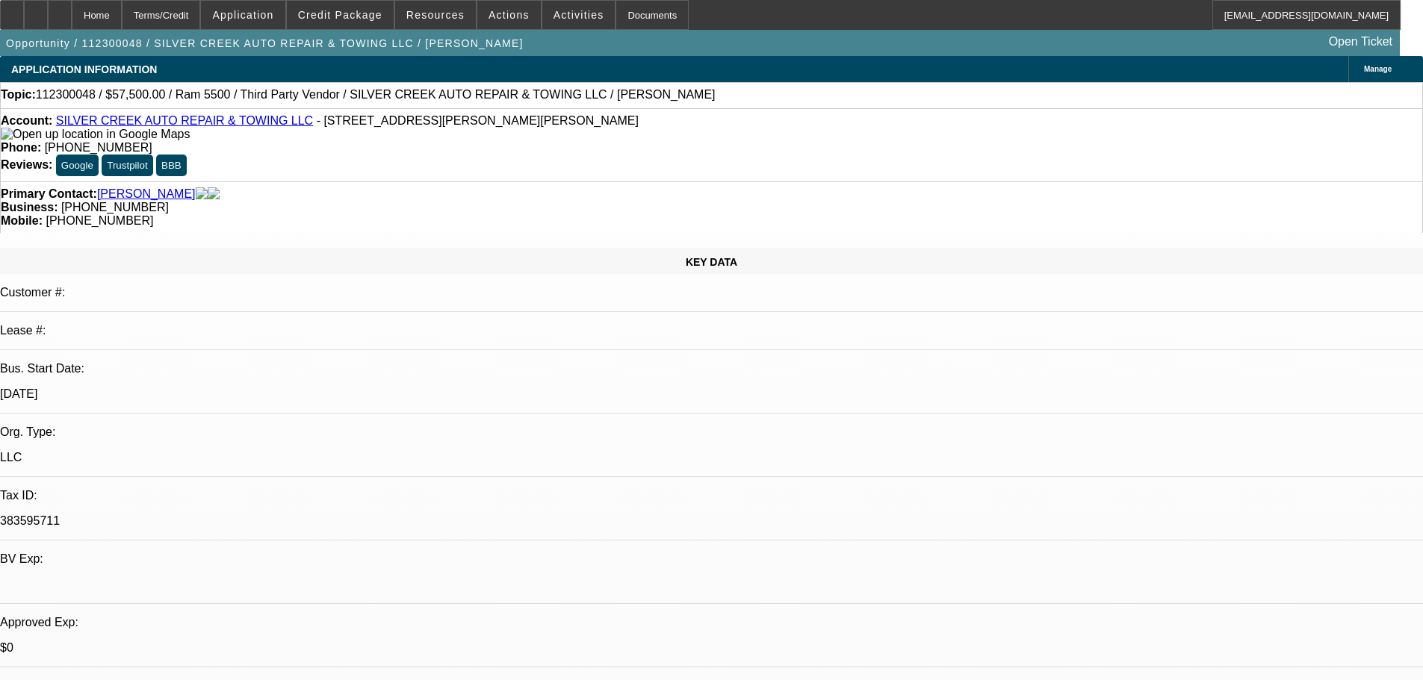
select select "0"
select select "6"
select select "0"
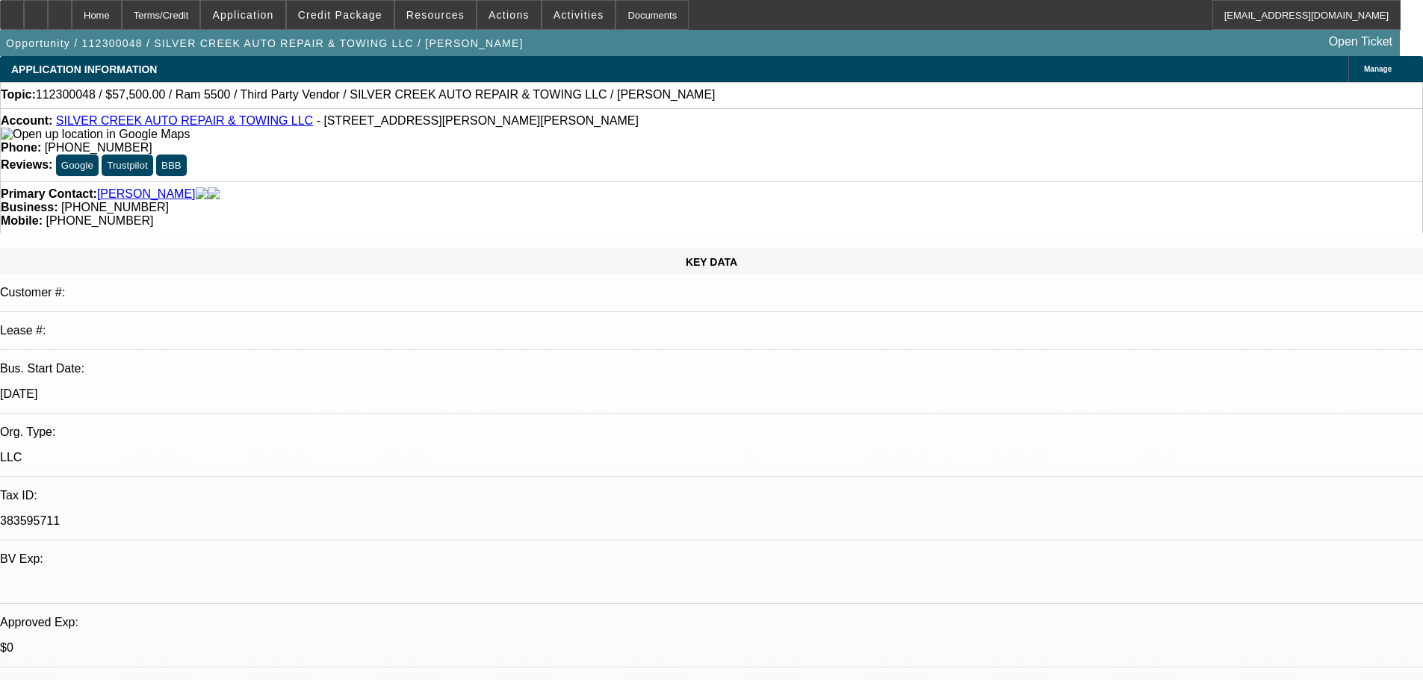
select select "6"
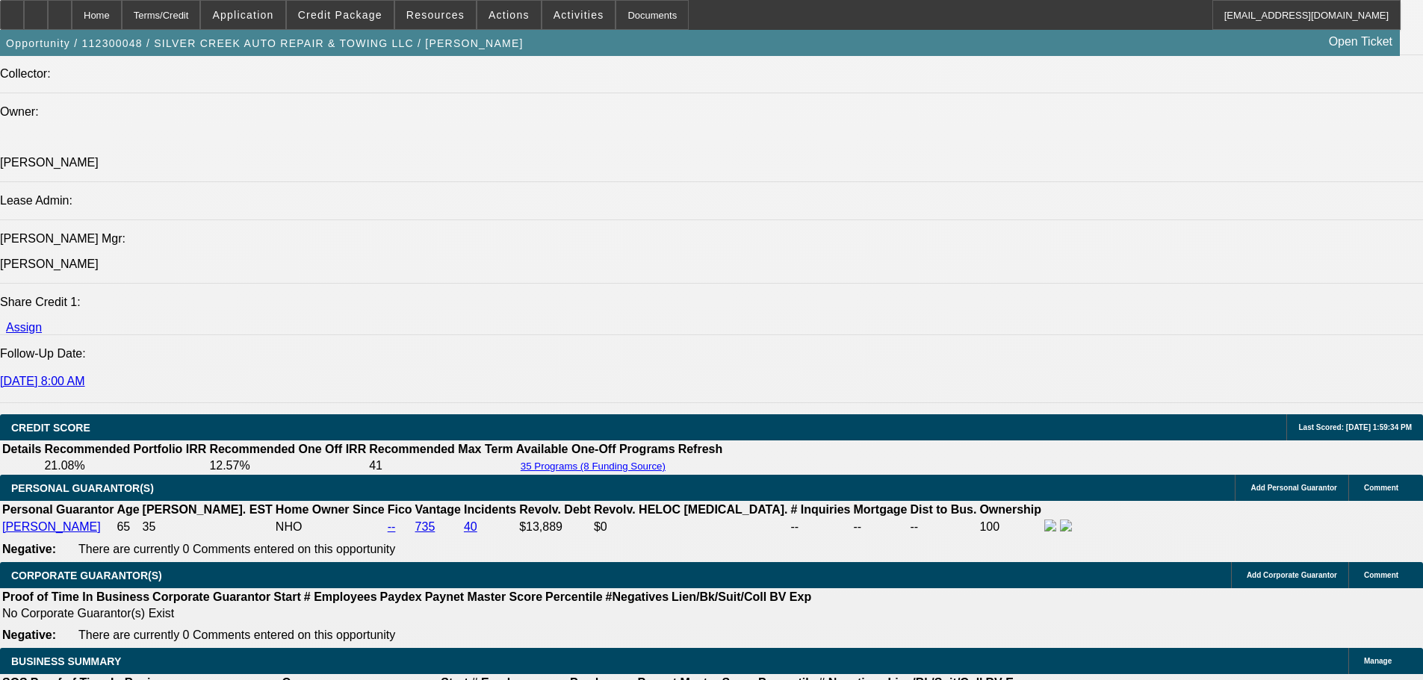
scroll to position [1942, 0]
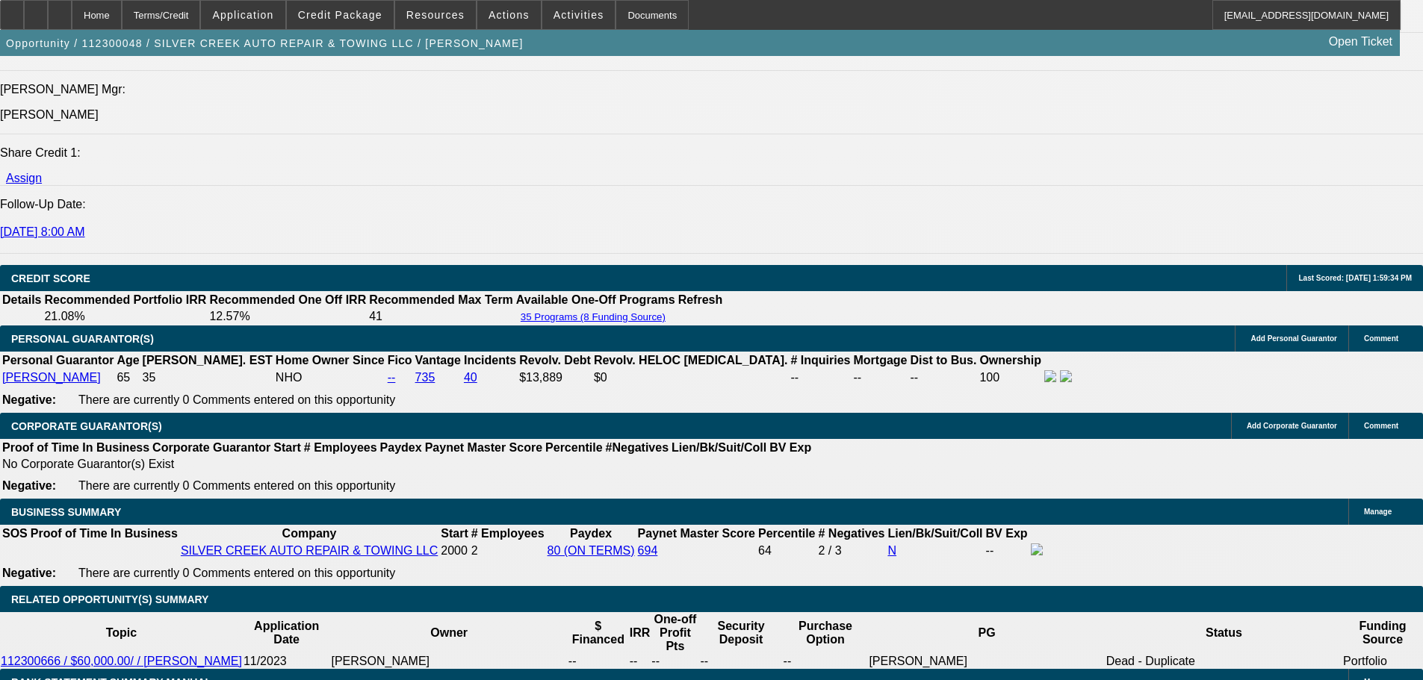
drag, startPoint x: 288, startPoint y: 450, endPoint x: 323, endPoint y: 447, distance: 34.6
type input "5"
type input "UNKNOWN"
type input "$13,343.23"
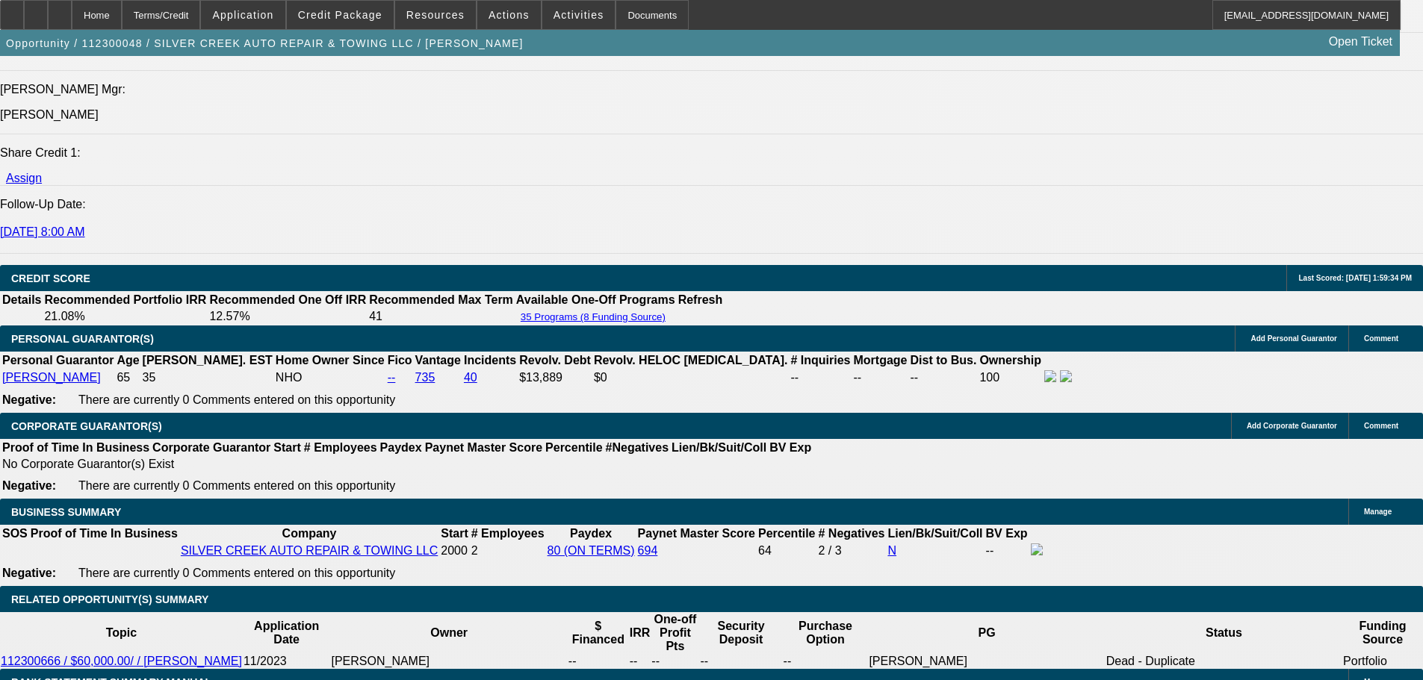
type input "54"
type input "$1,515.55"
type input "54"
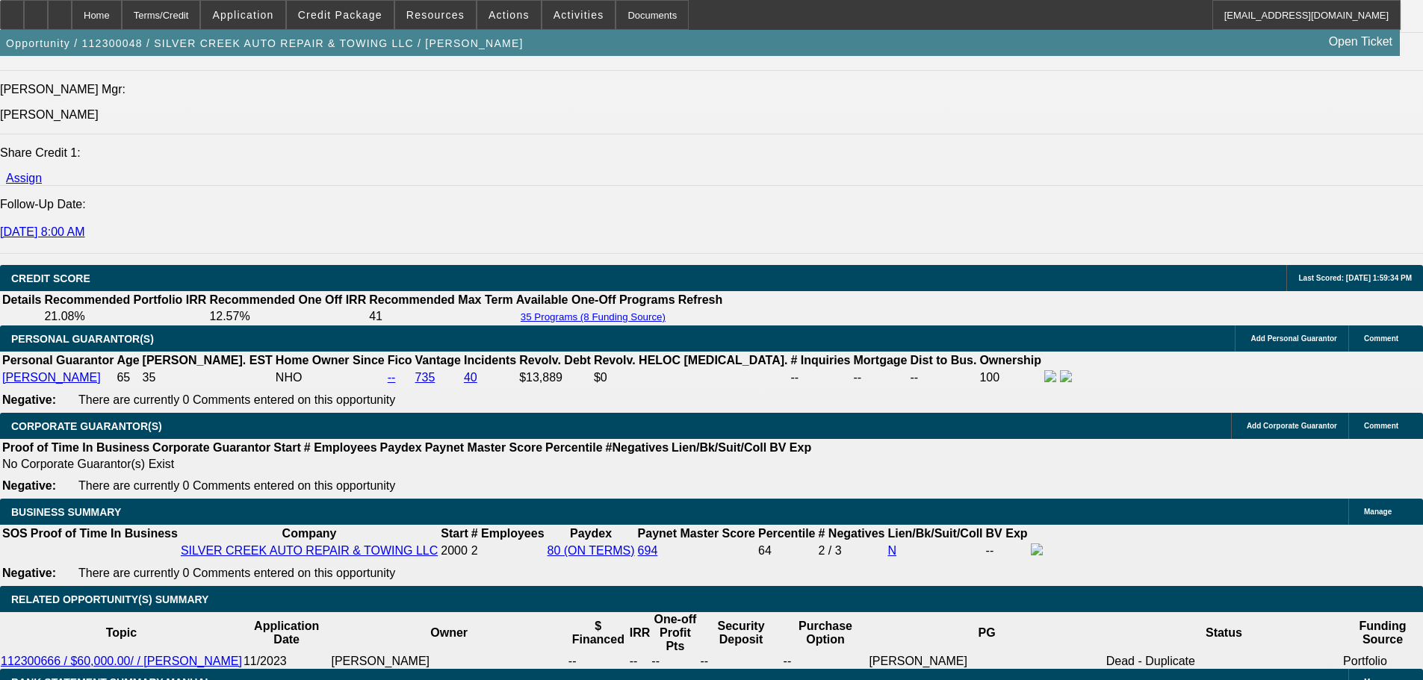
scroll to position [2091, 0]
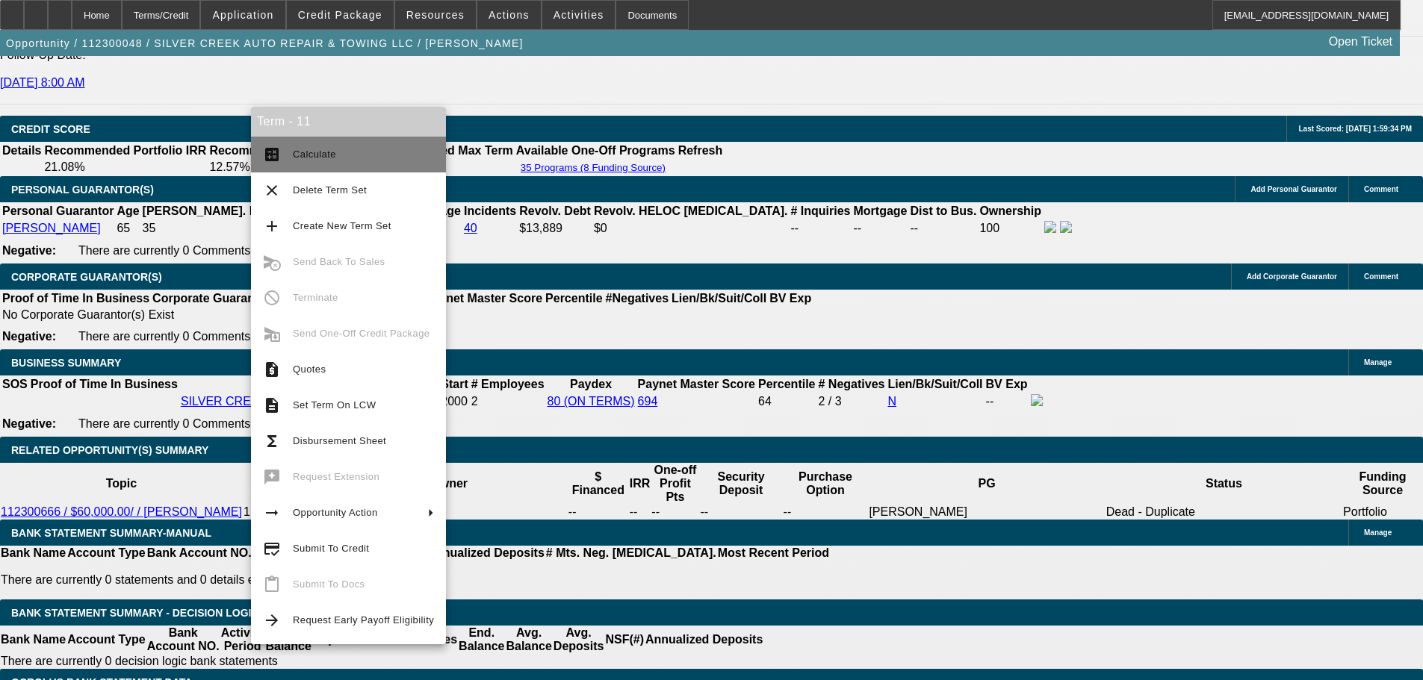
click at [304, 151] on span "Calculate" at bounding box center [314, 154] width 43 height 11
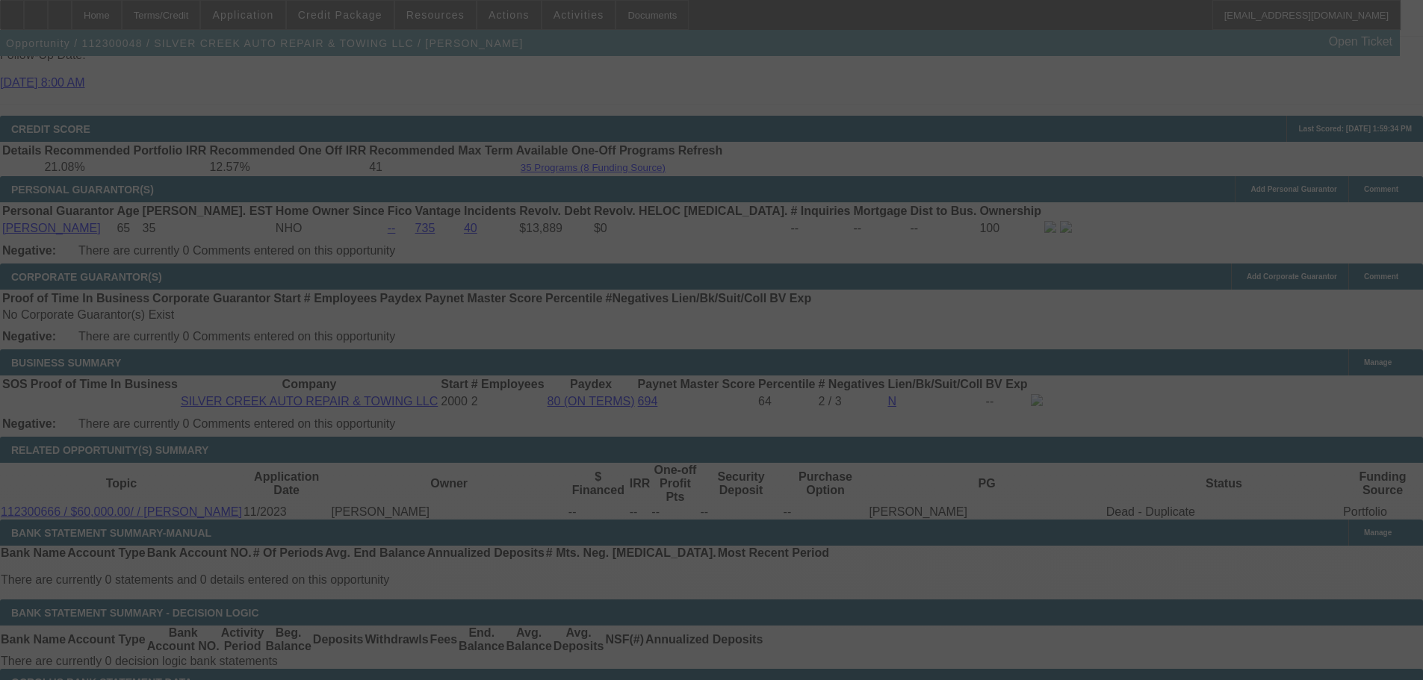
select select "0"
select select "6"
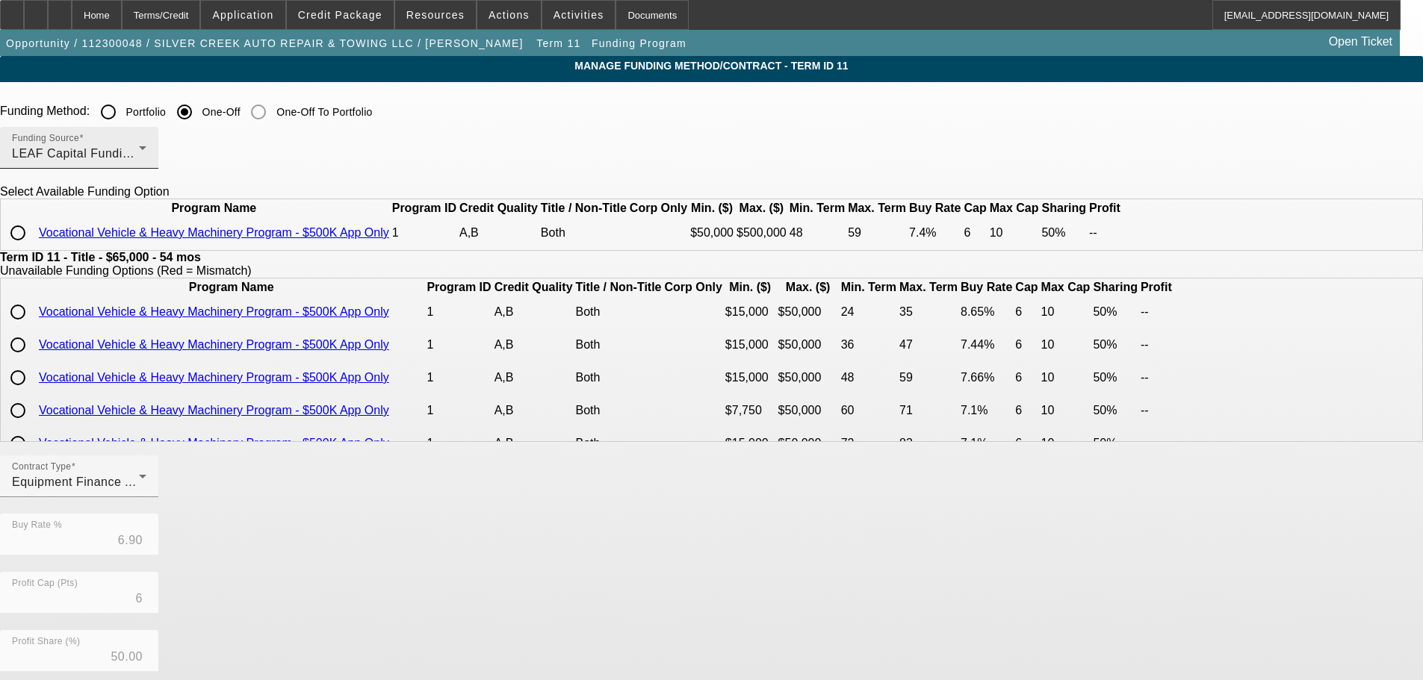
click at [139, 158] on div "LEAF Capital Funding, LLC" at bounding box center [75, 154] width 127 height 18
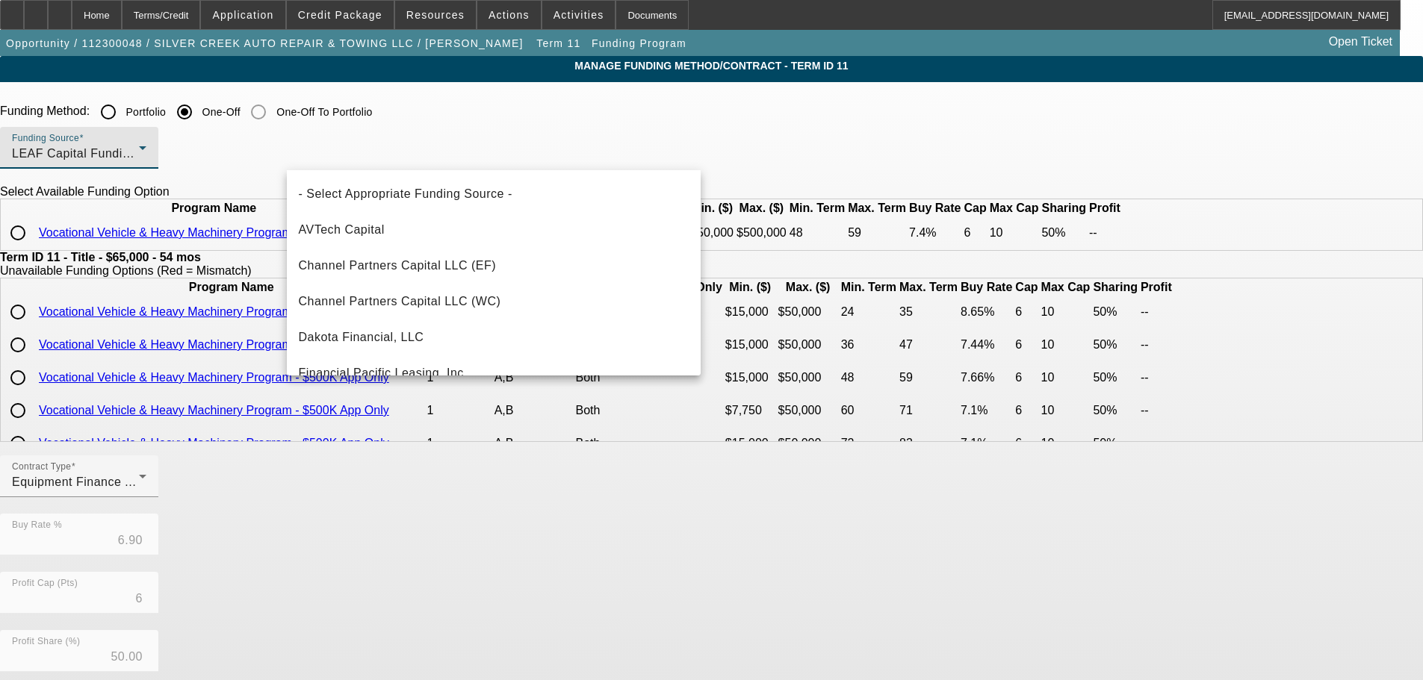
scroll to position [195, 0]
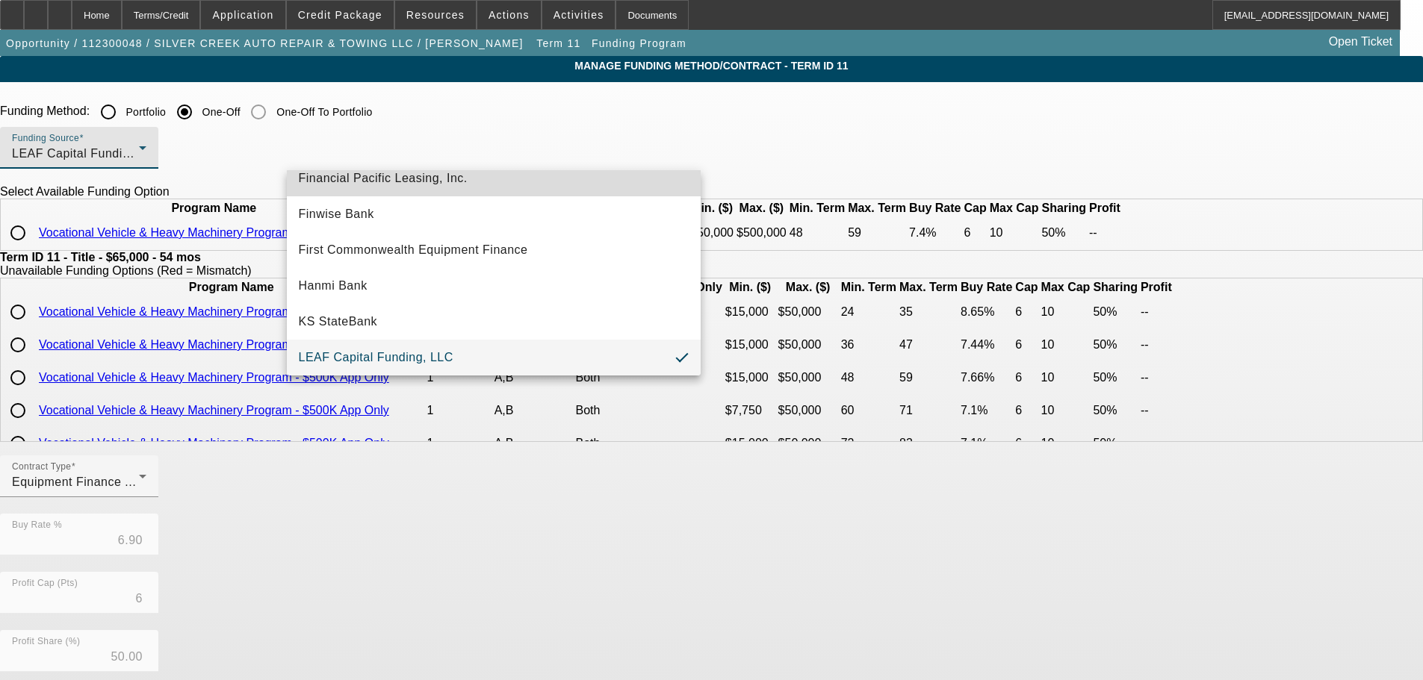
click at [522, 190] on mat-option "Financial Pacific Leasing, Inc." at bounding box center [494, 179] width 414 height 36
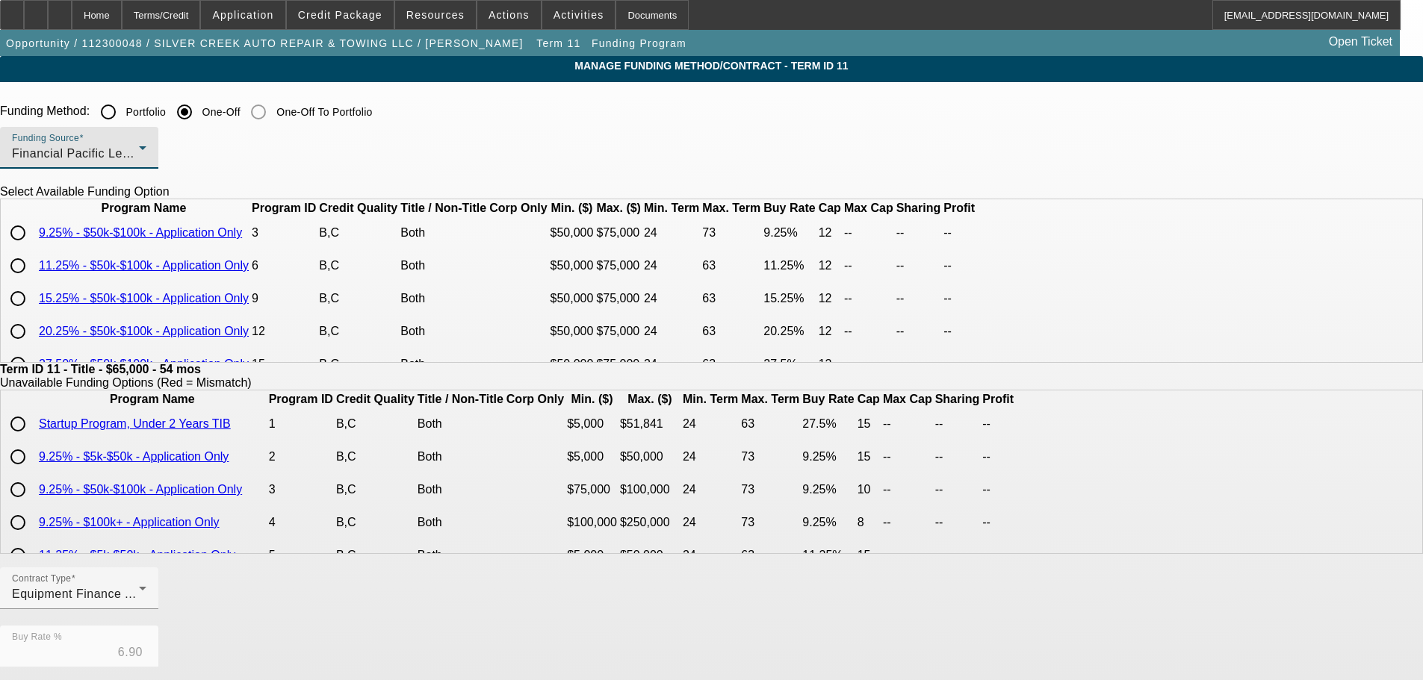
click at [33, 248] on input "radio" at bounding box center [18, 233] width 30 height 30
radio input "true"
type input "9.25"
type input "12"
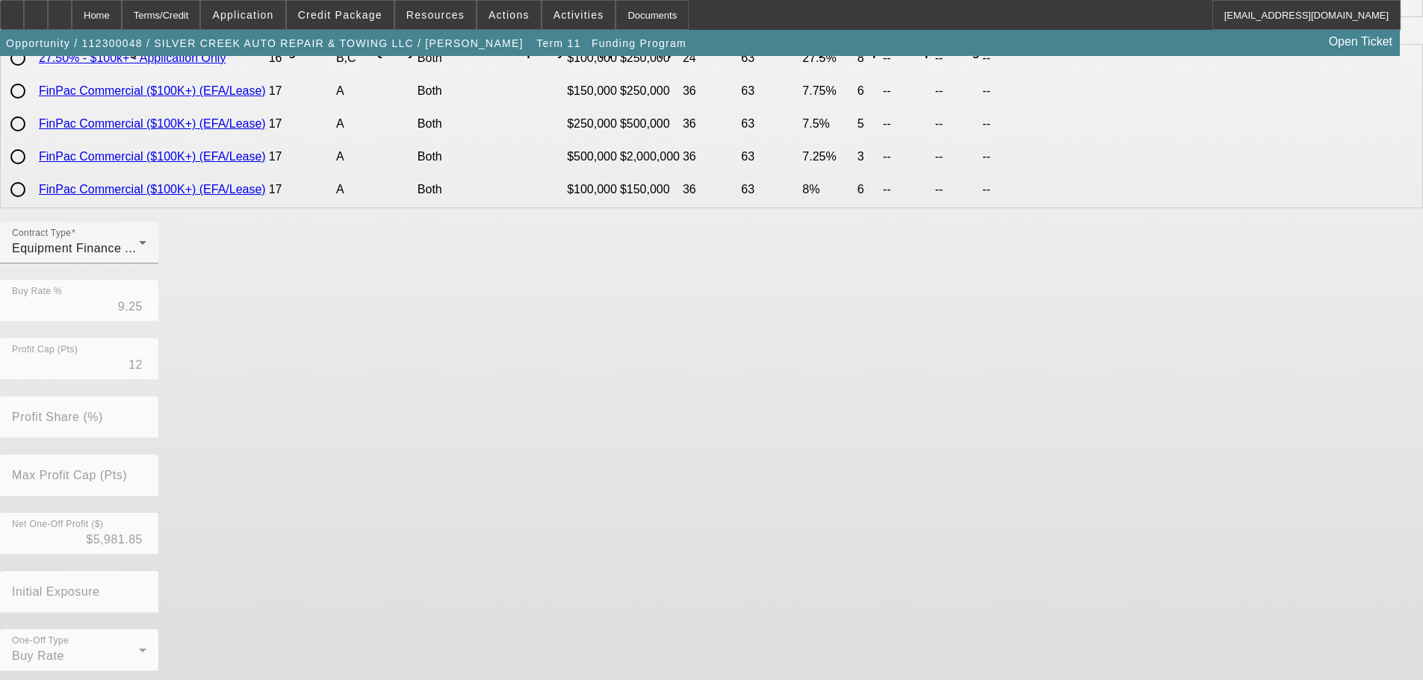
scroll to position [354, 0]
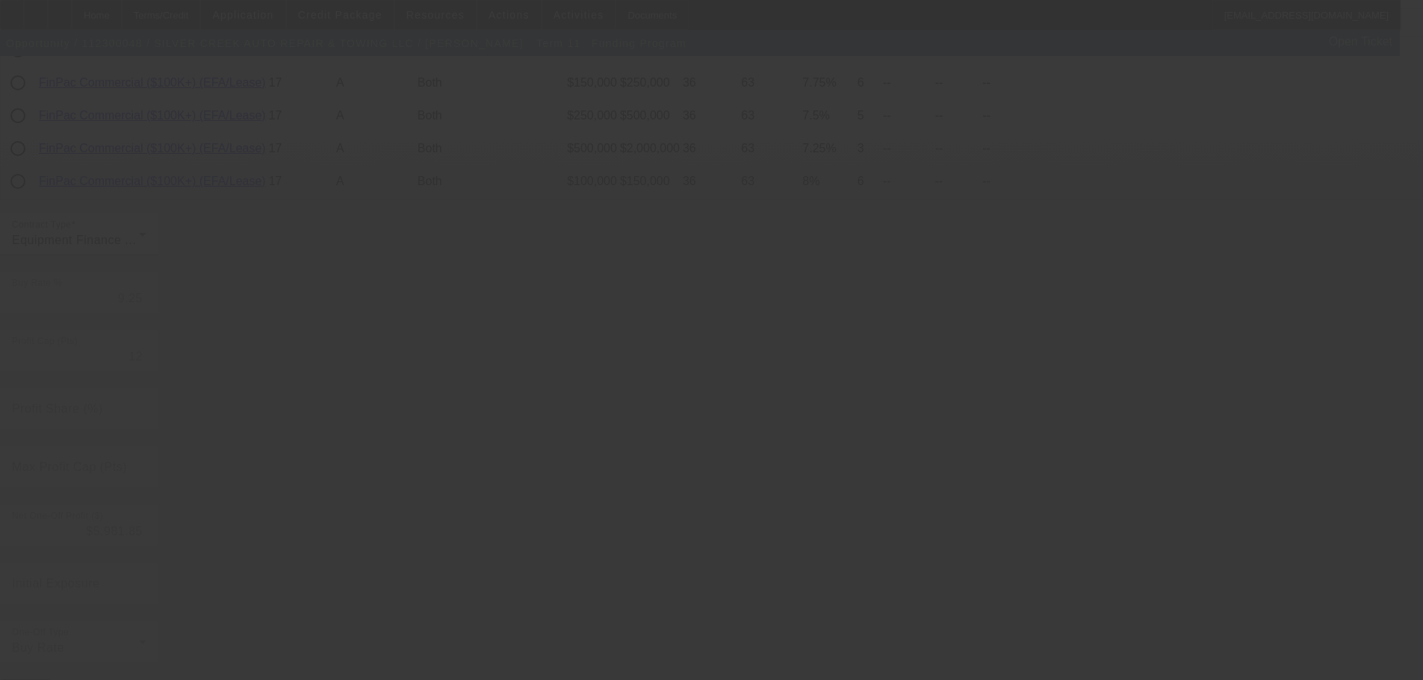
type input "6.90"
type input "6"
type input "50.00"
type input "10"
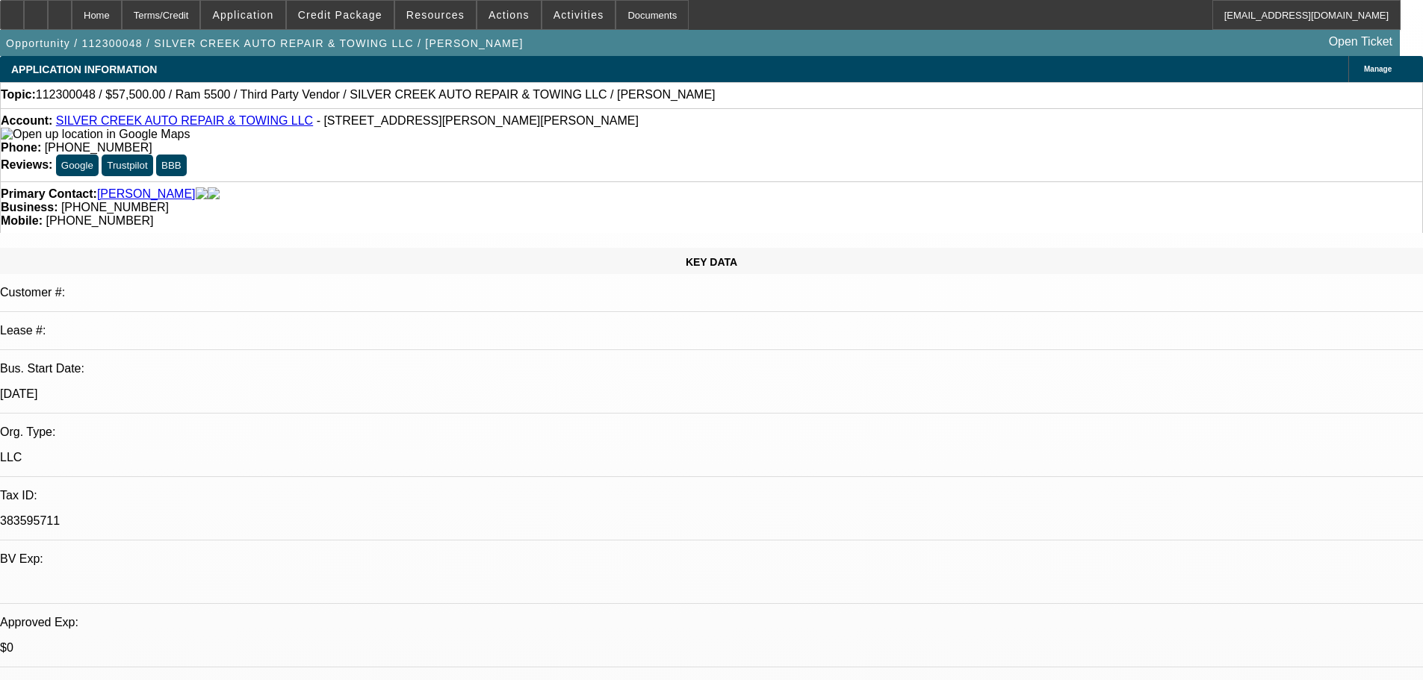
select select "0"
select select "6"
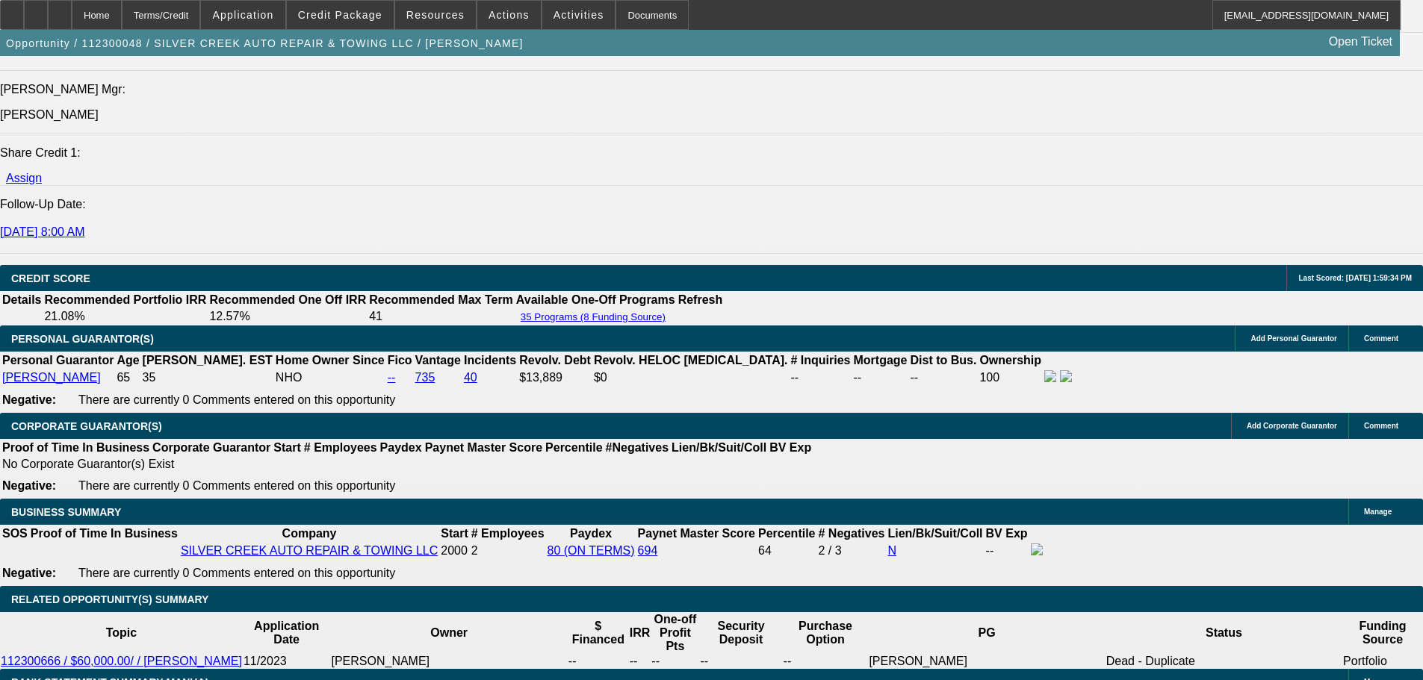
scroll to position [2091, 0]
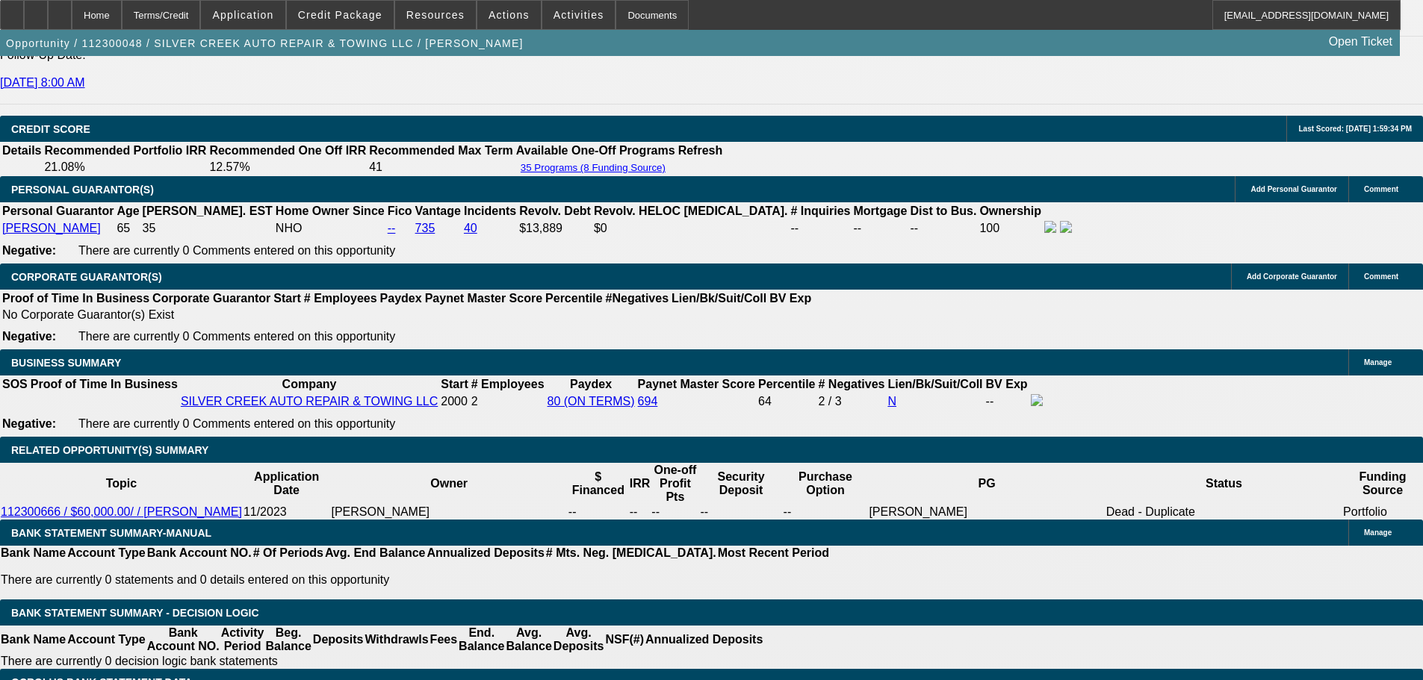
drag, startPoint x: 337, startPoint y: 302, endPoint x: 350, endPoint y: 302, distance: 13.4
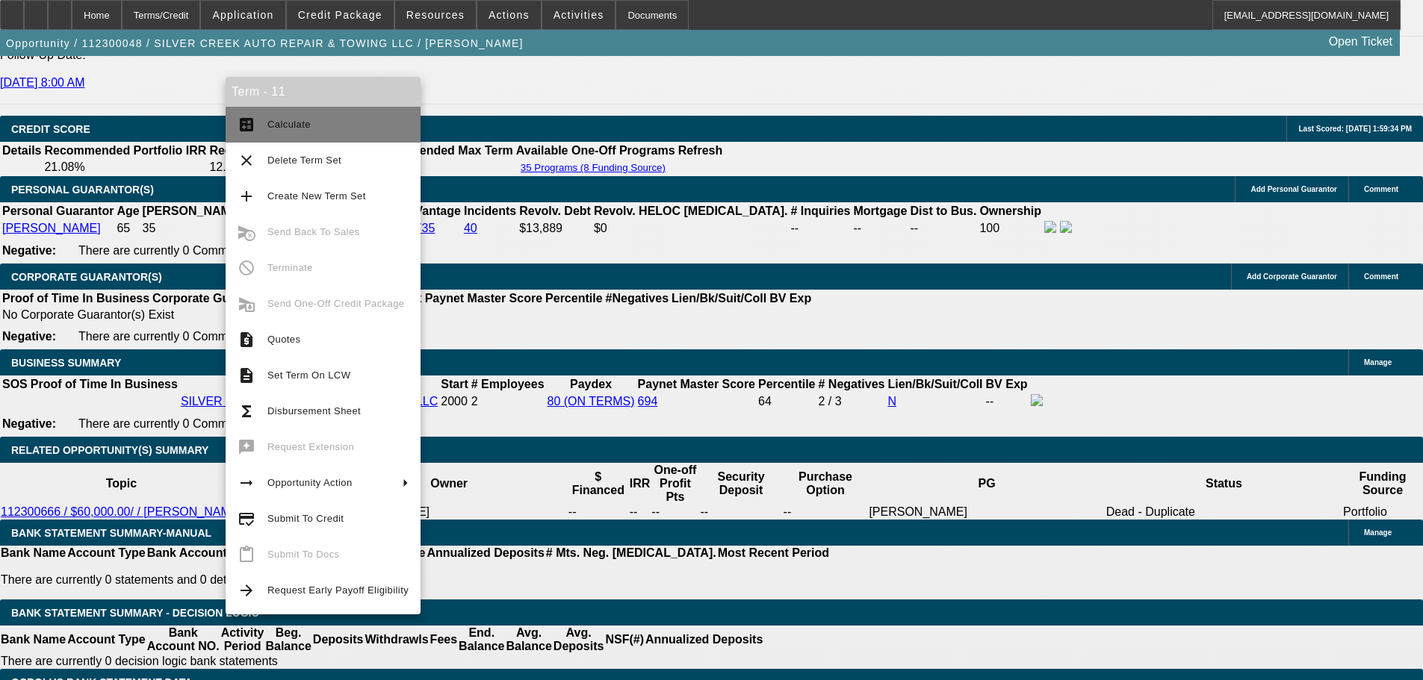
click at [255, 123] on mat-icon "calculate" at bounding box center [246, 125] width 18 height 18
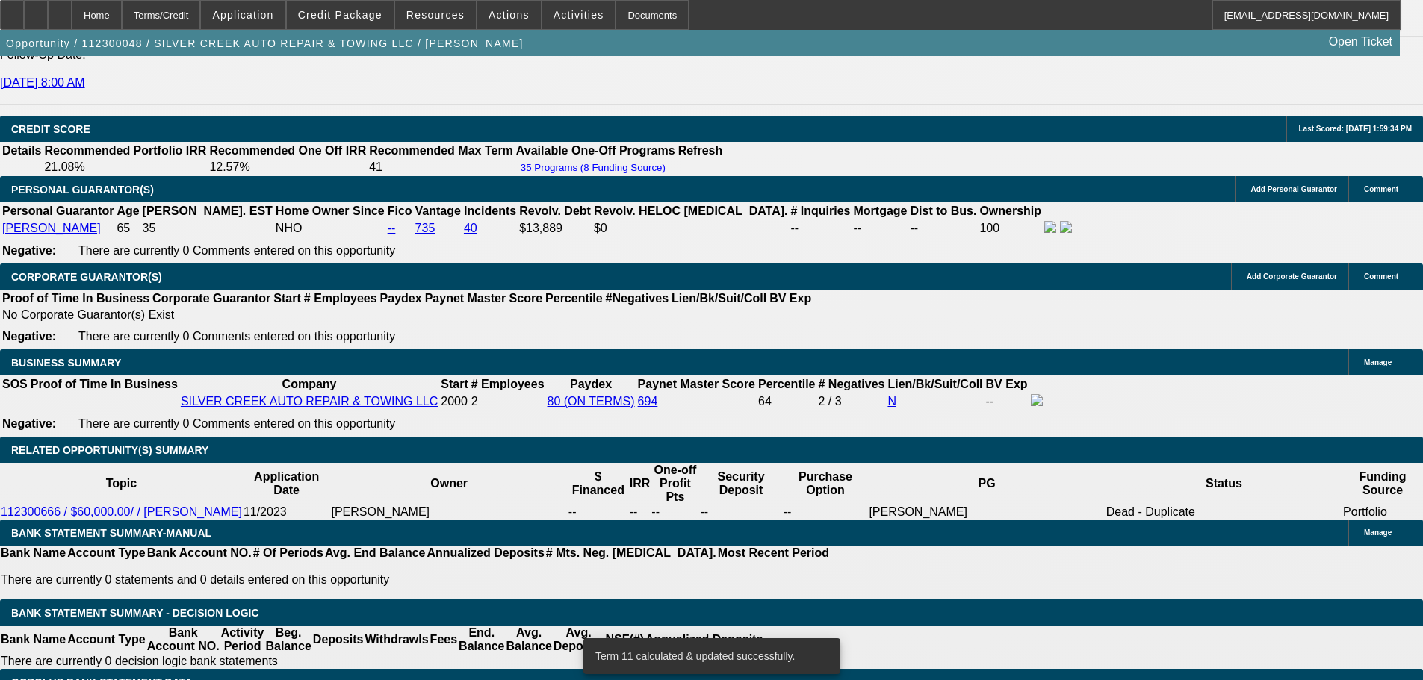
scroll to position [2082, 0]
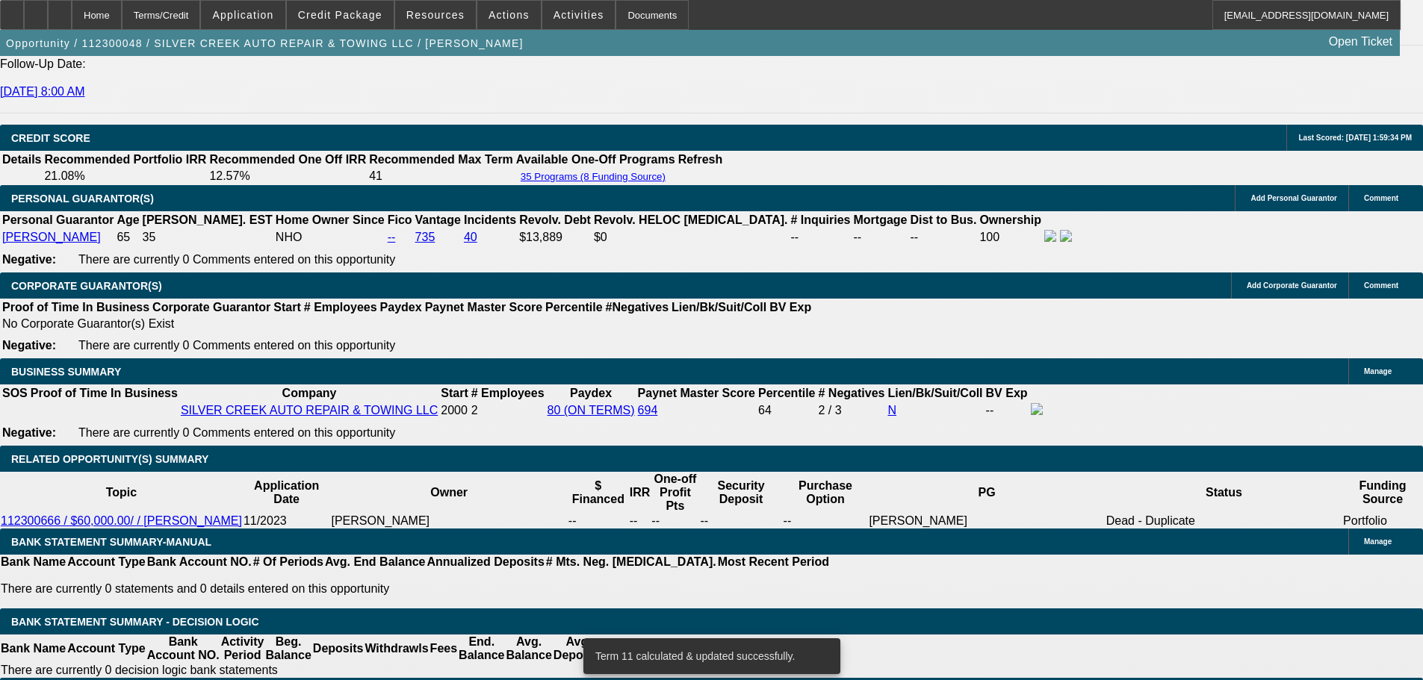
drag, startPoint x: 331, startPoint y: 305, endPoint x: 358, endPoint y: 302, distance: 27.1
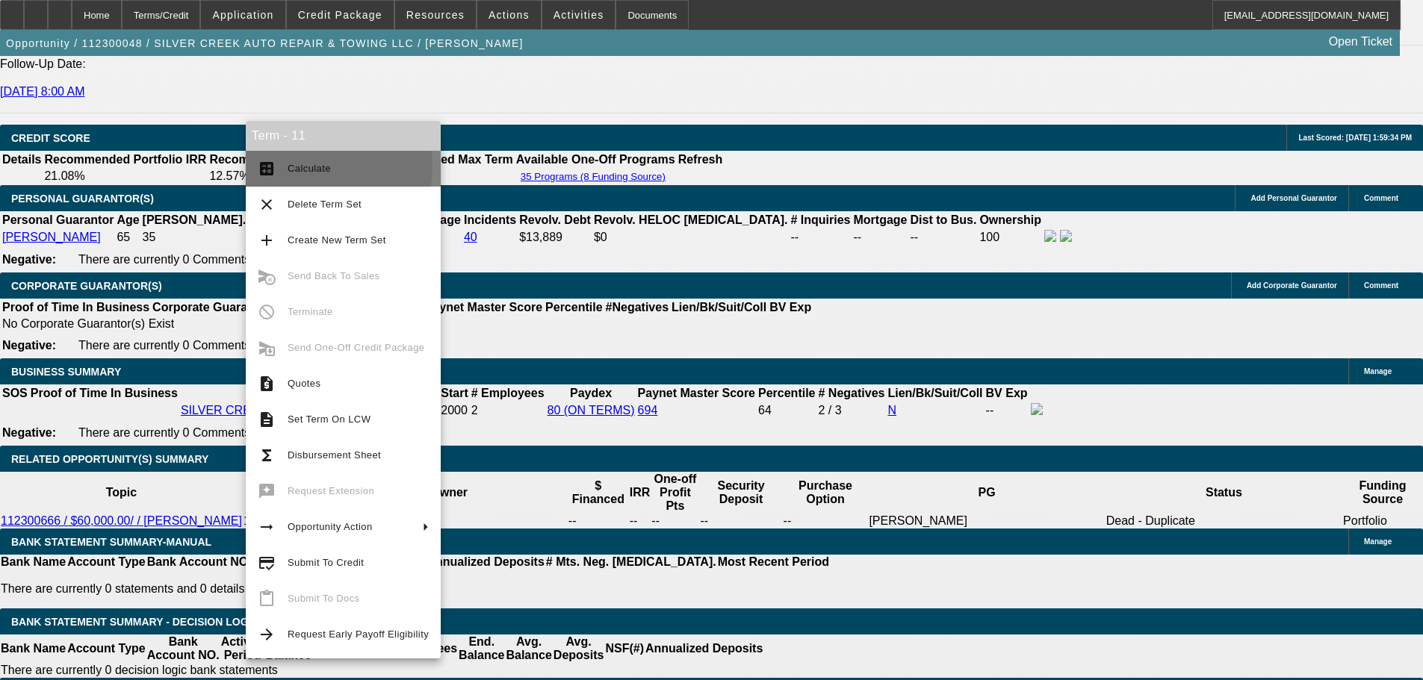
click at [317, 167] on span "Calculate" at bounding box center [309, 168] width 43 height 11
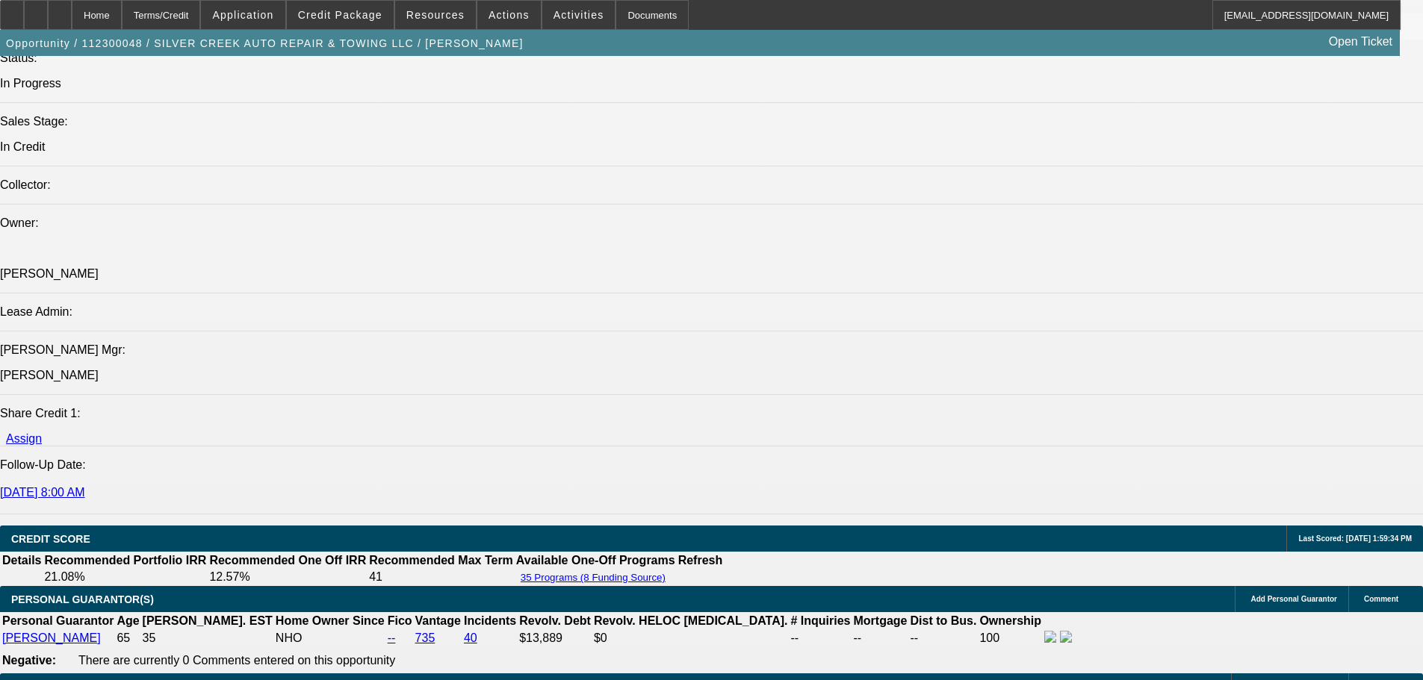
scroll to position [1924, 0]
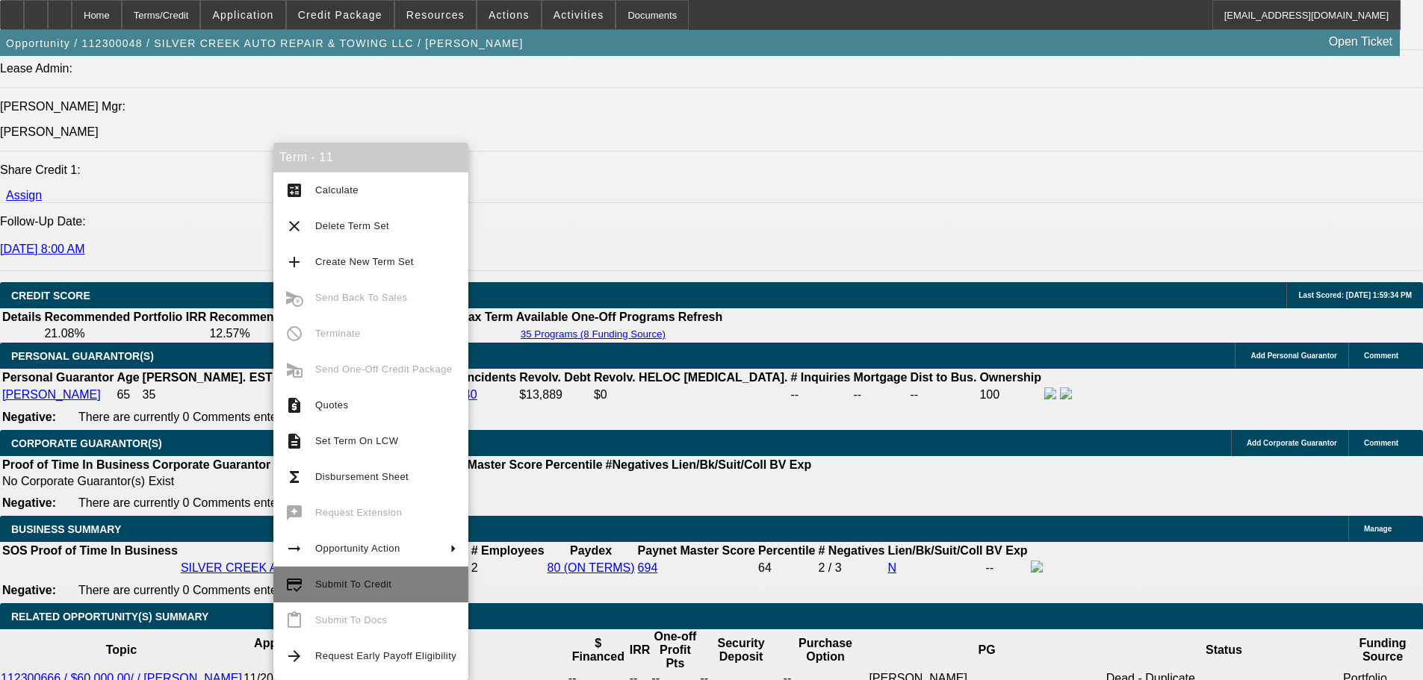
click at [367, 573] on button "credit_score Submit To Credit" at bounding box center [370, 585] width 195 height 36
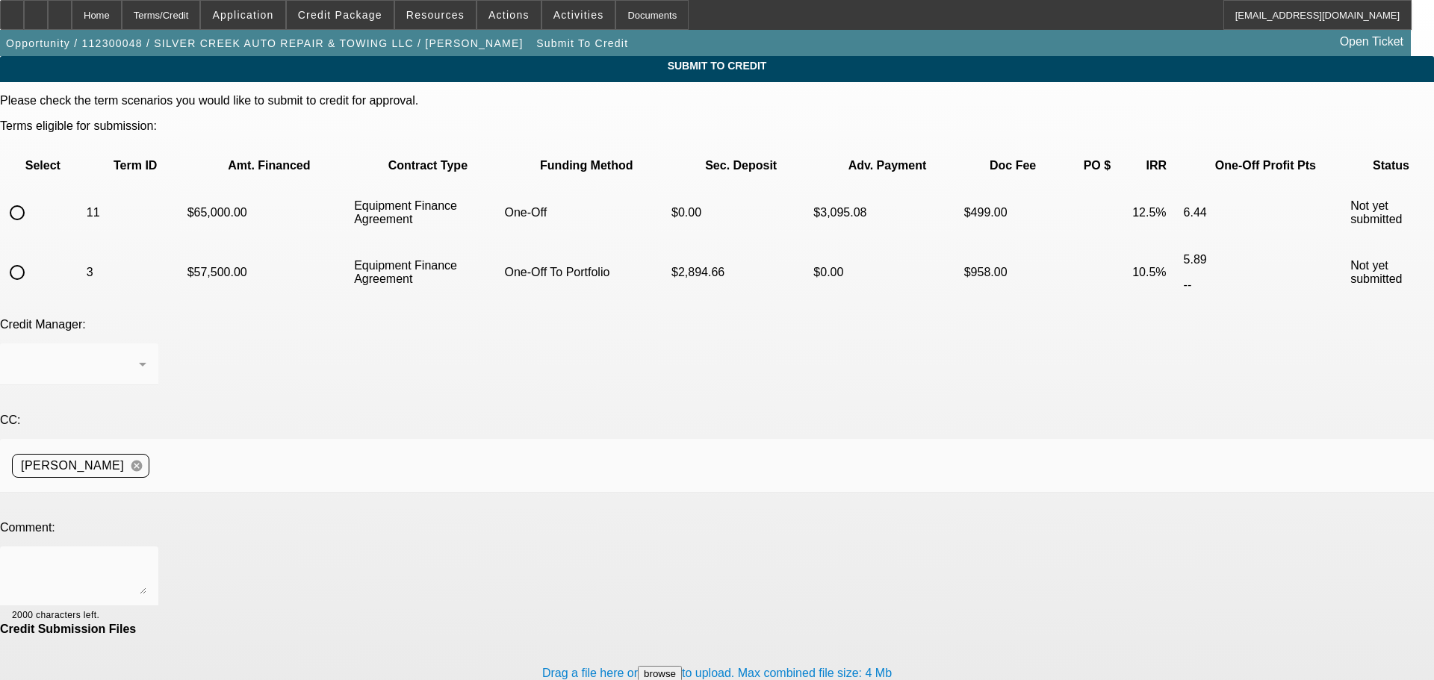
click at [32, 198] on input "radio" at bounding box center [17, 213] width 30 height 30
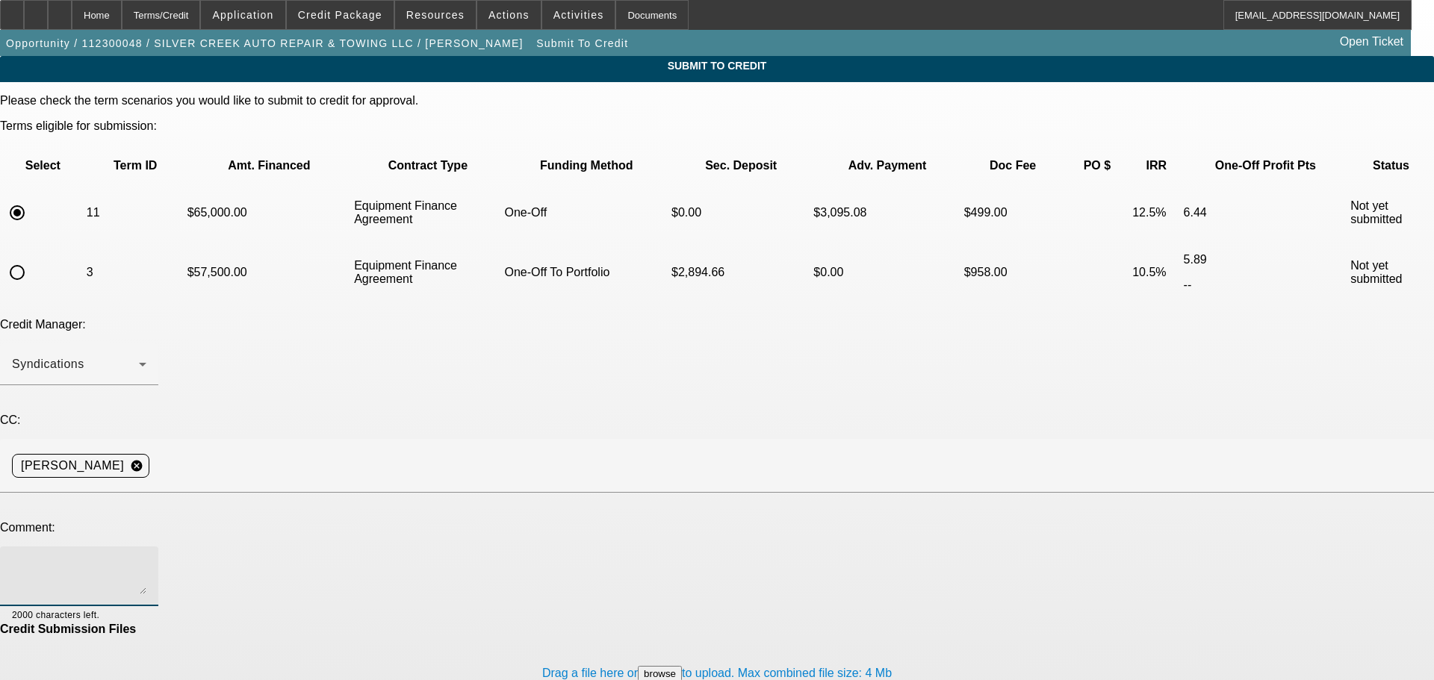
drag, startPoint x: 395, startPoint y: 429, endPoint x: 391, endPoint y: 413, distance: 16.1
click at [146, 559] on textarea at bounding box center [79, 577] width 134 height 36
click at [146, 559] on textarea "Please send to FinPac. Customer found another truck he likes." at bounding box center [79, 577] width 134 height 36
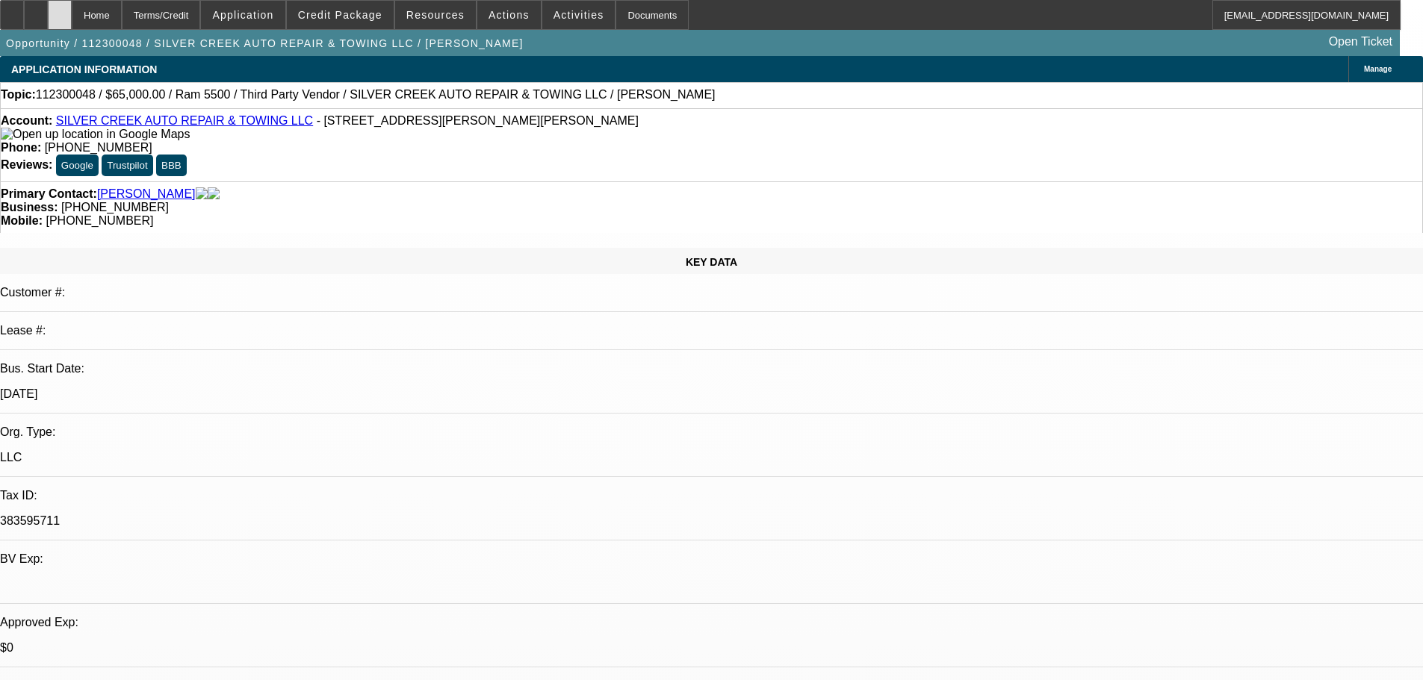
click at [72, 11] on div at bounding box center [60, 15] width 24 height 30
select select "0"
select select "6"
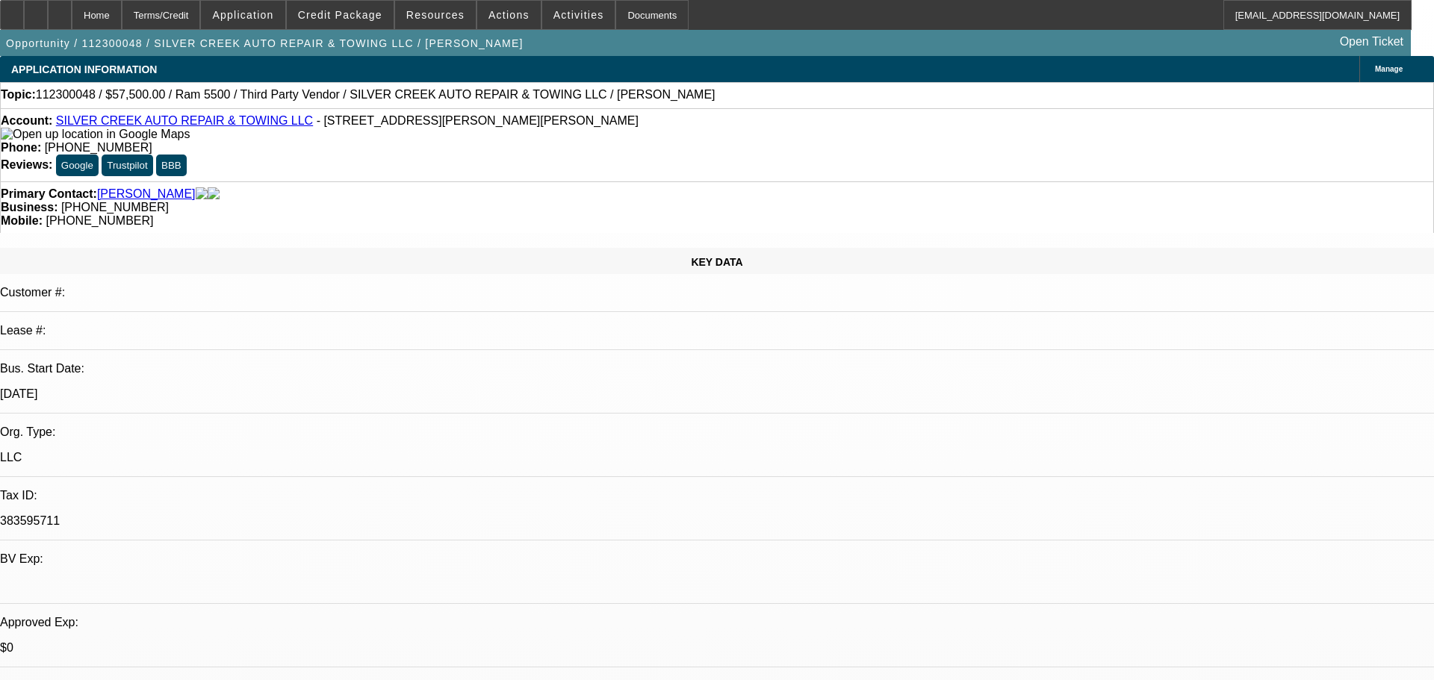
select select "0"
select select "6"
select select "0"
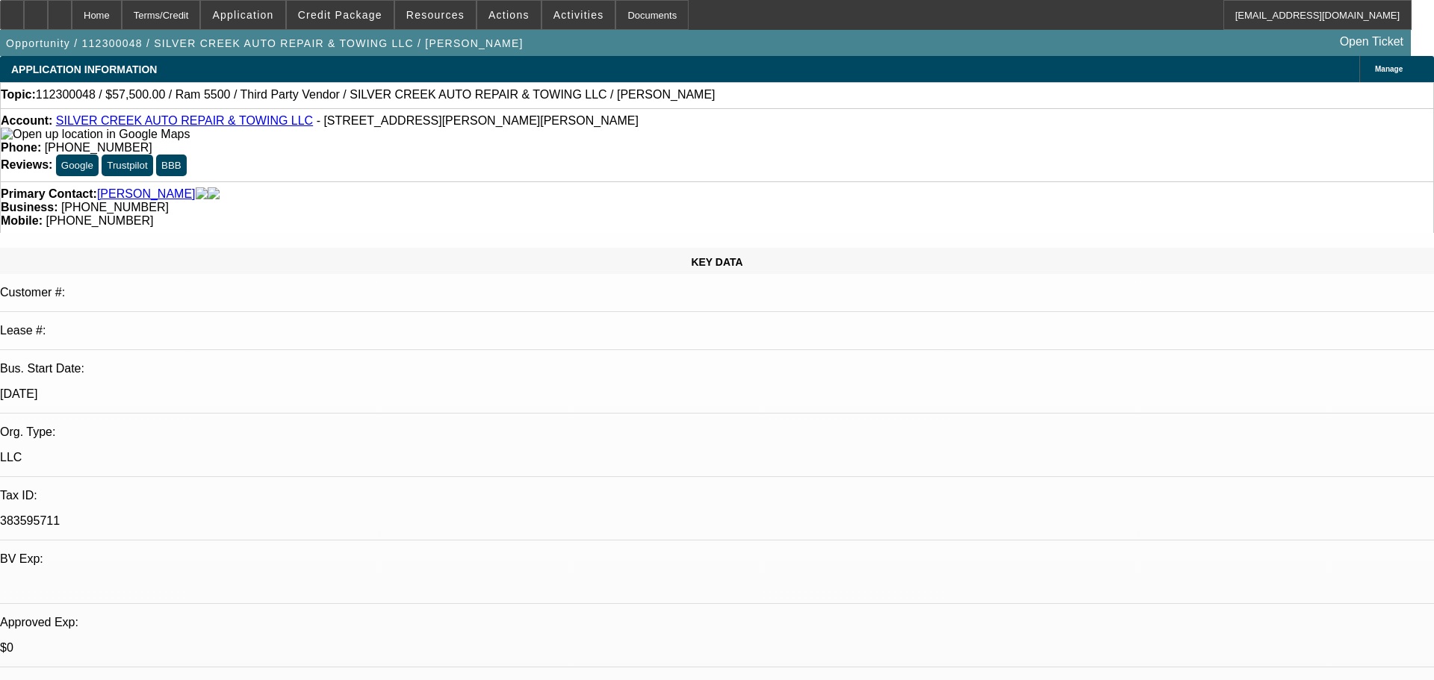
select select "0"
select select "6"
select select "0"
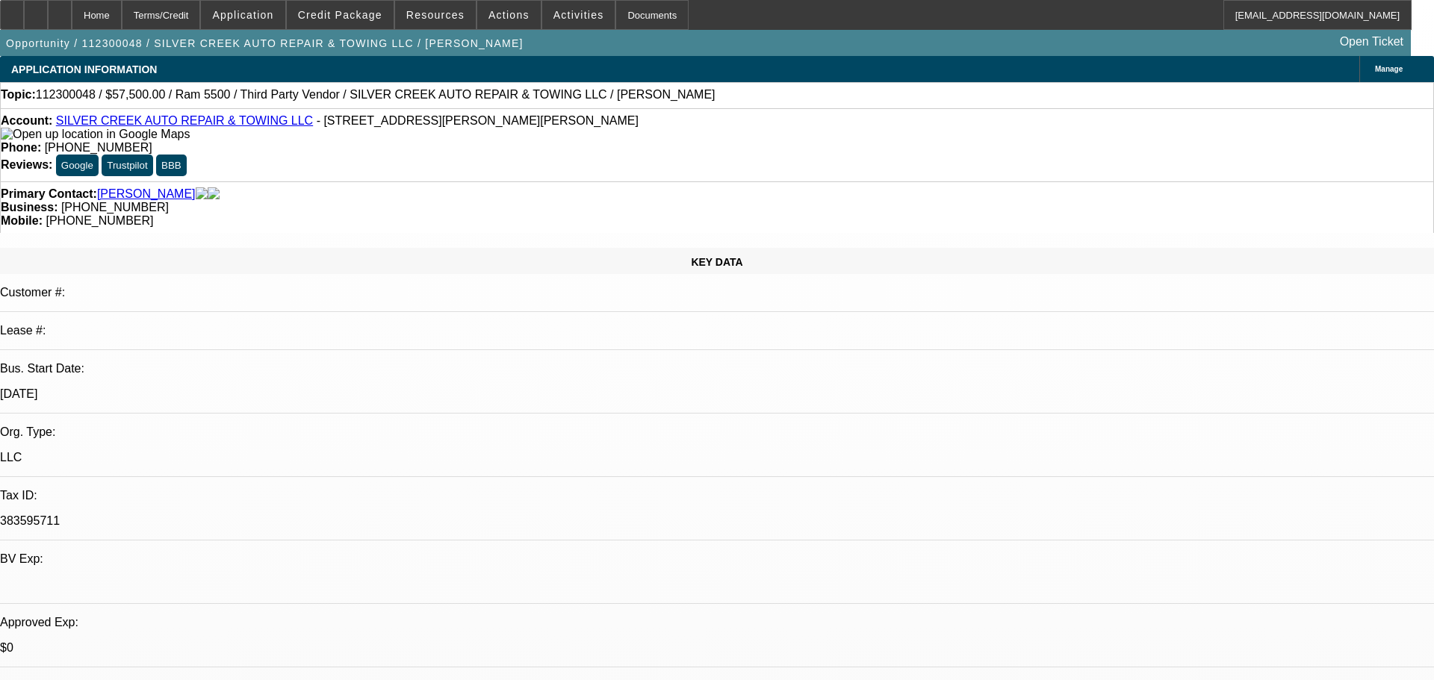
select select "0"
select select "6"
click at [36, 10] on icon at bounding box center [36, 10] width 0 height 0
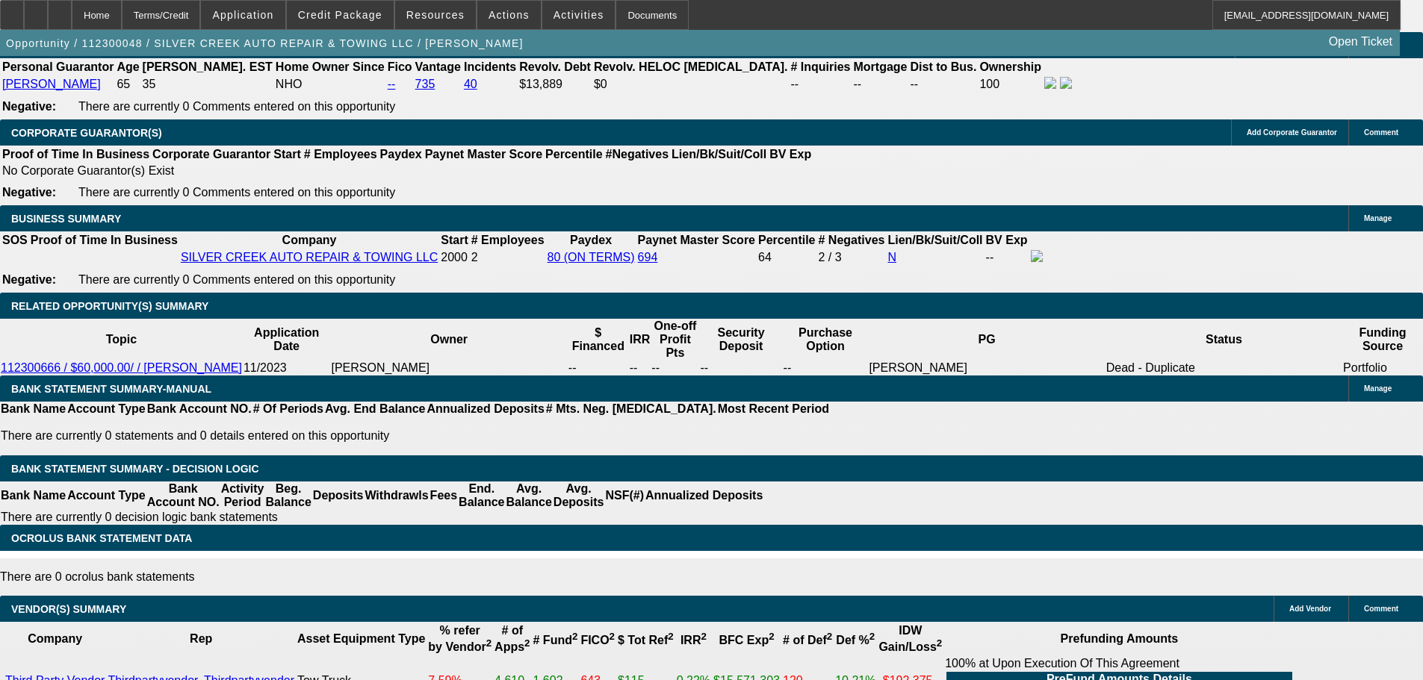
scroll to position [2240, 0]
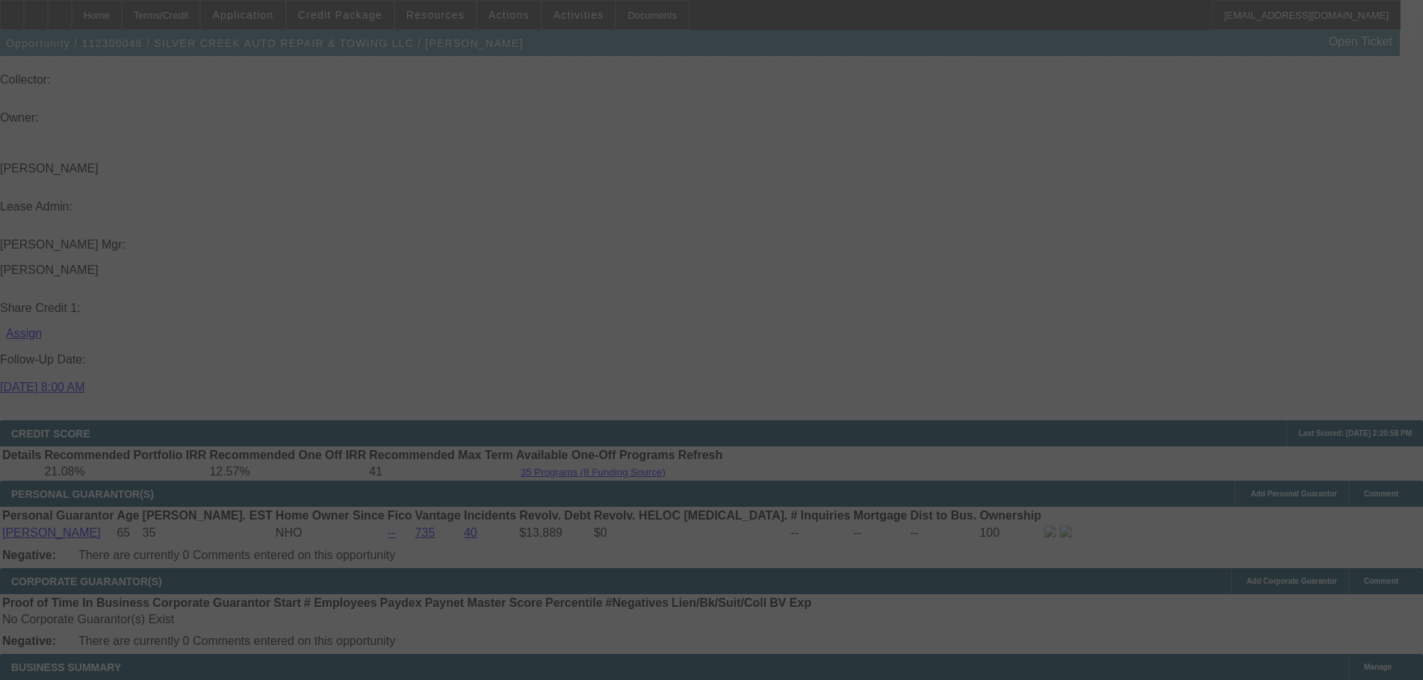
scroll to position [1809, 0]
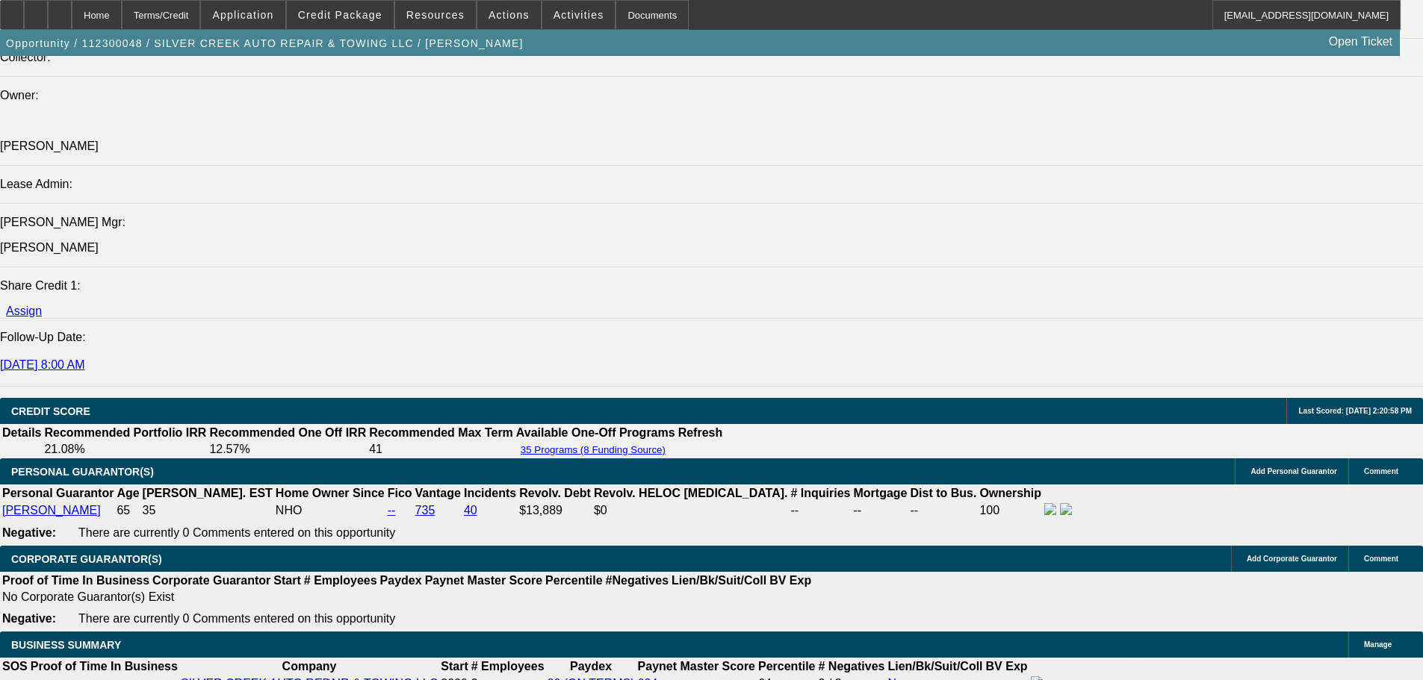
select select "0"
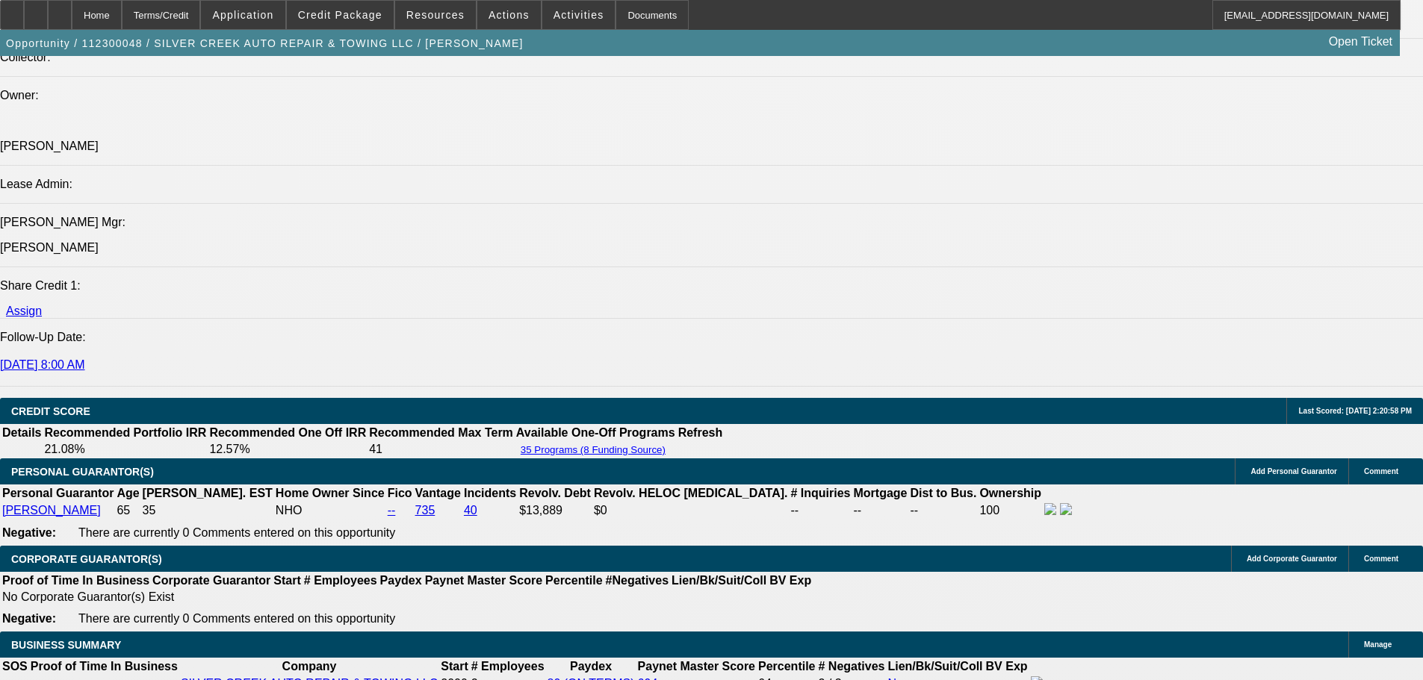
select select "0"
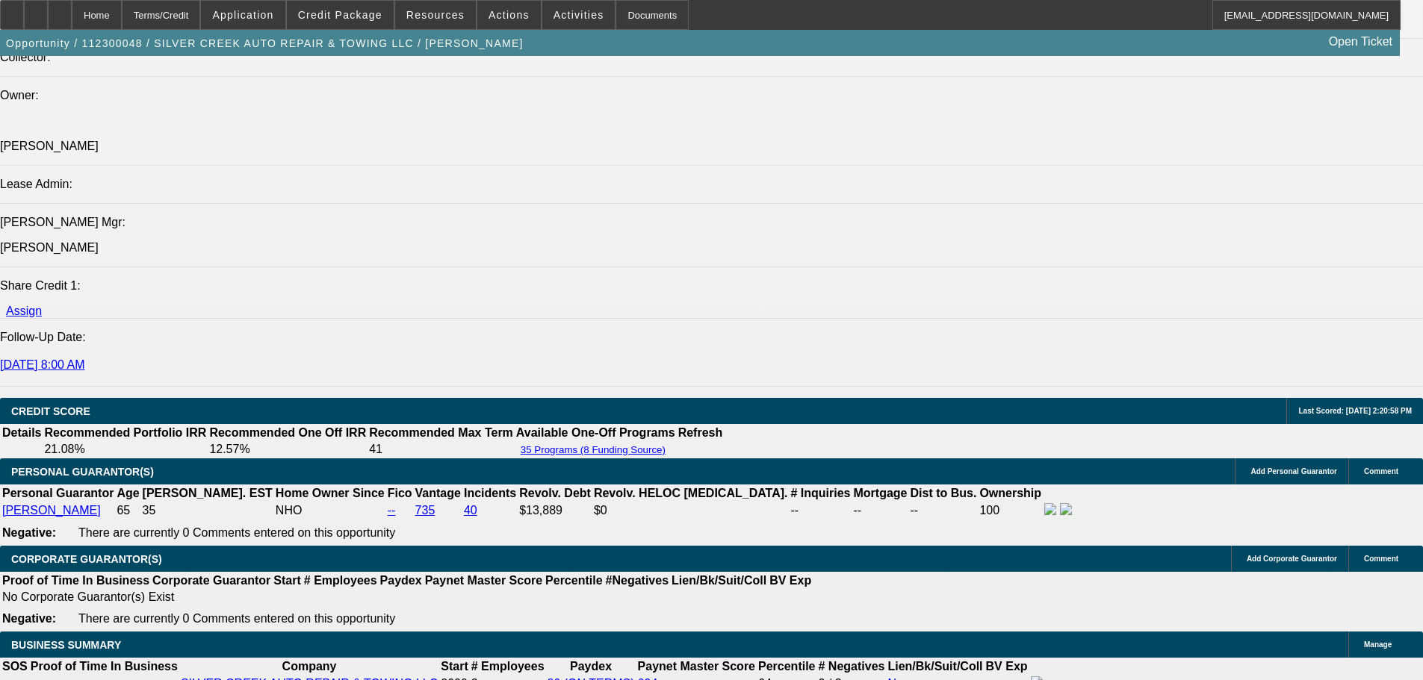
select select "0"
select select "1"
select select "6"
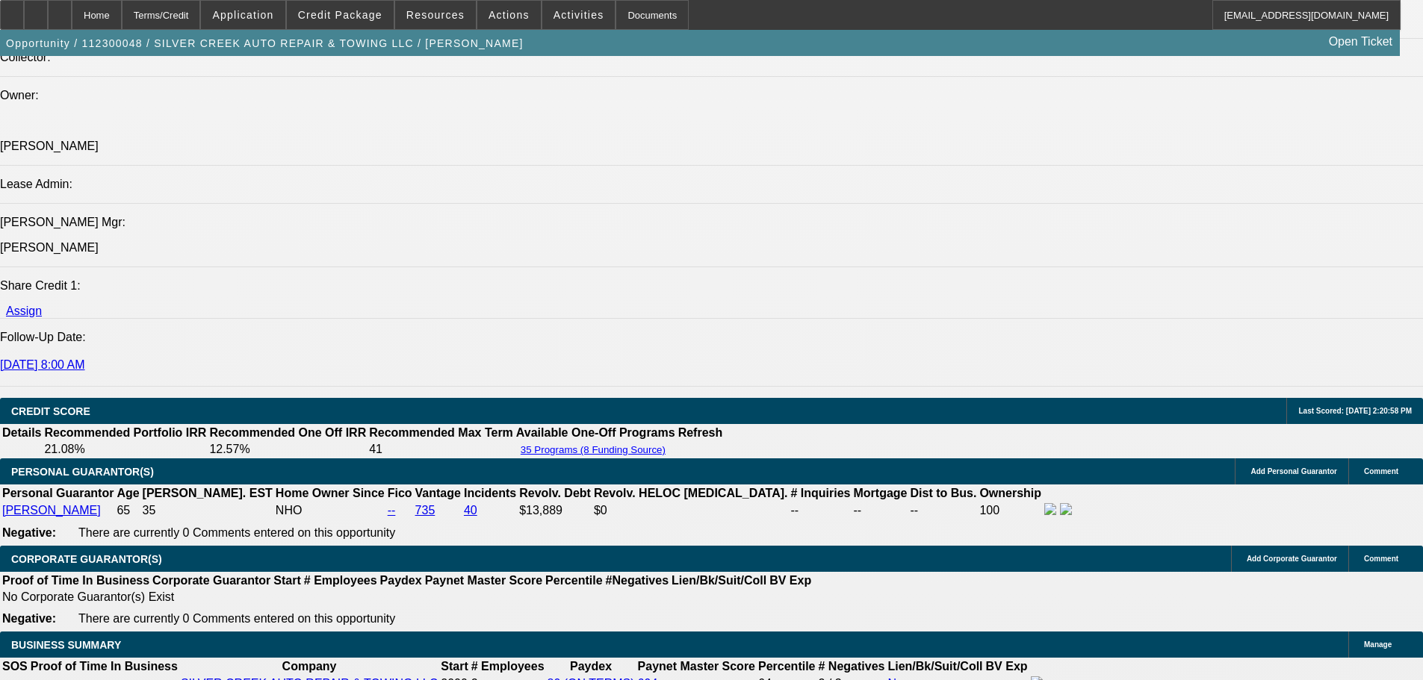
select select "1"
select select "6"
select select "1"
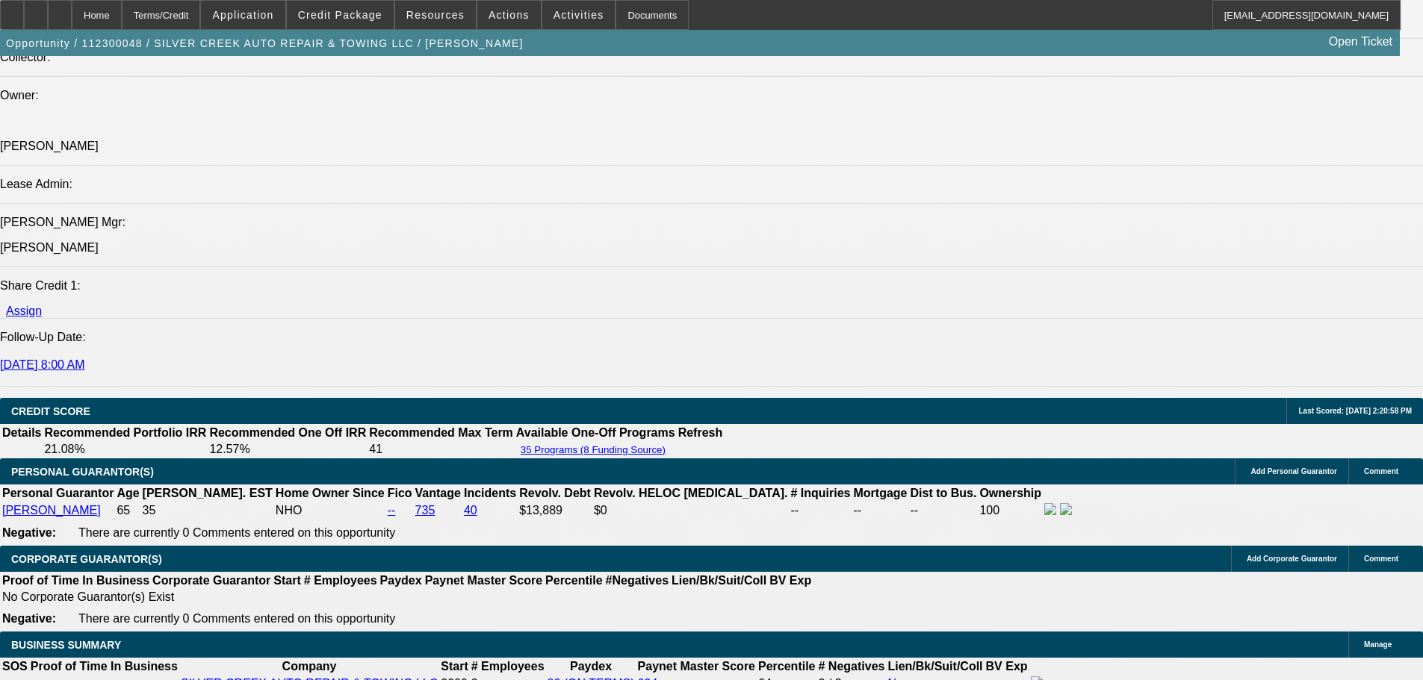
select select "6"
select select "1"
select select "6"
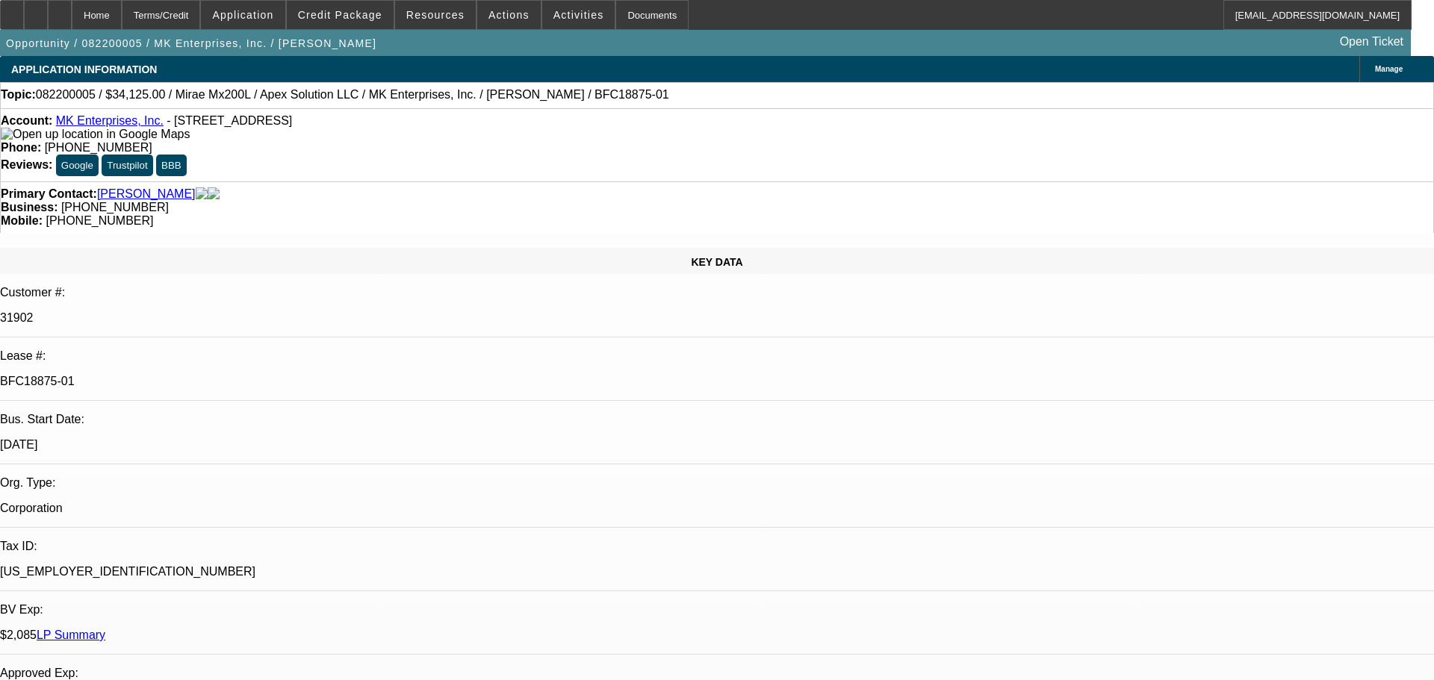
select select "0"
select select "3"
select select "0"
select select "4"
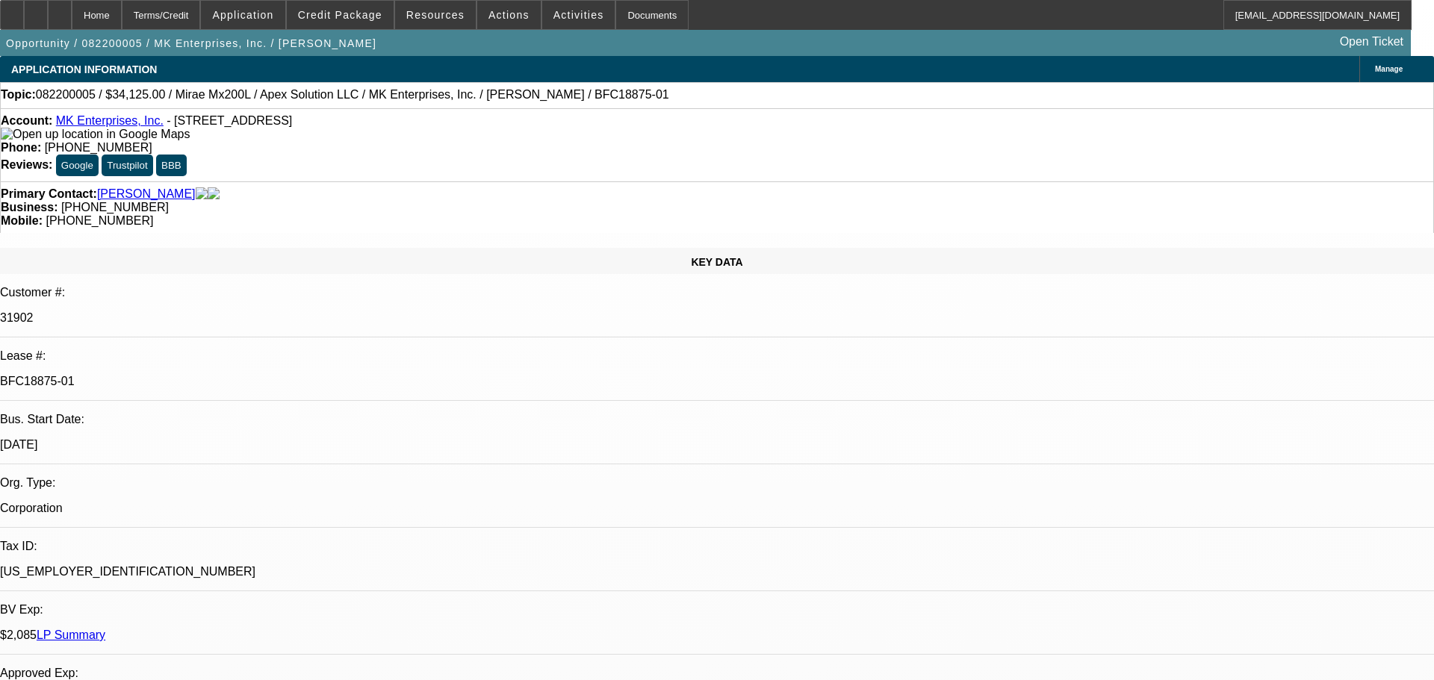
select select "0"
select select "3"
select select "0.1"
select select "4"
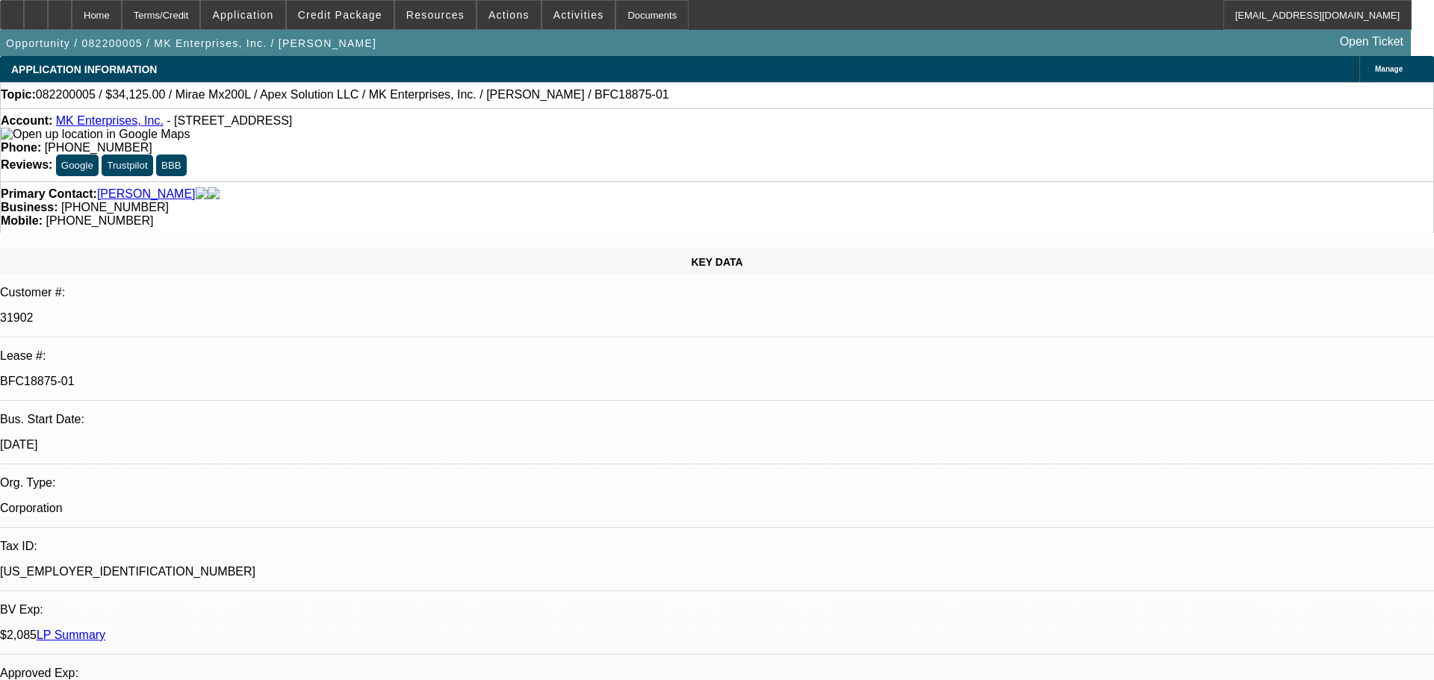
select select "0"
select select "2"
select select "0.1"
select select "4"
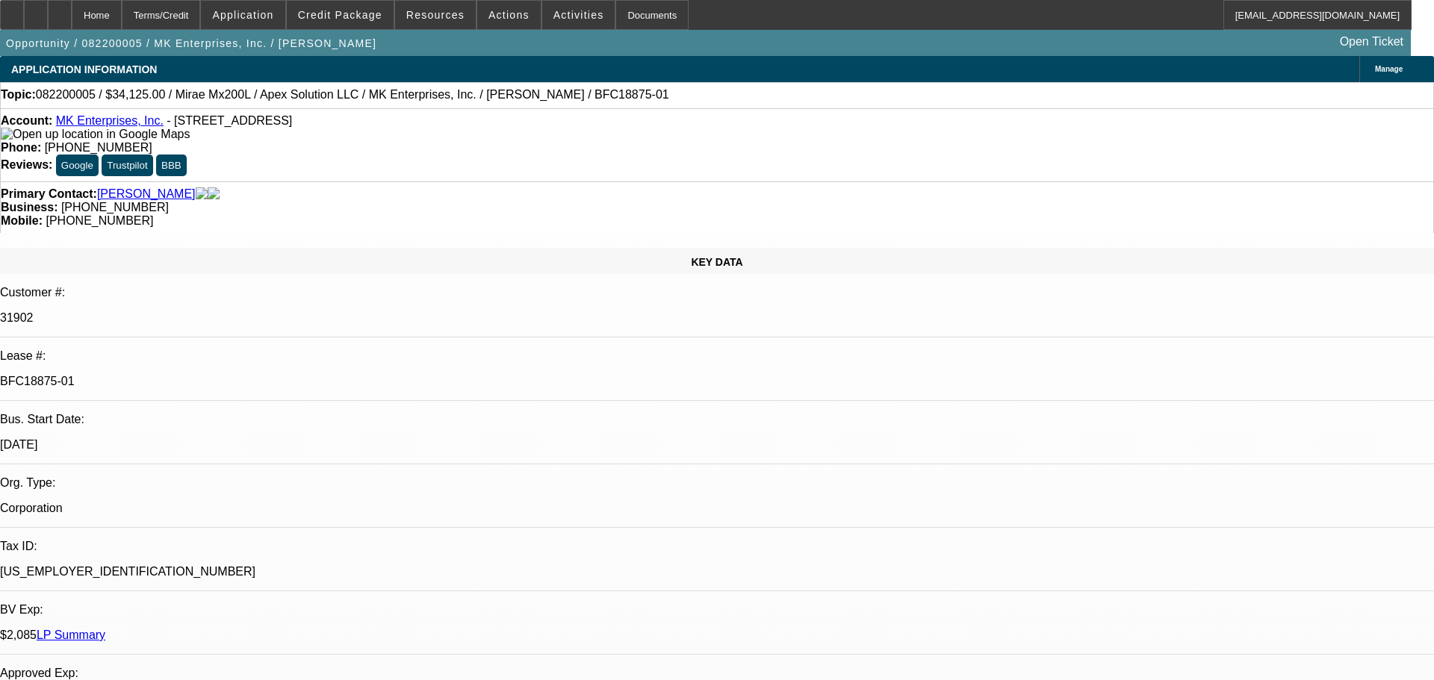
select select "0"
select select "2"
select select "0.1"
select select "4"
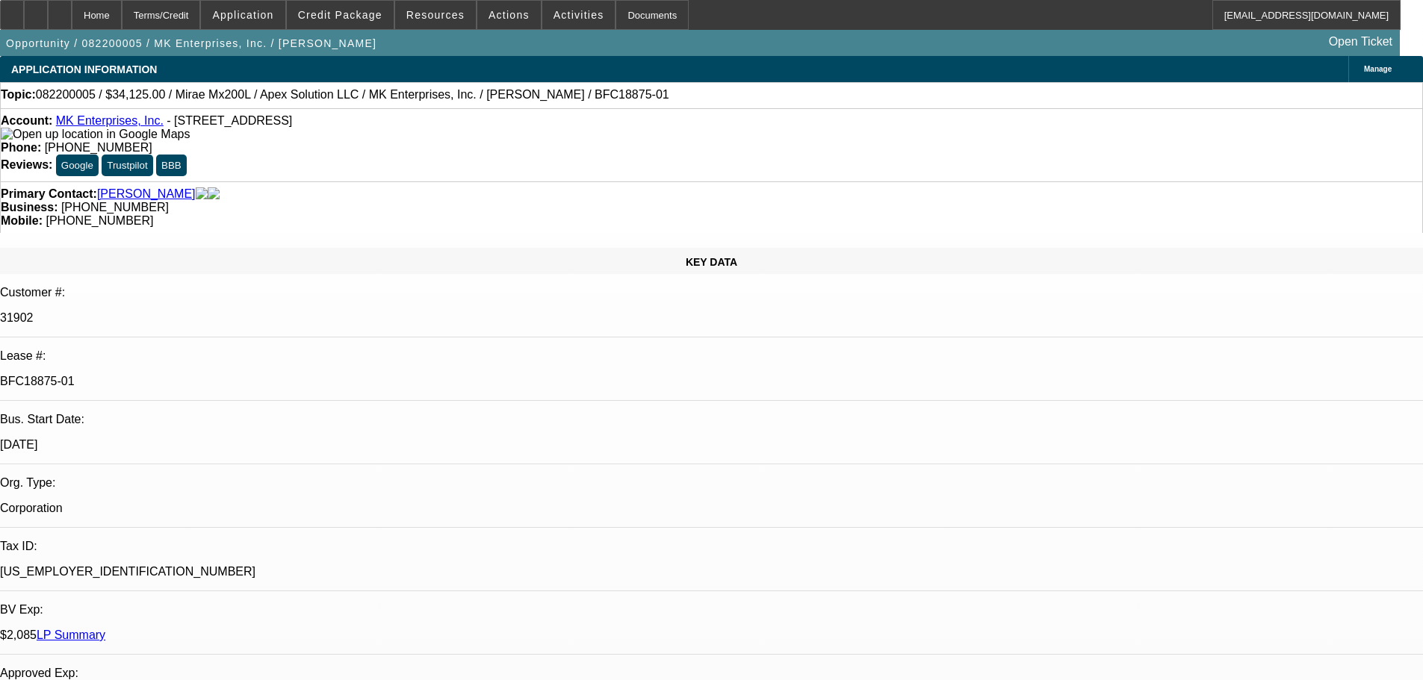
scroll to position [299, 0]
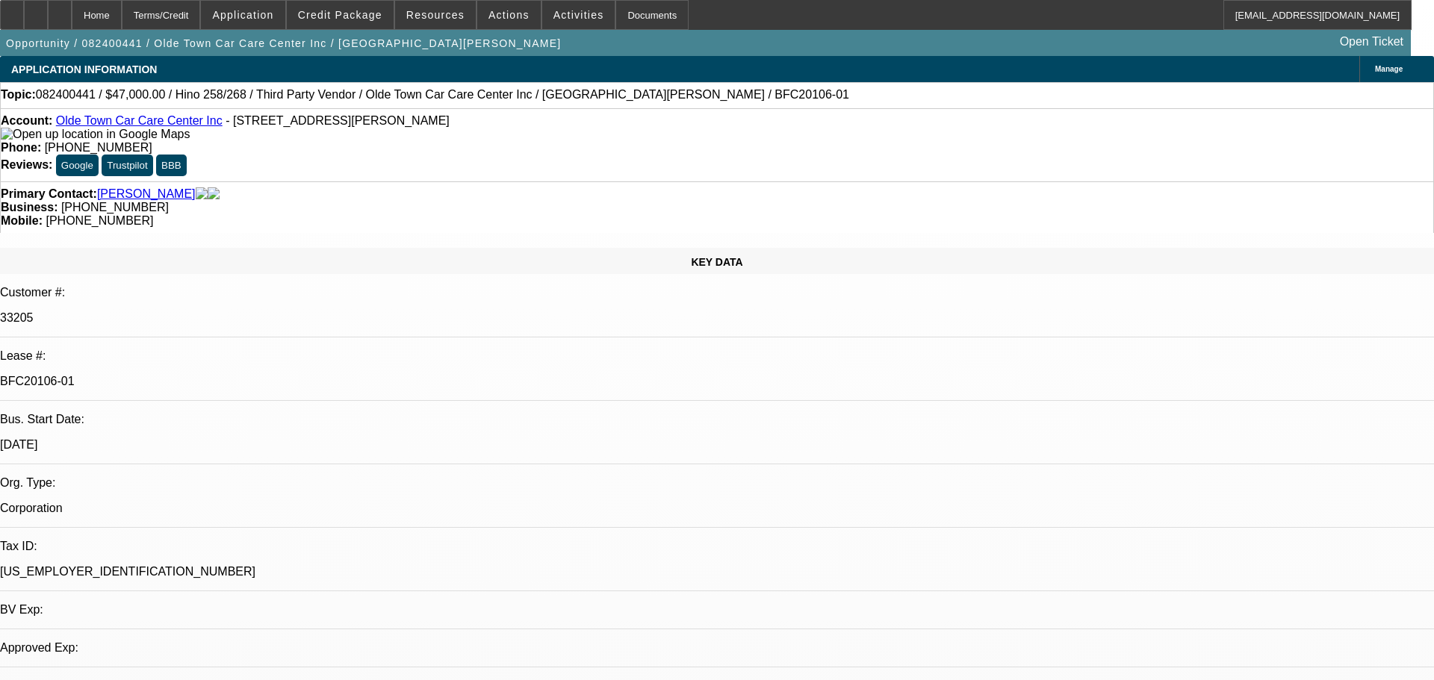
select select "0"
select select "2"
select select "0"
select select "6"
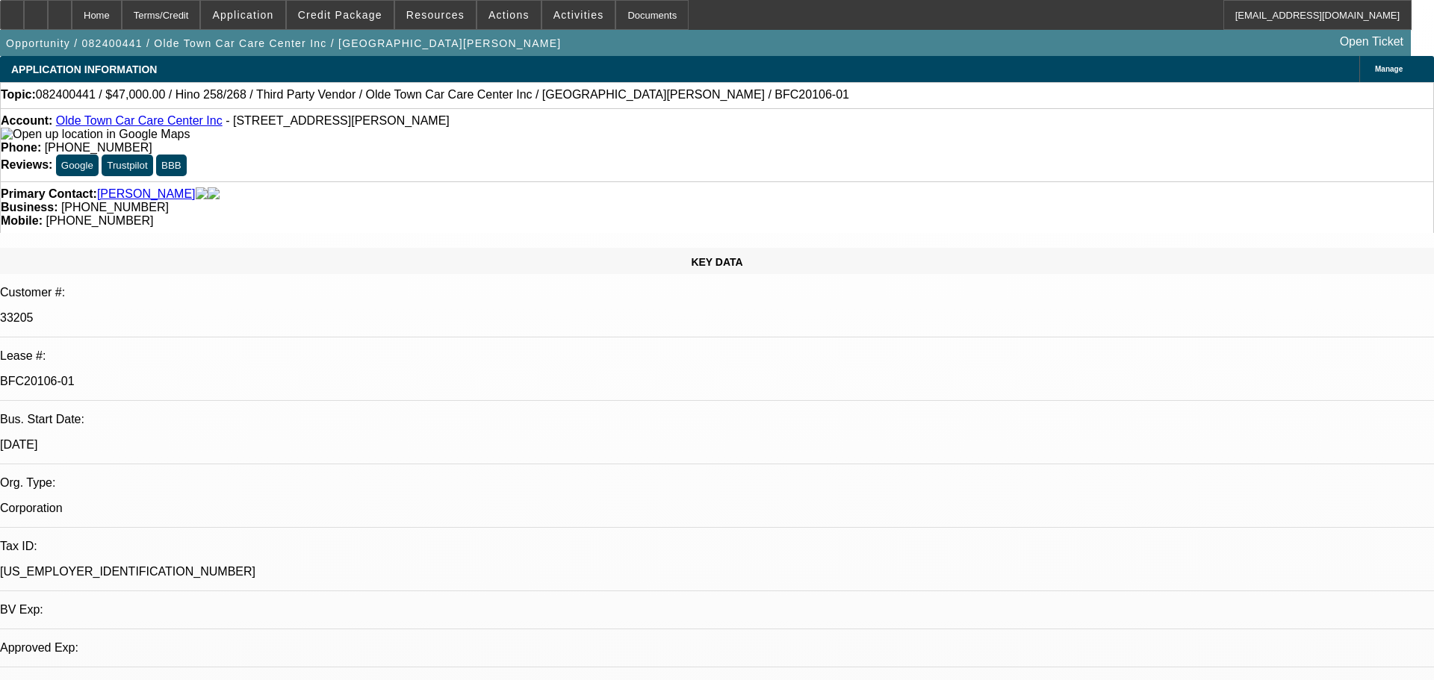
select select "0"
select select "2"
select select "0"
select select "6"
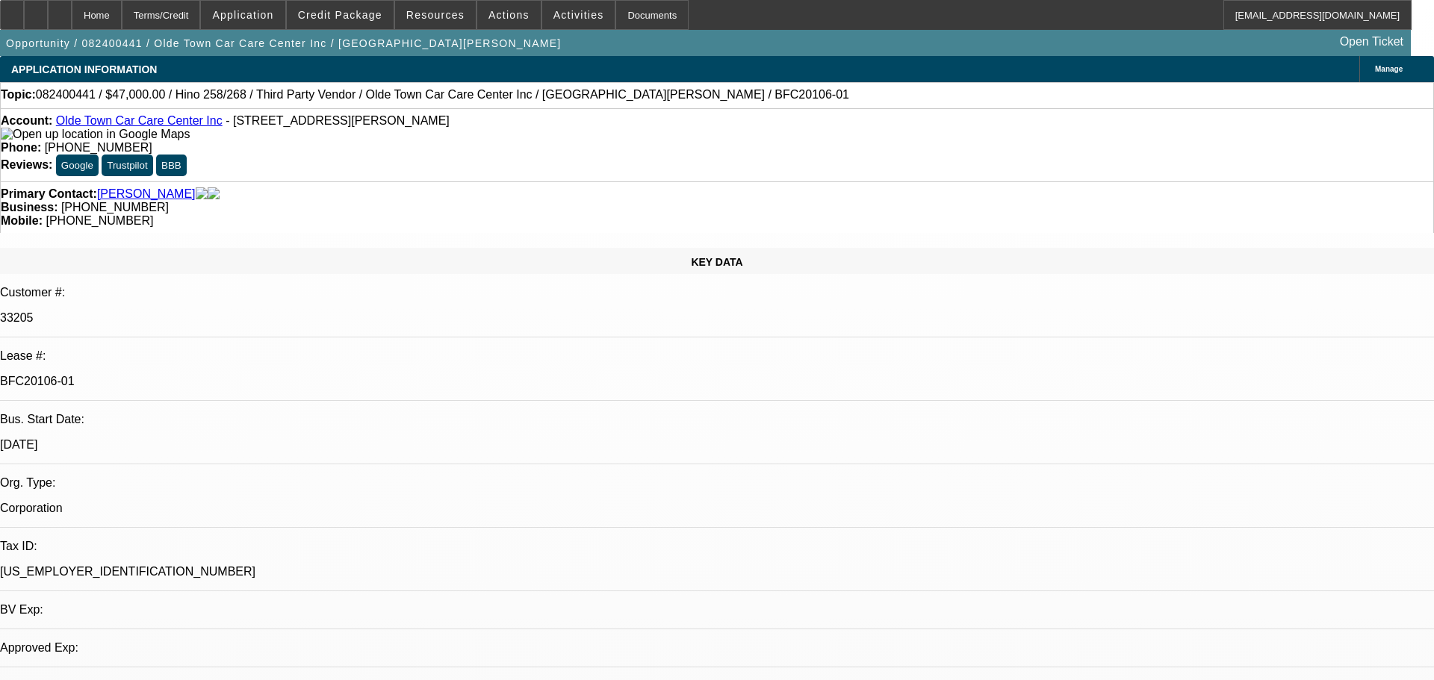
select select "0"
select select "2"
select select "0"
select select "6"
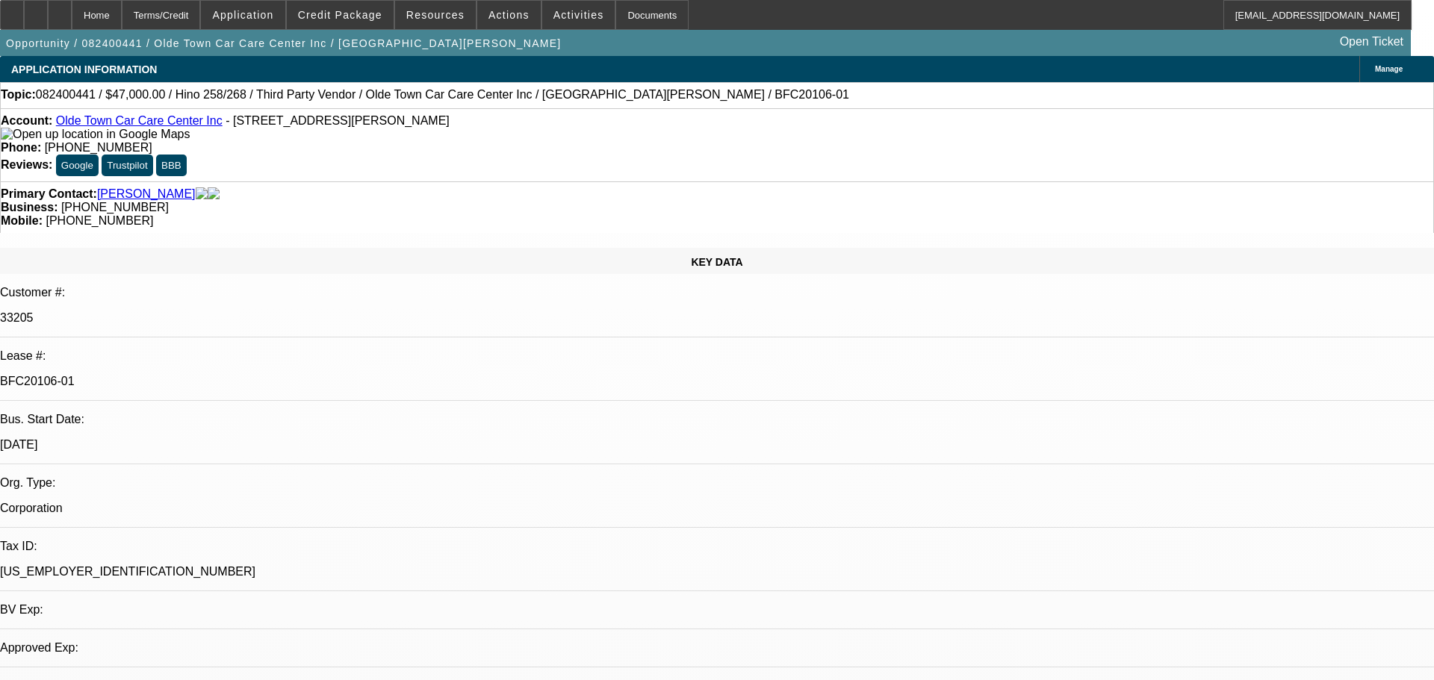
select select "0"
select select "2"
select select "0"
select select "6"
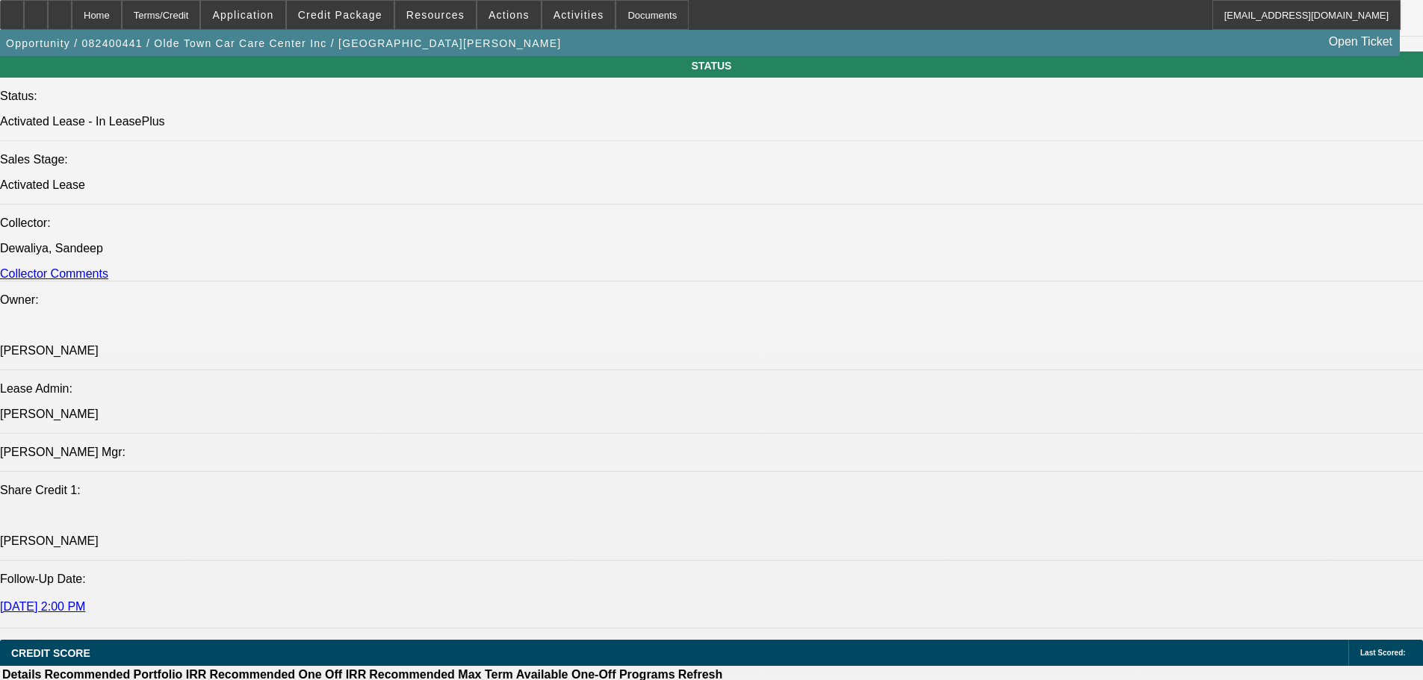
scroll to position [1494, 0]
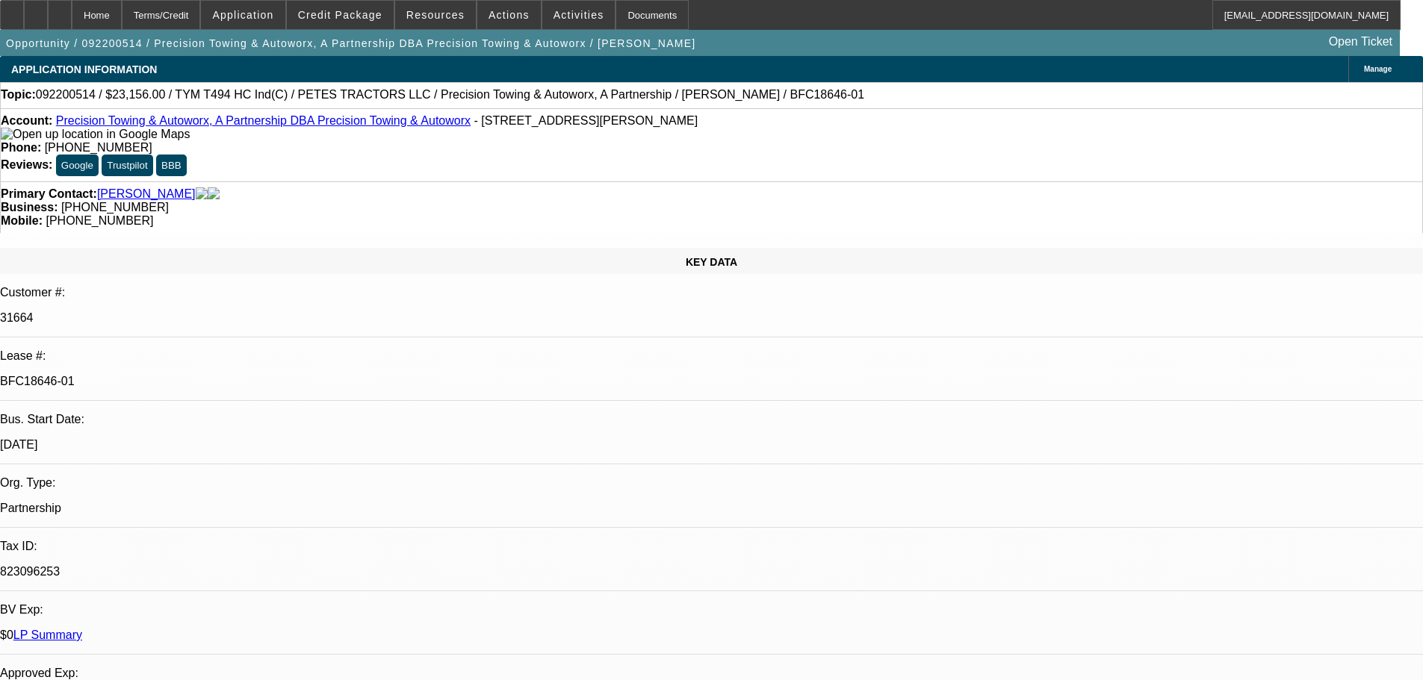
select select "0"
select select "2"
select select "0"
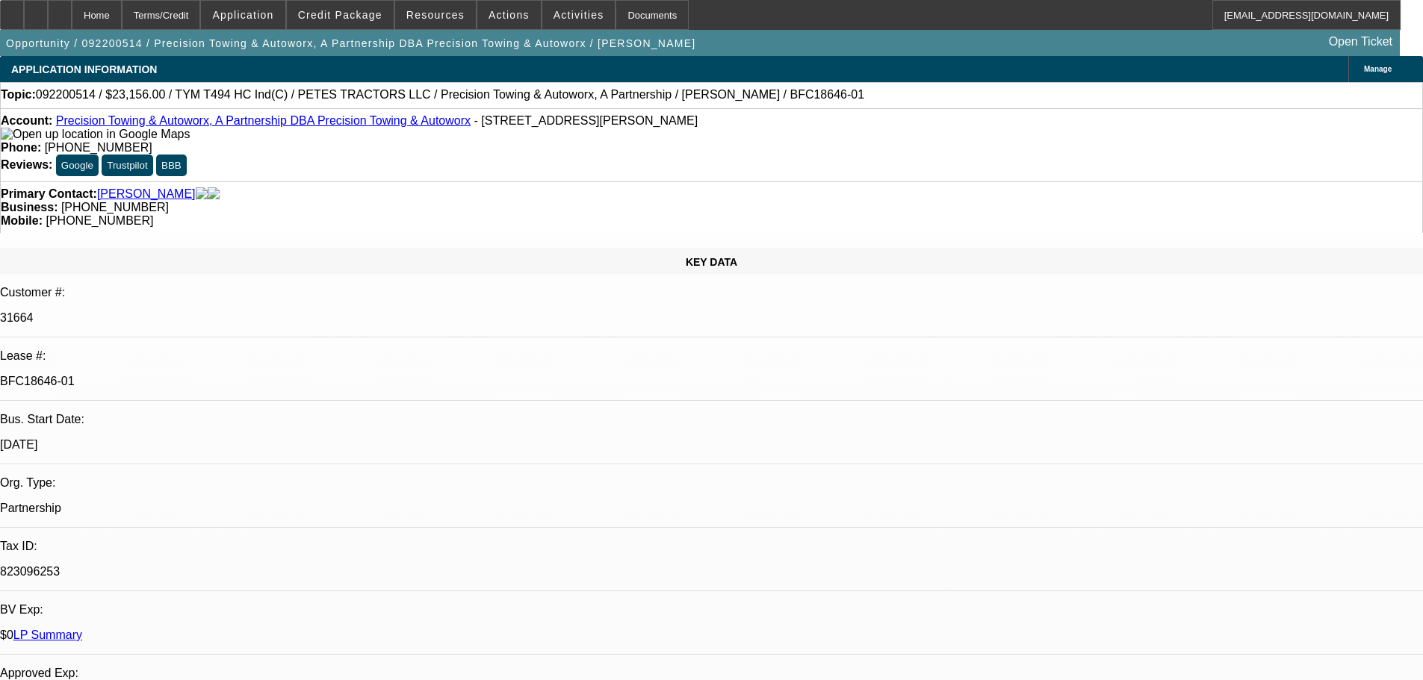
select select "0"
select select "2"
select select "0"
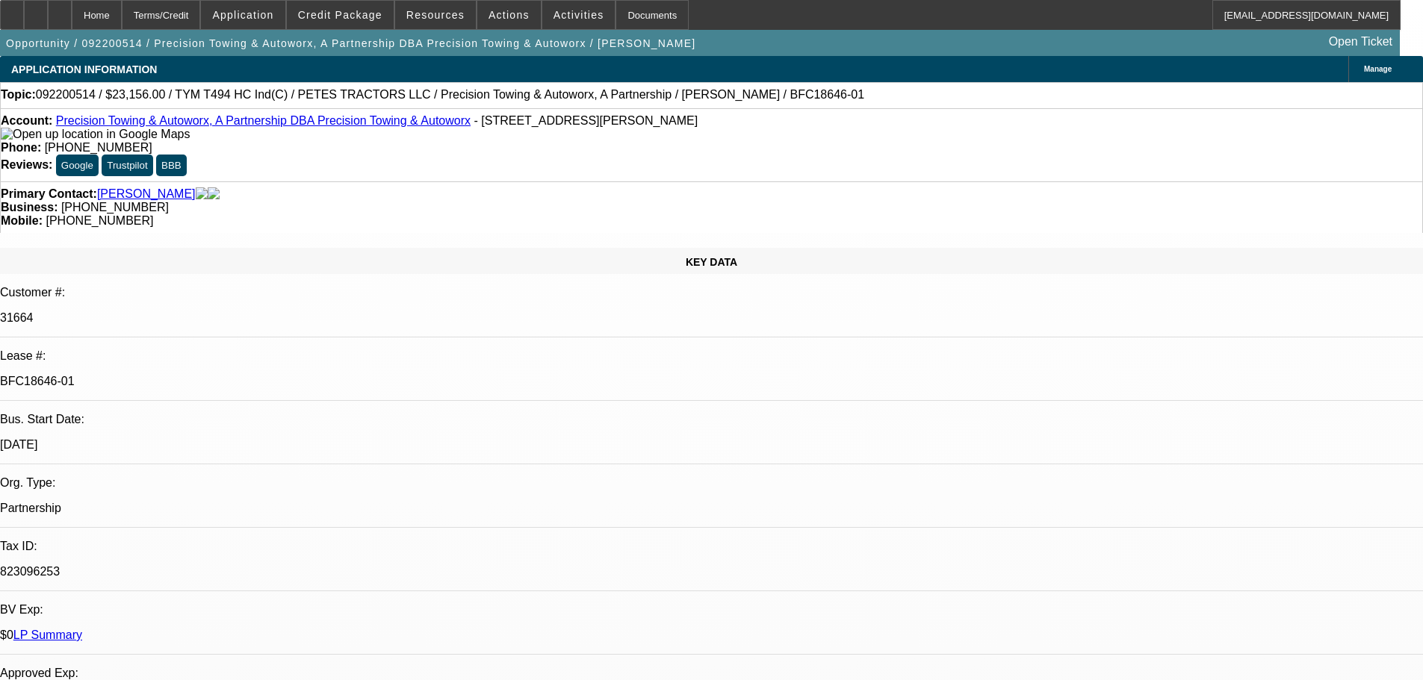
select select "0"
select select "2"
select select "0"
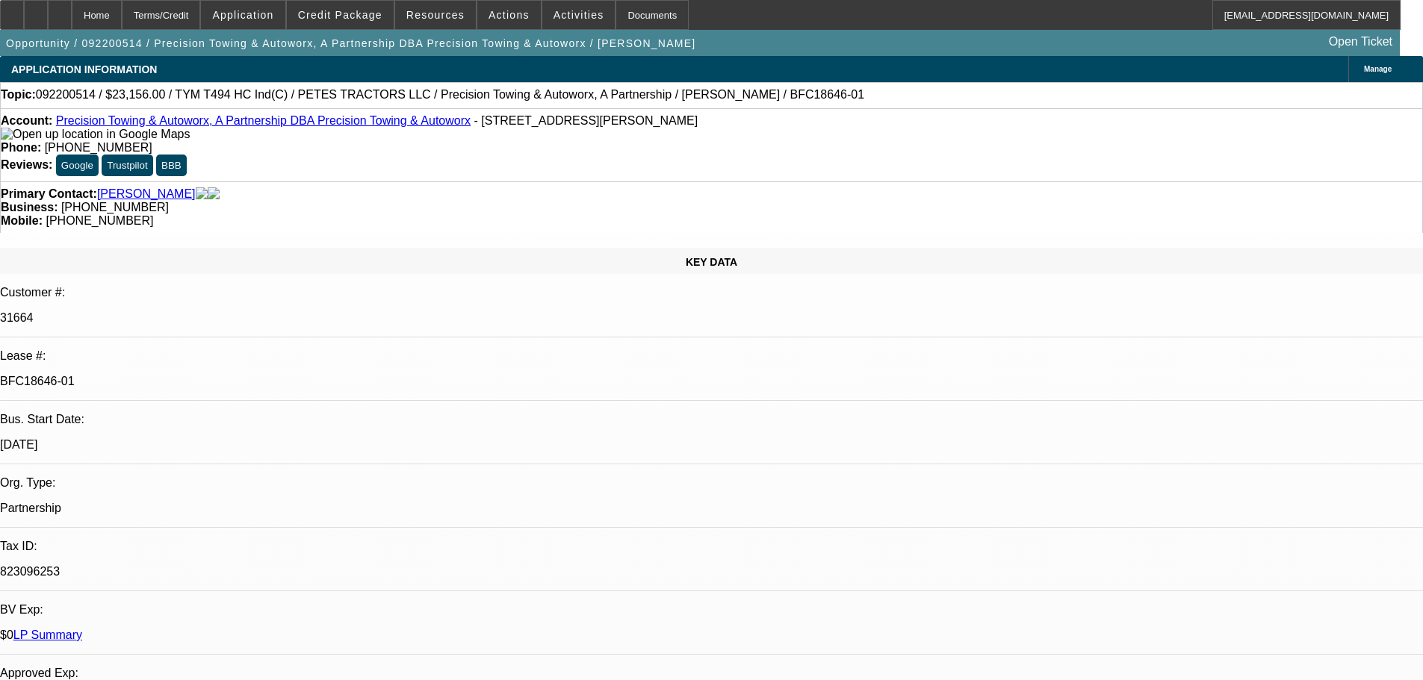
select select "2"
drag, startPoint x: 823, startPoint y: 181, endPoint x: 753, endPoint y: 185, distance: 69.6
click at [753, 214] on div "Mobile: (315) 767-5141" at bounding box center [711, 220] width 1421 height 13
copy span "(315) 767-5141"
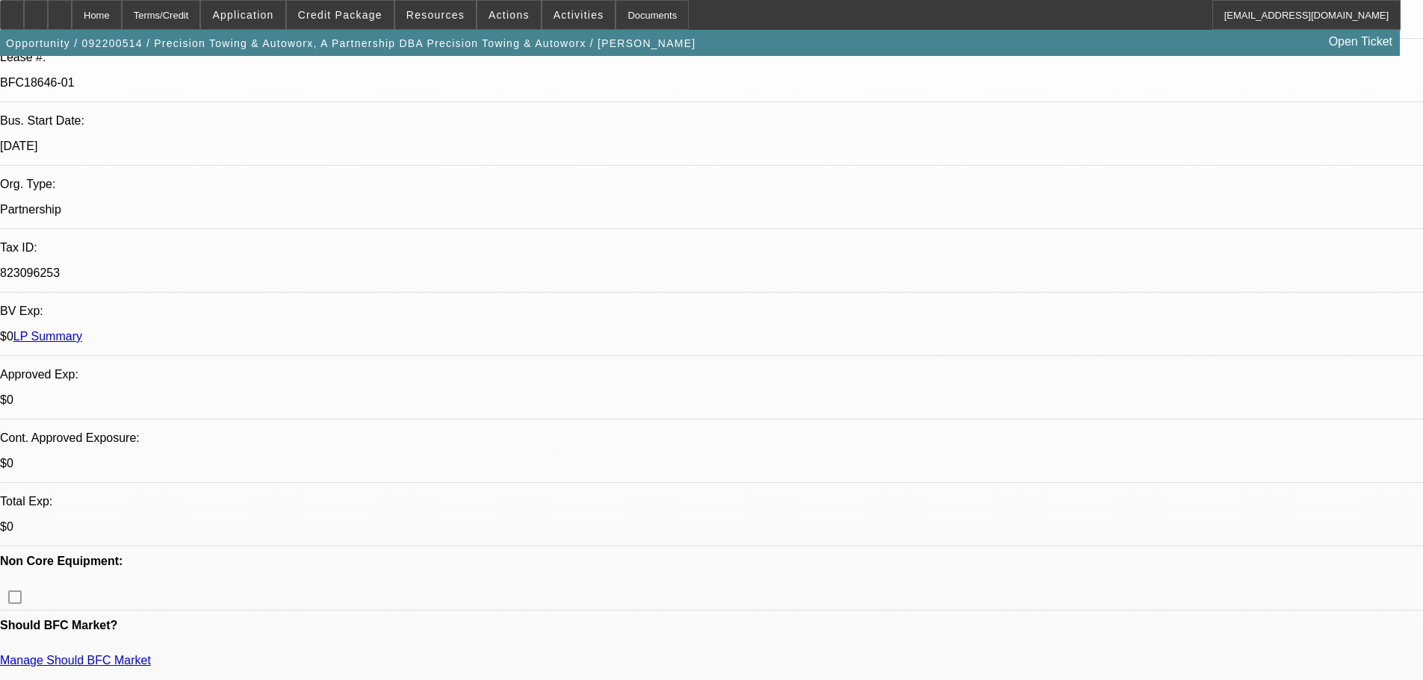
scroll to position [299, 0]
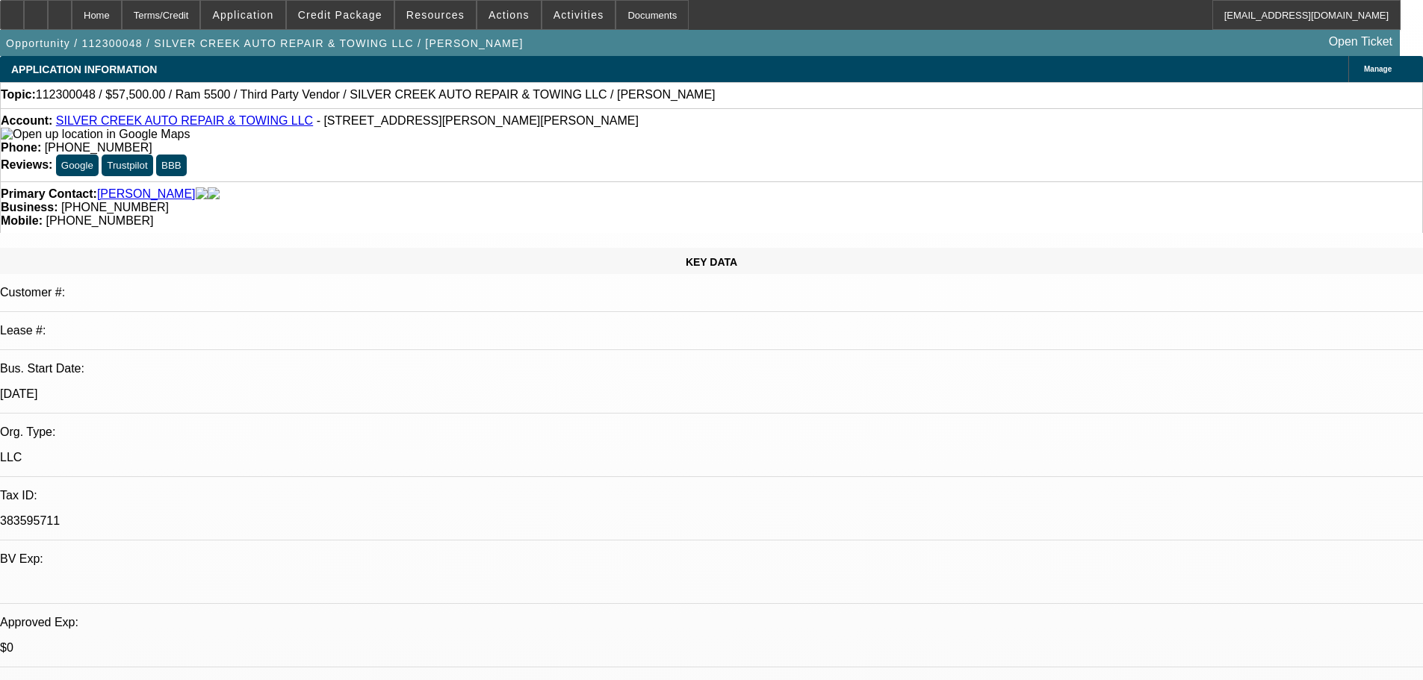
select select "0"
select select "6"
select select "0"
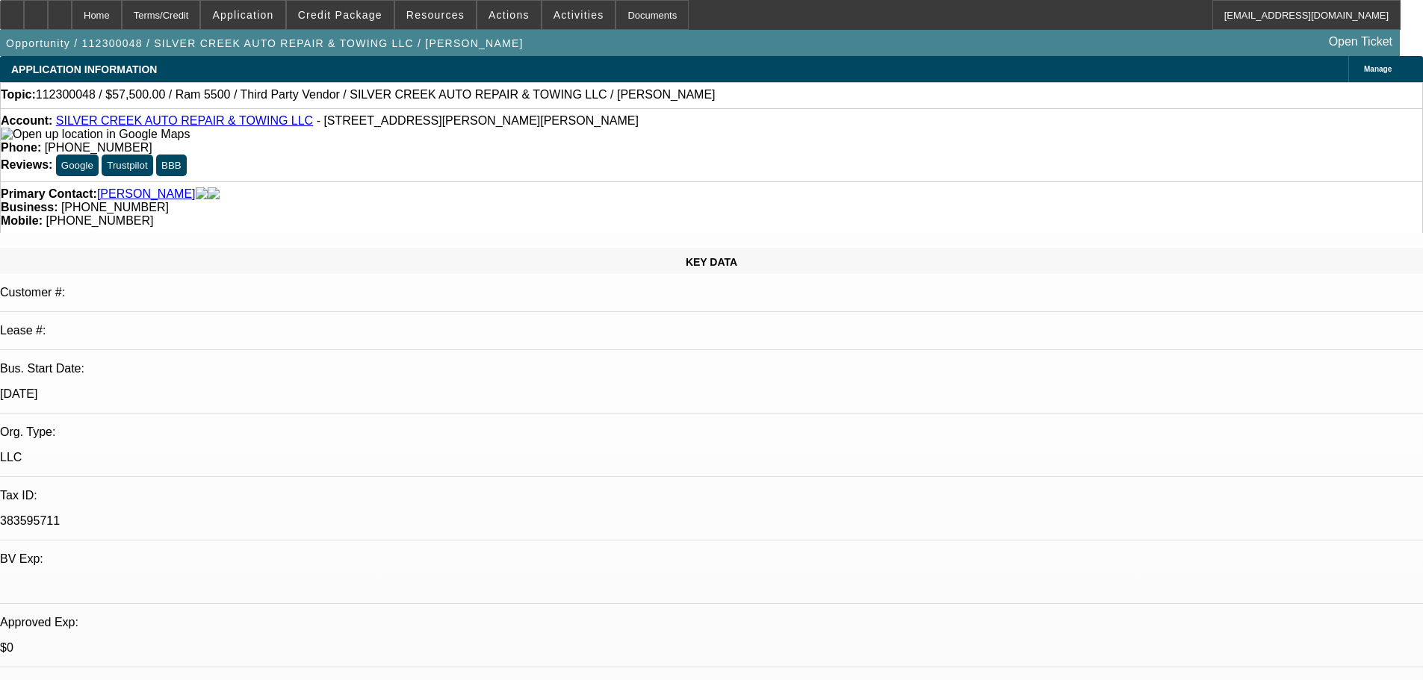
select select "0"
select select "6"
select select "0"
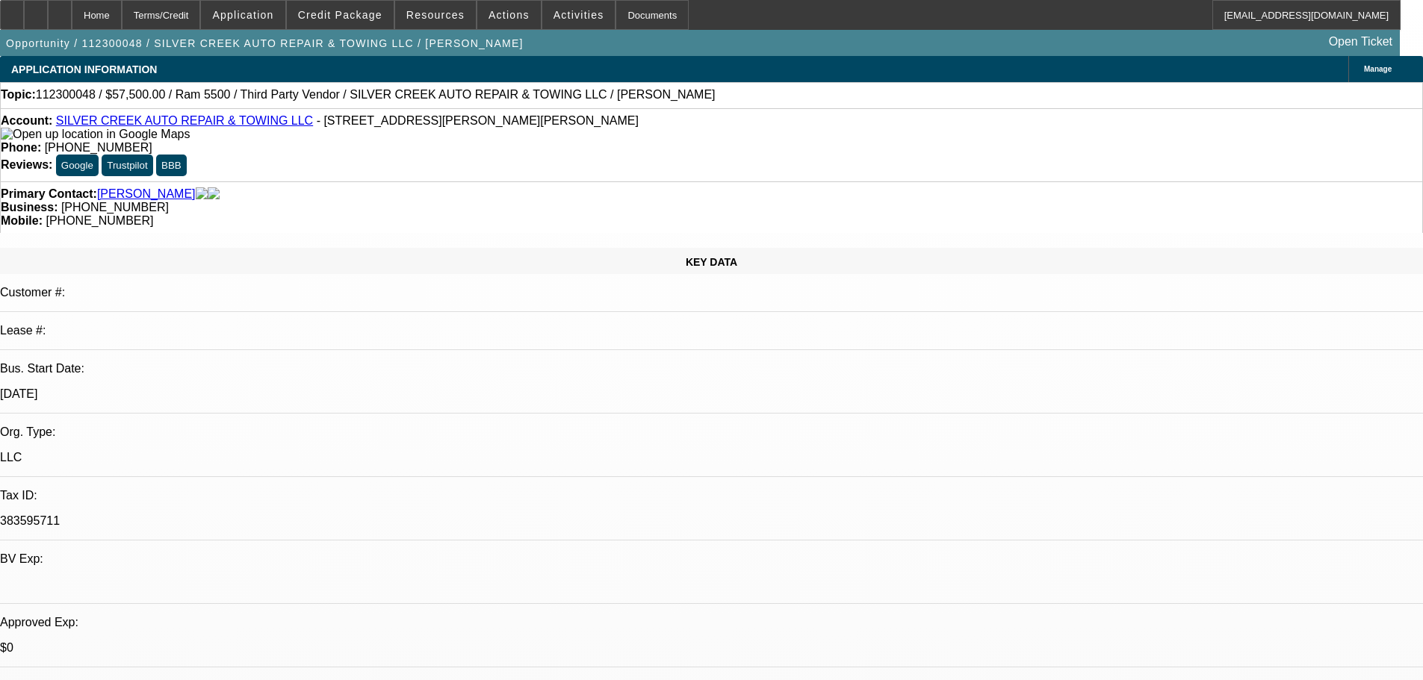
select select "0"
select select "6"
select select "0"
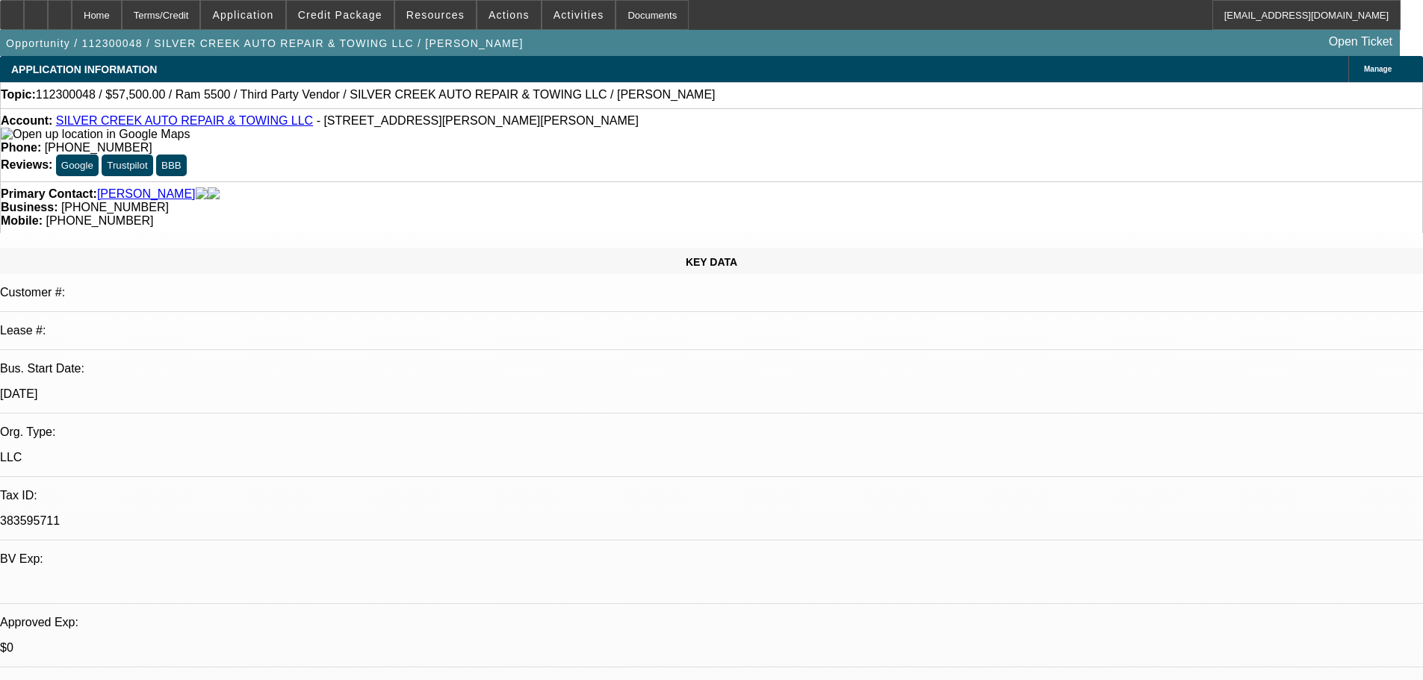
select select "6"
click at [332, 18] on span "Credit Package" at bounding box center [340, 15] width 84 height 12
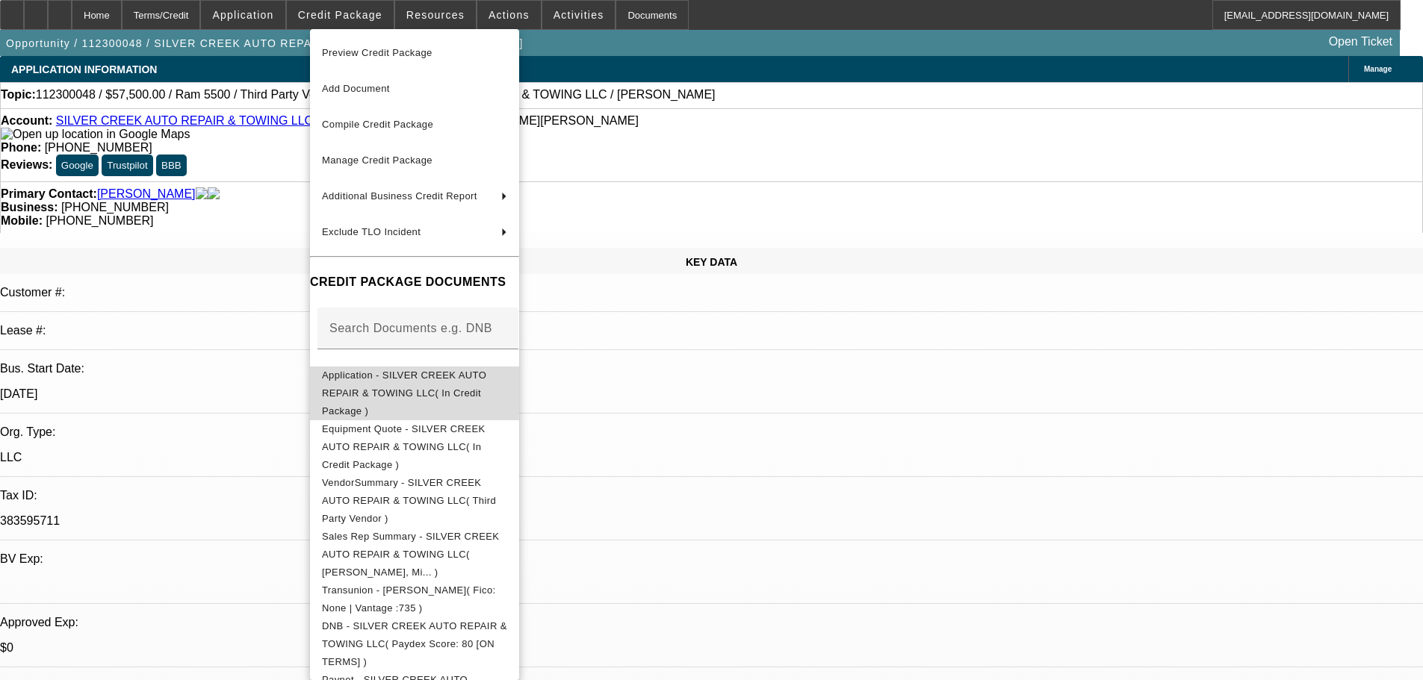
click at [488, 386] on span "Application - SILVER CREEK AUTO REPAIR & TOWING LLC( In Credit Package )" at bounding box center [414, 394] width 185 height 54
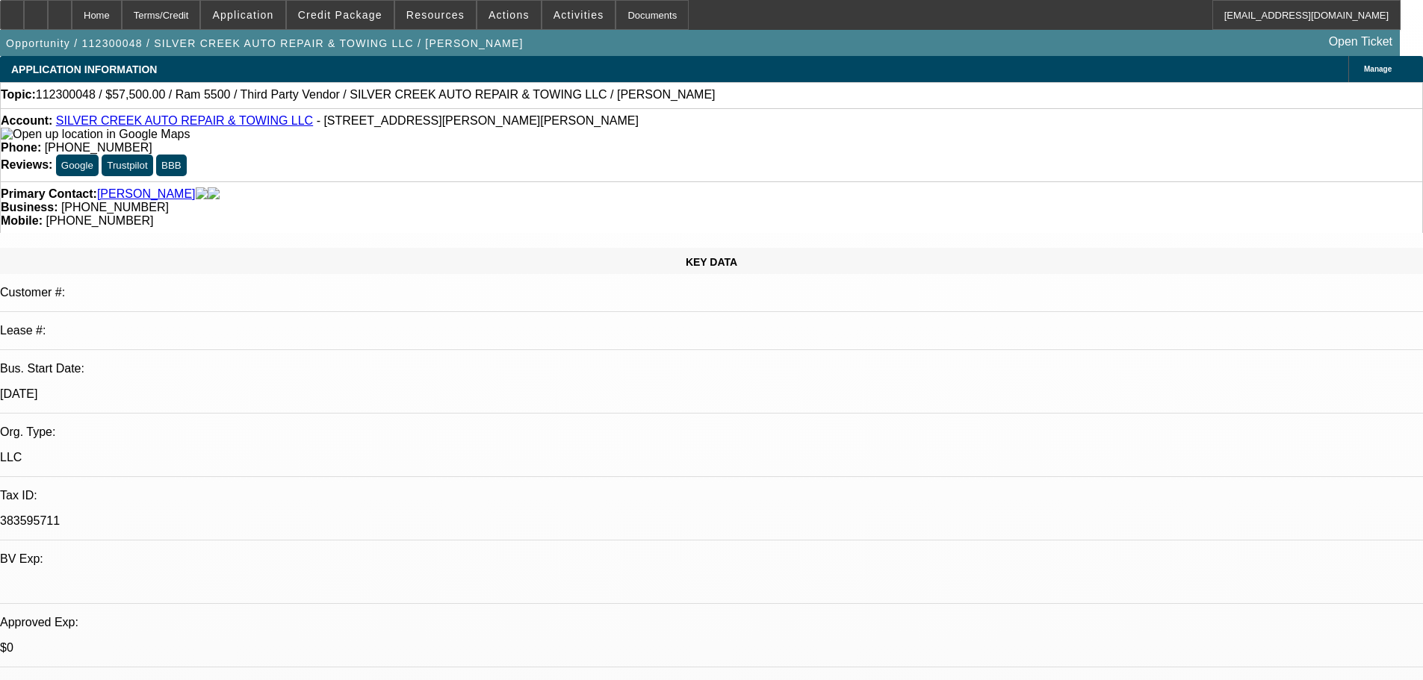
click at [1364, 65] on span "Manage" at bounding box center [1378, 69] width 28 height 8
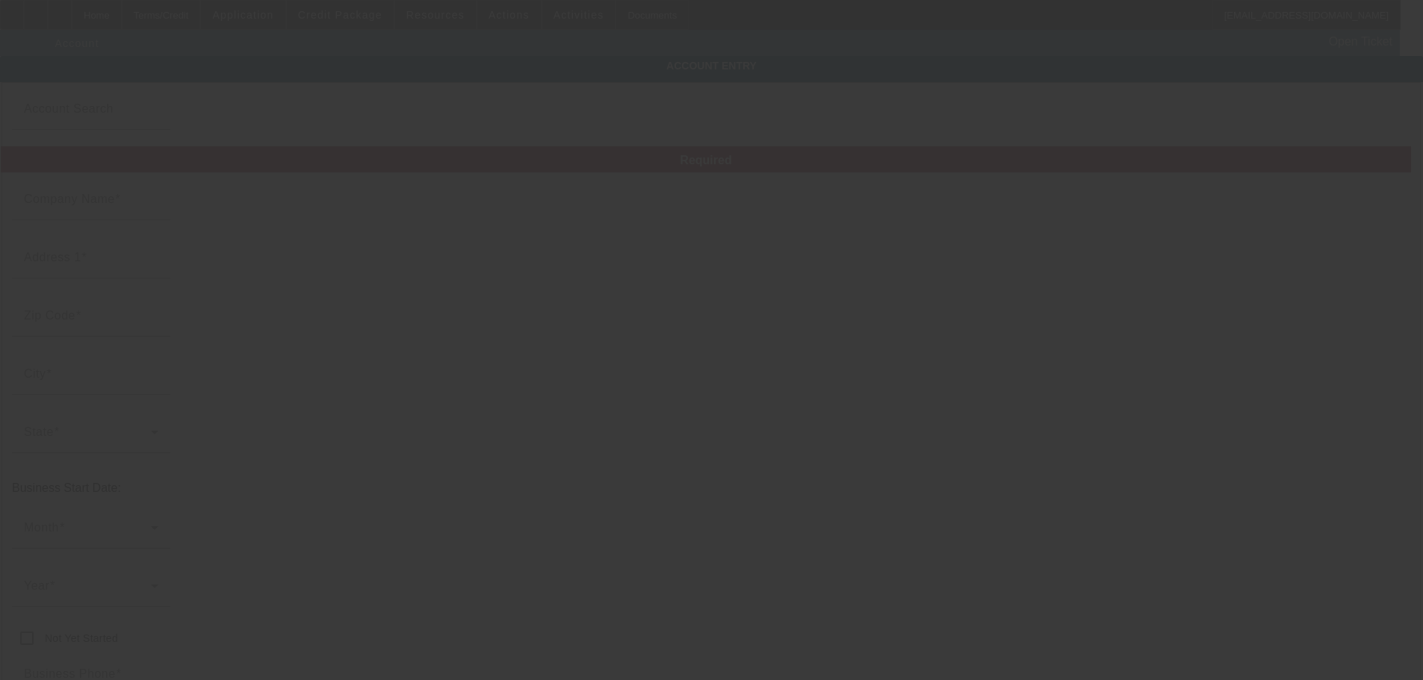
type input "SILVER CREEK AUTO REPAIR & TOWING LLC"
type input "[STREET_ADDRESS][PERSON_NAME]"
type input "48756"
type input "Prescott"
type input "[PHONE_NUMBER]"
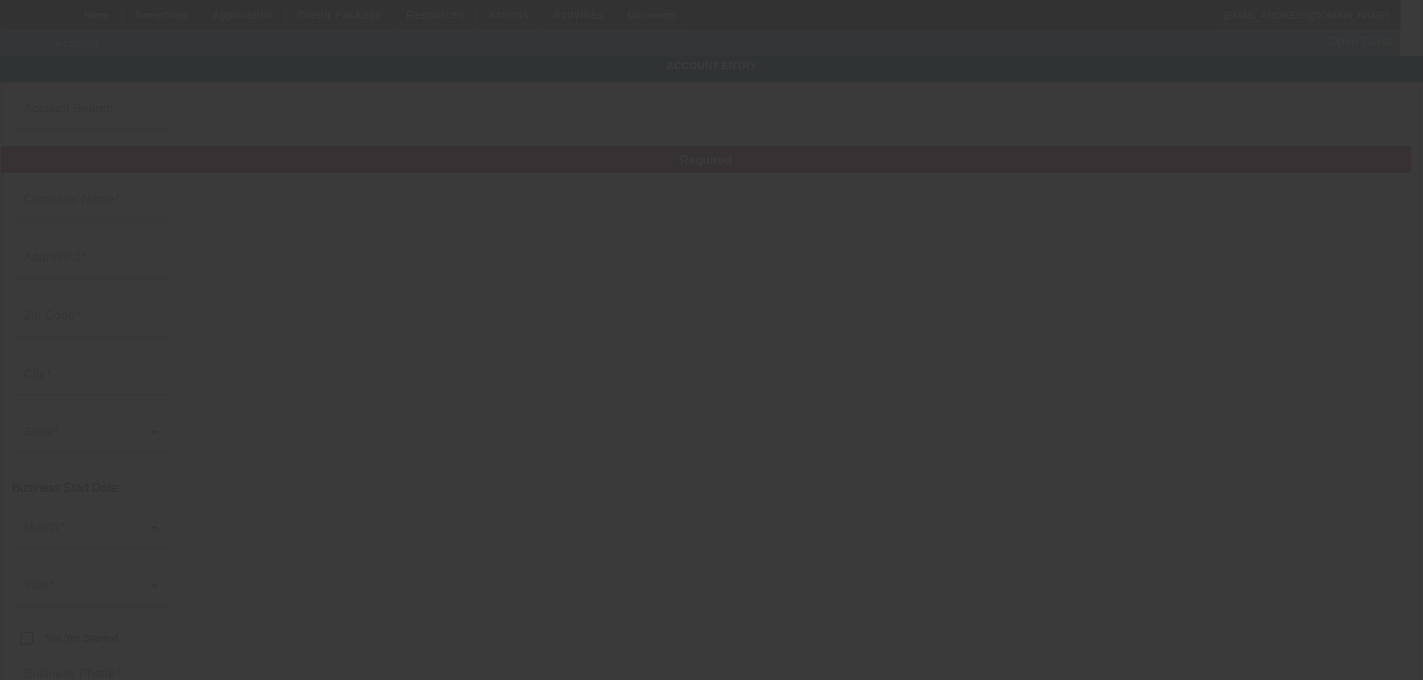
type input "[EMAIL_ADDRESS][DOMAIN_NAME]"
type input "383595711"
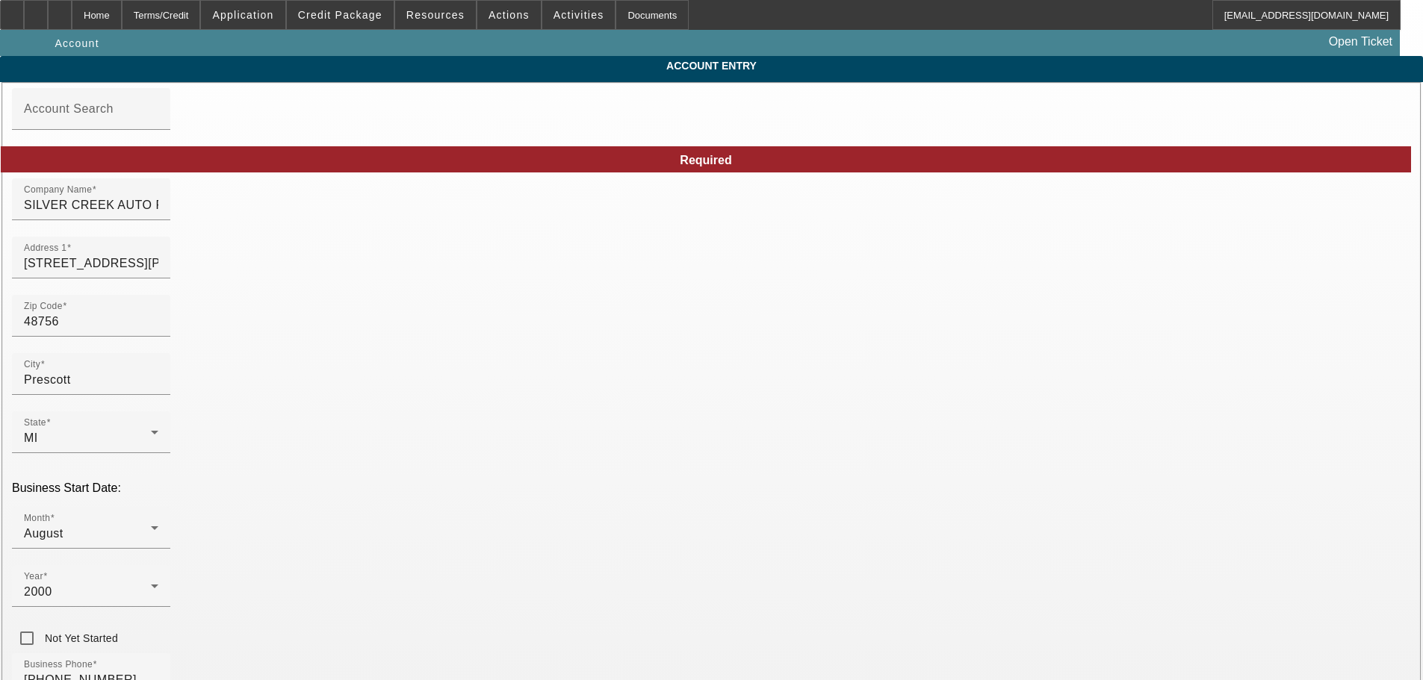
type input "[DATE]"
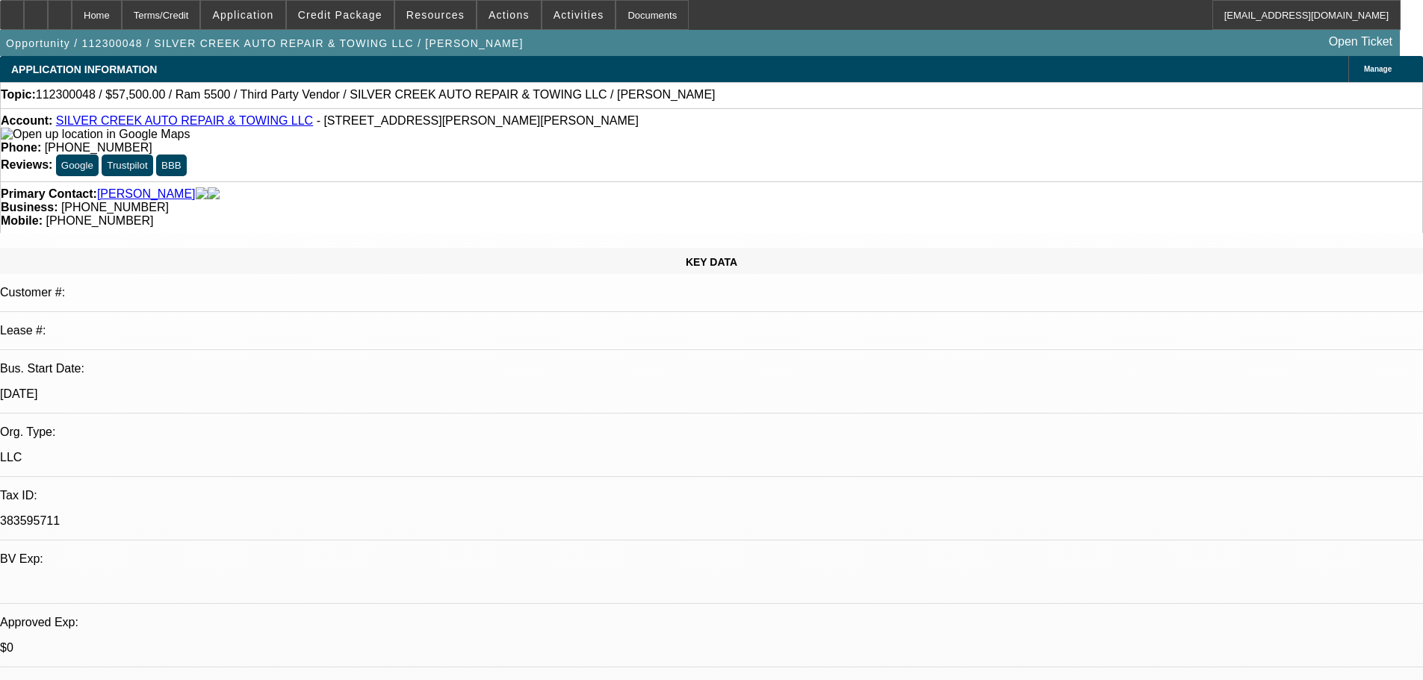
select select "0"
select select "6"
select select "0"
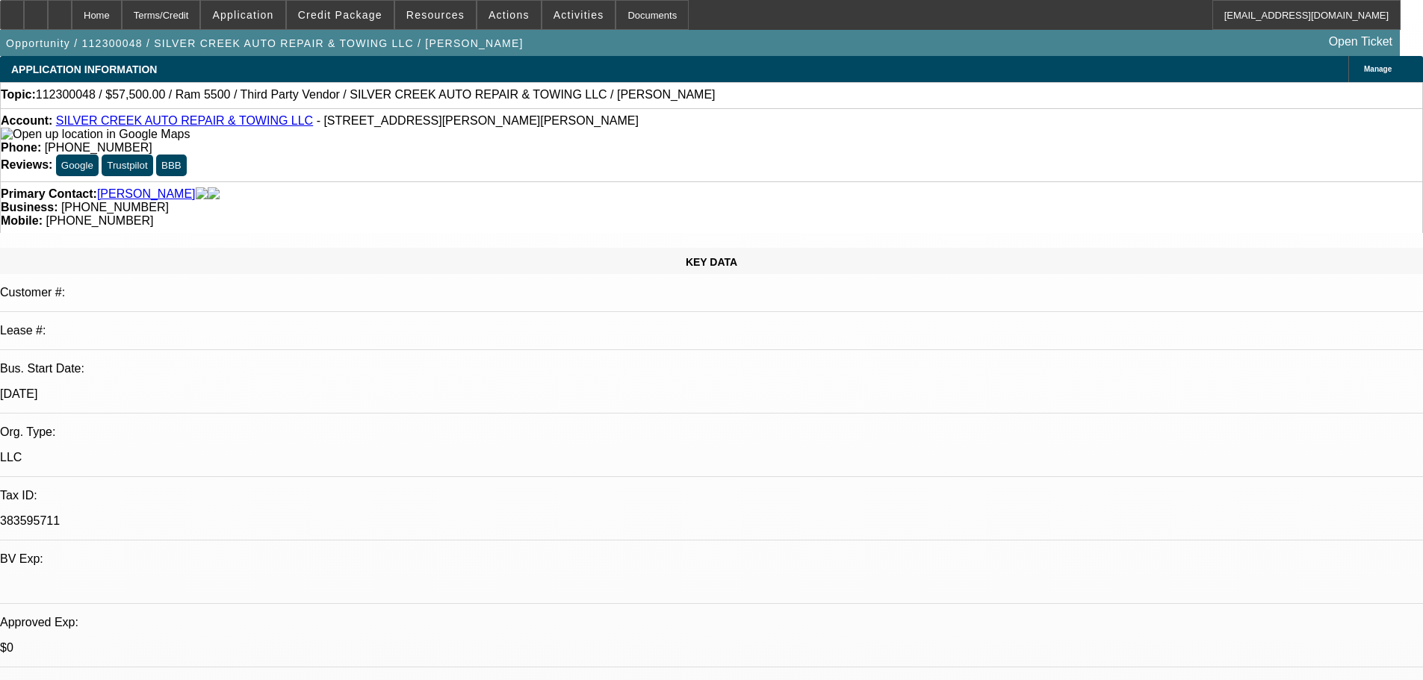
select select "0"
select select "6"
select select "0"
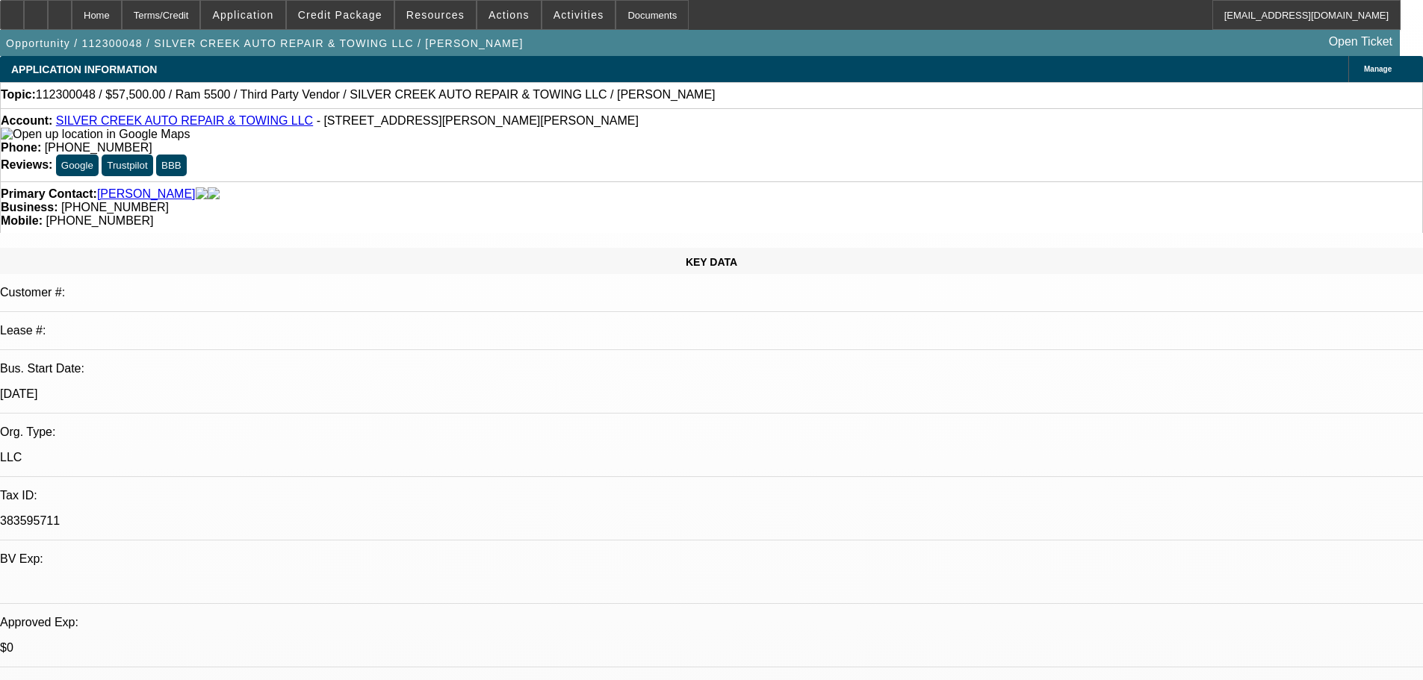
select select "0"
select select "6"
select select "0"
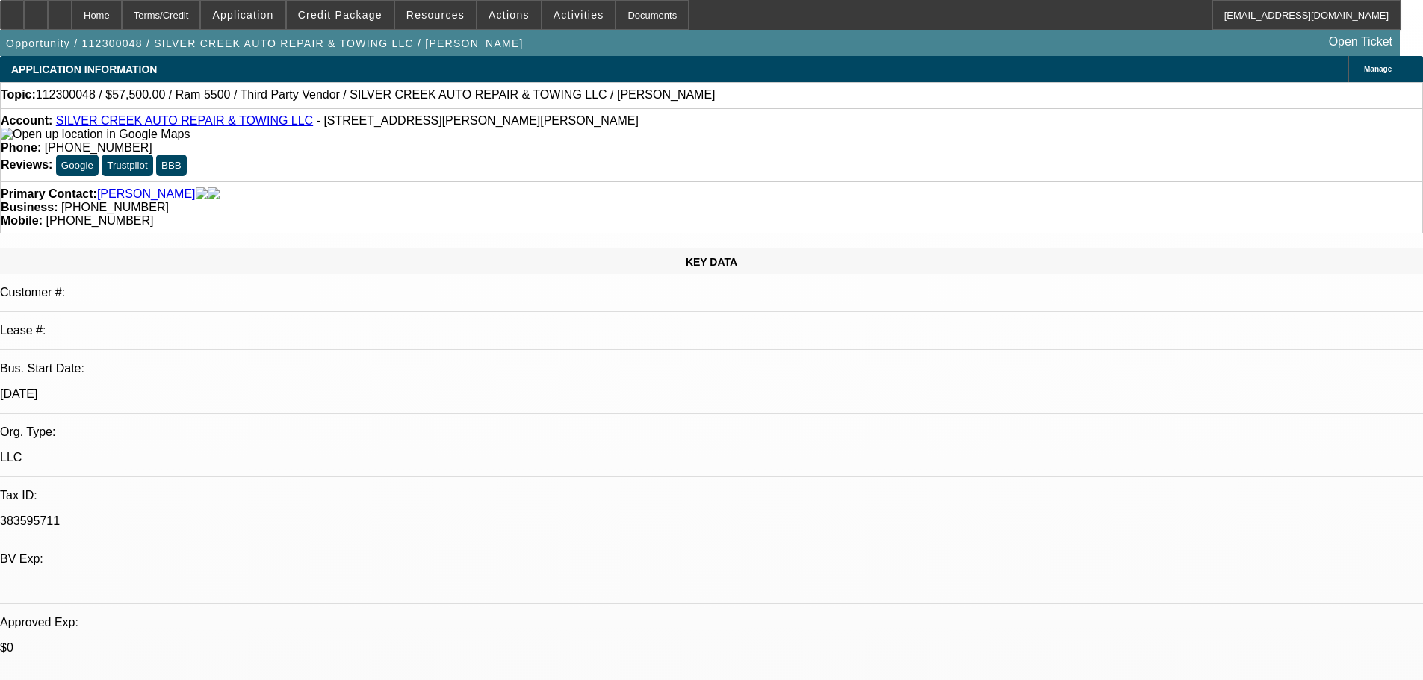
select select "6"
click at [1364, 67] on span "Manage" at bounding box center [1378, 69] width 28 height 8
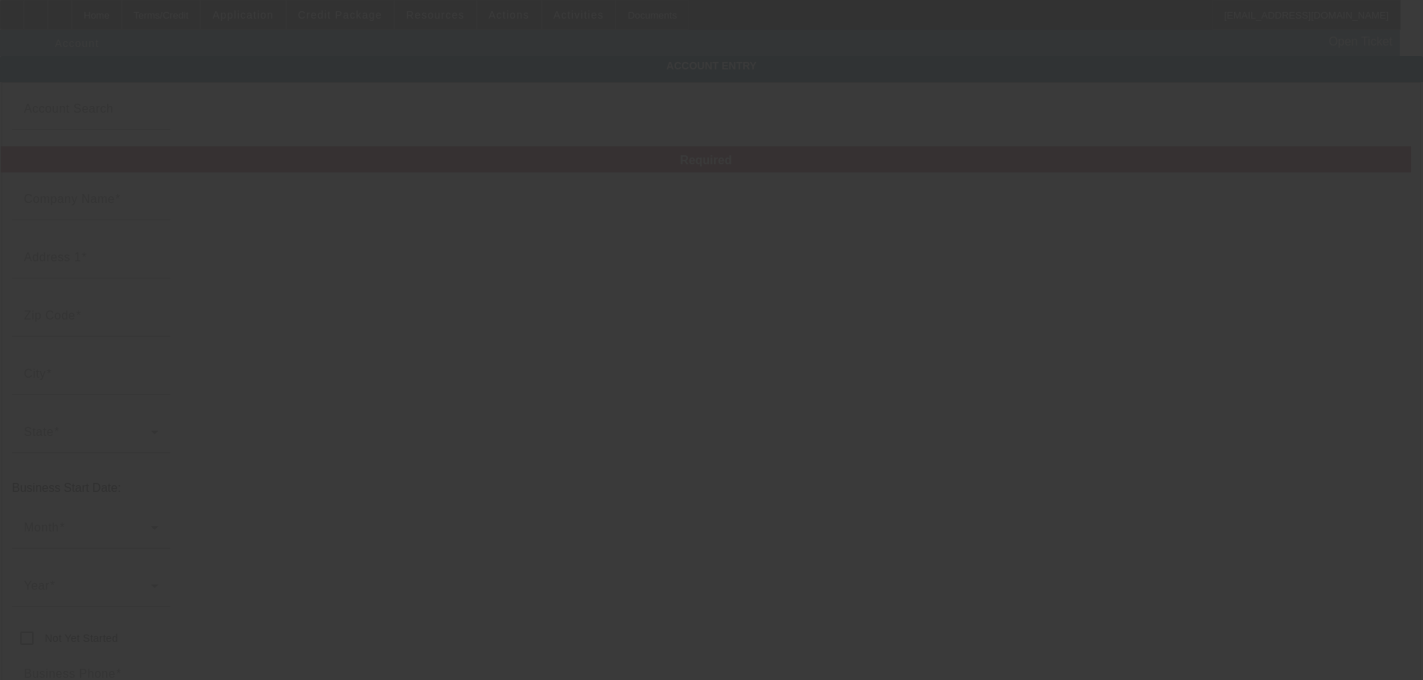
type input "SILVER CREEK AUTO REPAIR & TOWING LLC"
type input "[STREET_ADDRESS][PERSON_NAME]"
type input "48756"
type input "Prescott"
type input "[PHONE_NUMBER]"
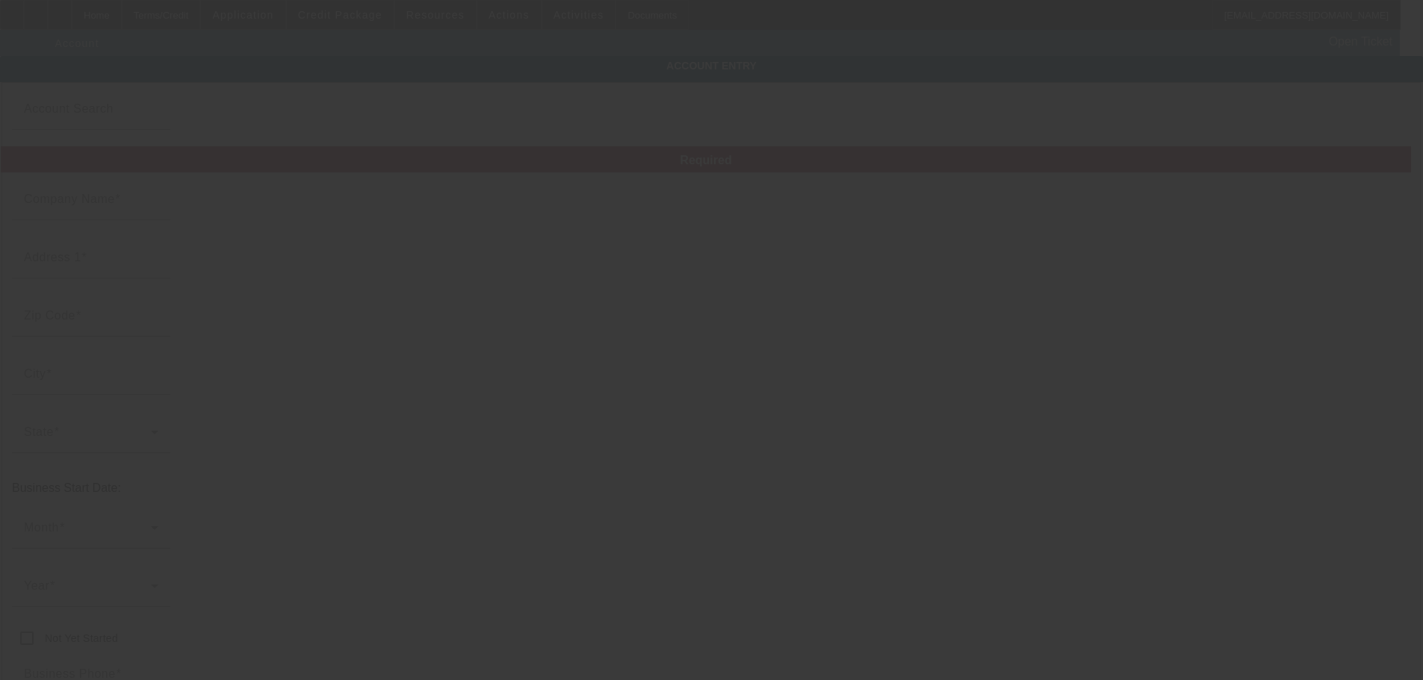
type input "[EMAIL_ADDRESS][DOMAIN_NAME]"
type input "383595711"
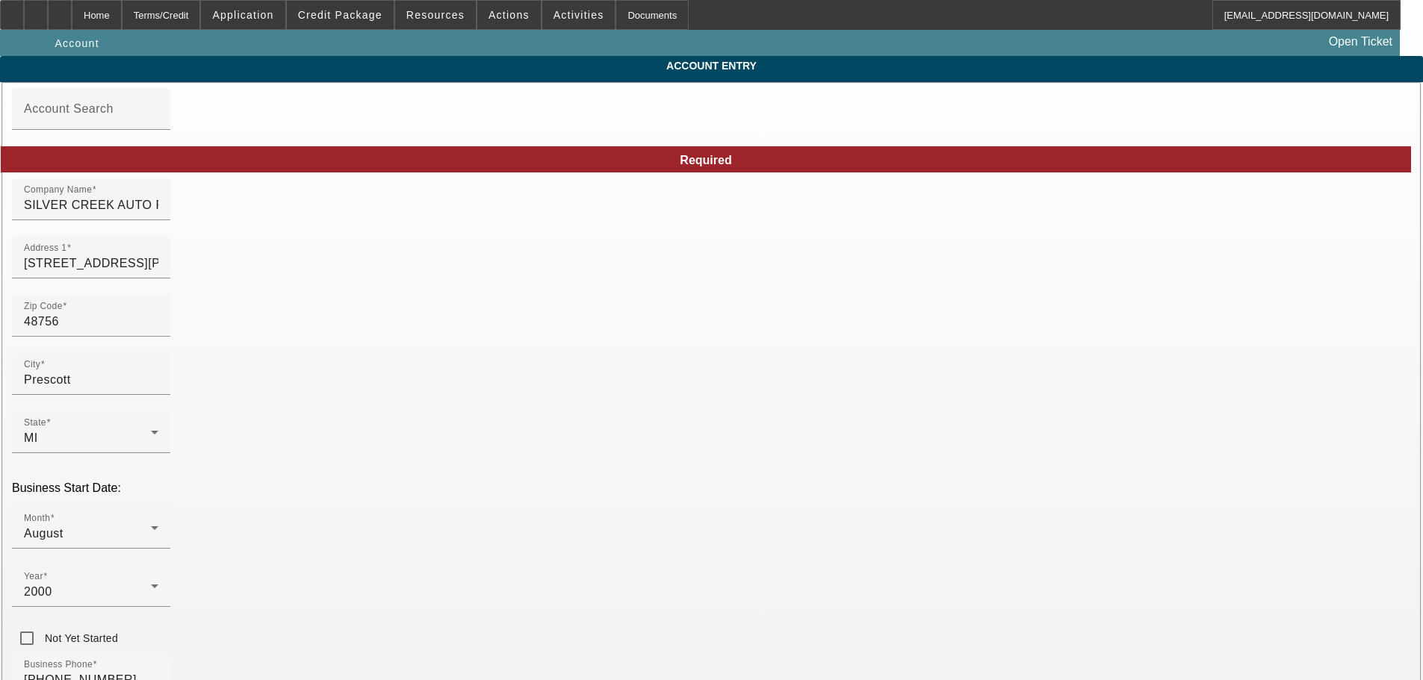
type input "[DATE]"
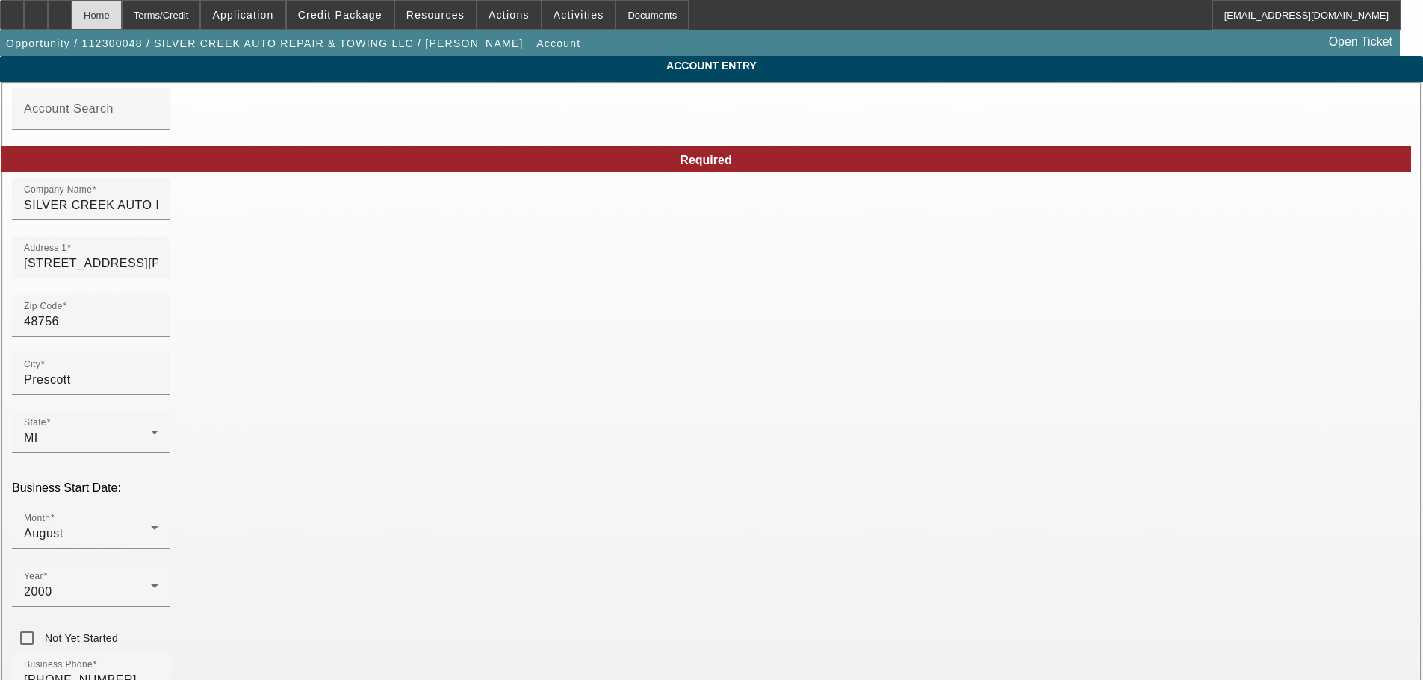
click at [122, 16] on div "Home" at bounding box center [97, 15] width 50 height 30
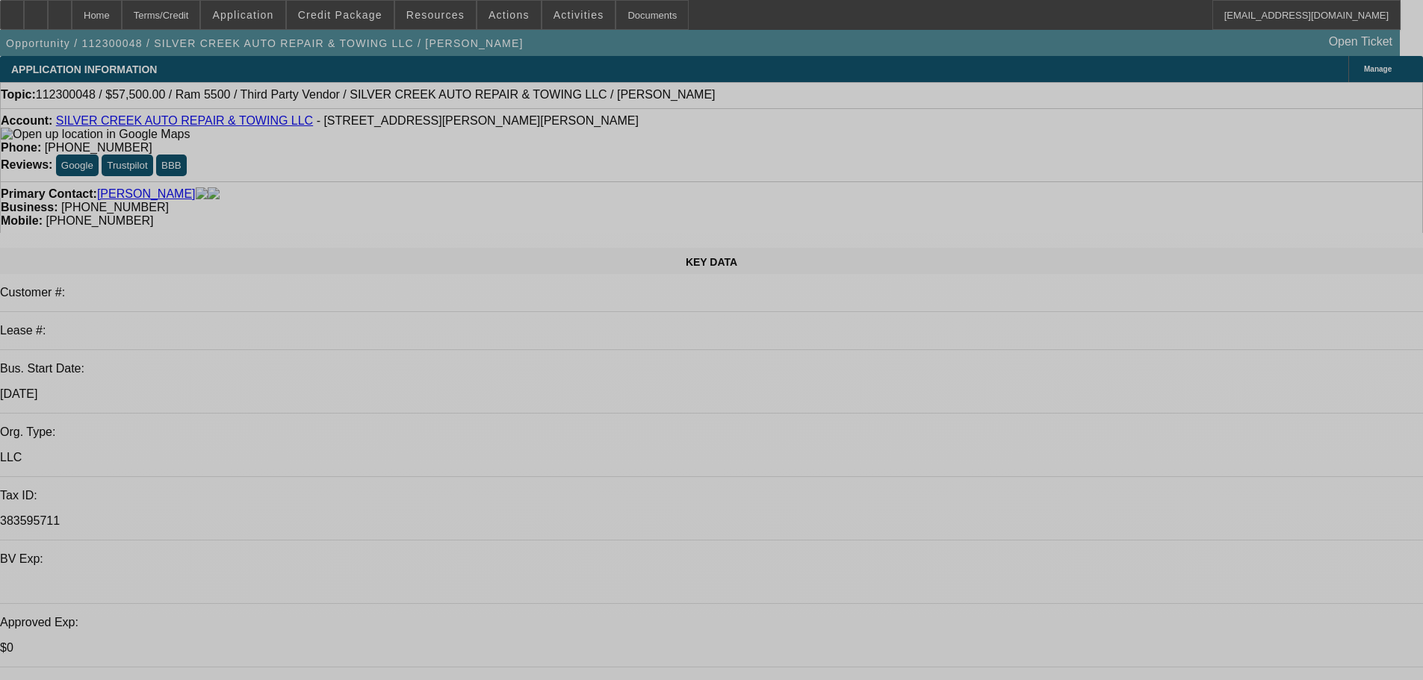
select select "0"
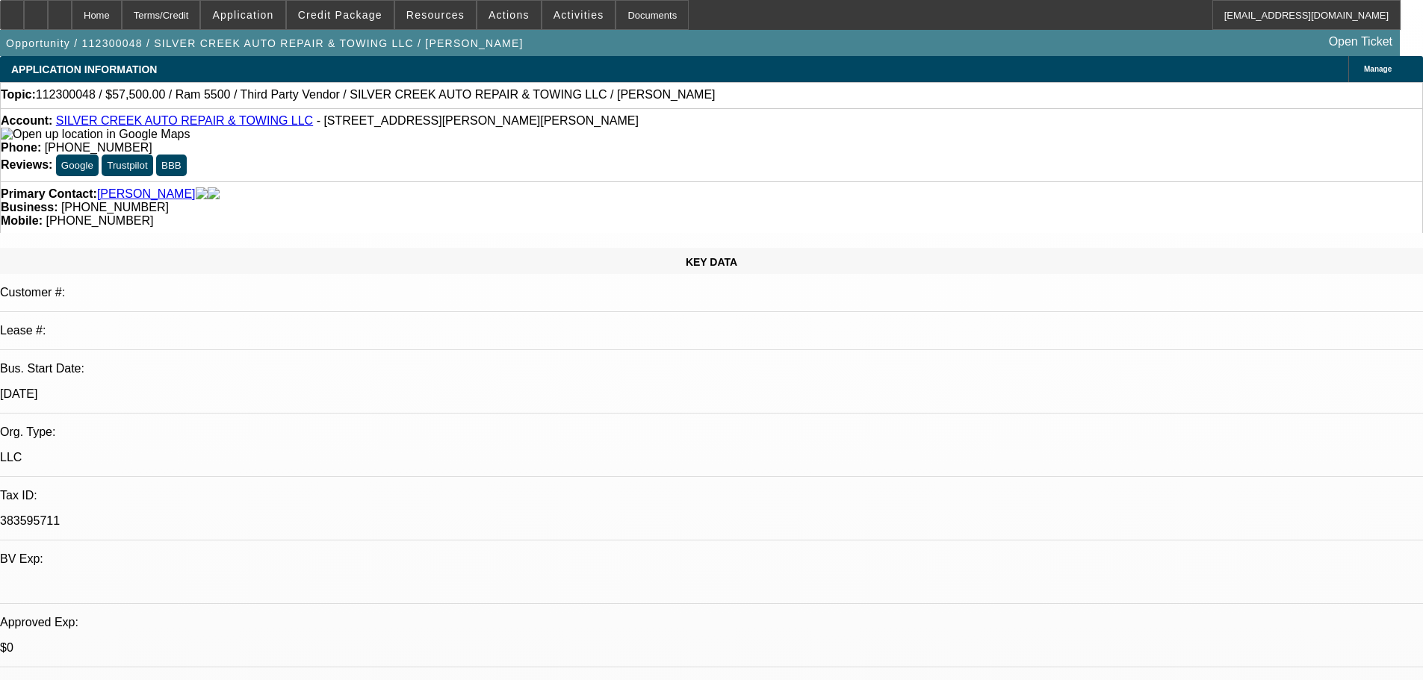
select select "0"
select select "6"
select select "0"
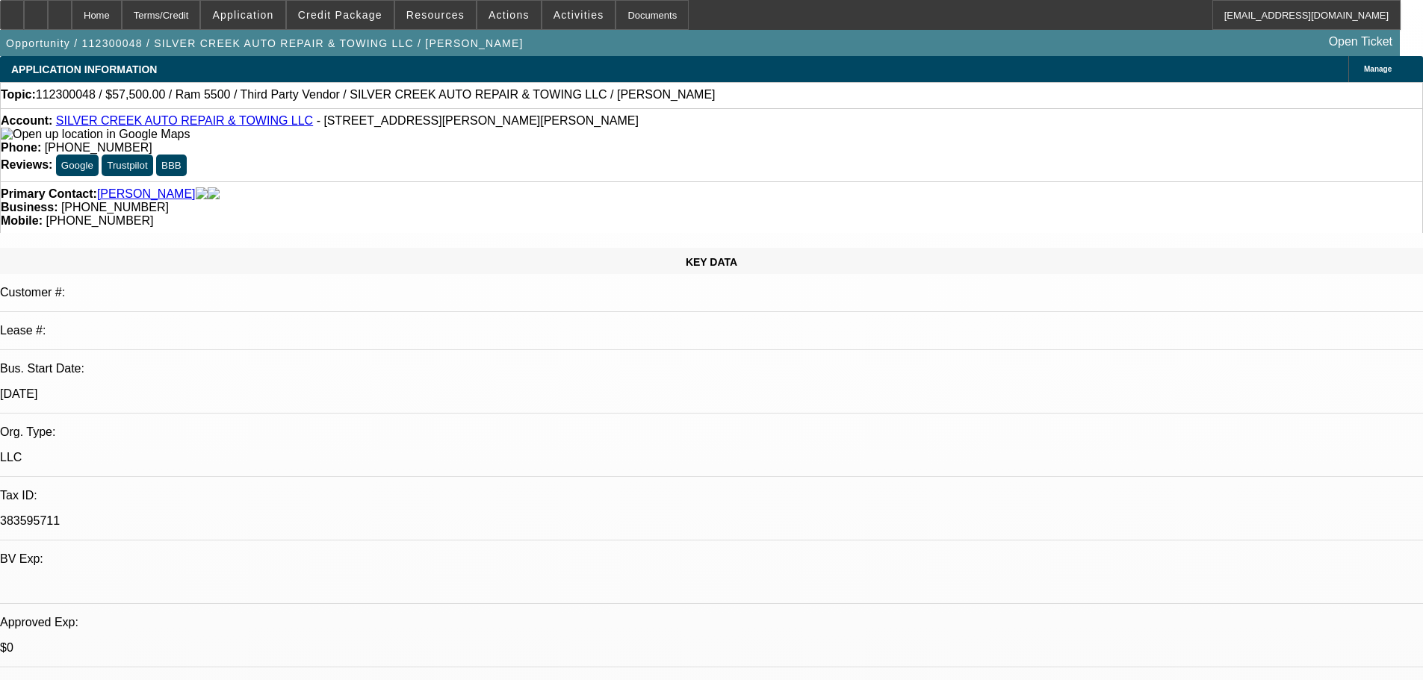
select select "0"
select select "6"
select select "0"
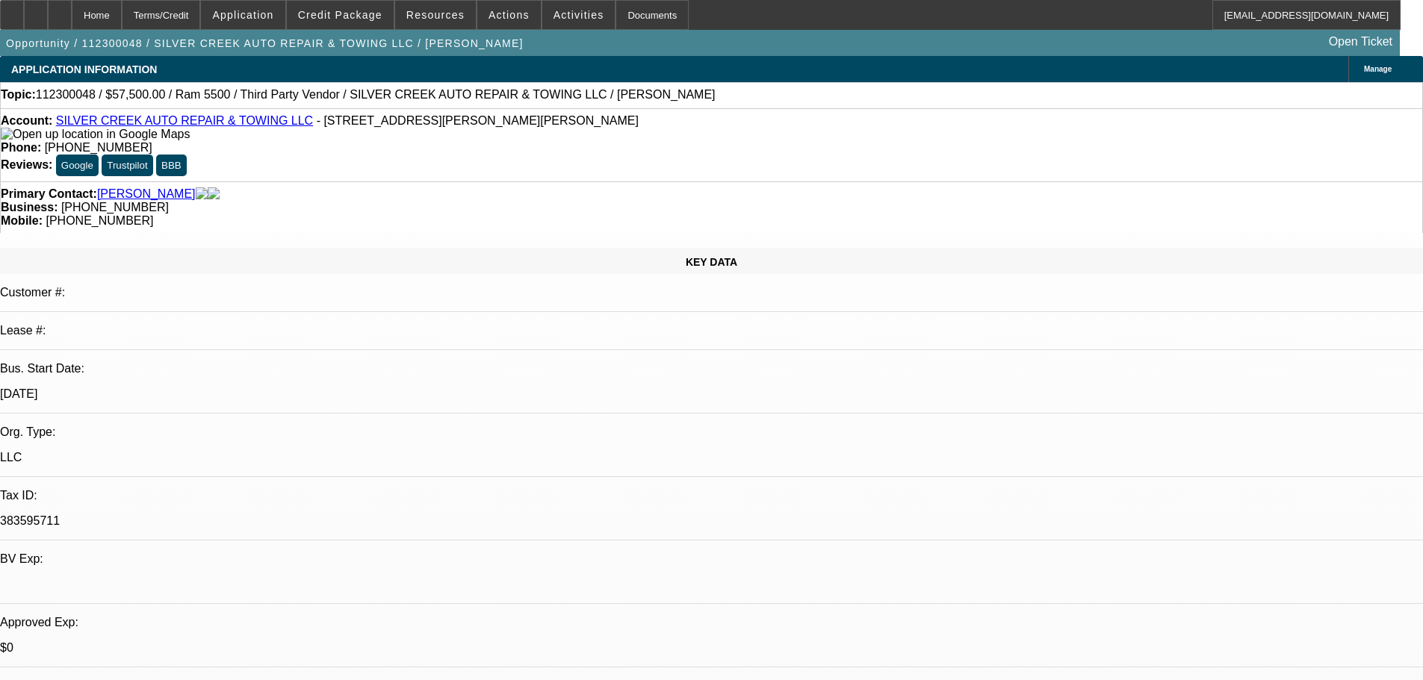
select select "6"
select select "0"
select select "6"
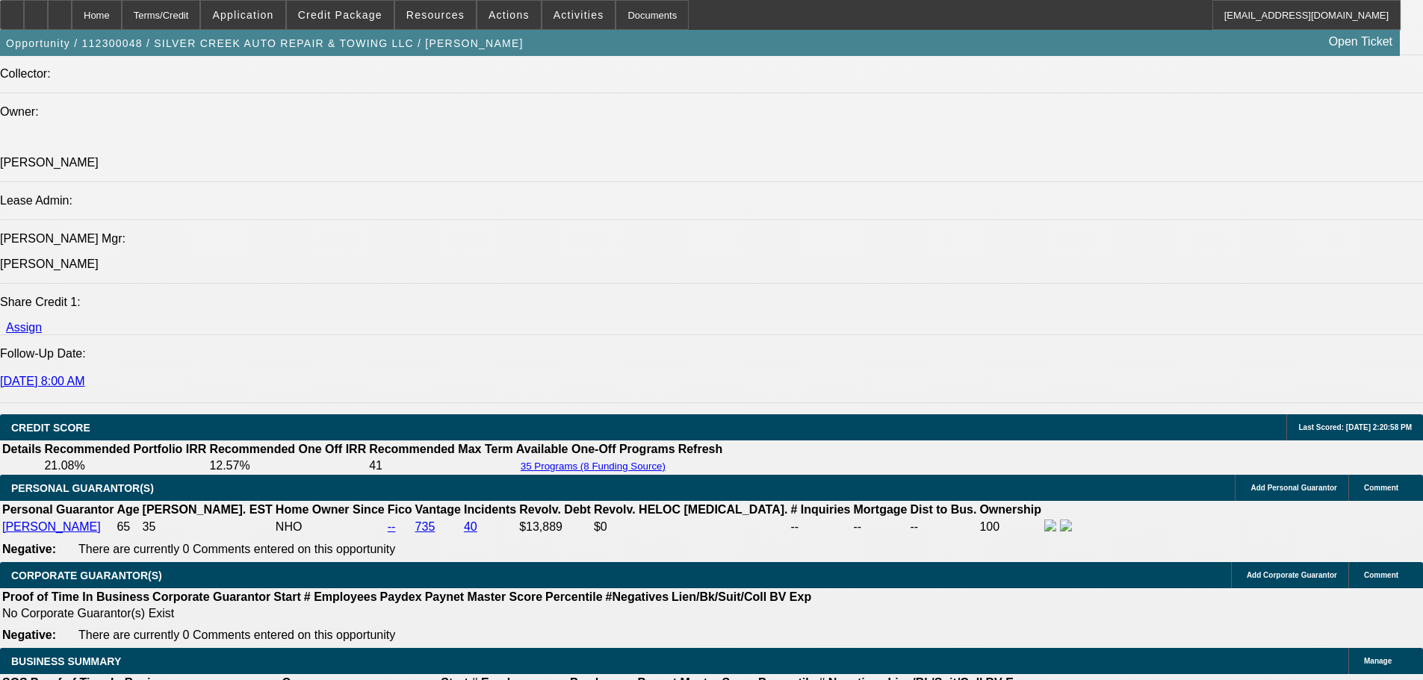
scroll to position [1942, 0]
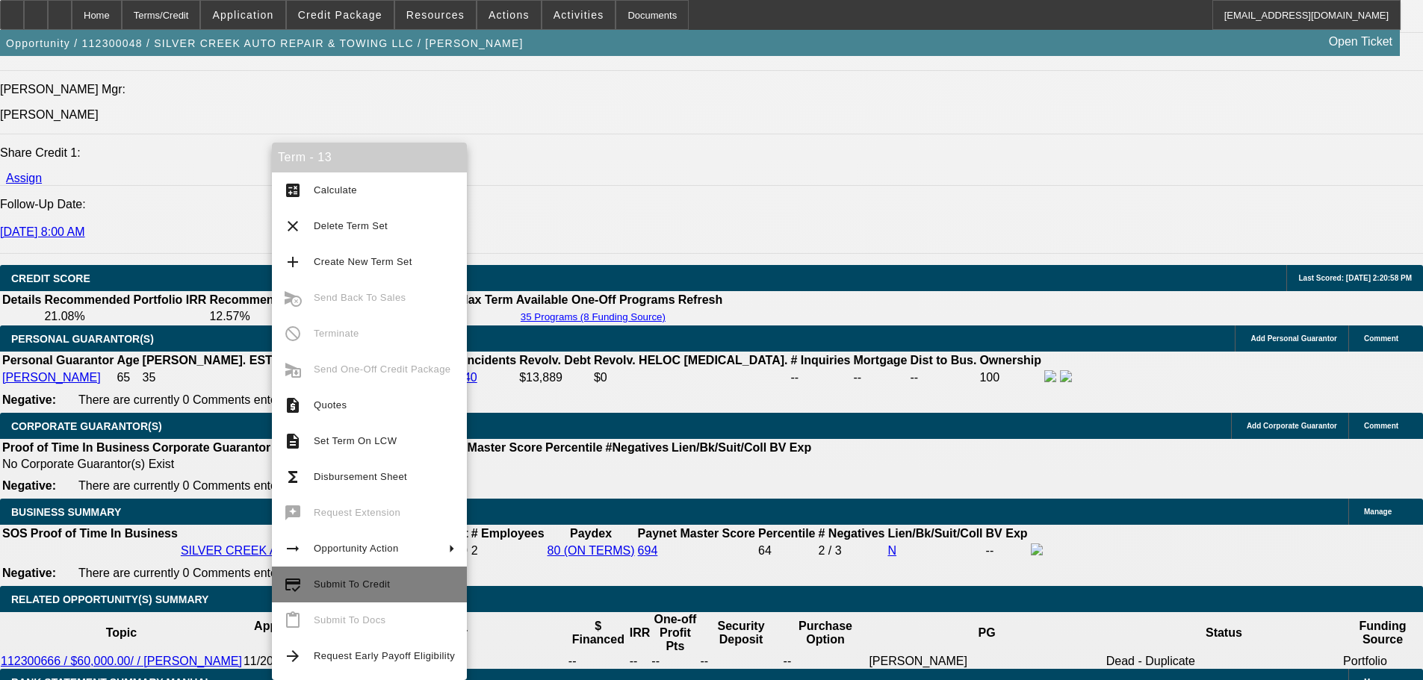
click at [354, 582] on span "Submit To Credit" at bounding box center [352, 584] width 76 height 11
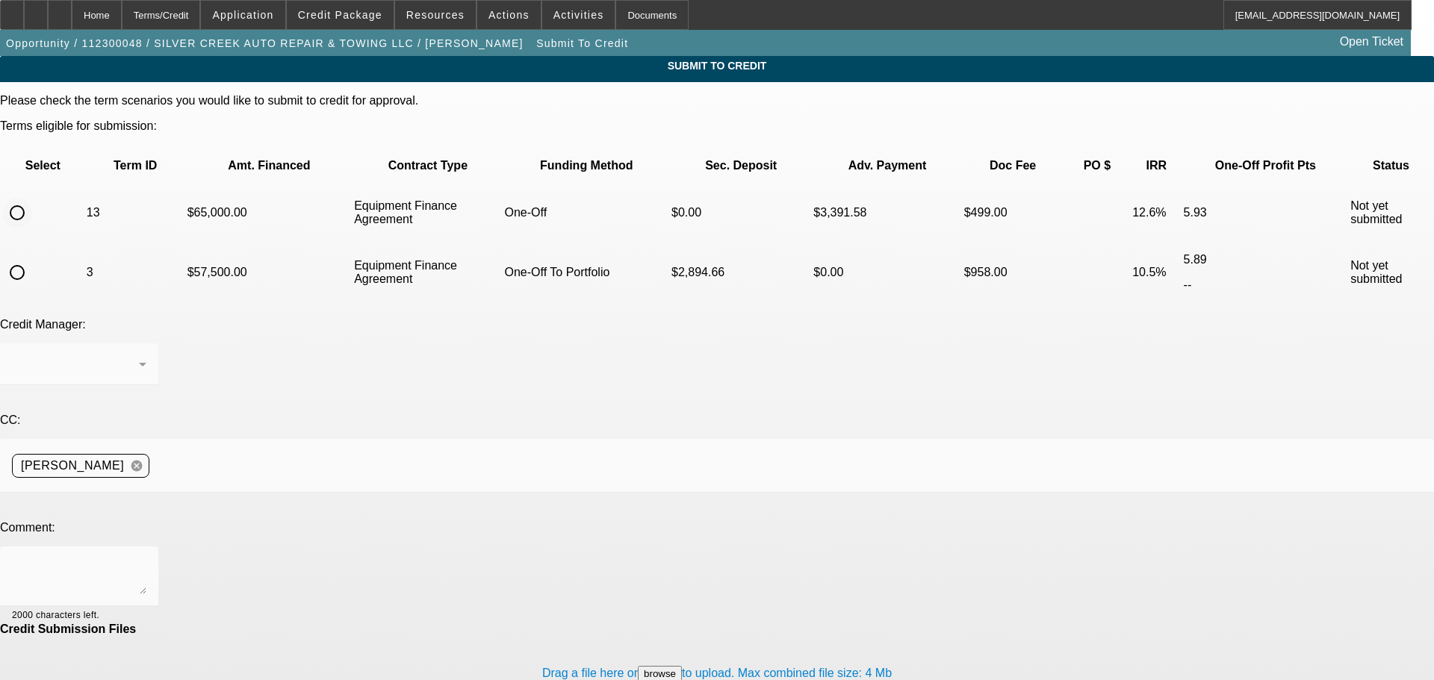
click at [32, 198] on input "radio" at bounding box center [17, 213] width 30 height 30
radio input "true"
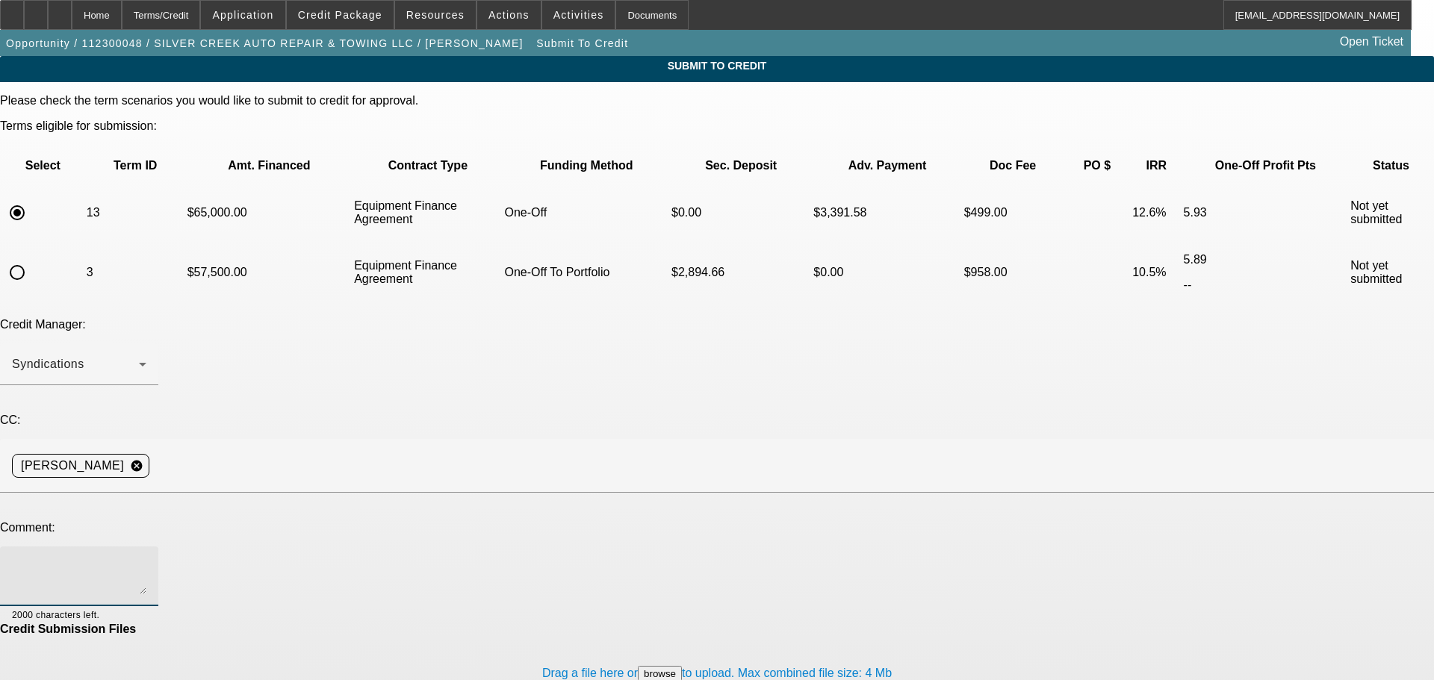
click at [146, 559] on textarea at bounding box center [79, 577] width 134 height 36
type textarea "Just confirmed with customer. The tax ID on File is the correct tax ID."
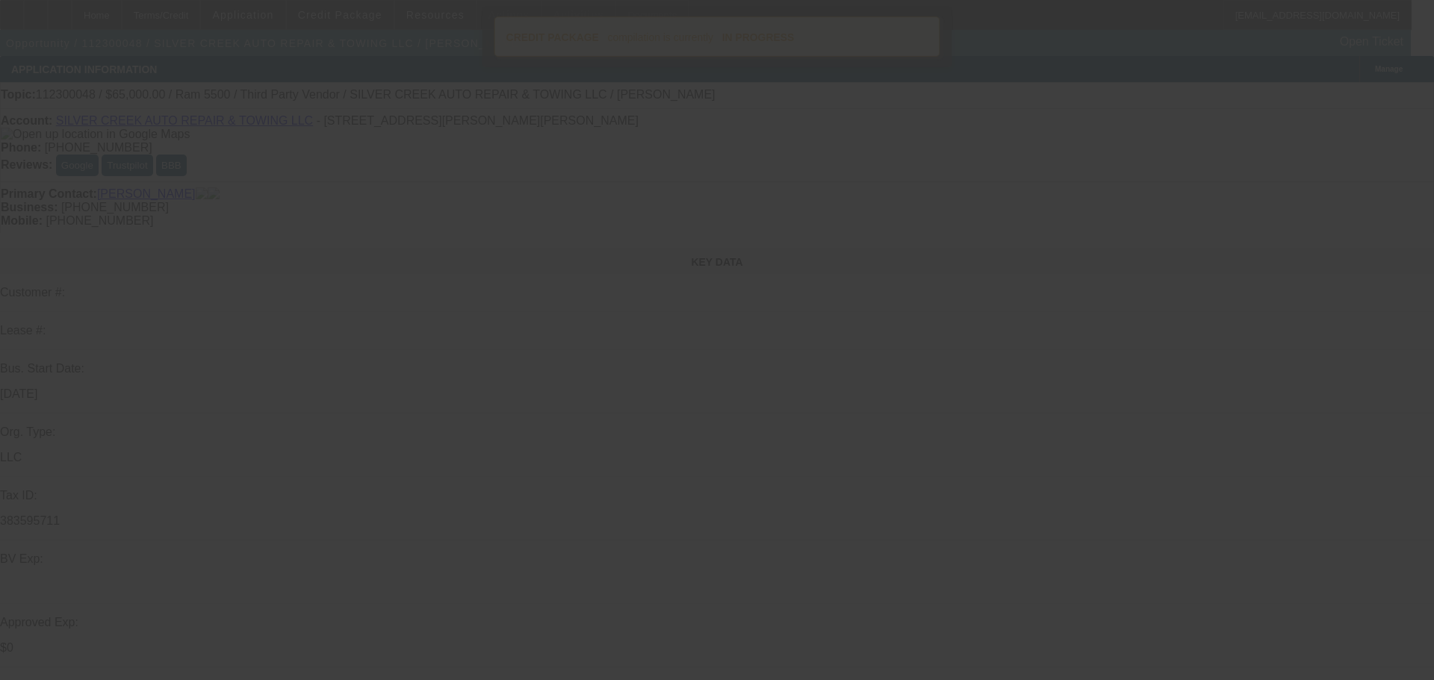
select select "0"
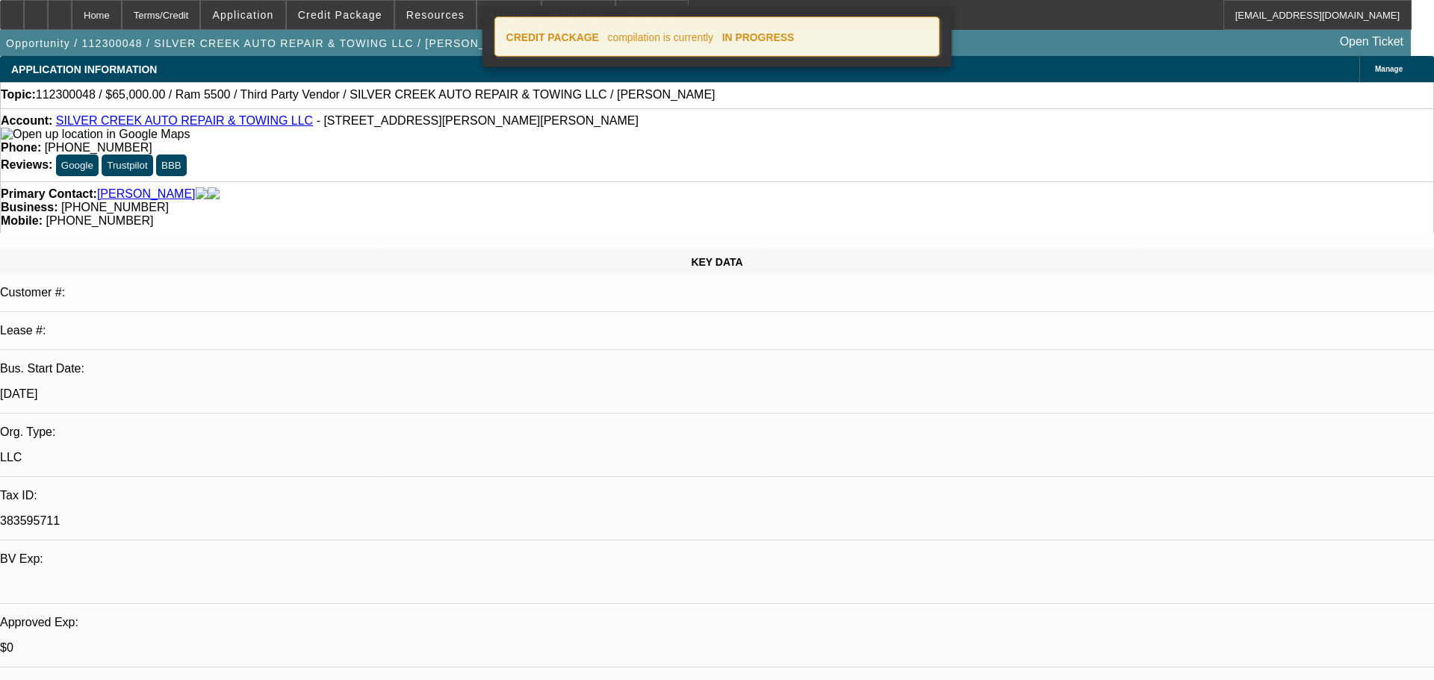
select select "0"
select select "6"
select select "0"
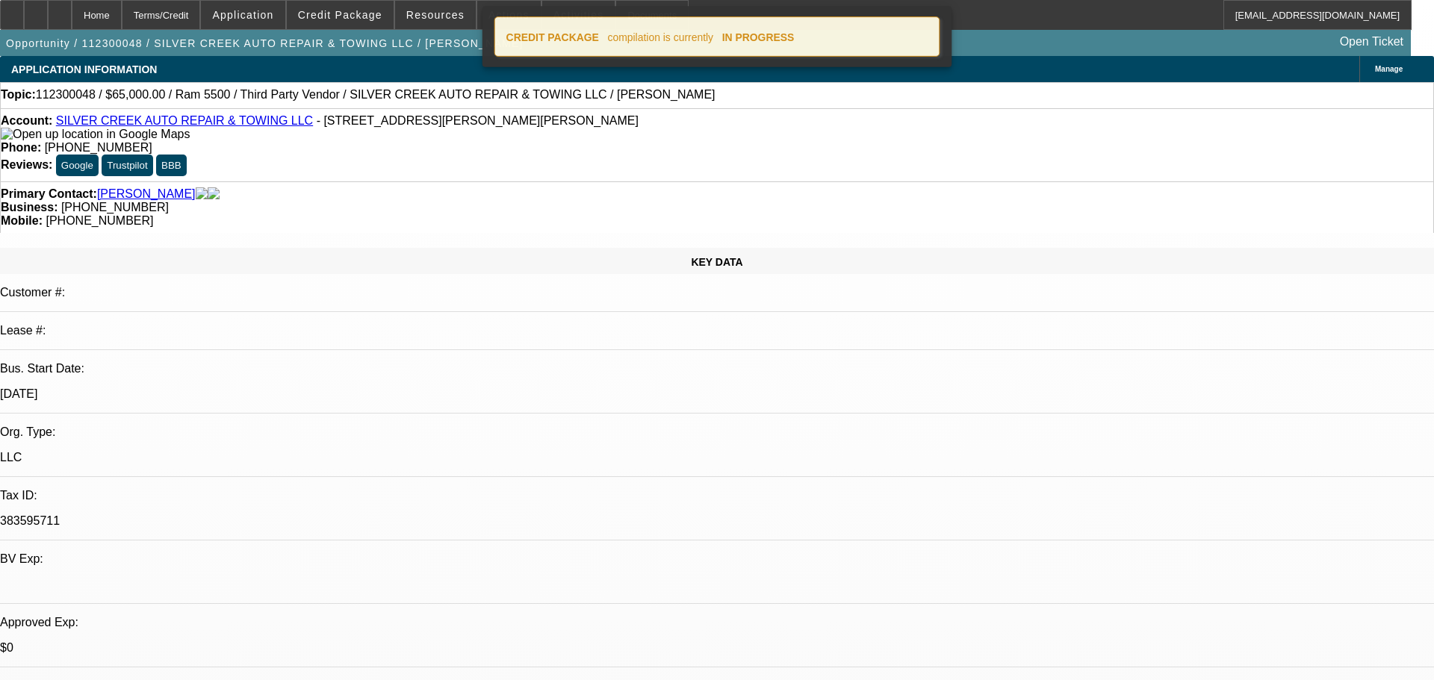
select select "0"
select select "6"
select select "0"
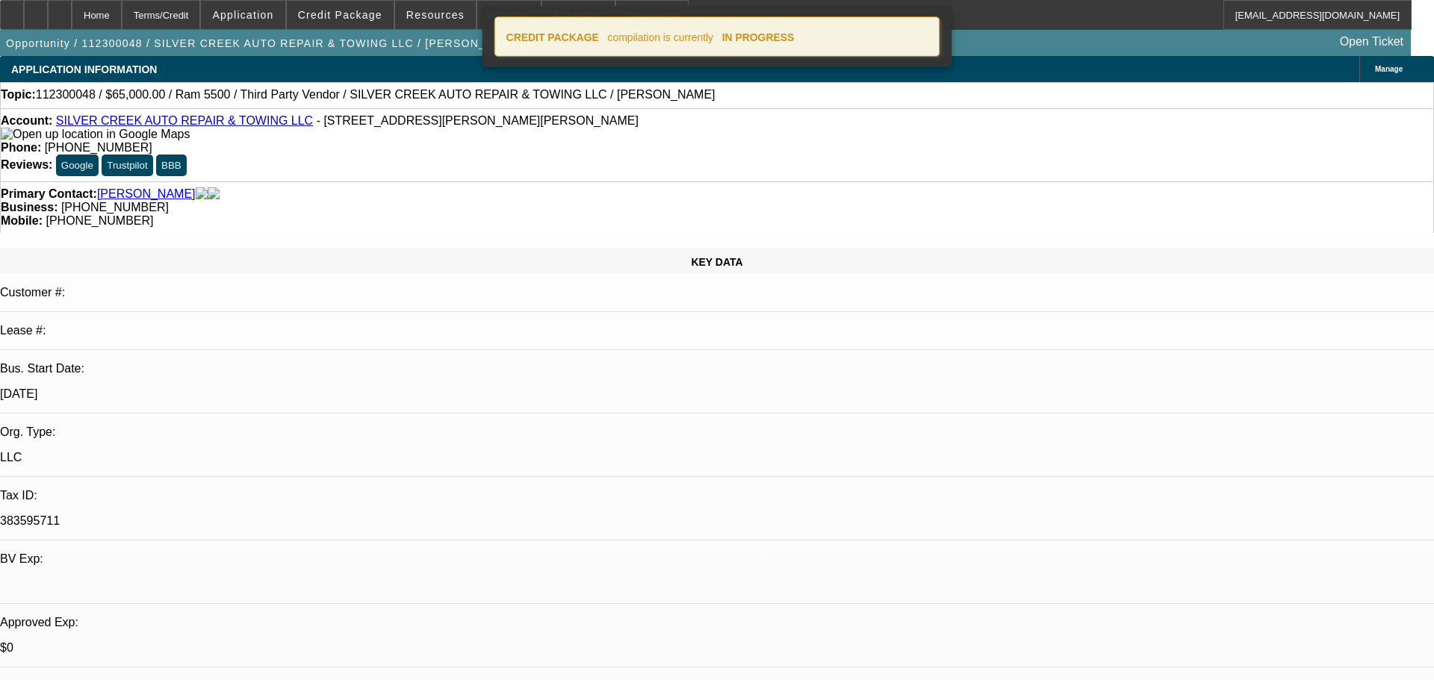
select select "6"
select select "0"
select select "6"
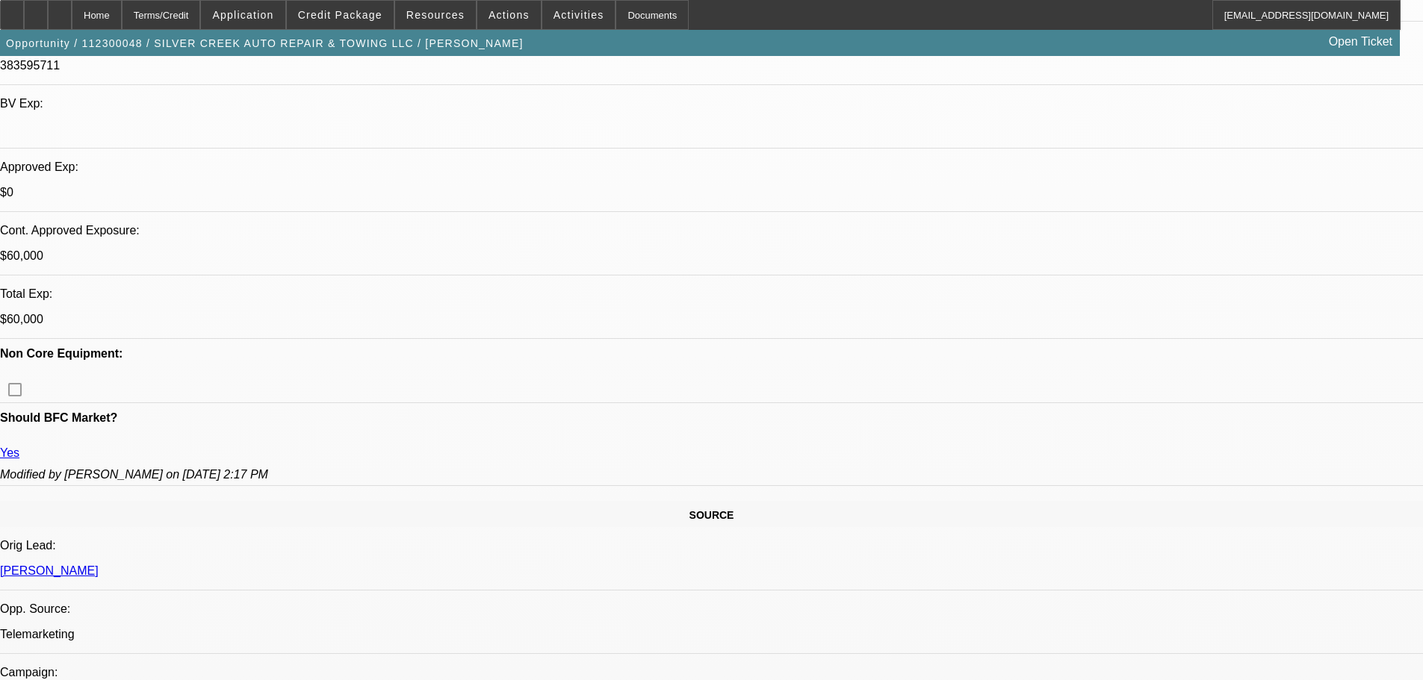
scroll to position [448, 0]
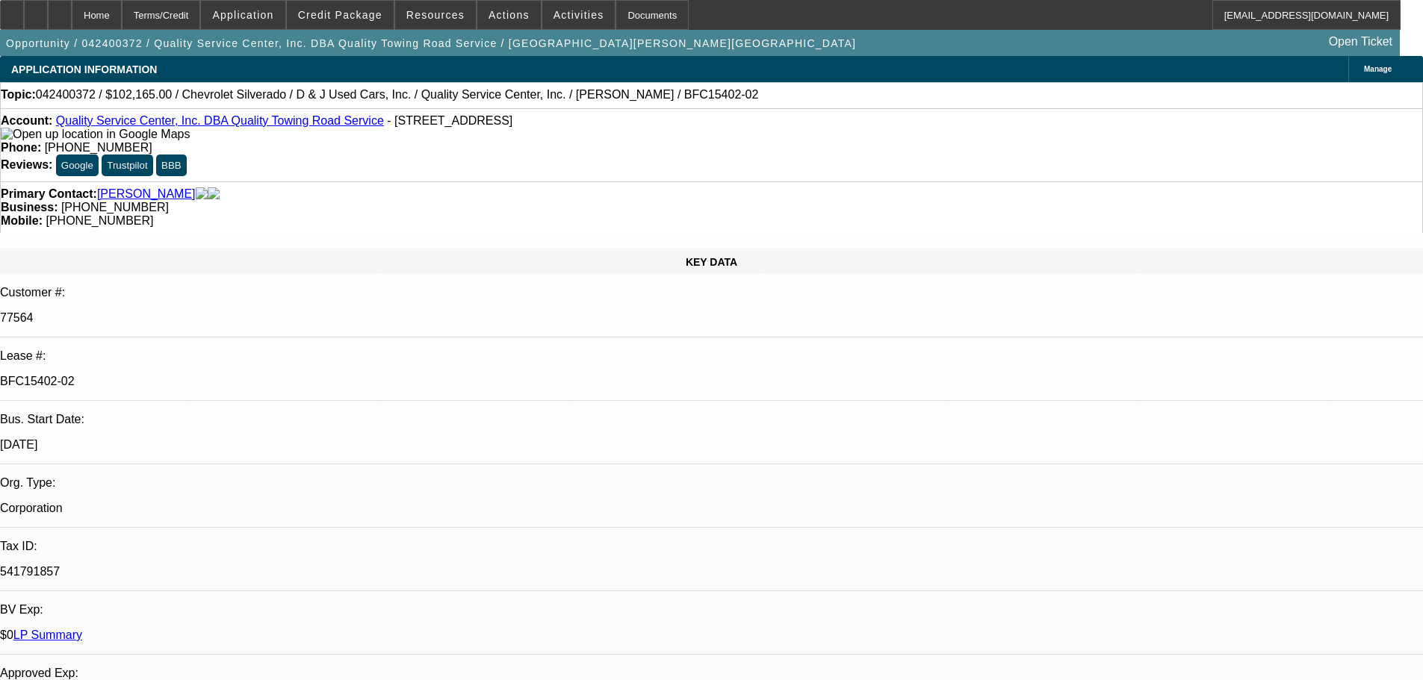
select select "0"
select select "6"
select select "0"
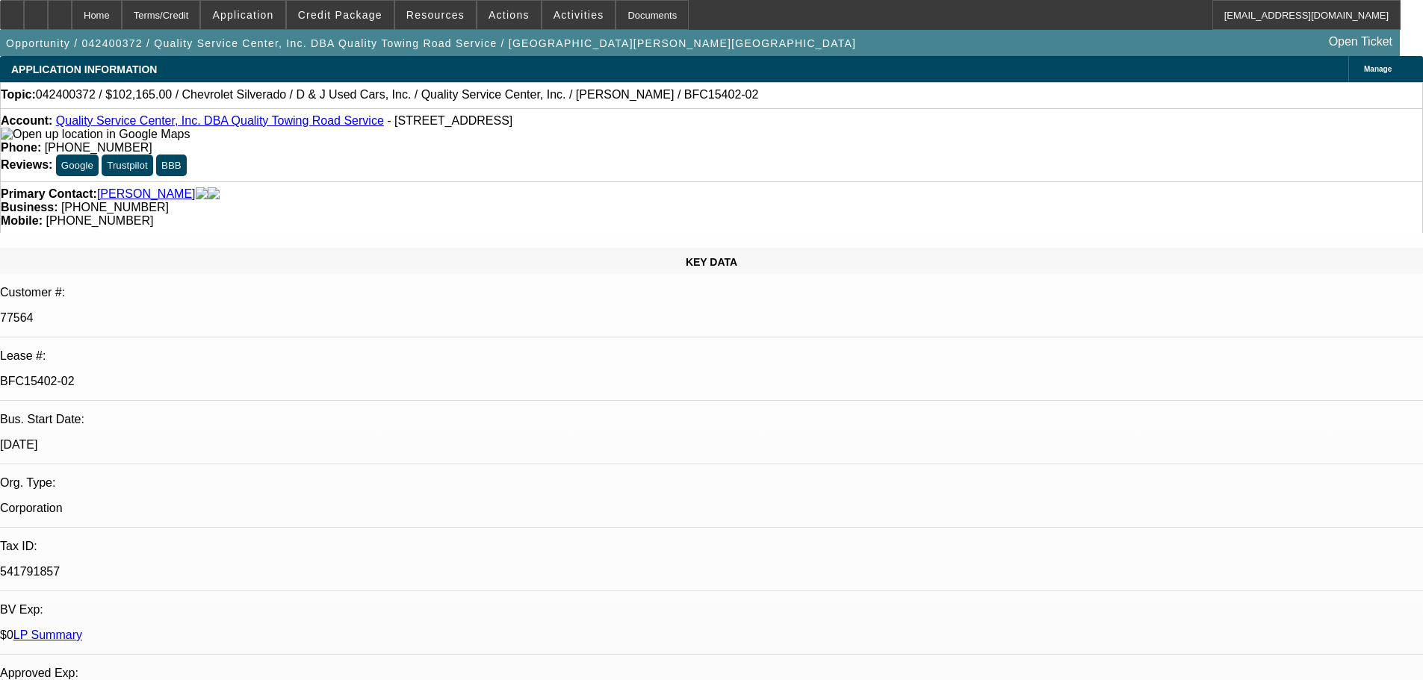
select select "0"
select select "6"
select select "0"
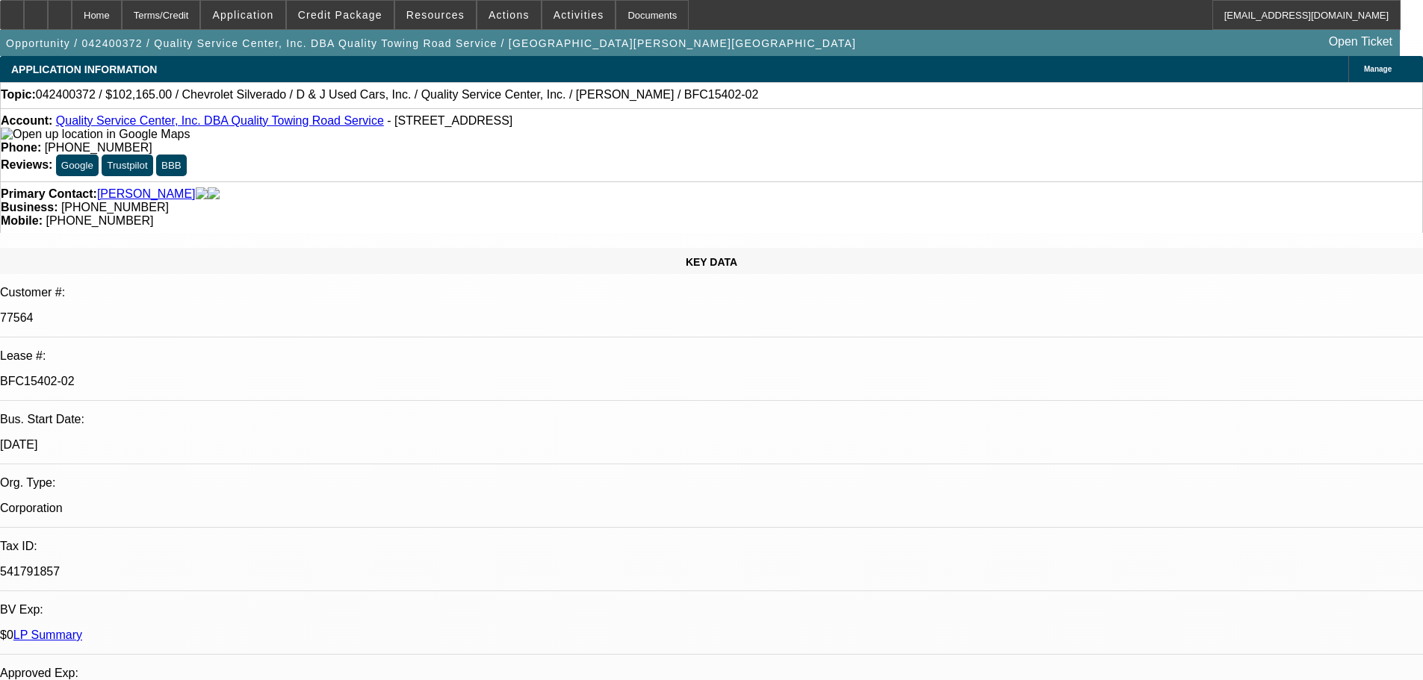
select select "0"
select select "6"
select select "0"
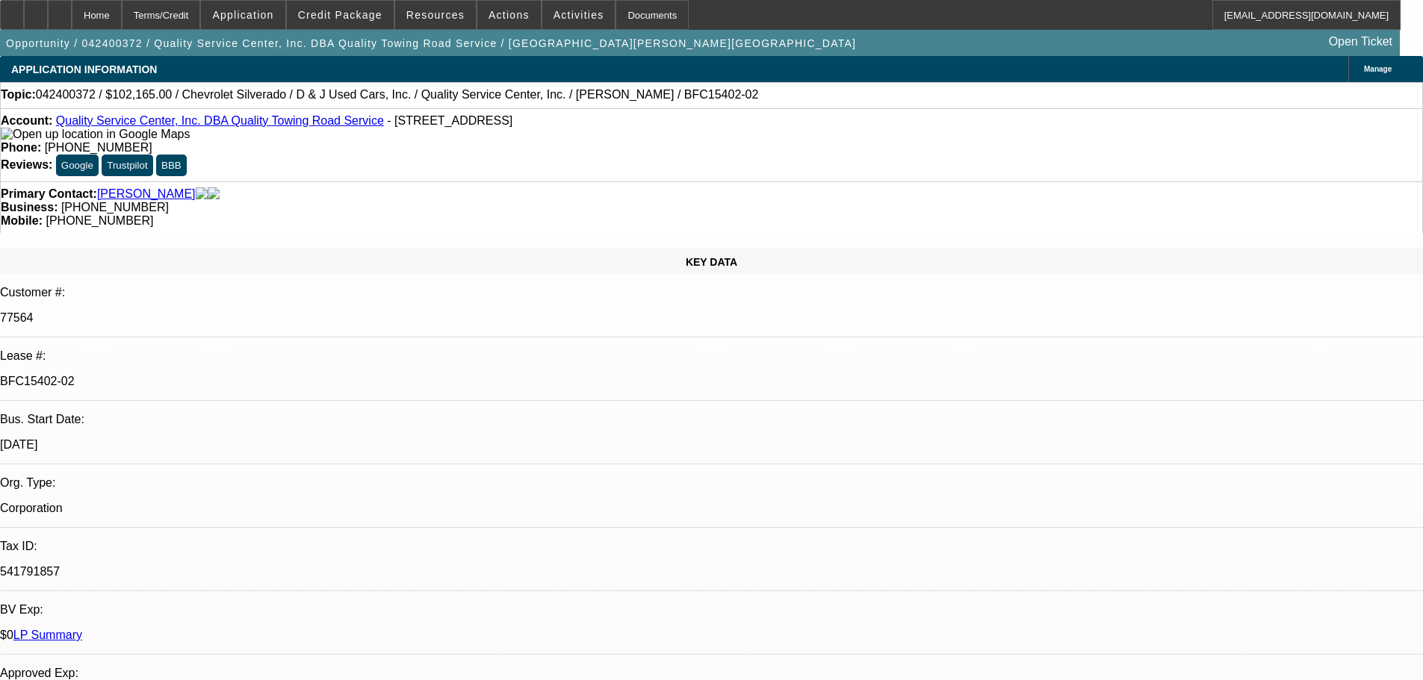
select select "6"
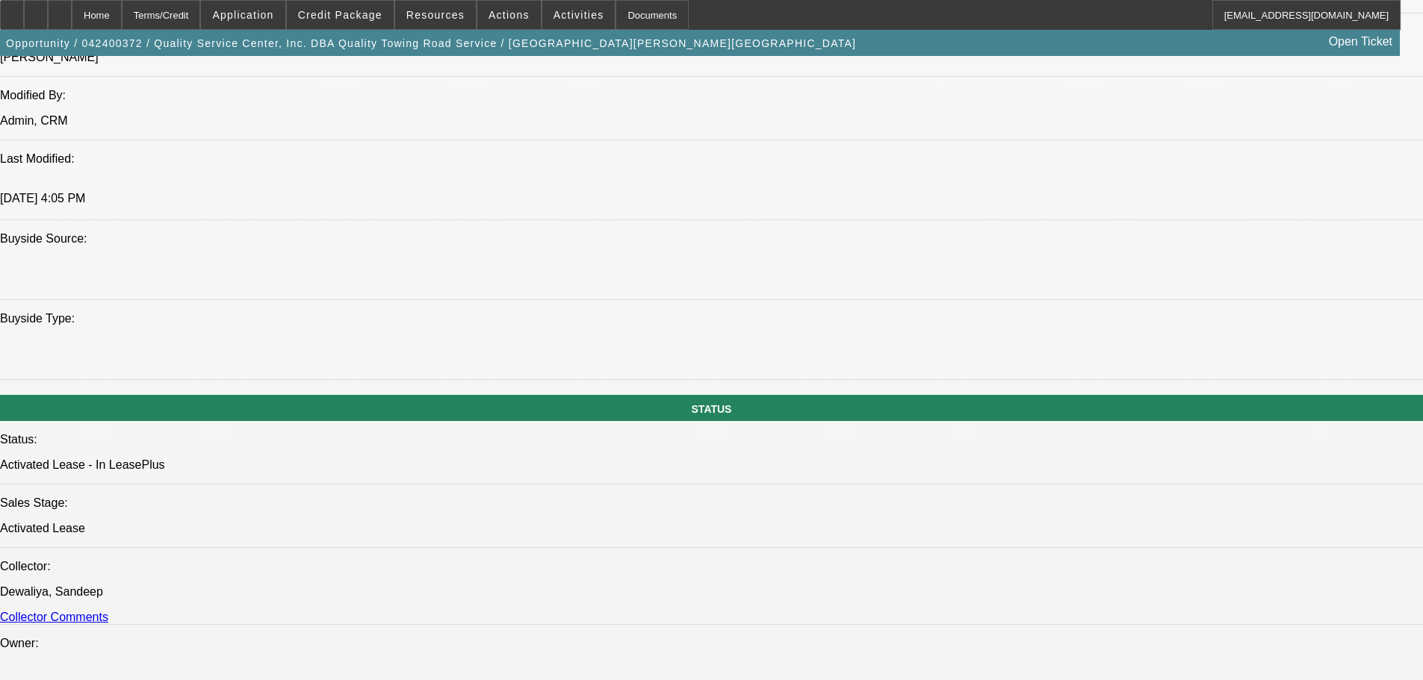
scroll to position [1344, 0]
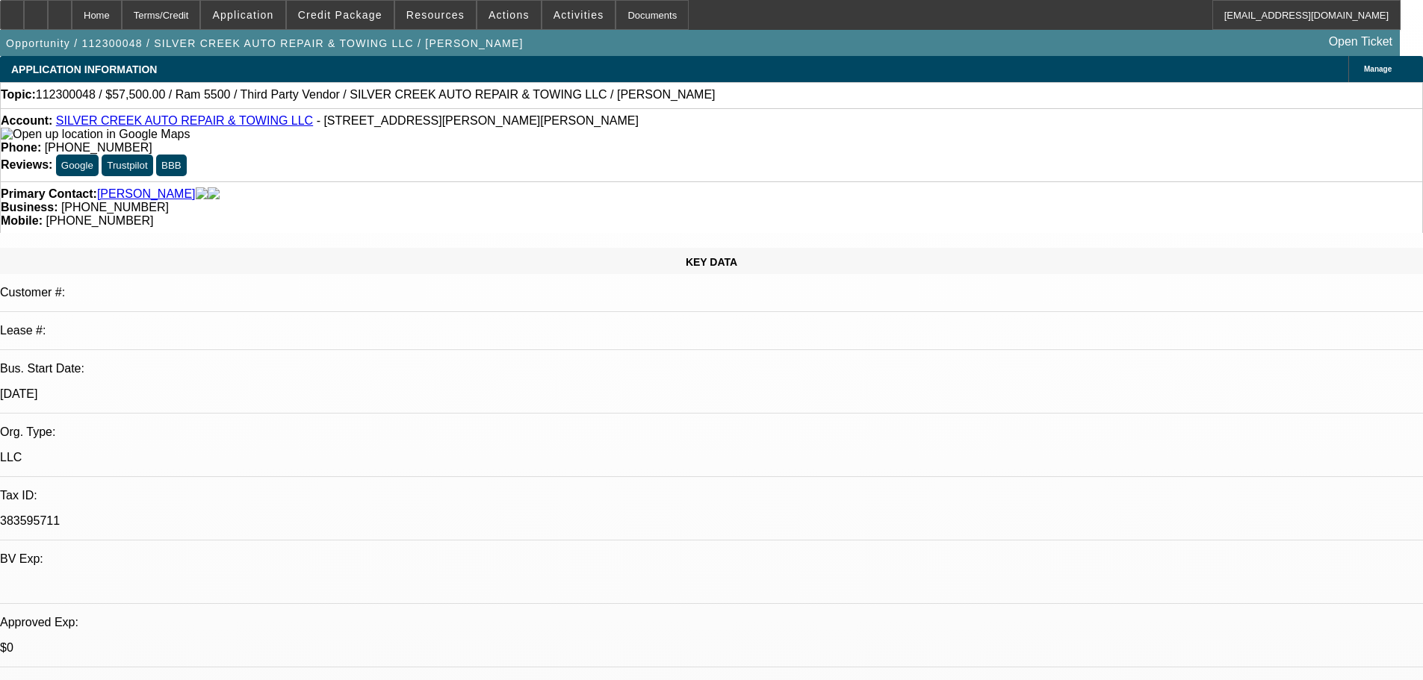
select select "0"
select select "6"
select select "0"
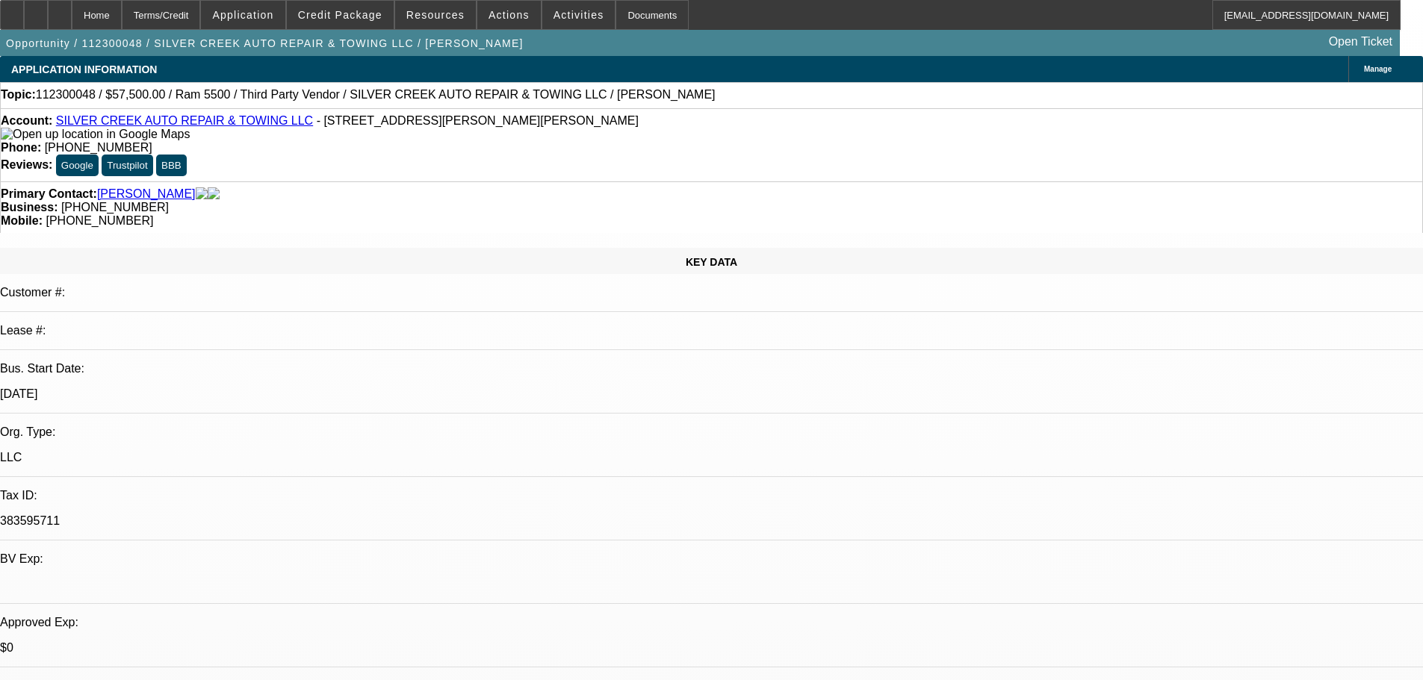
select select "0"
select select "6"
select select "0"
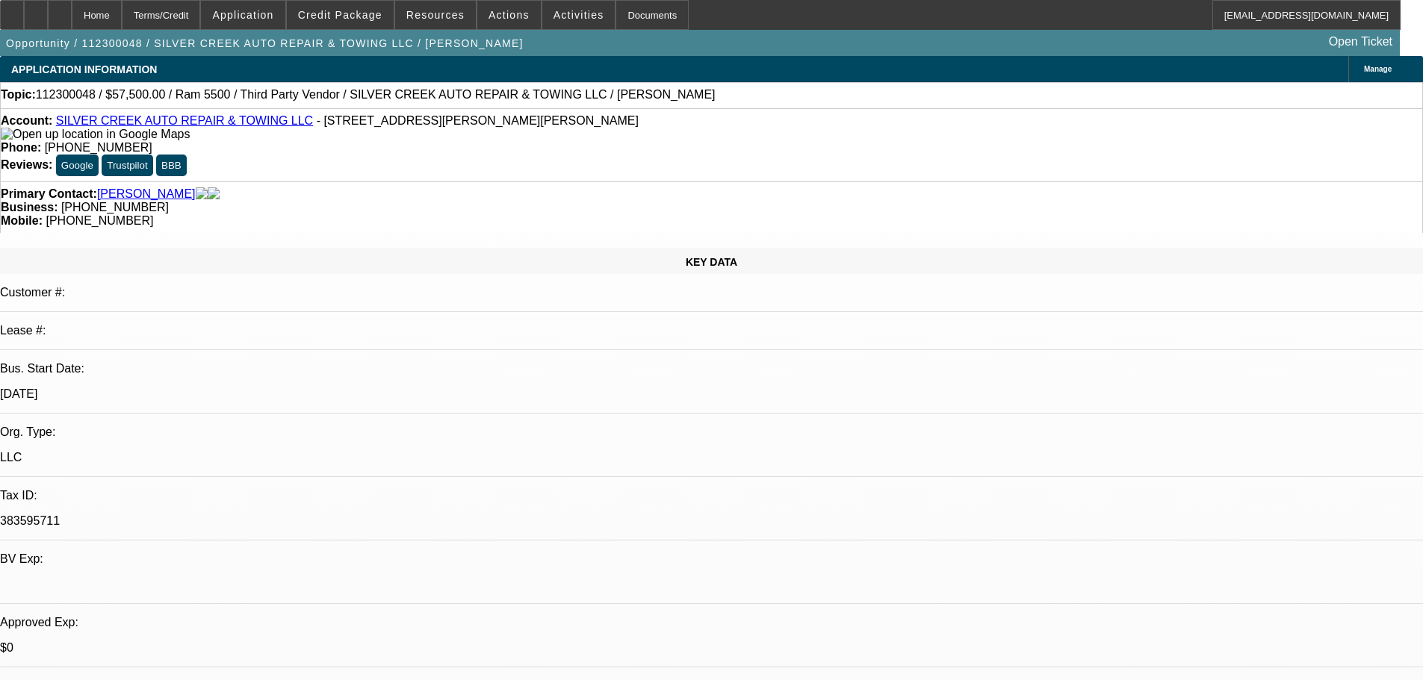
select select "0"
select select "6"
select select "0"
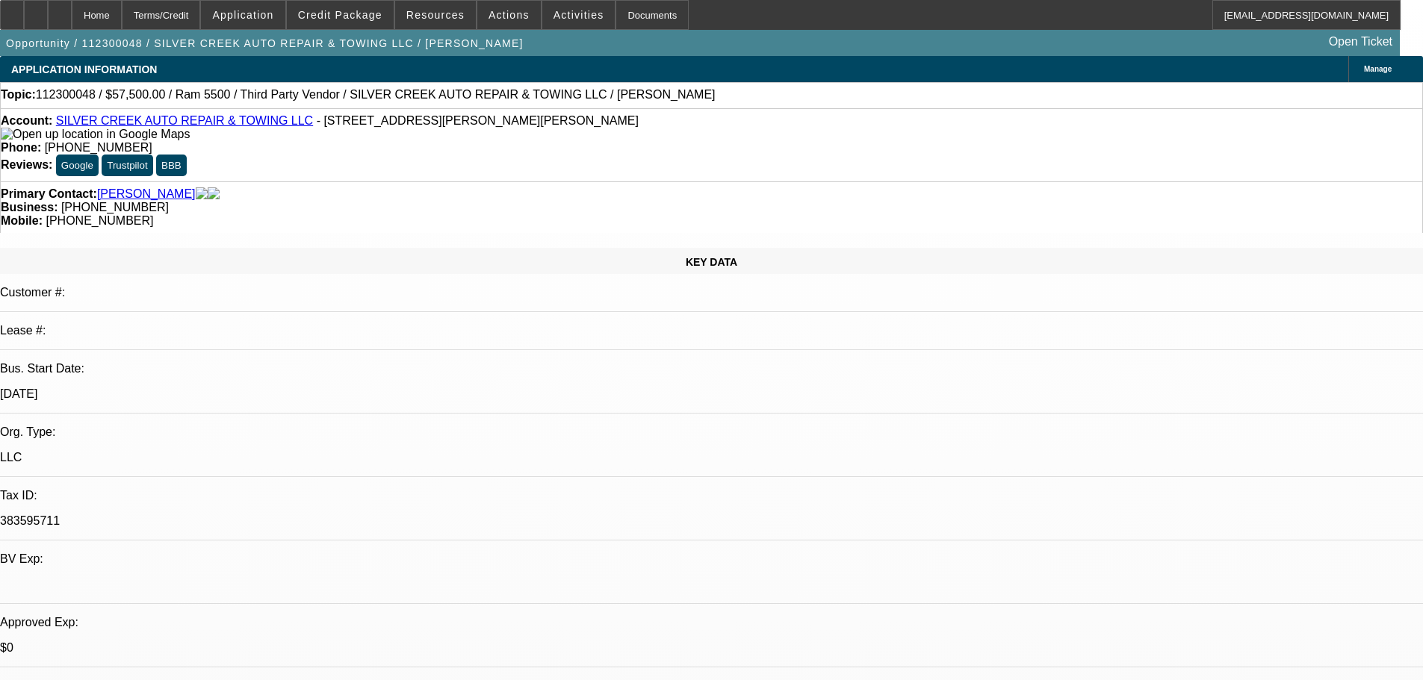
select select "6"
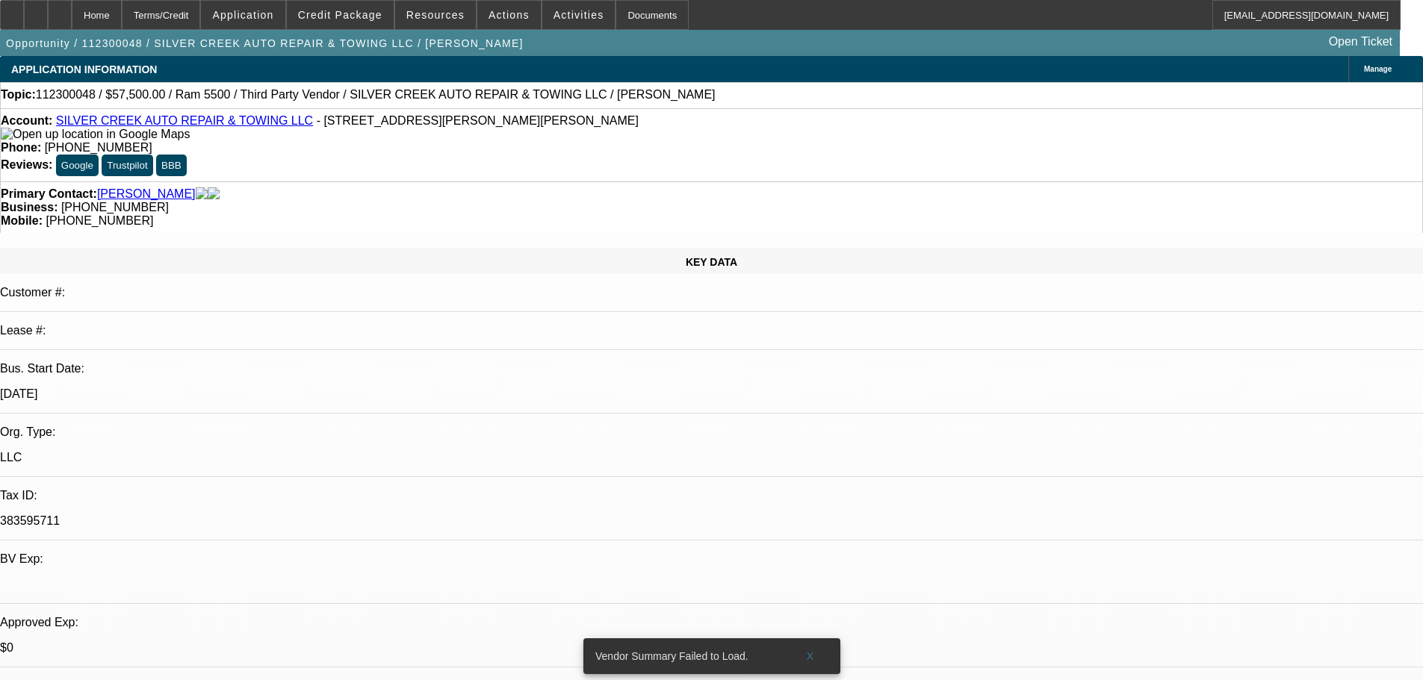
click at [814, 644] on span at bounding box center [810, 656] width 48 height 36
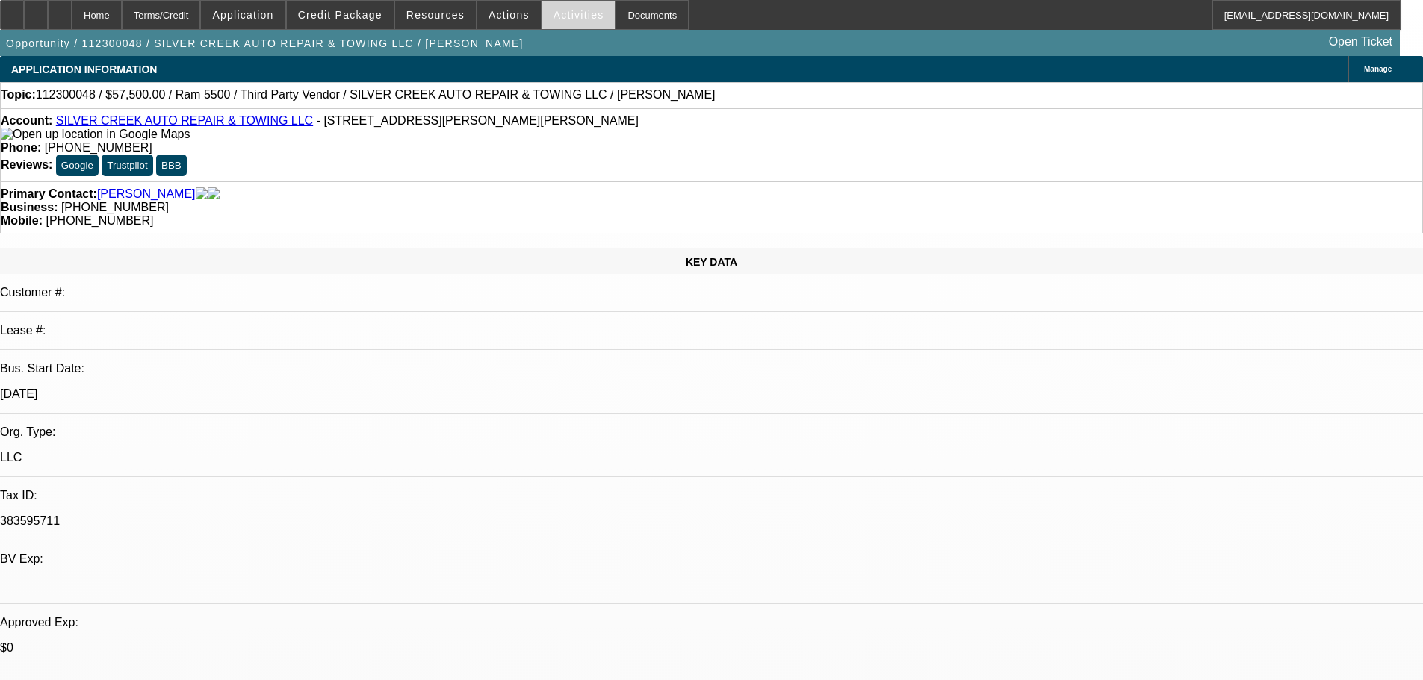
click at [564, 19] on span "Activities" at bounding box center [578, 15] width 51 height 12
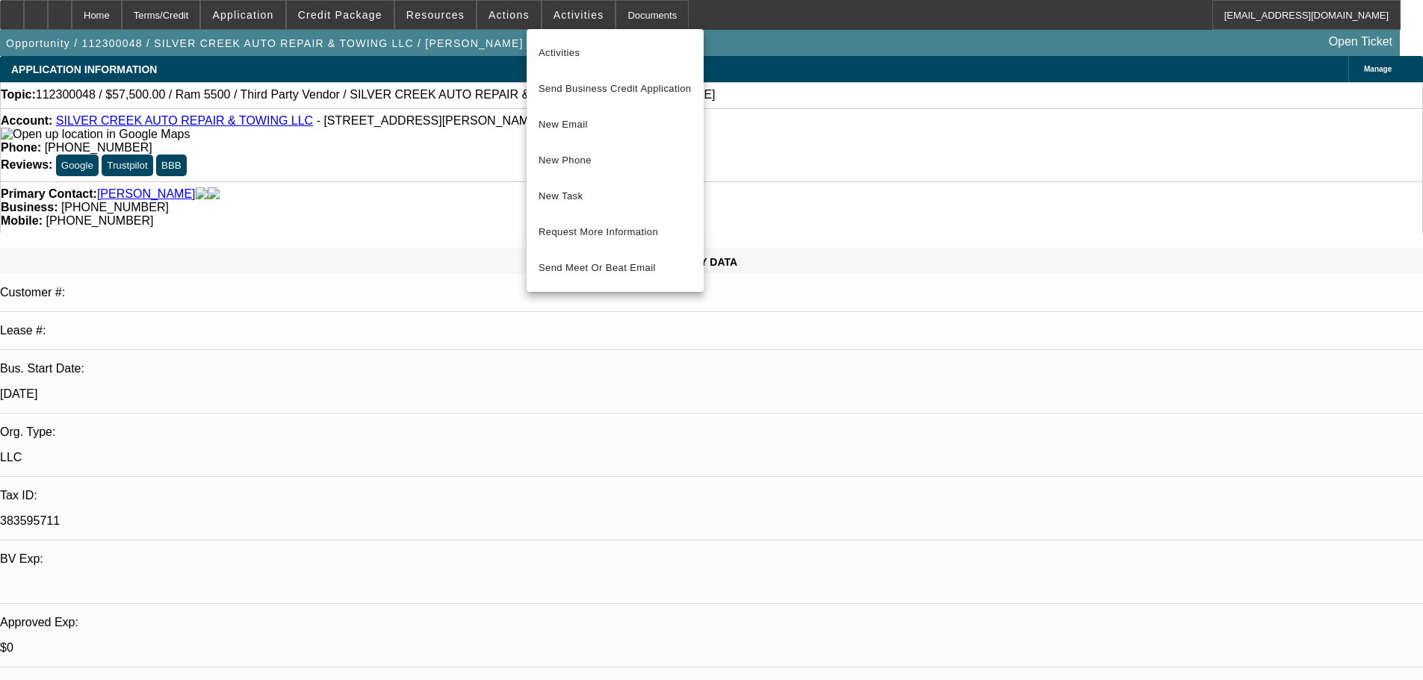
click at [267, 164] on div at bounding box center [711, 340] width 1423 height 680
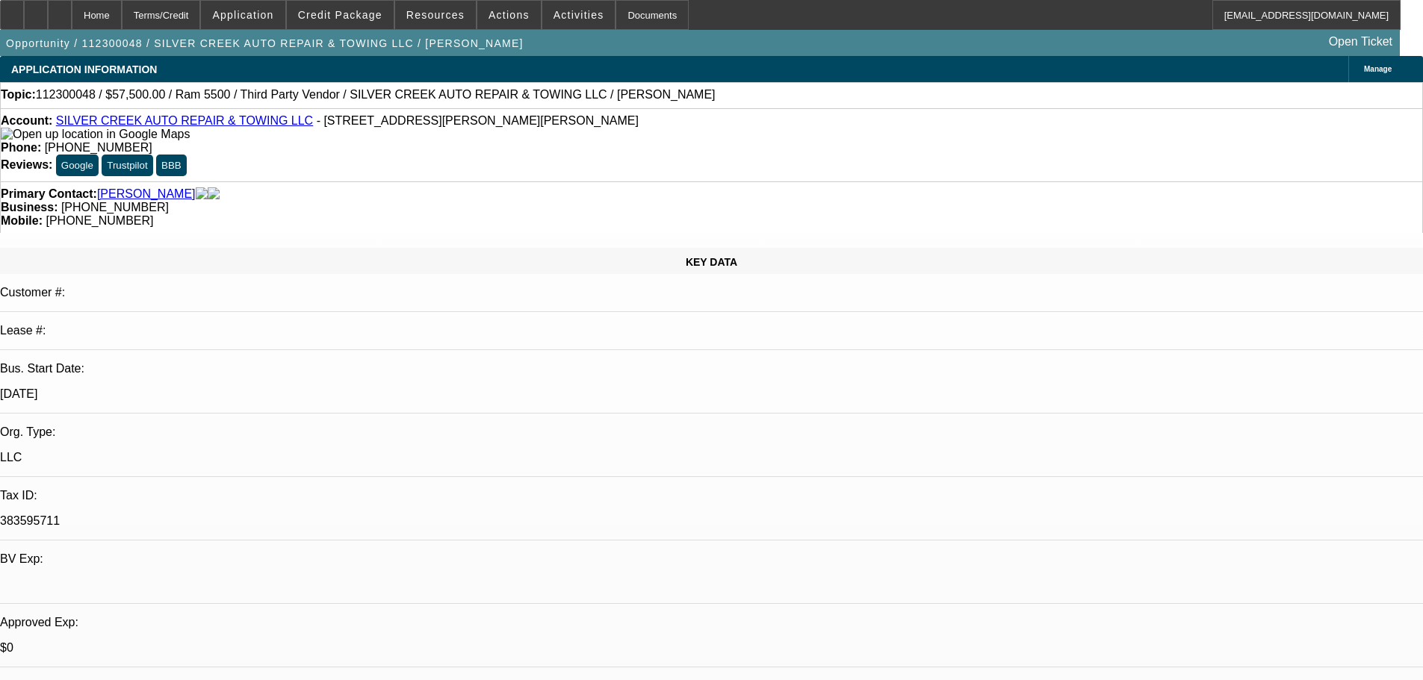
scroll to position [149, 0]
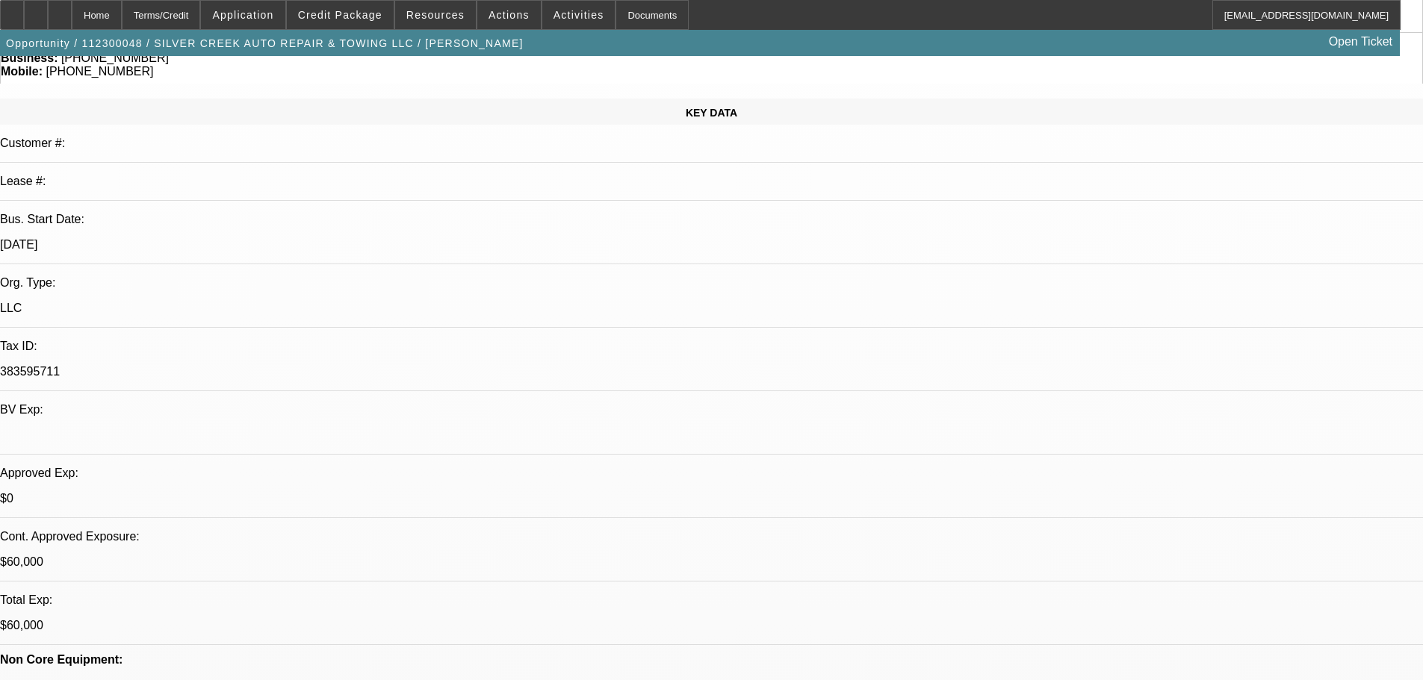
drag, startPoint x: 562, startPoint y: 411, endPoint x: 344, endPoint y: 412, distance: 217.3
drag, startPoint x: 349, startPoint y: 410, endPoint x: 575, endPoint y: 405, distance: 226.3
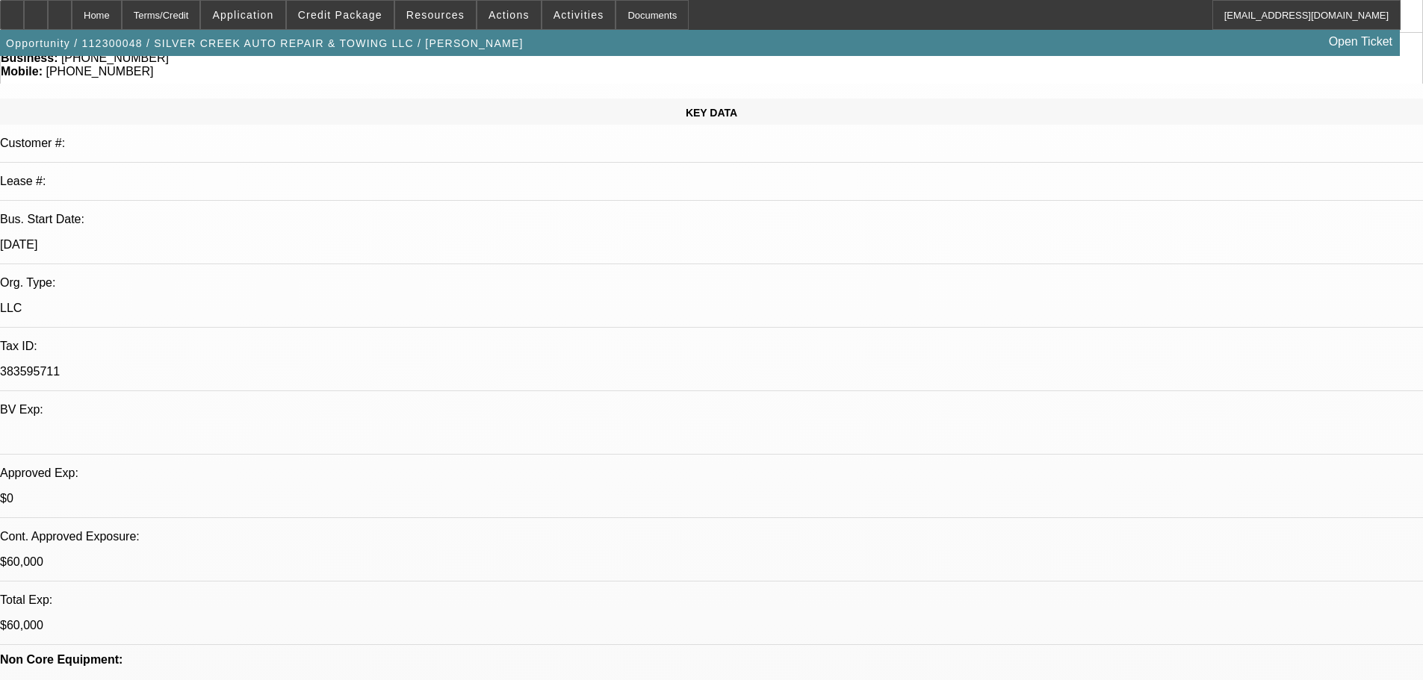
drag, startPoint x: 569, startPoint y: 411, endPoint x: 326, endPoint y: 411, distance: 243.4
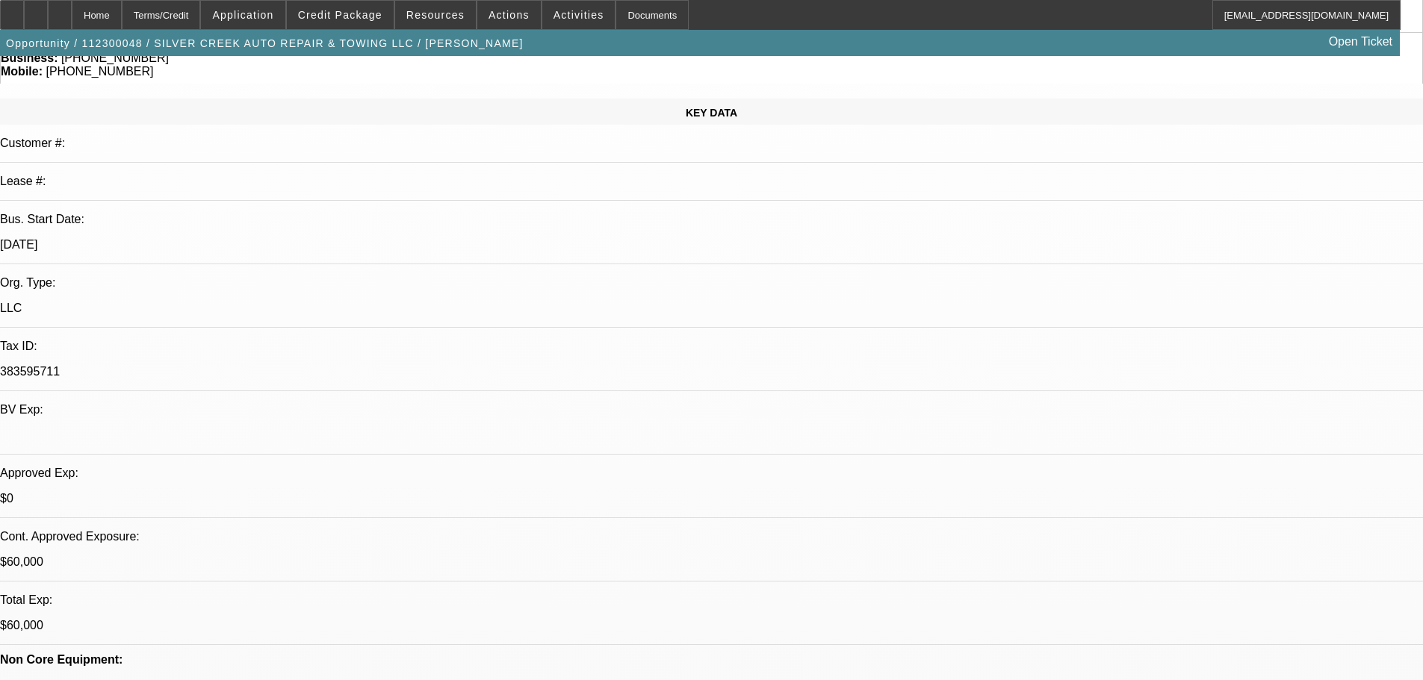
drag, startPoint x: 349, startPoint y: 413, endPoint x: 597, endPoint y: 420, distance: 248.8
drag, startPoint x: 597, startPoint y: 417, endPoint x: 582, endPoint y: 416, distance: 15.0
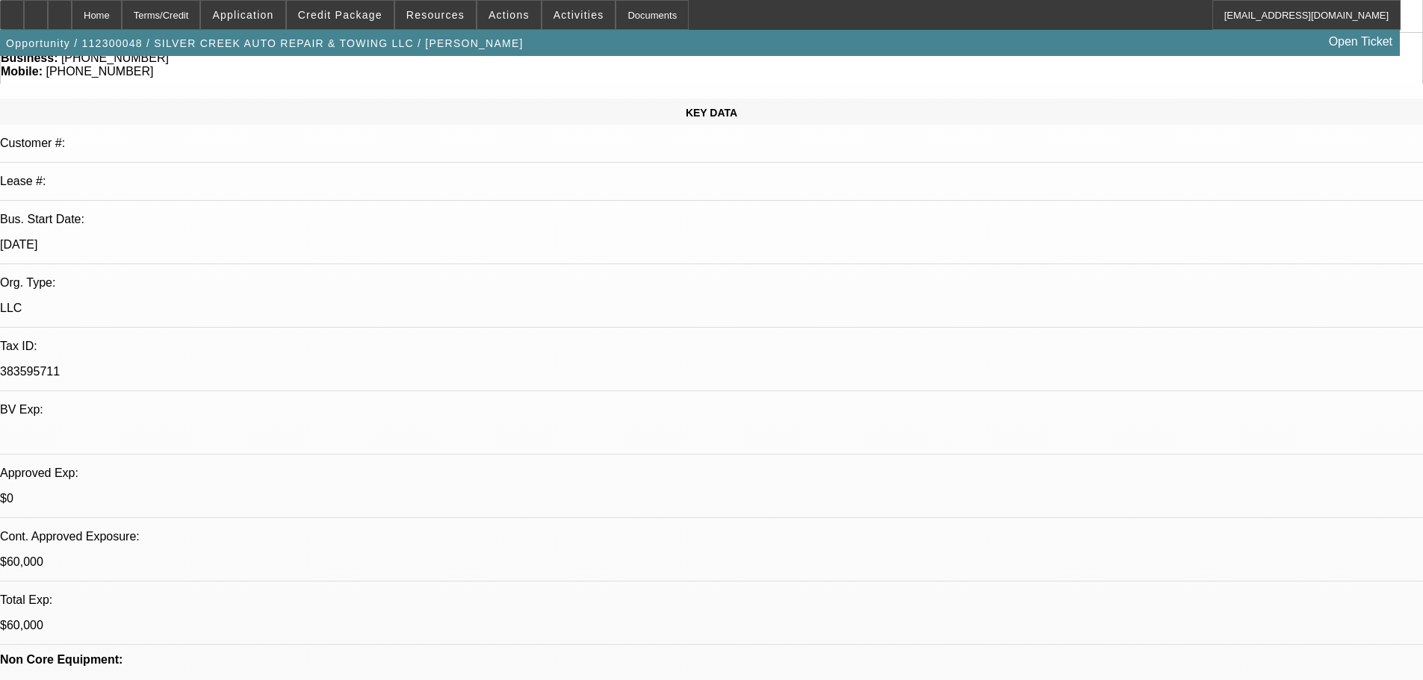
drag, startPoint x: 571, startPoint y: 413, endPoint x: 334, endPoint y: 408, distance: 236.8
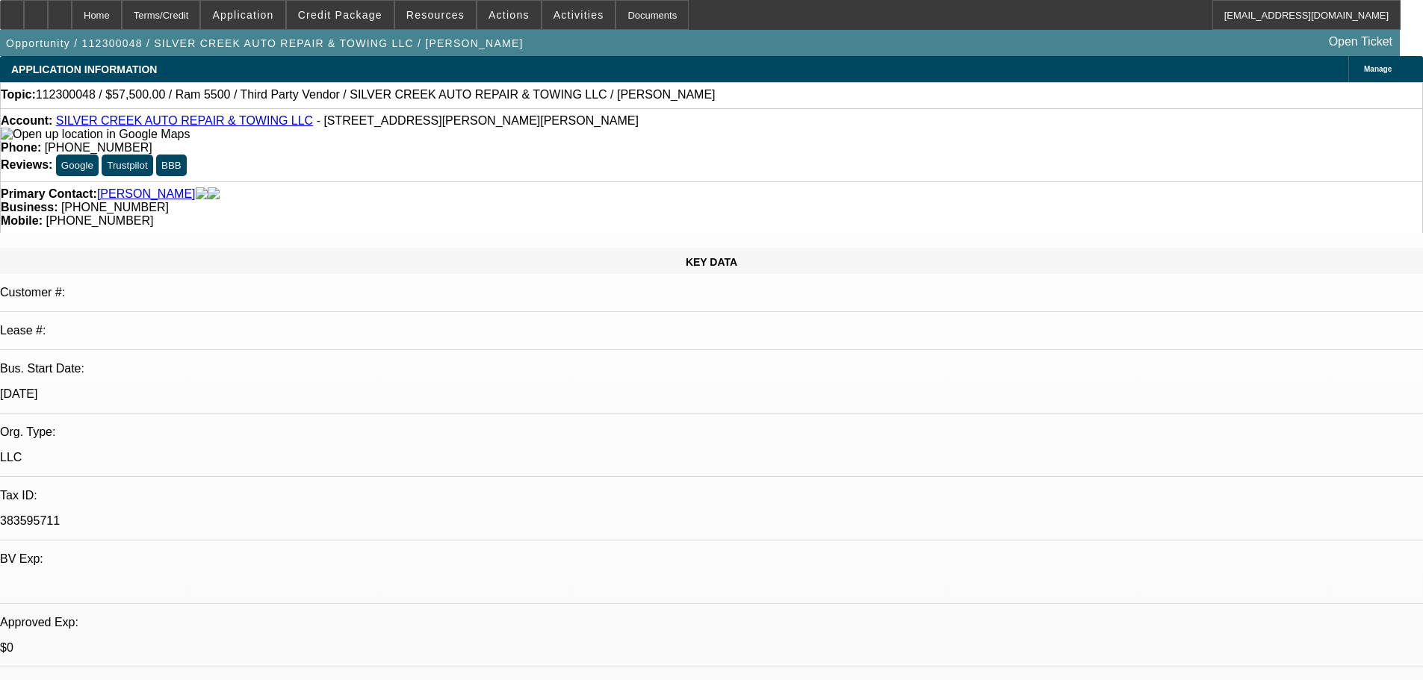
click at [130, 122] on link "SILVER CREEK AUTO REPAIR & TOWING LLC" at bounding box center [184, 120] width 257 height 13
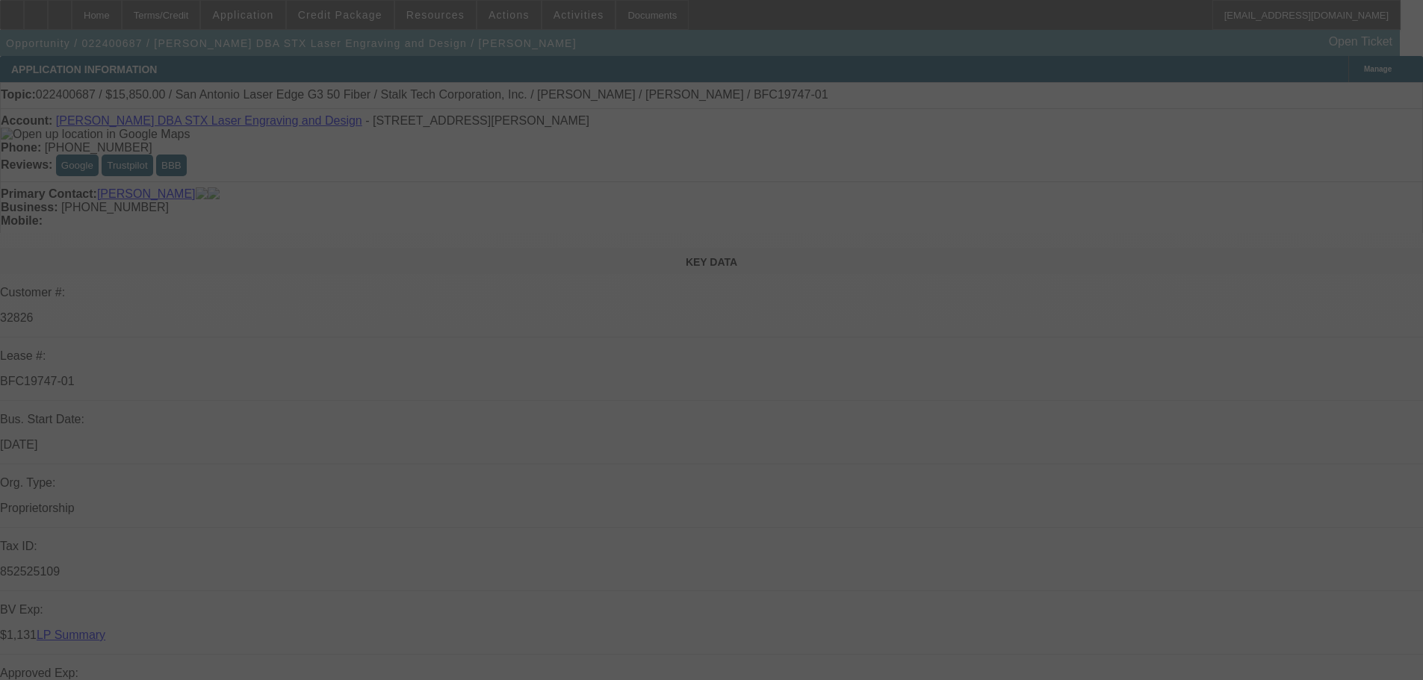
select select "0"
select select "2"
select select "0.1"
select select "4"
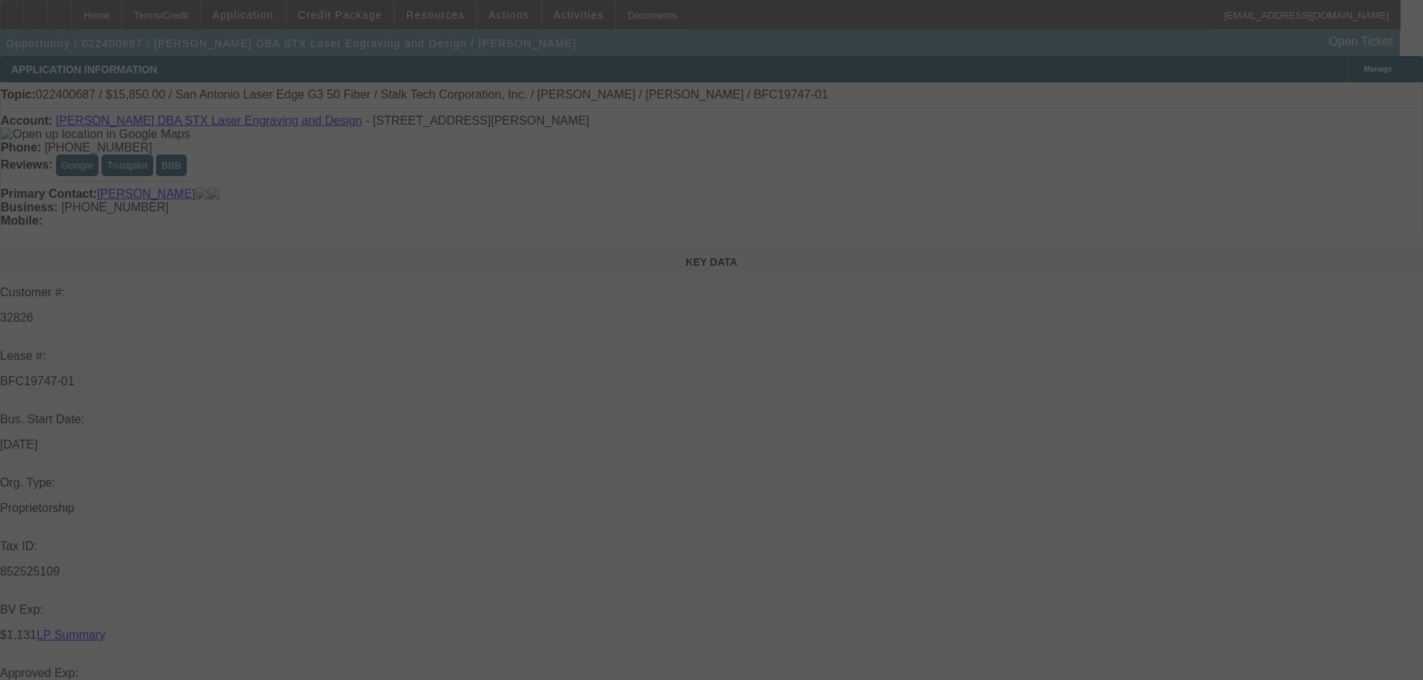
select select "0"
select select "2"
select select "0.1"
select select "4"
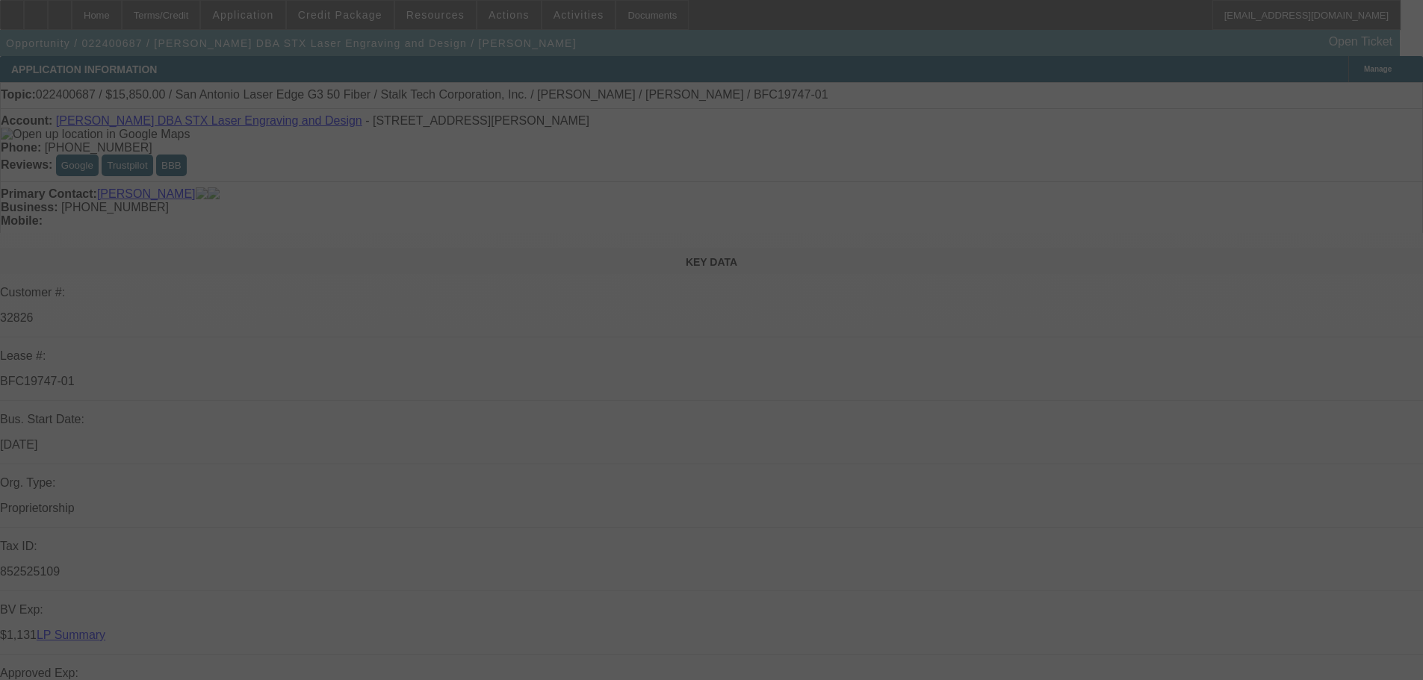
select select "0"
select select "3"
select select "0"
select select "6"
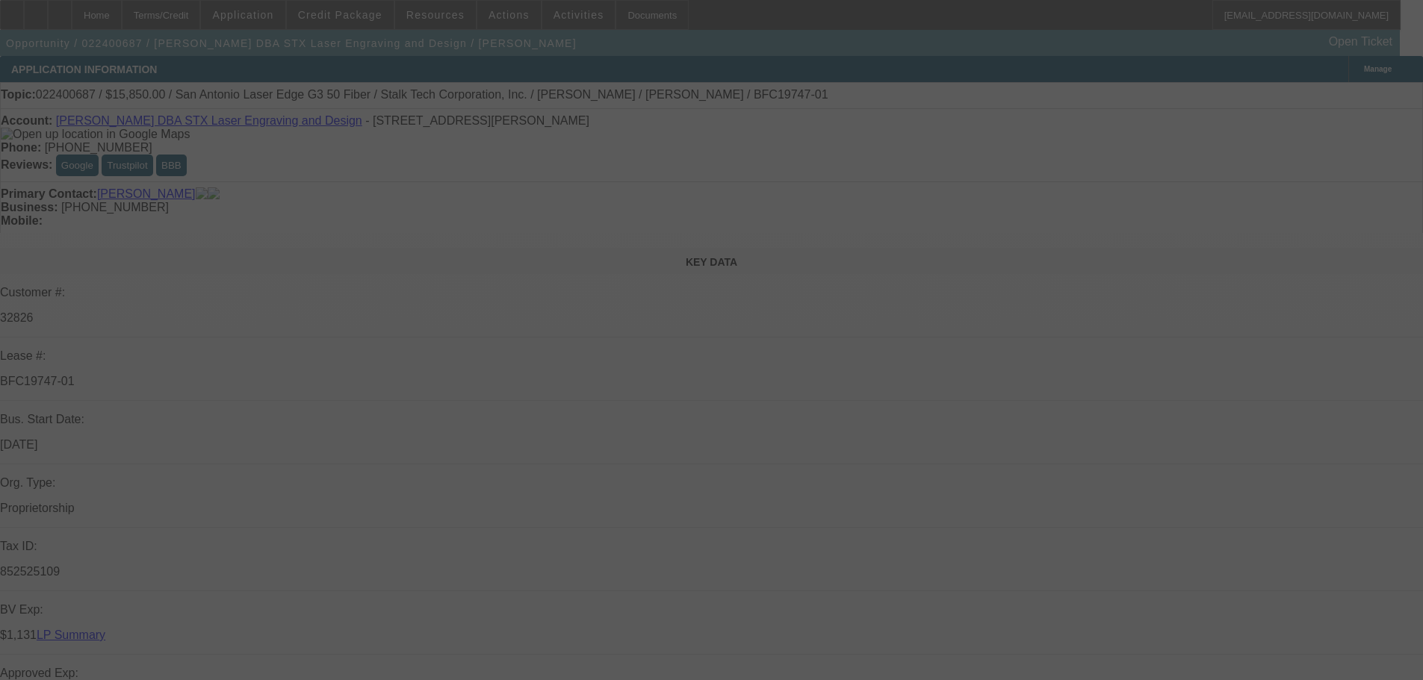
select select "0"
select select "3"
select select "0"
select select "6"
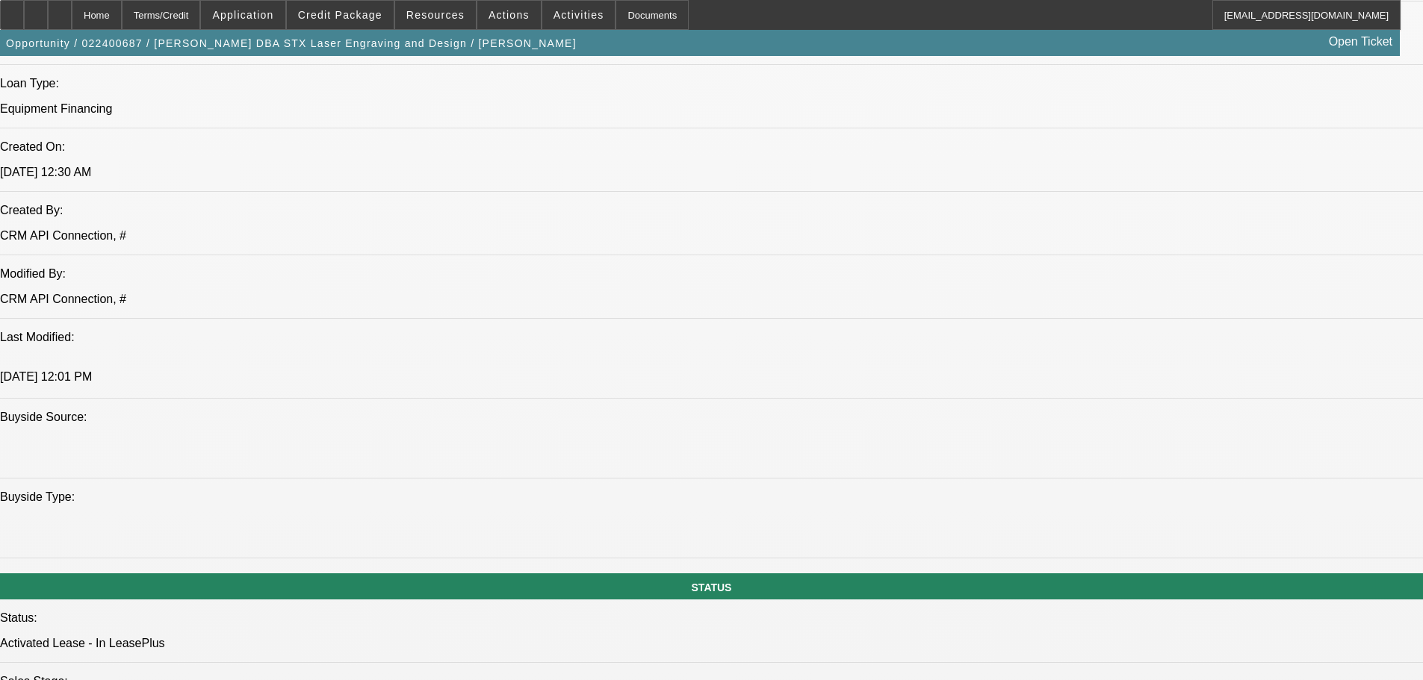
scroll to position [1344, 0]
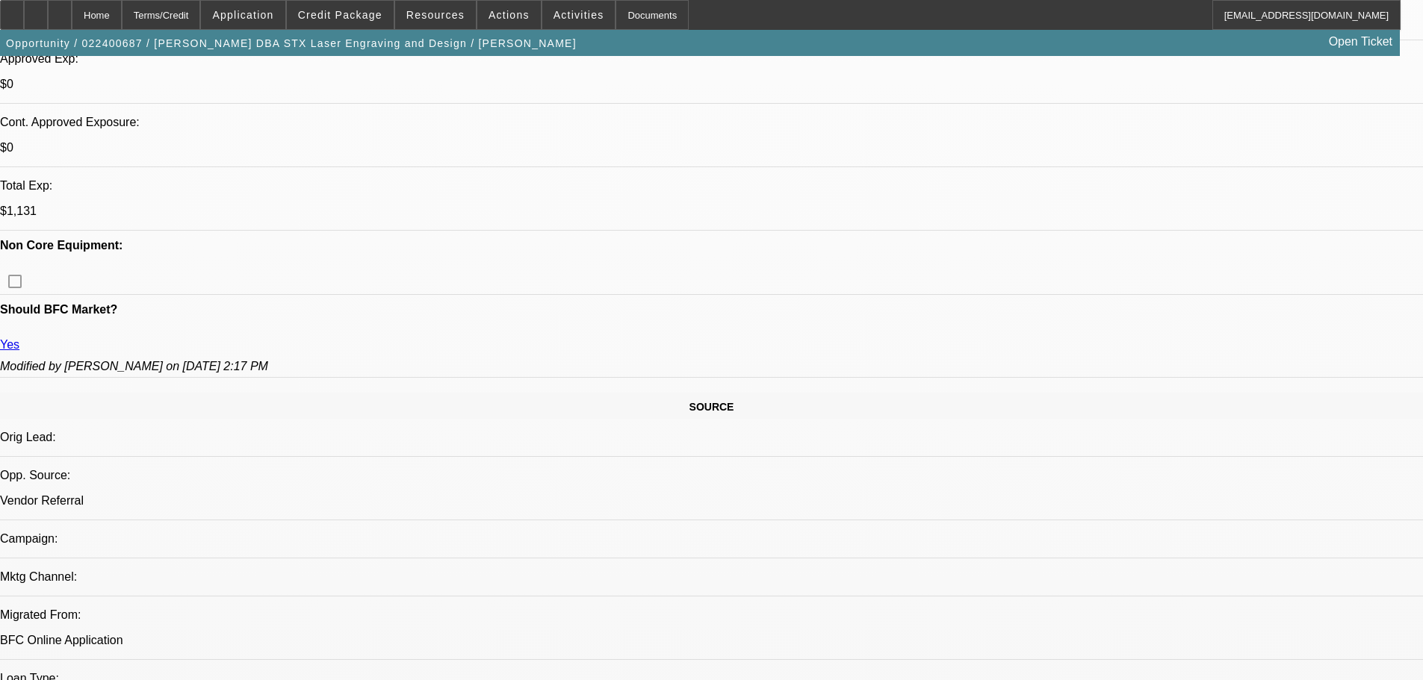
scroll to position [0, 0]
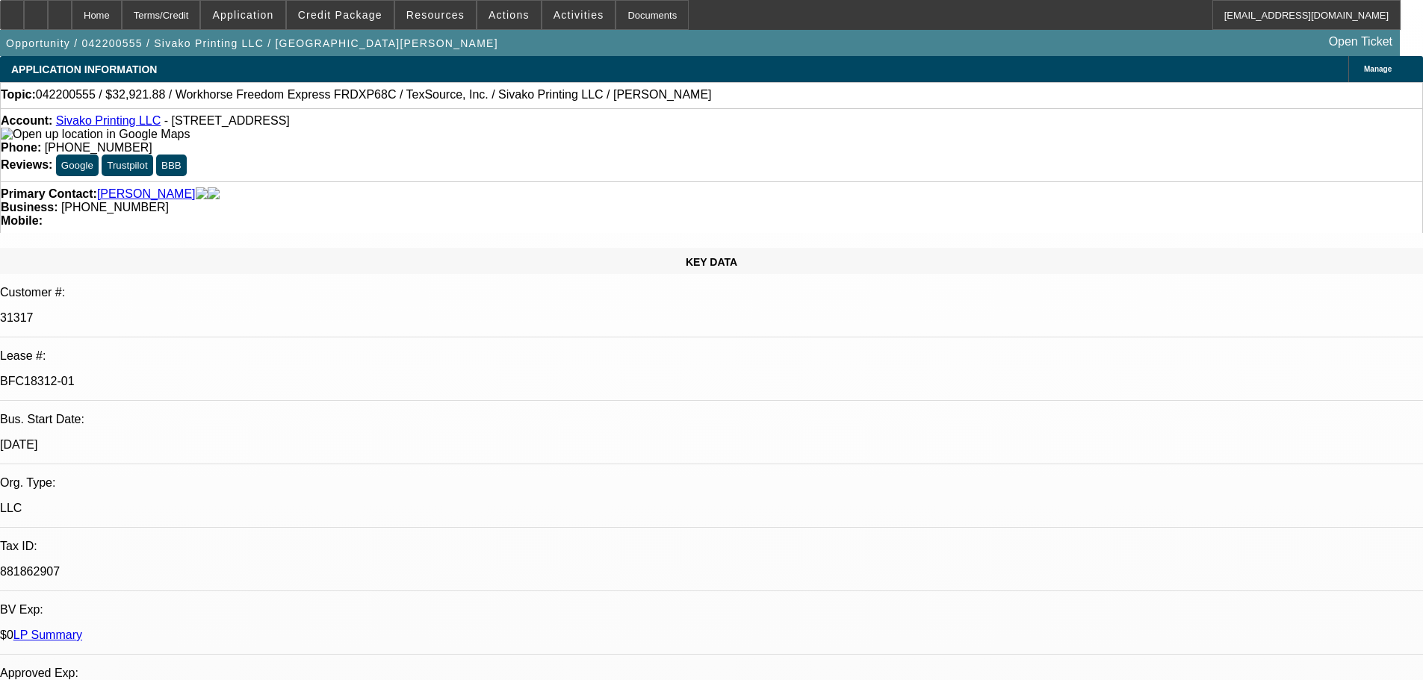
select select "0"
select select "2"
select select "0"
select select "6"
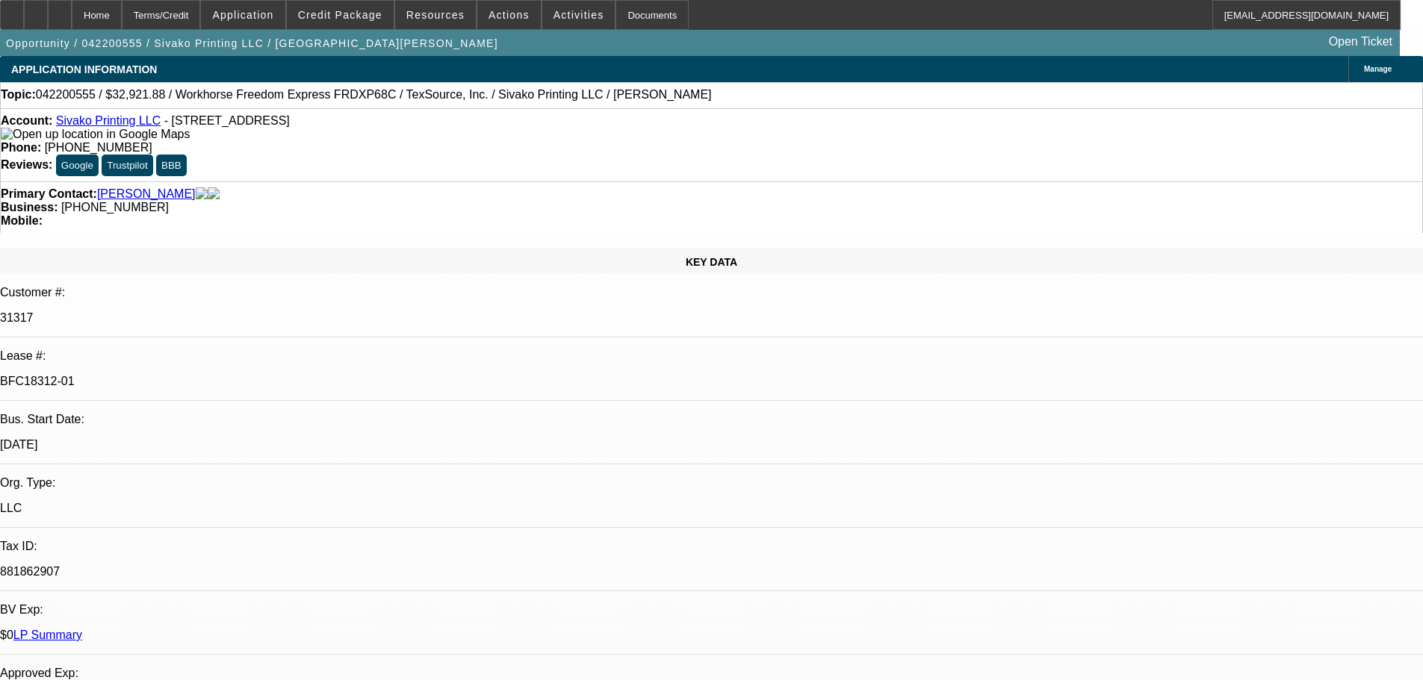
select select "0.1"
select select "2"
select select "0"
select select "6"
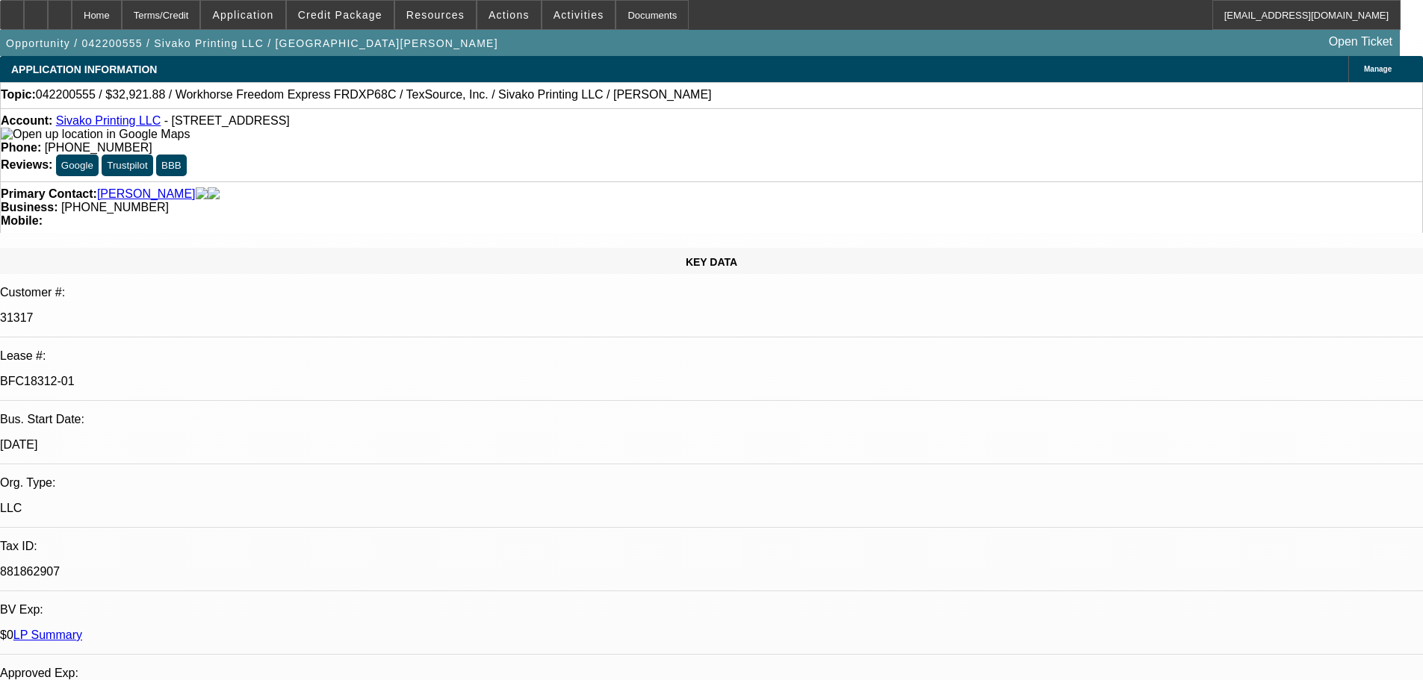
select select "0.1"
select select "2"
select select "0"
select select "6"
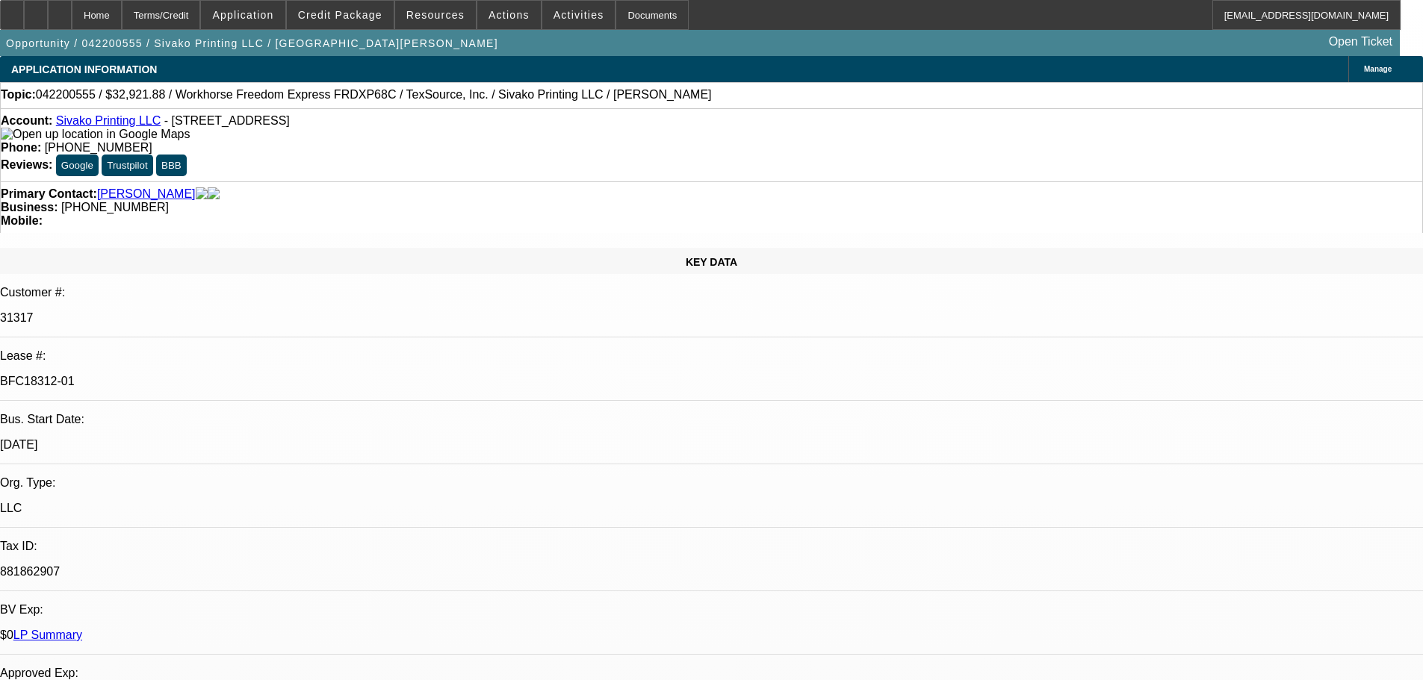
select select "0.1"
select select "2"
select select "0"
select select "6"
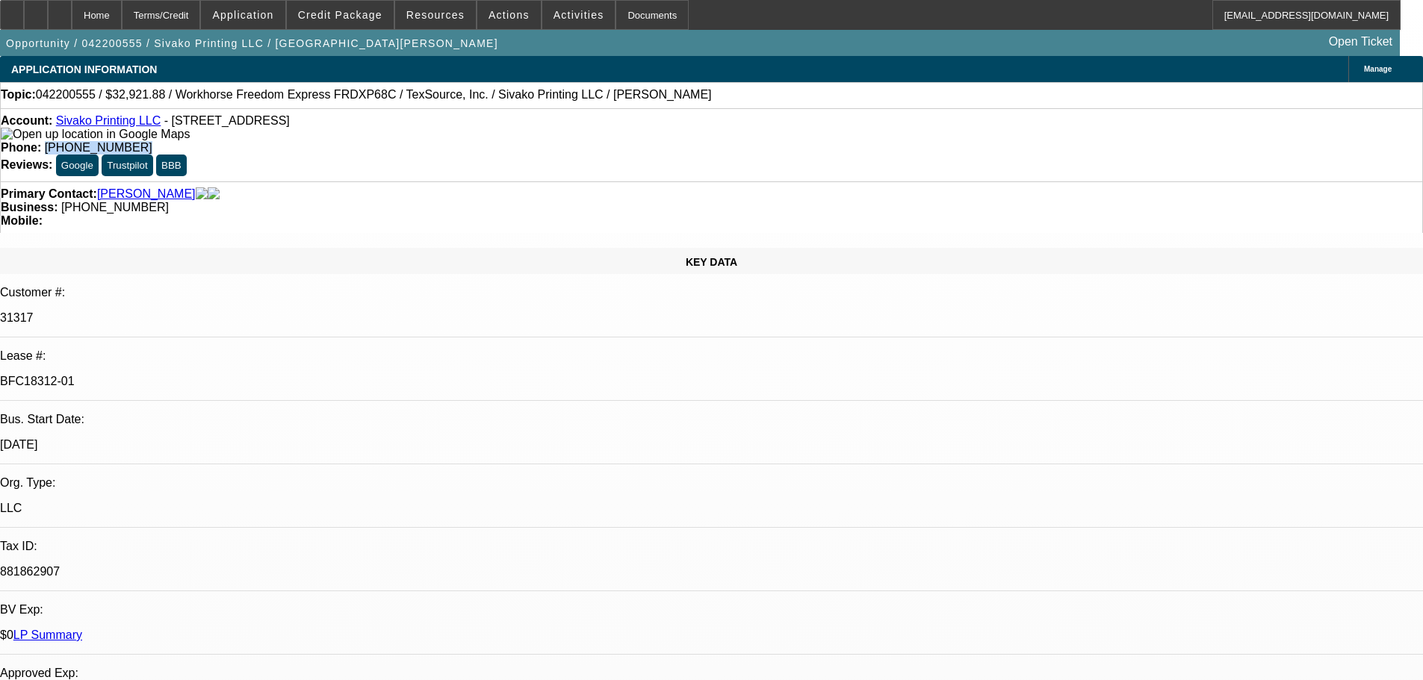
drag, startPoint x: 595, startPoint y: 120, endPoint x: 522, endPoint y: 131, distance: 74.0
click at [522, 141] on div "Phone: (843) 934-0967" at bounding box center [711, 147] width 1421 height 13
copy span "(843) 934-0967"
drag, startPoint x: 609, startPoint y: 170, endPoint x: 535, endPoint y: 179, distance: 74.6
click at [535, 181] on div "Primary Contact: Burnett, Kimberly Business: (561) 601-7132 Mobile:" at bounding box center [711, 207] width 1423 height 52
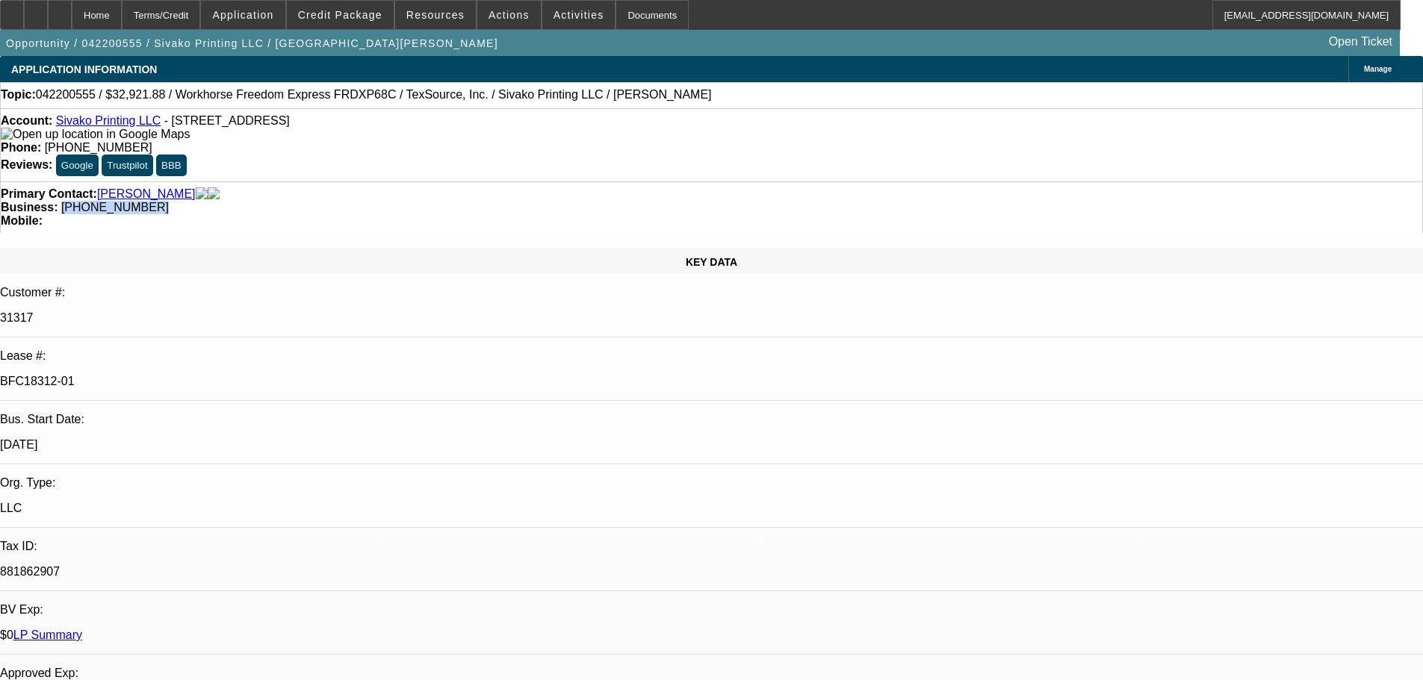
copy span "(561) 601-7132"
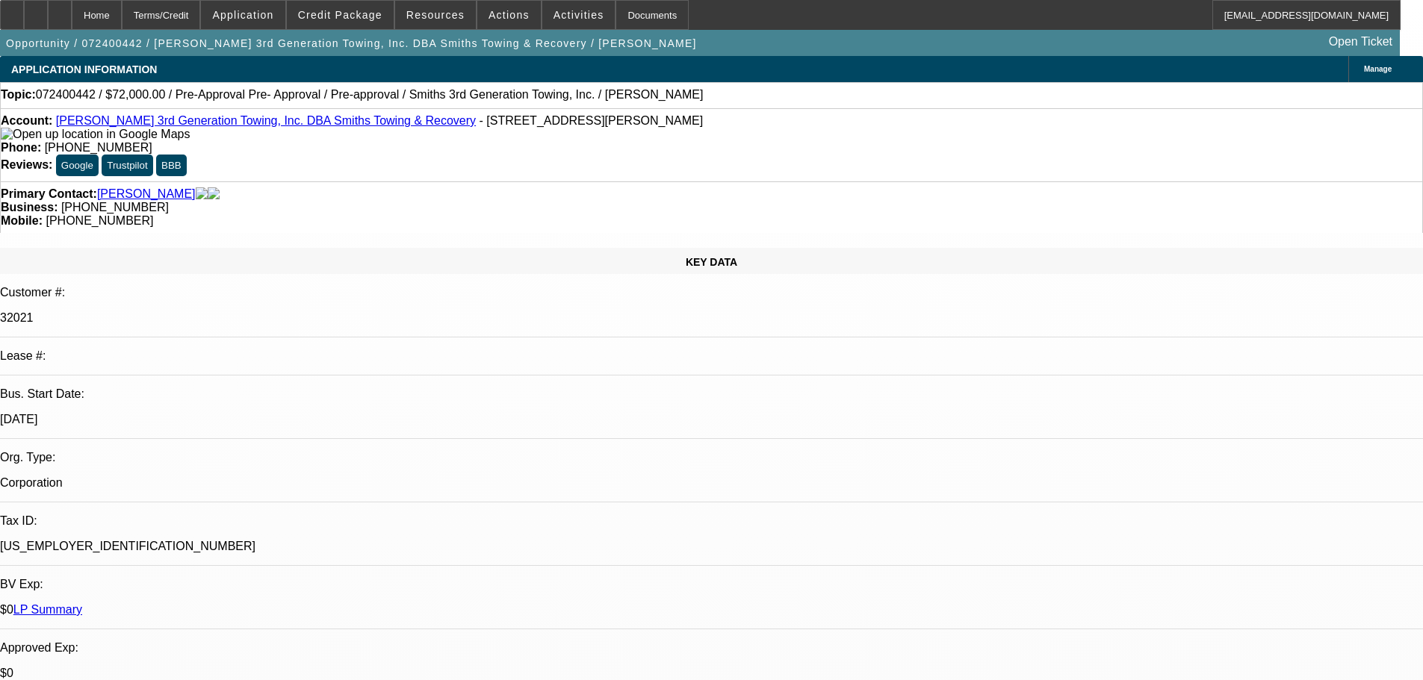
select select "0.2"
select select "2"
select select "0"
select select "6"
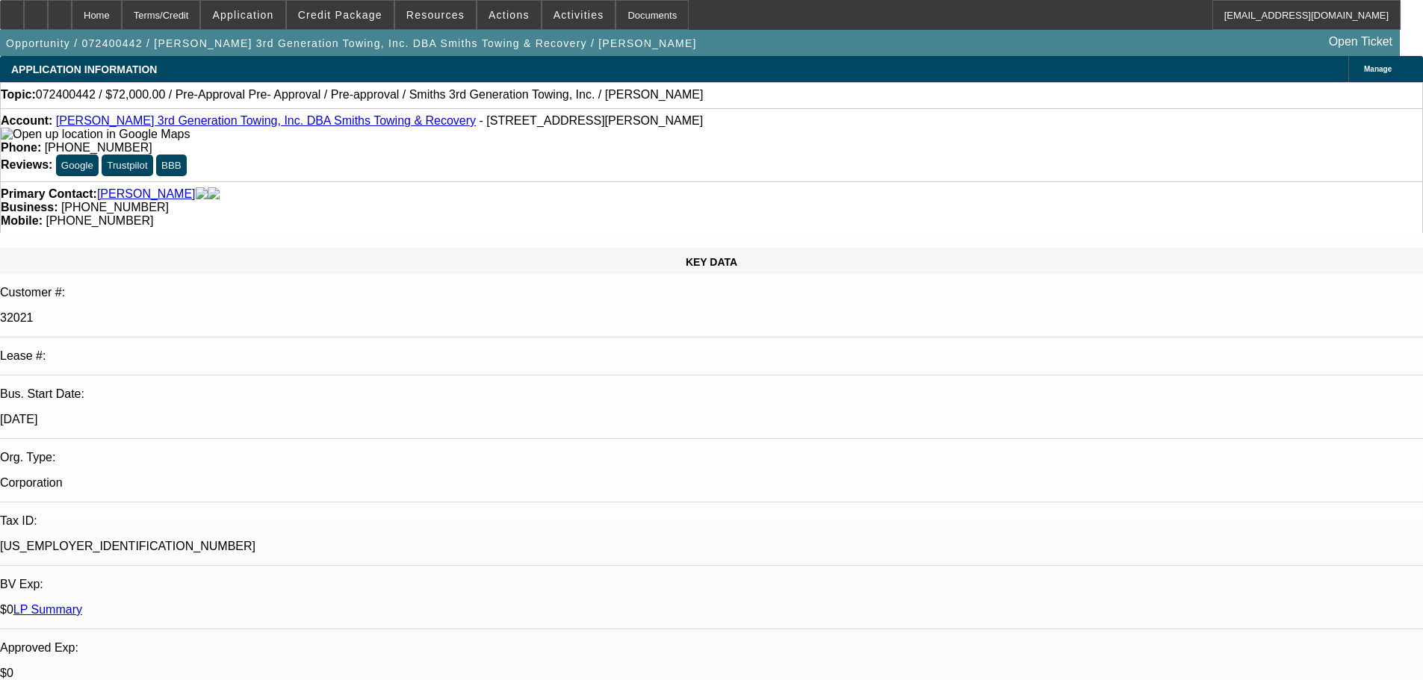
select select "0"
select select "3"
select select "0"
select select "6"
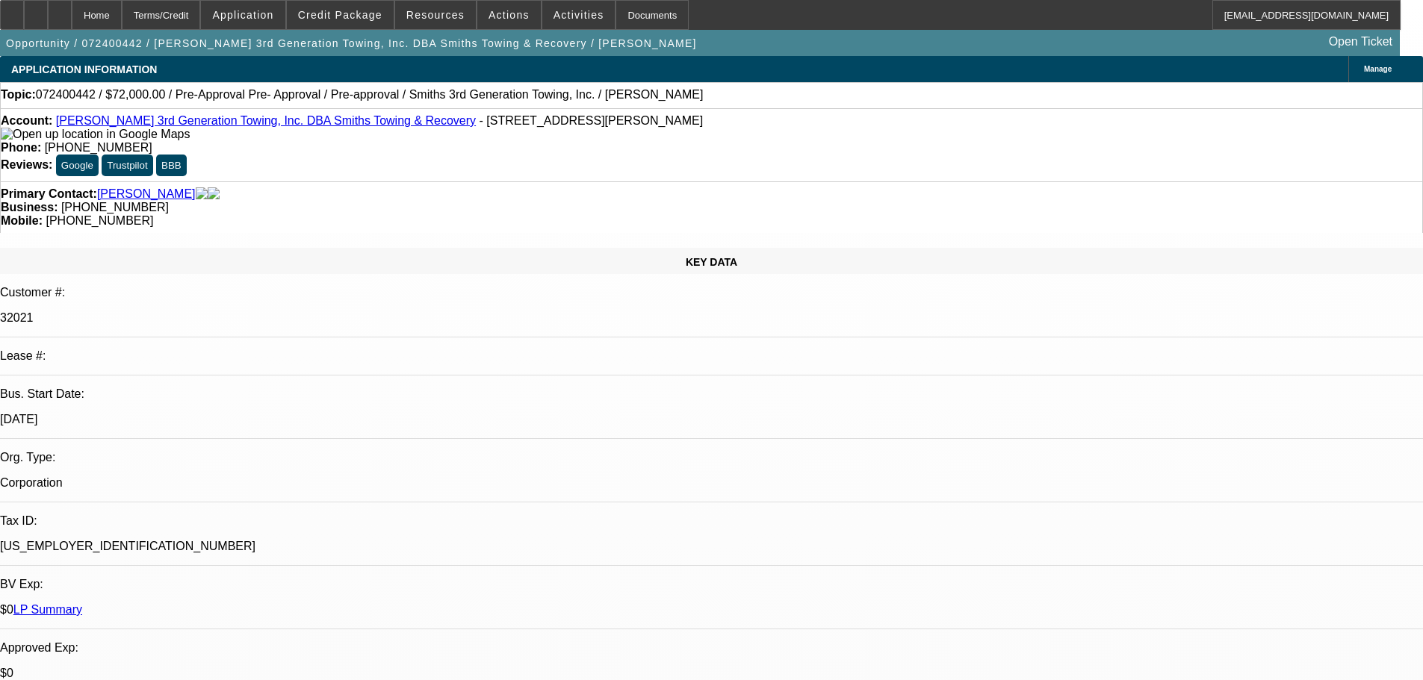
select select "0"
select select "6"
select select "0"
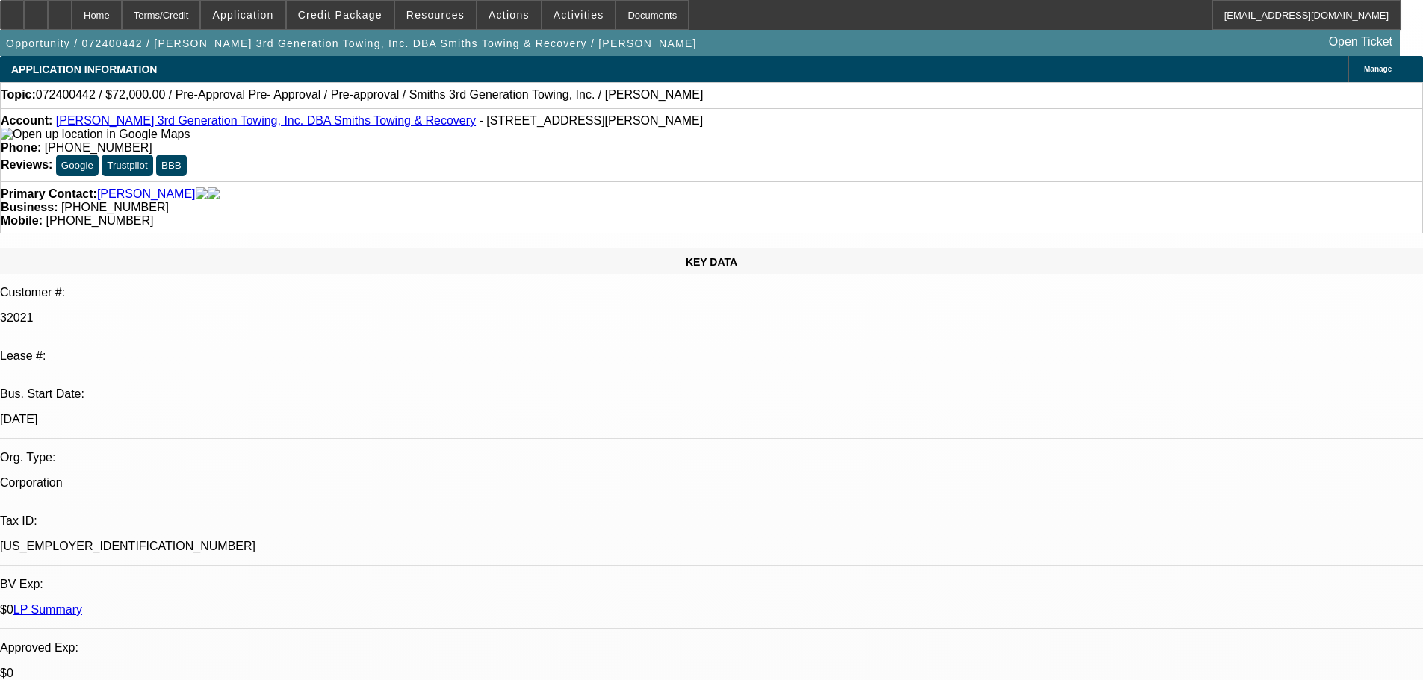
select select "0"
select select "6"
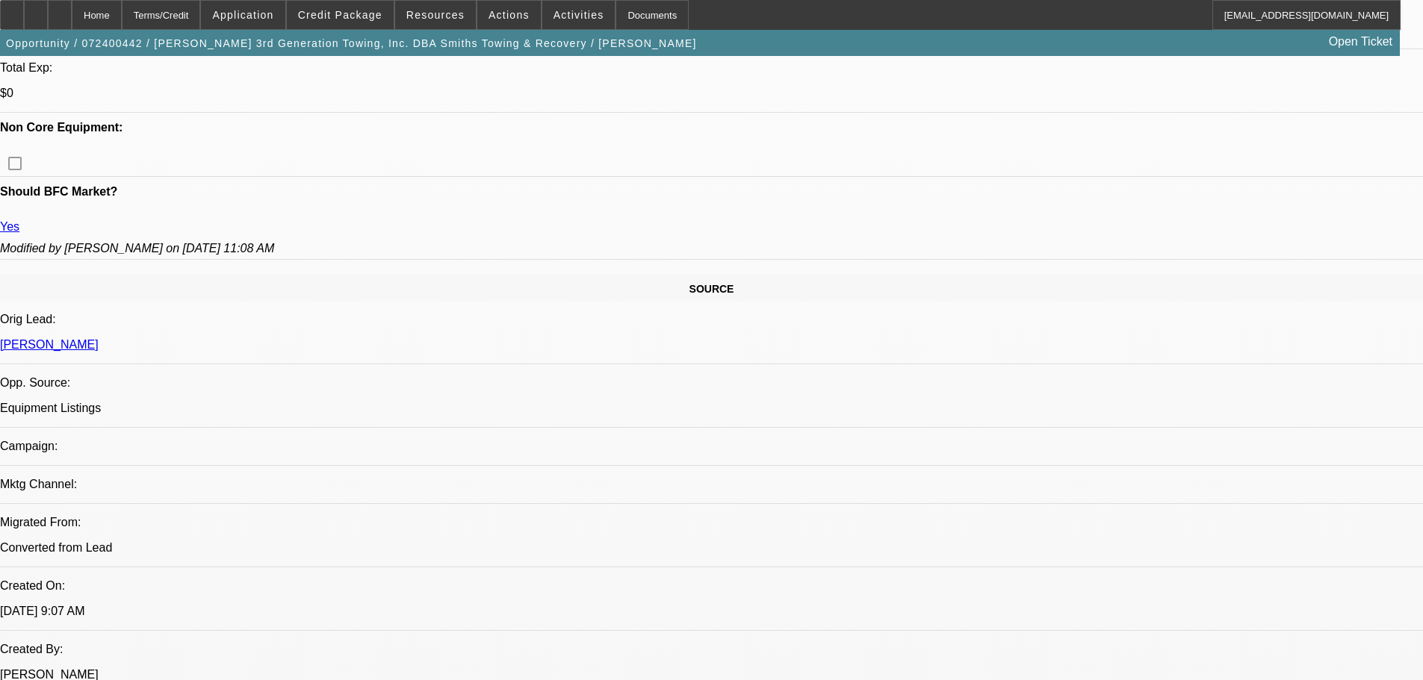
scroll to position [747, 0]
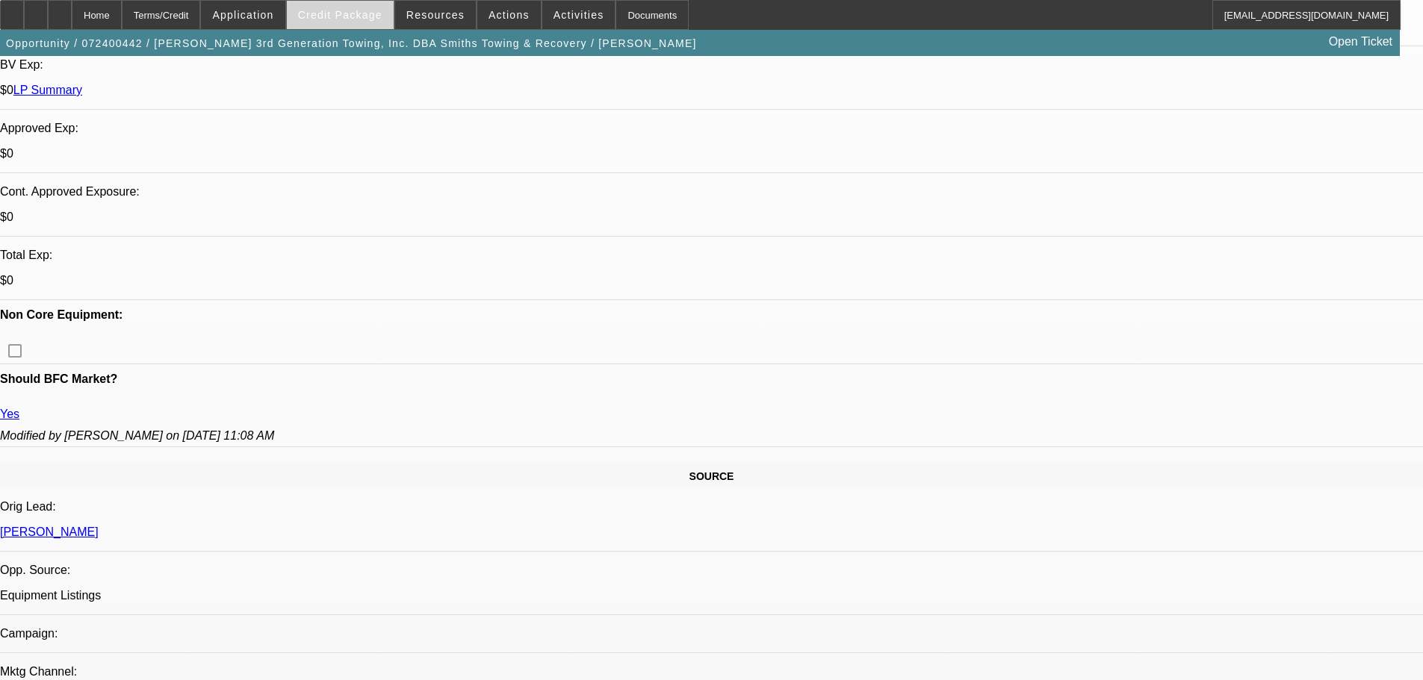
scroll to position [448, 0]
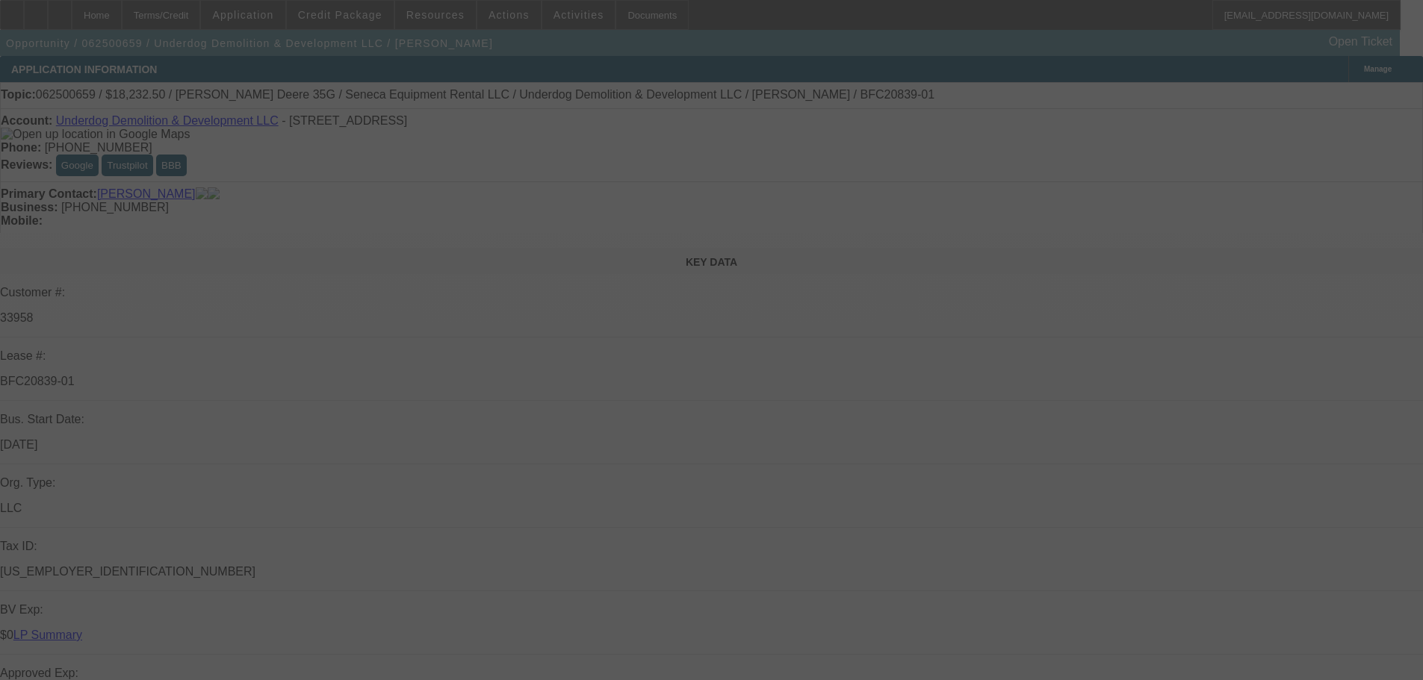
select select "0.15"
select select "0"
select select "6"
select select "0"
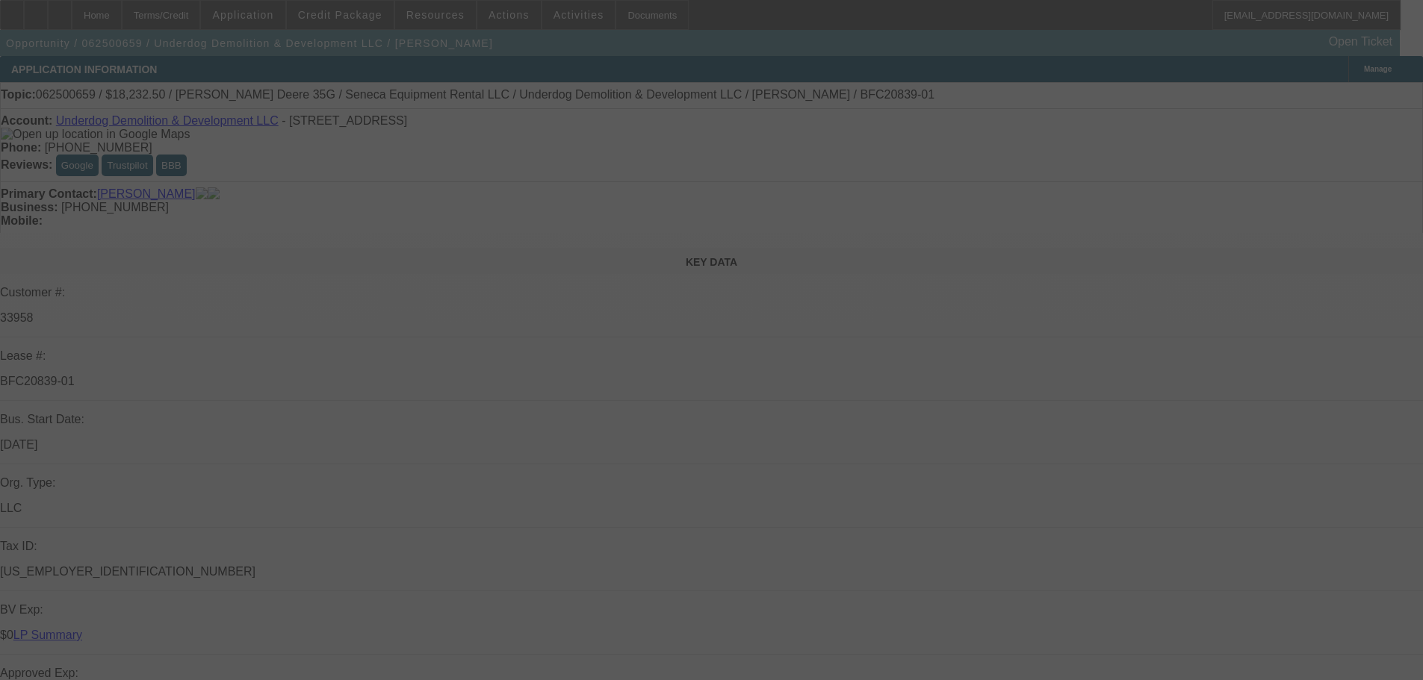
select select "0"
select select "6"
select select "0"
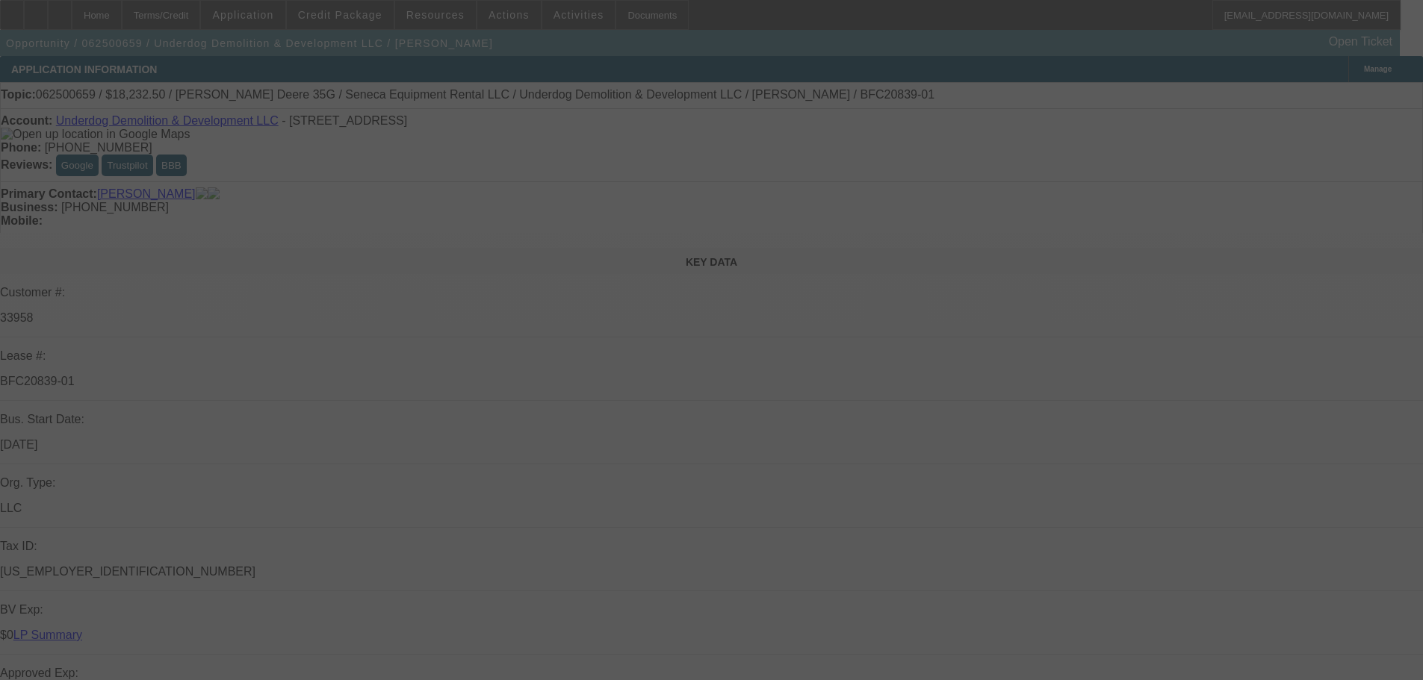
select select "0"
select select "6"
select select "0"
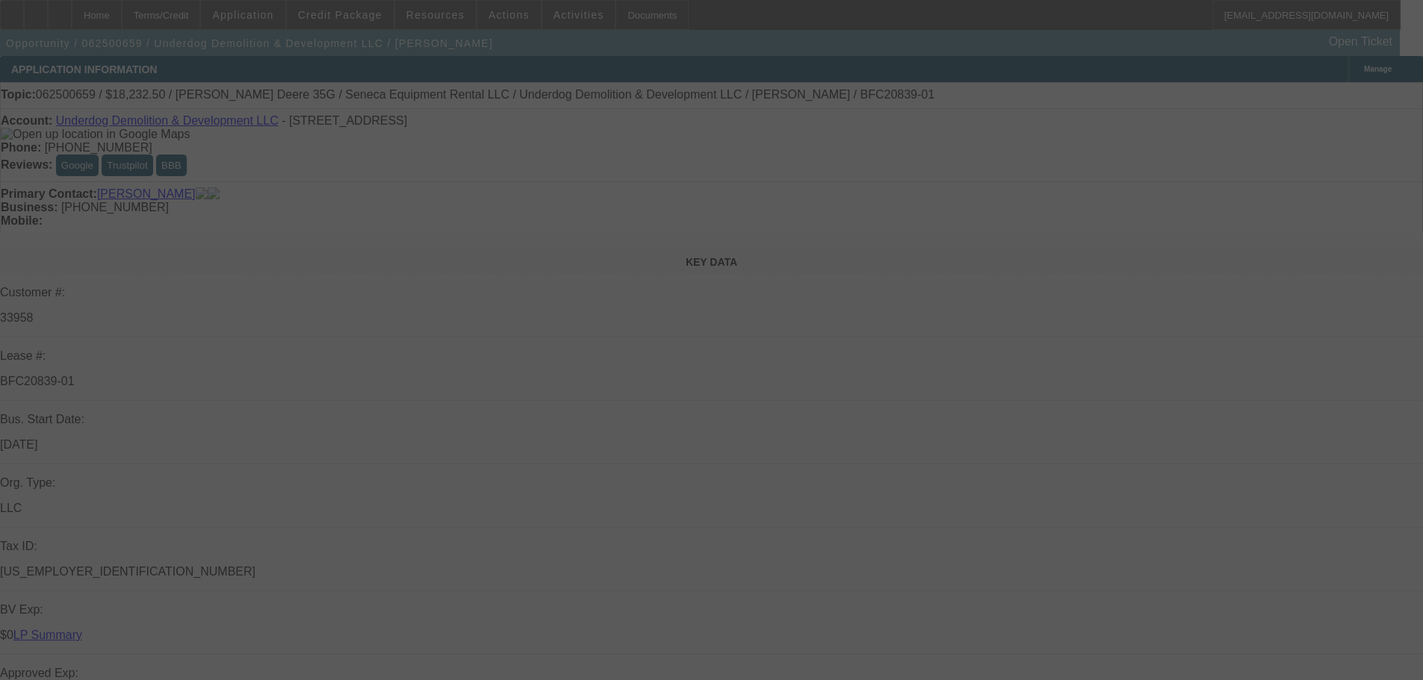
select select "6"
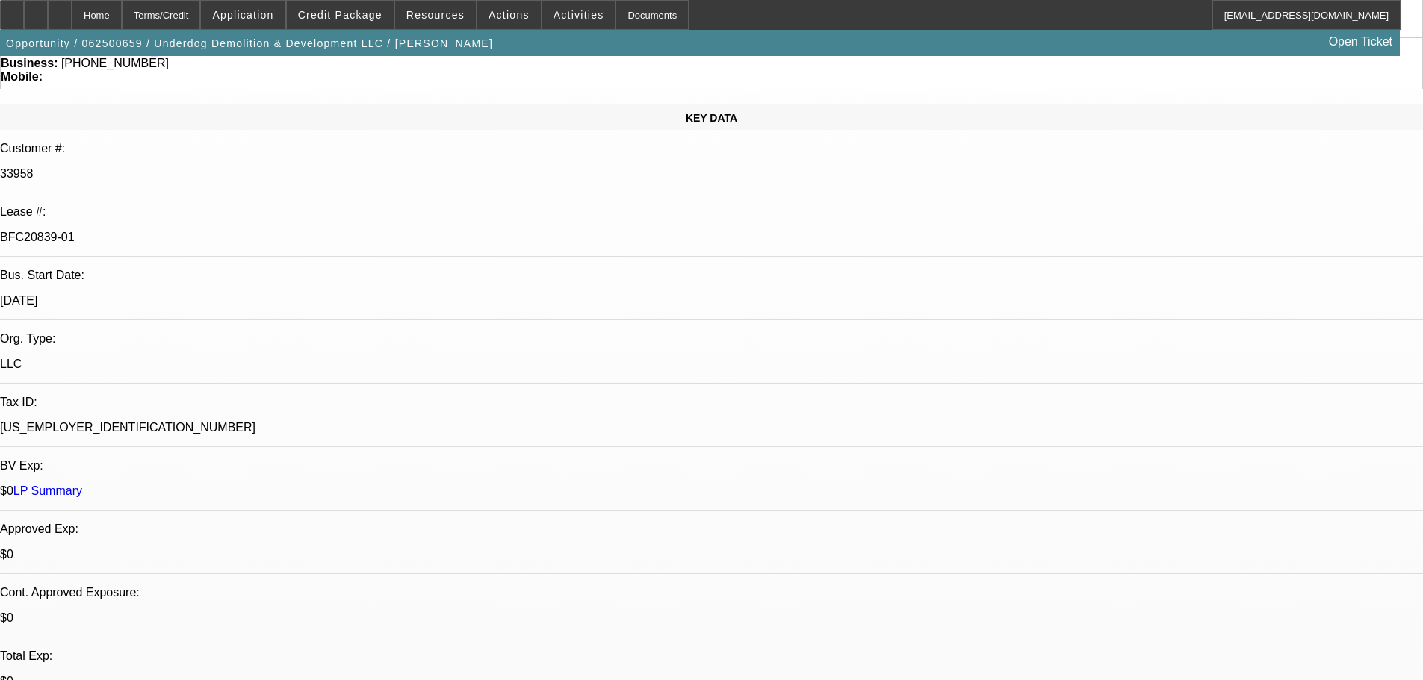
scroll to position [149, 0]
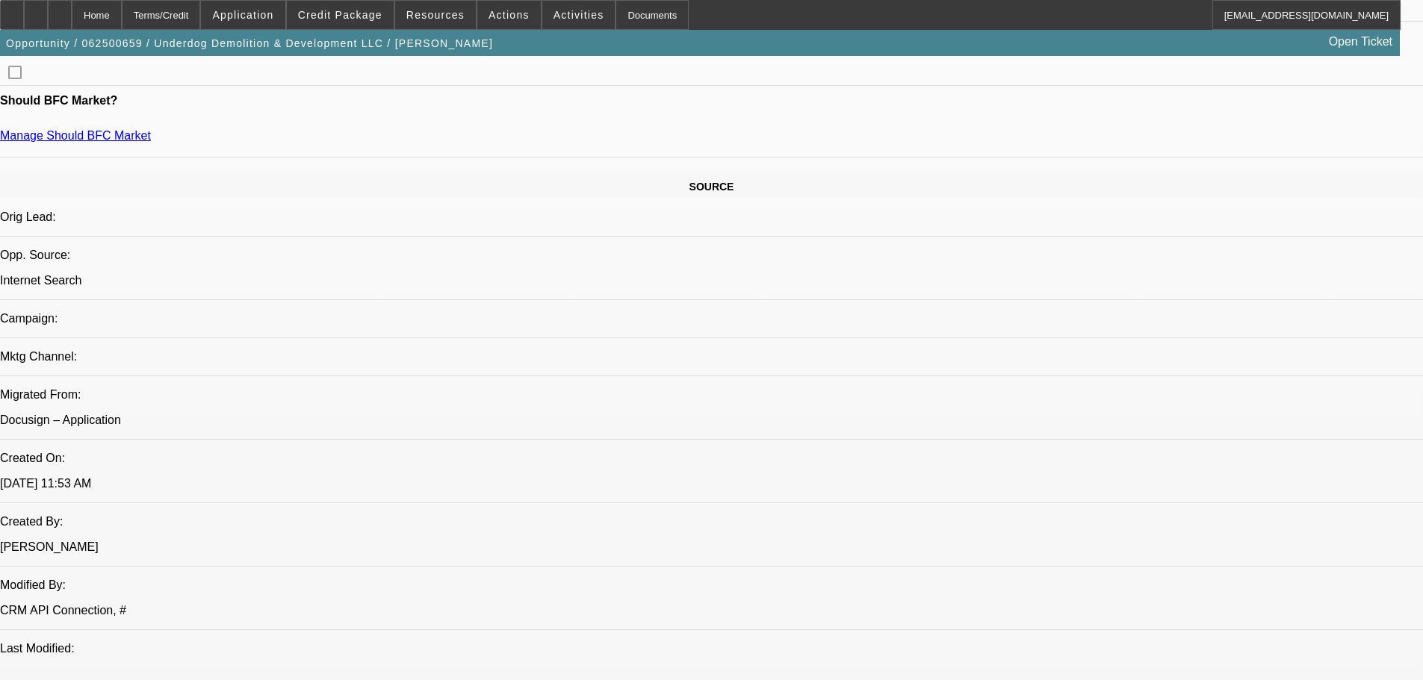
scroll to position [896, 0]
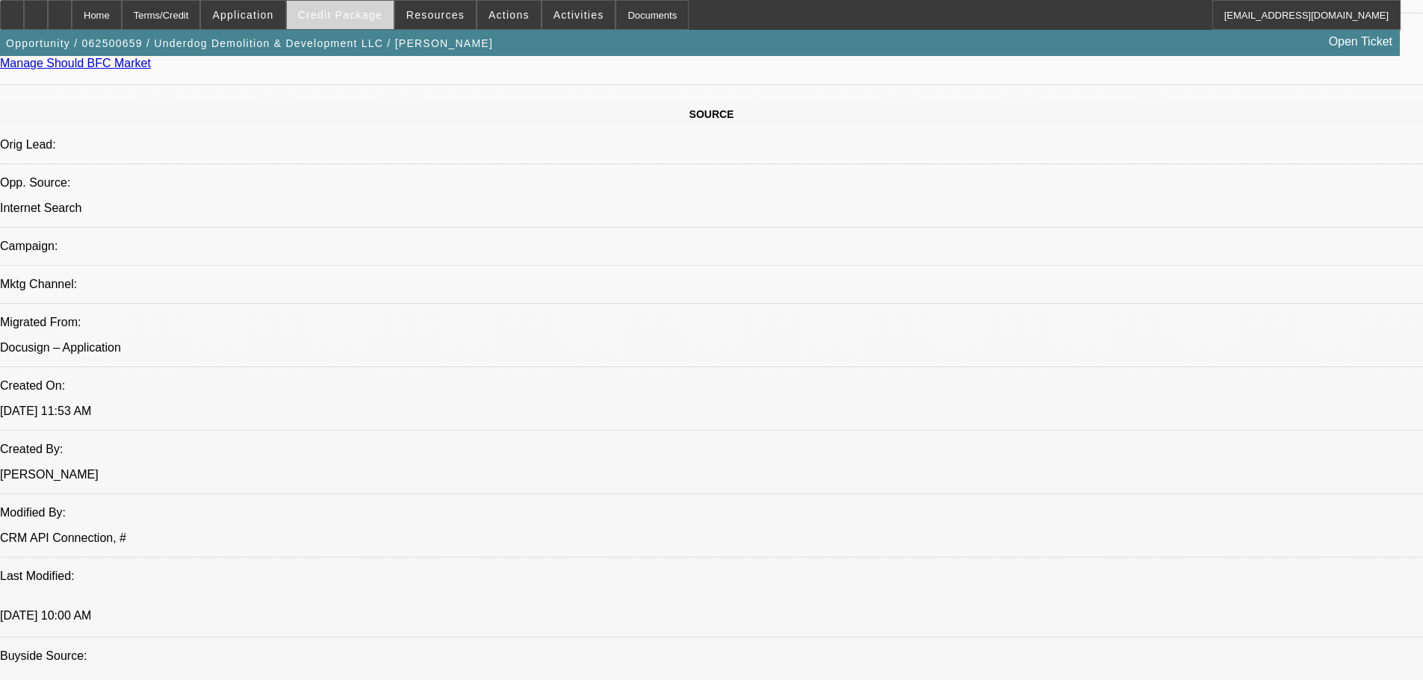
click at [331, 22] on span at bounding box center [340, 15] width 107 height 36
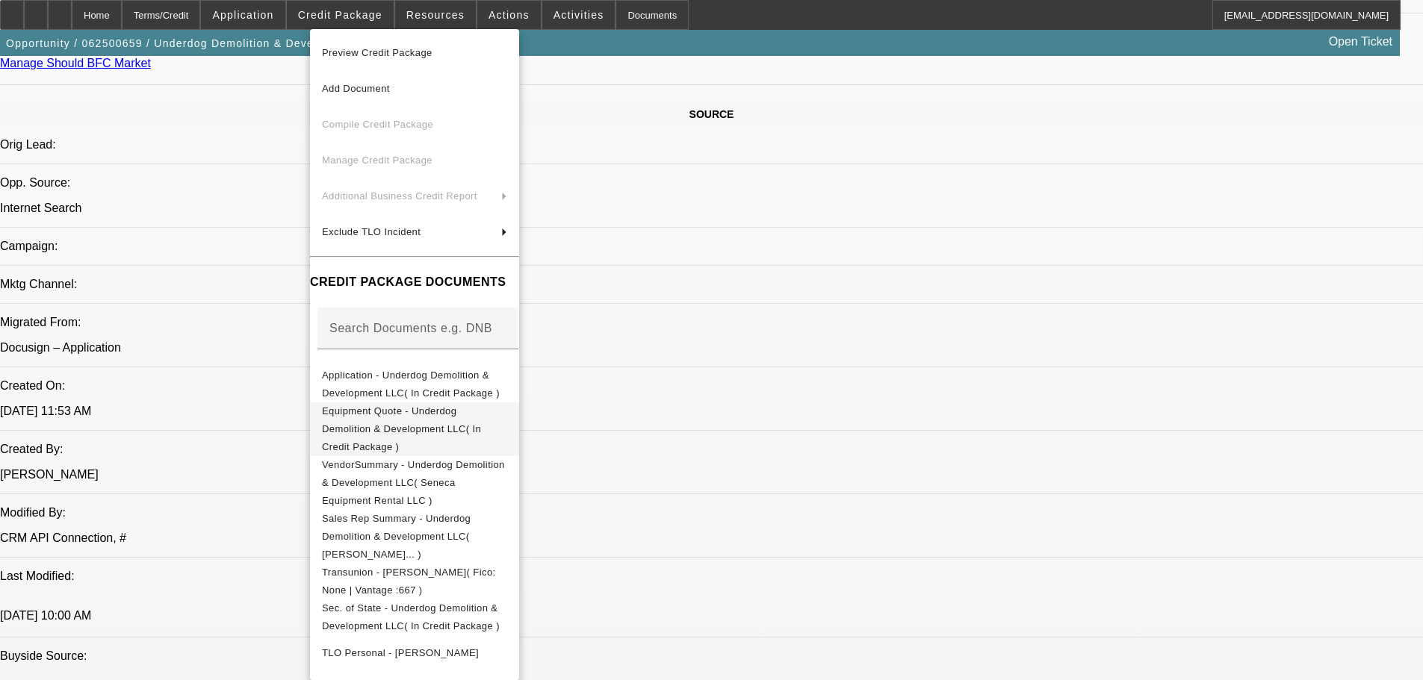
click at [451, 411] on span "Equipment Quote - Underdog Demolition & Development LLC( In Credit Package )" at bounding box center [401, 428] width 159 height 47
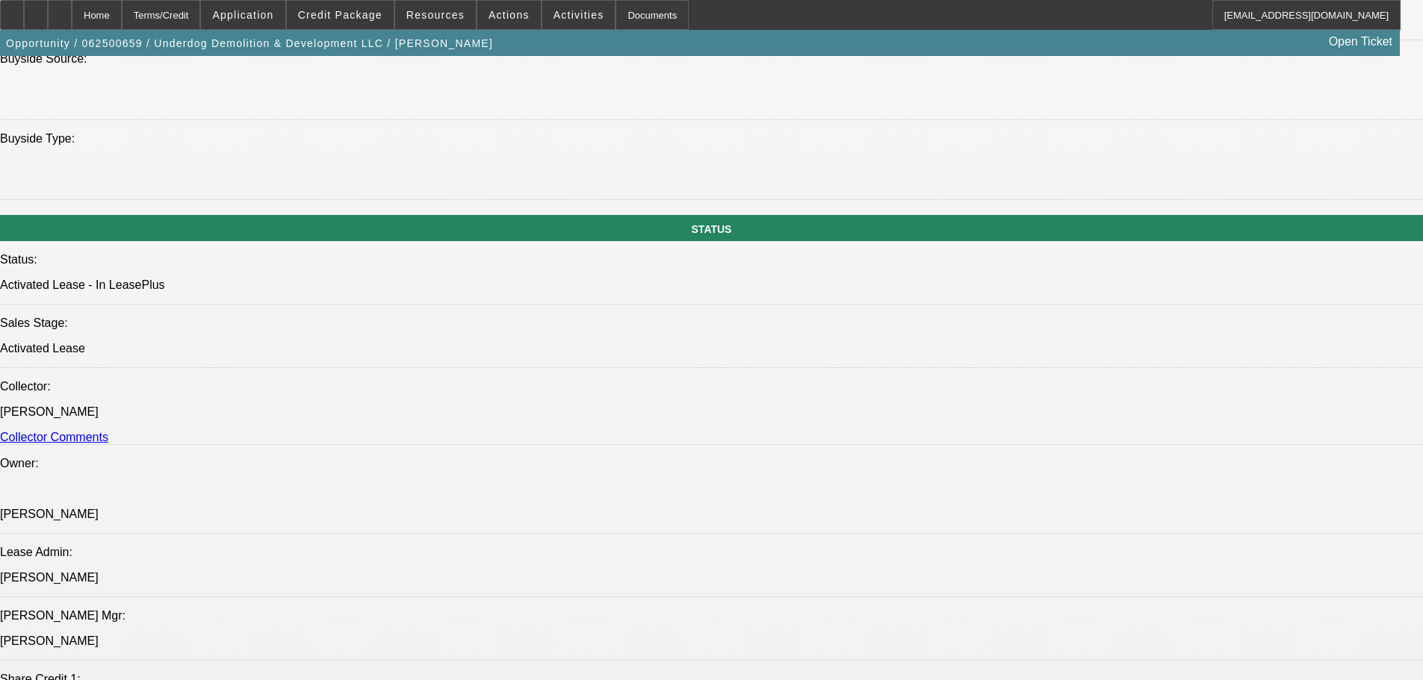
scroll to position [1494, 0]
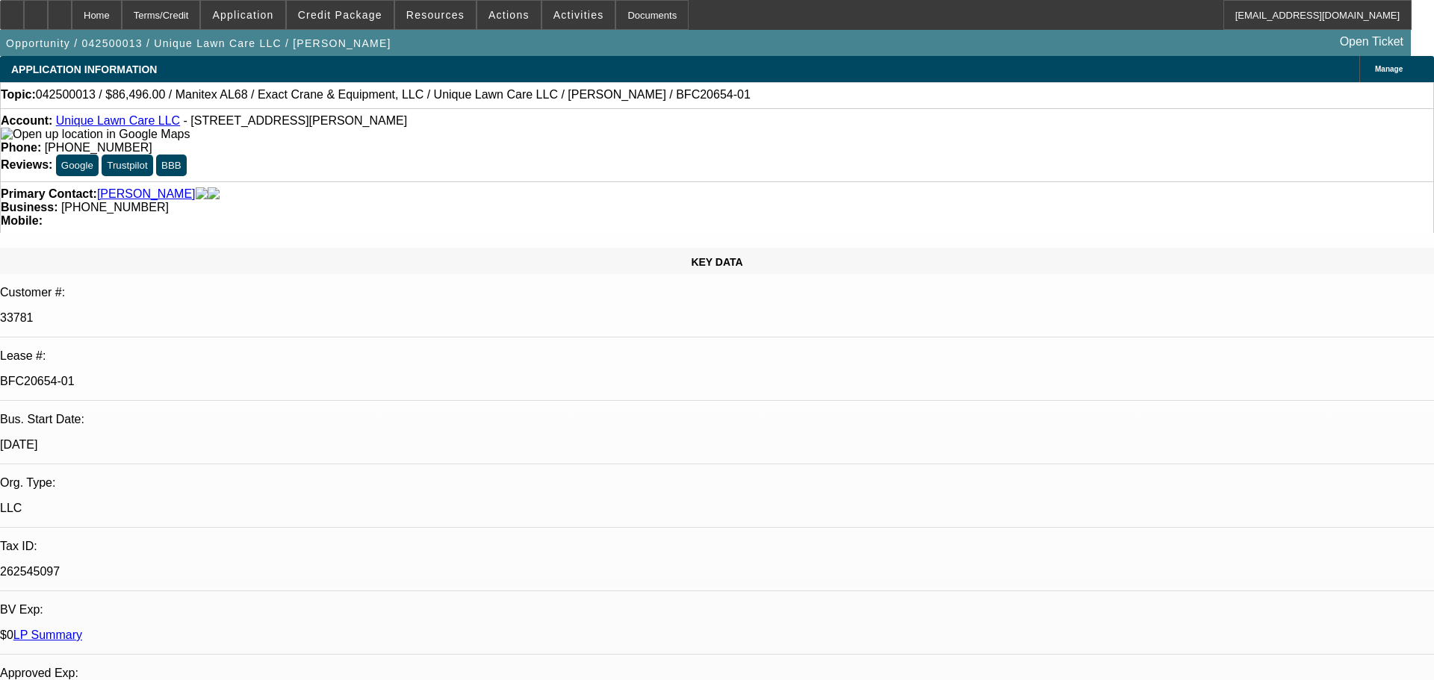
select select "0.15"
select select "0"
select select "6"
select select "0.15"
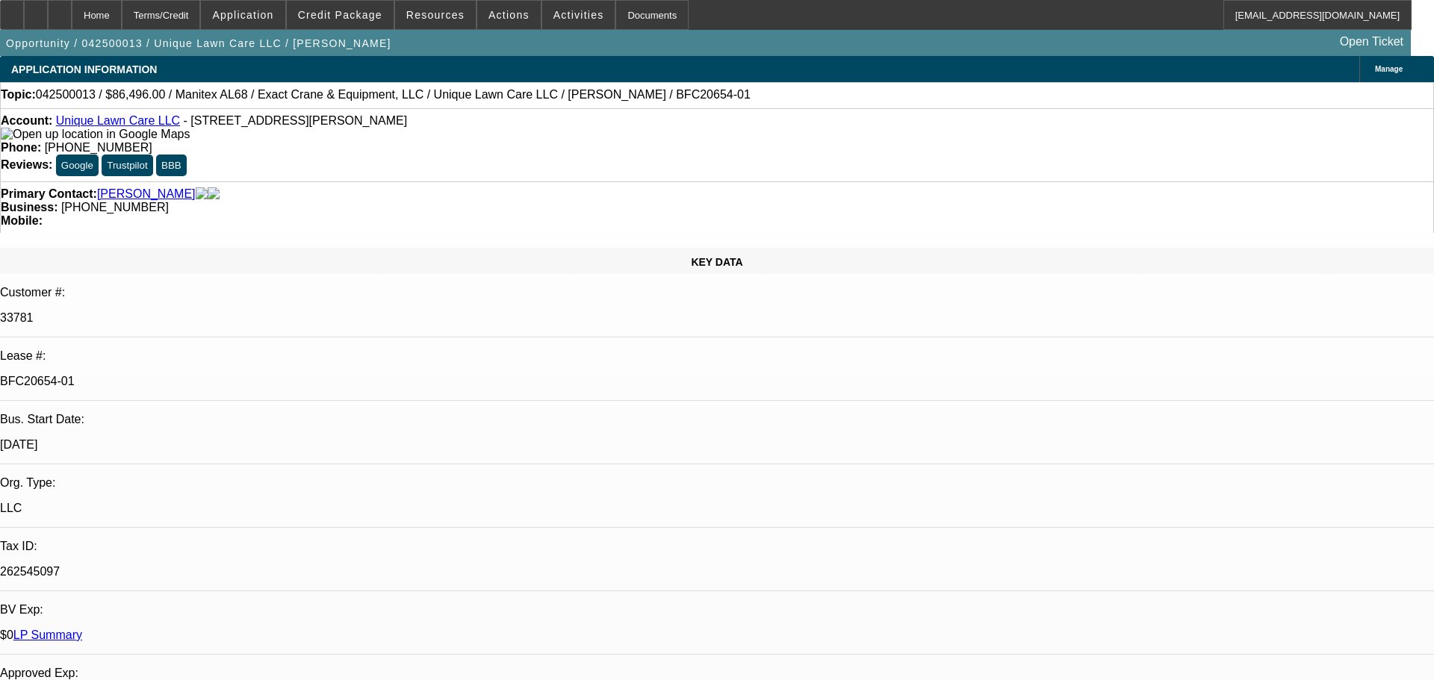
select select "0"
select select "6"
select select "0.15"
select select "0"
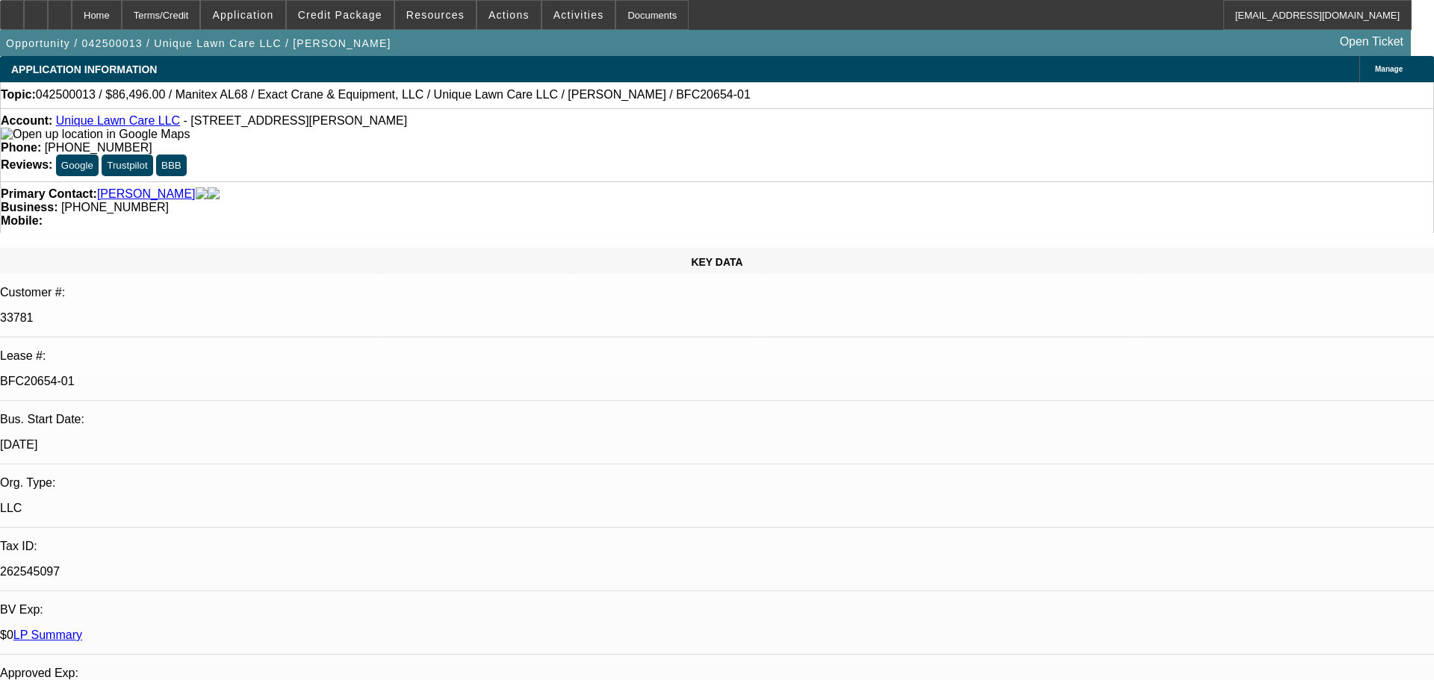
select select "0"
select select "6"
select select "0.15"
select select "0"
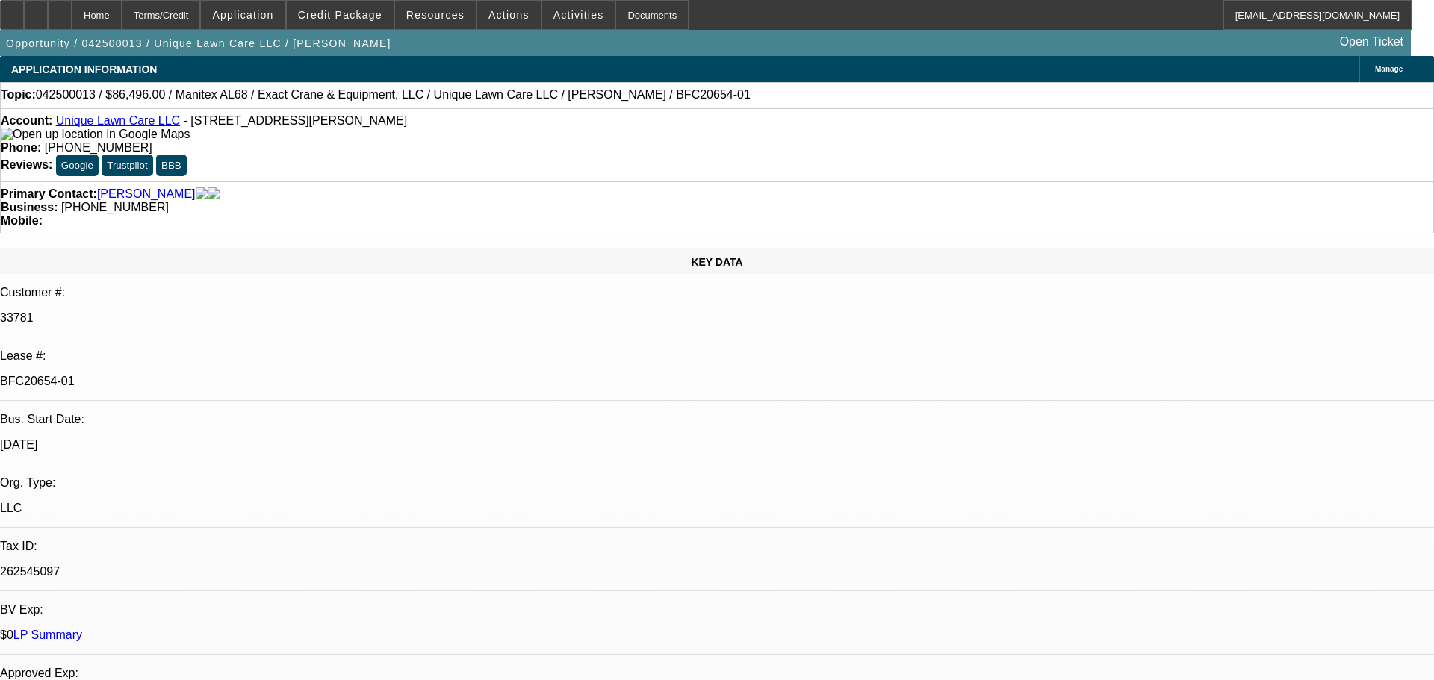
select select "6"
select select "0"
select select "6"
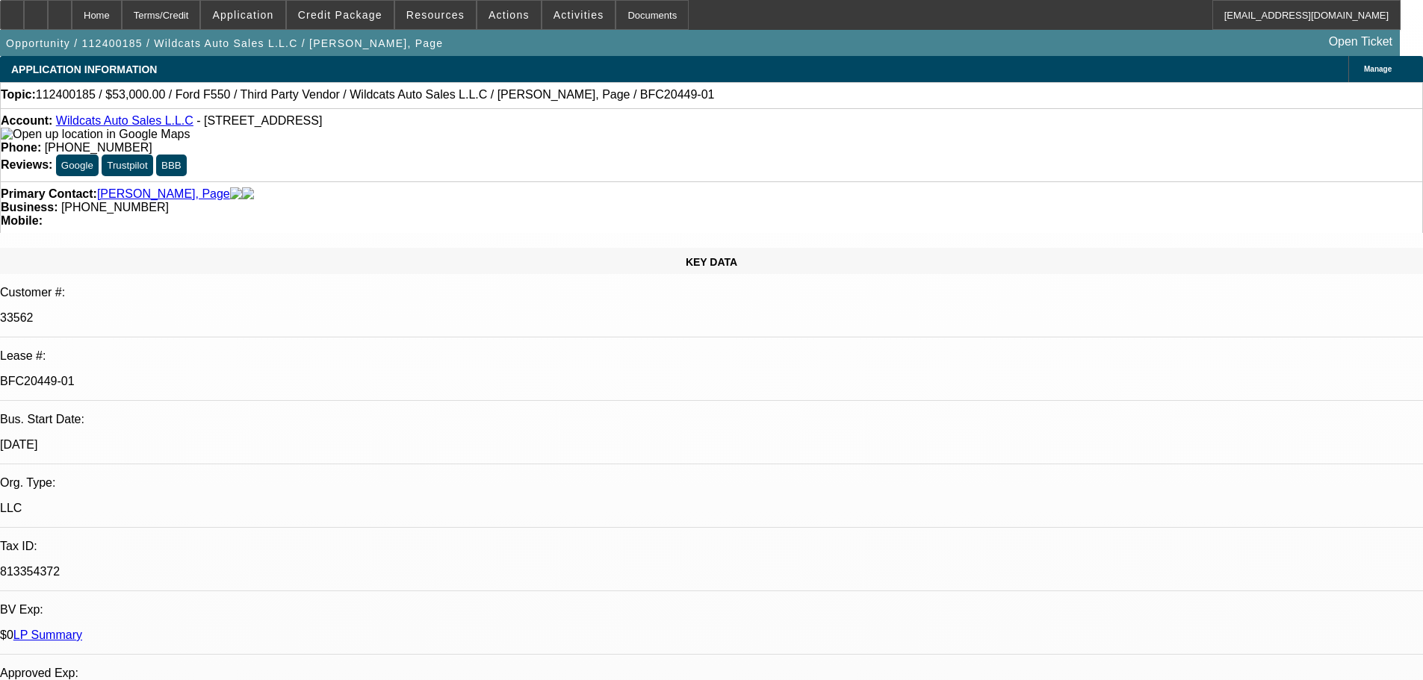
select select "0"
select select "6"
select select "0"
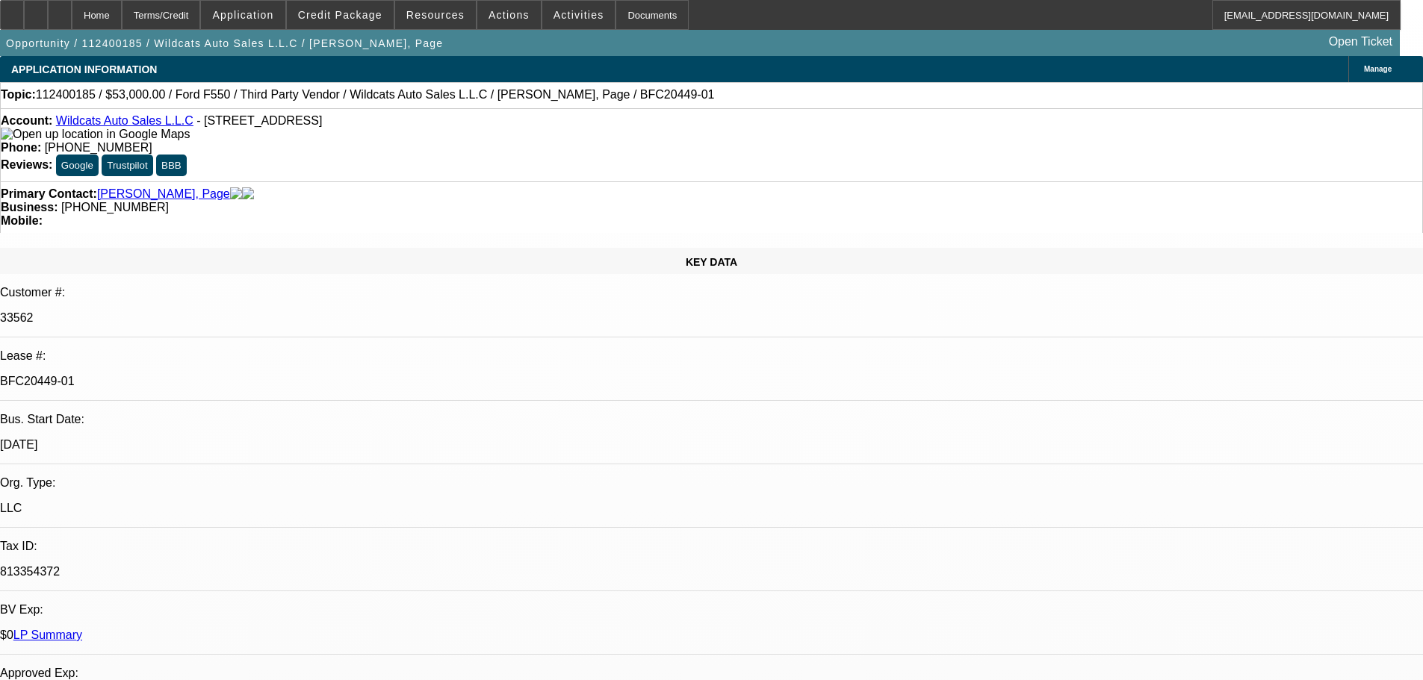
select select "0"
select select "6"
select select "0"
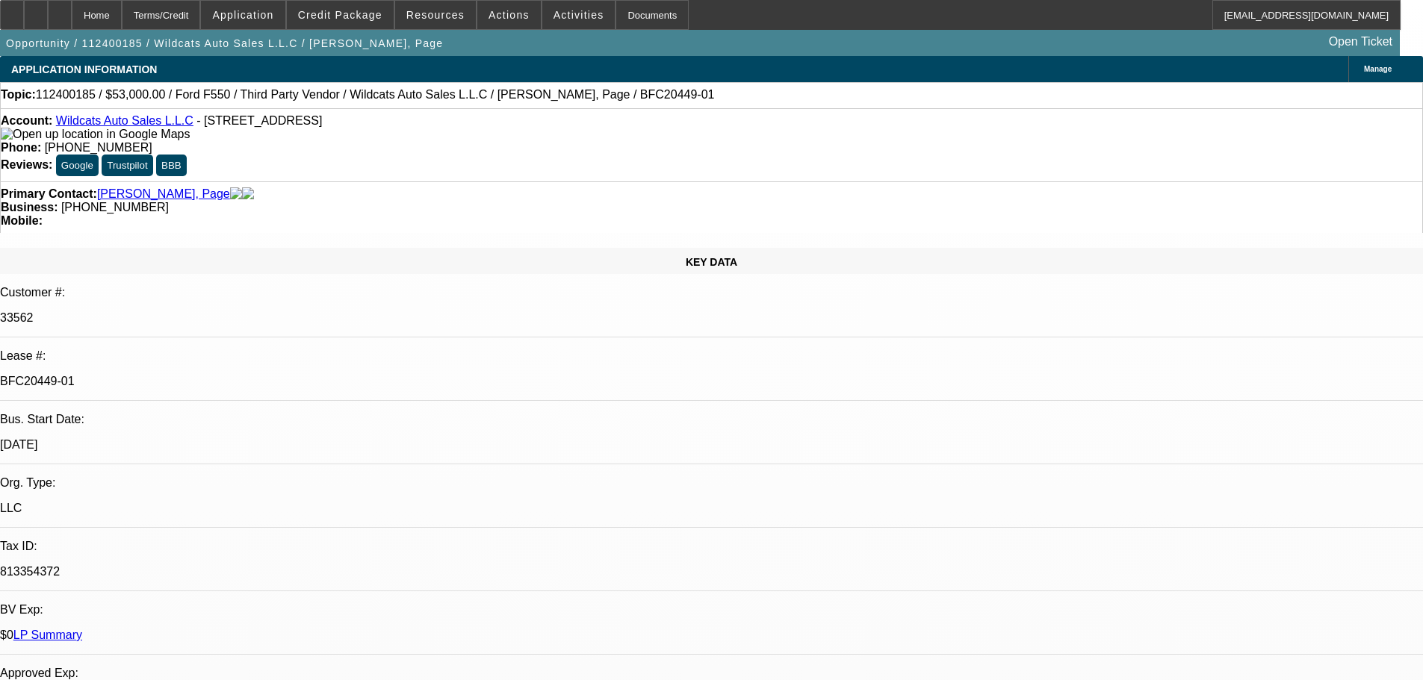
select select "0"
select select "6"
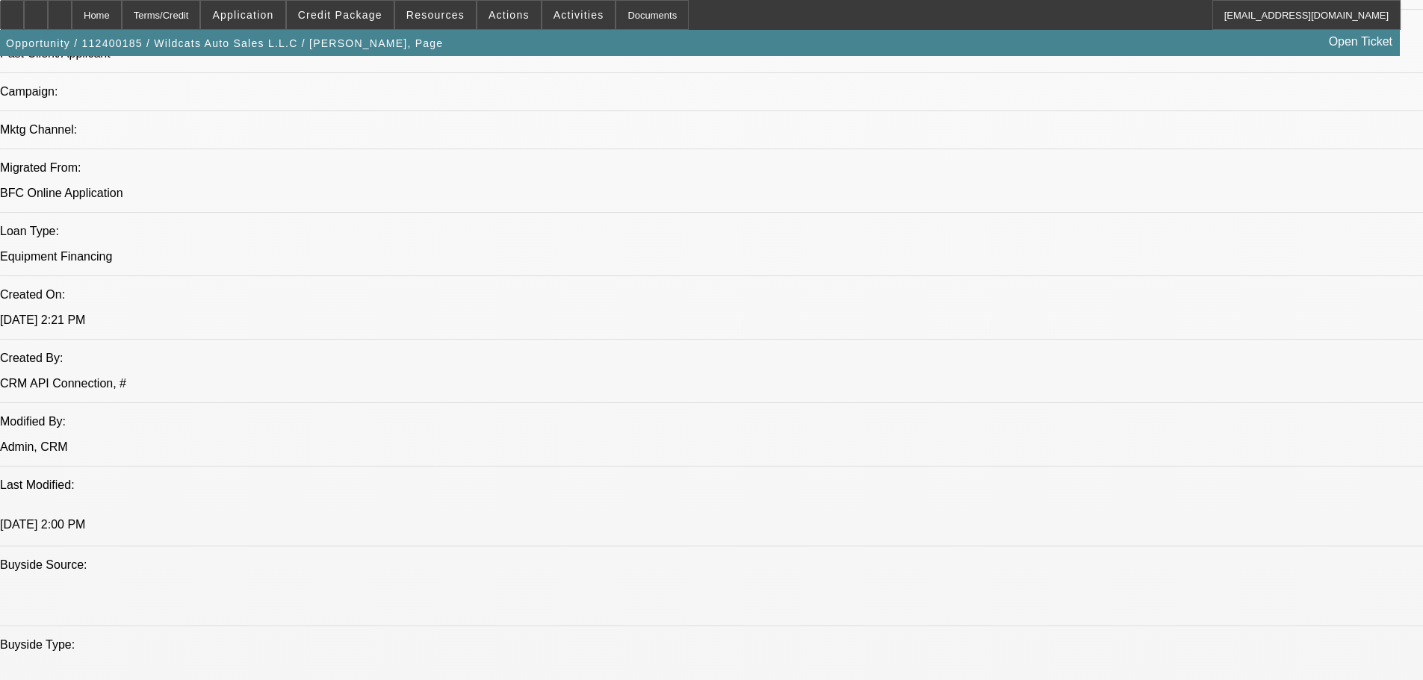
scroll to position [1643, 0]
